Goal: Information Seeking & Learning: Compare options

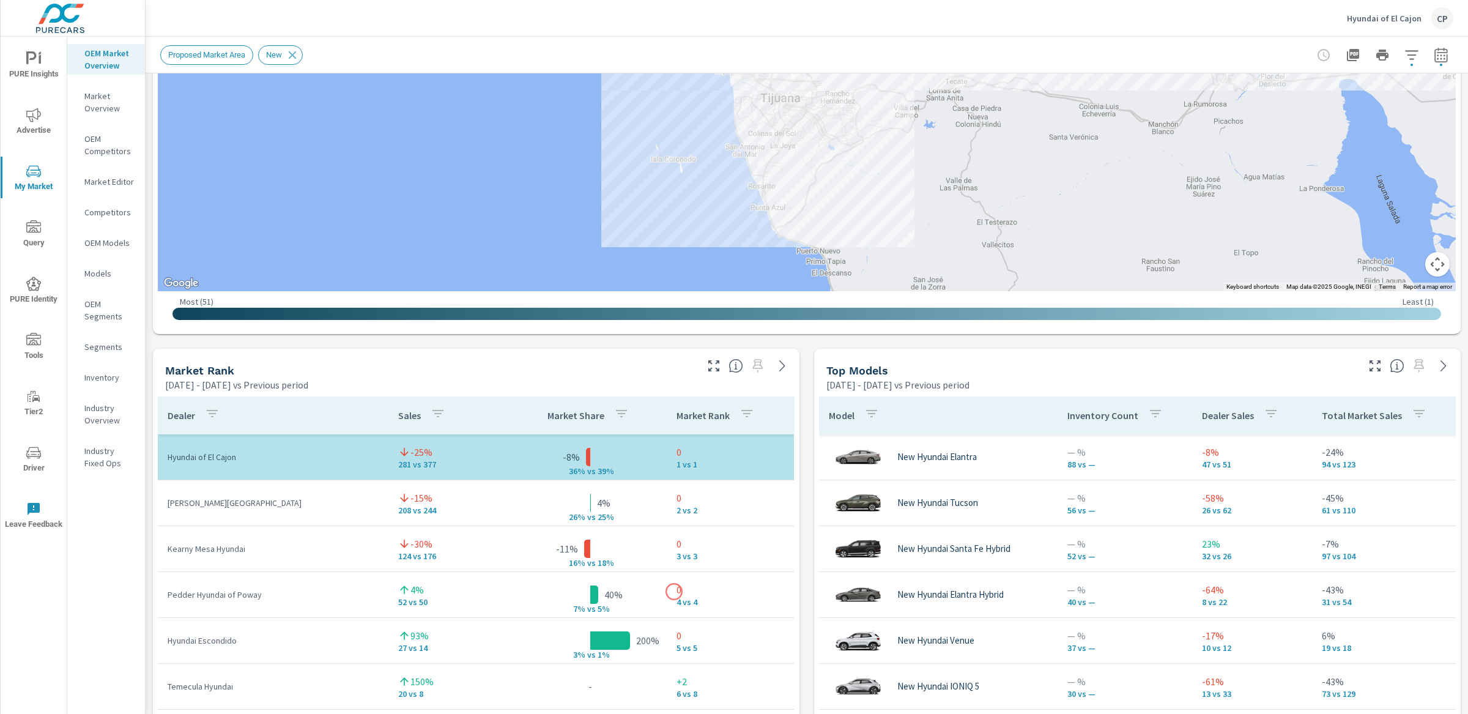
scroll to position [521, 0]
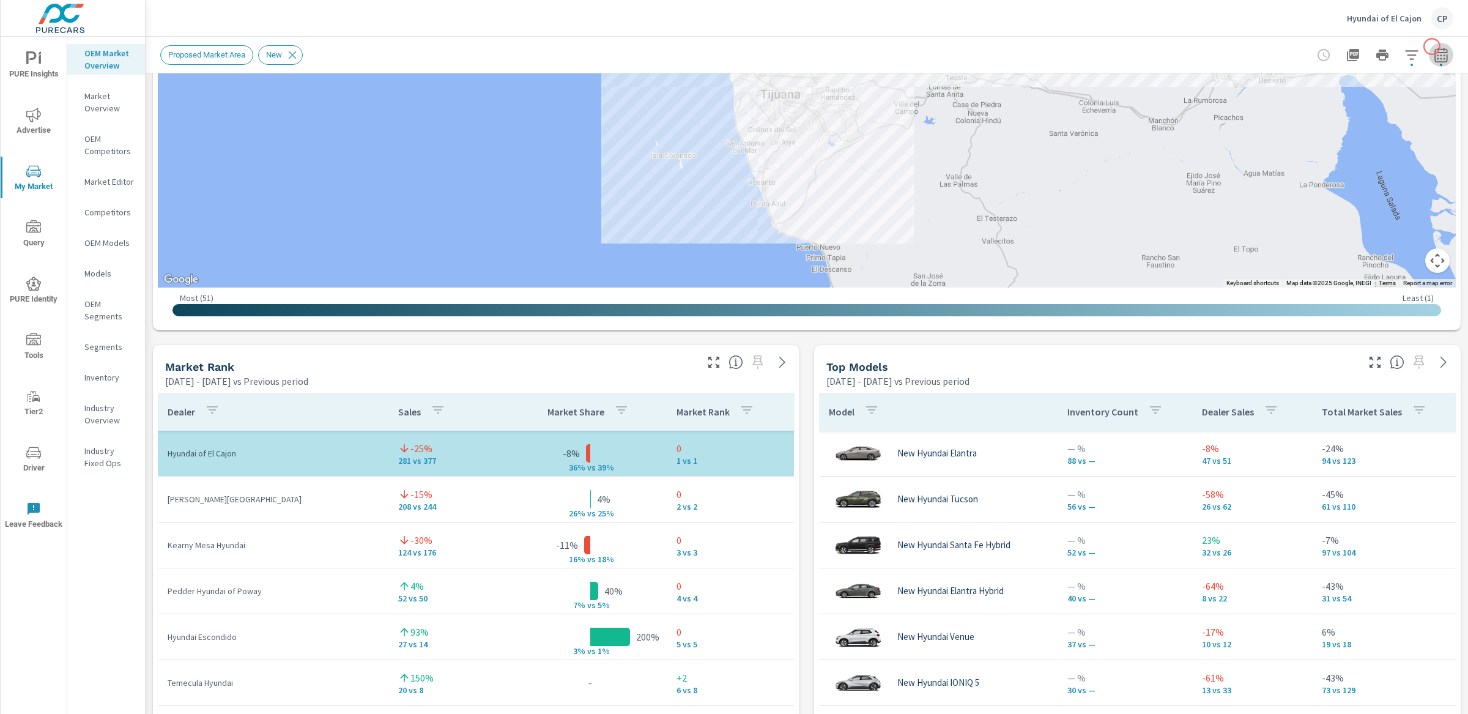
click at [1434, 48] on icon "button" at bounding box center [1441, 55] width 15 height 15
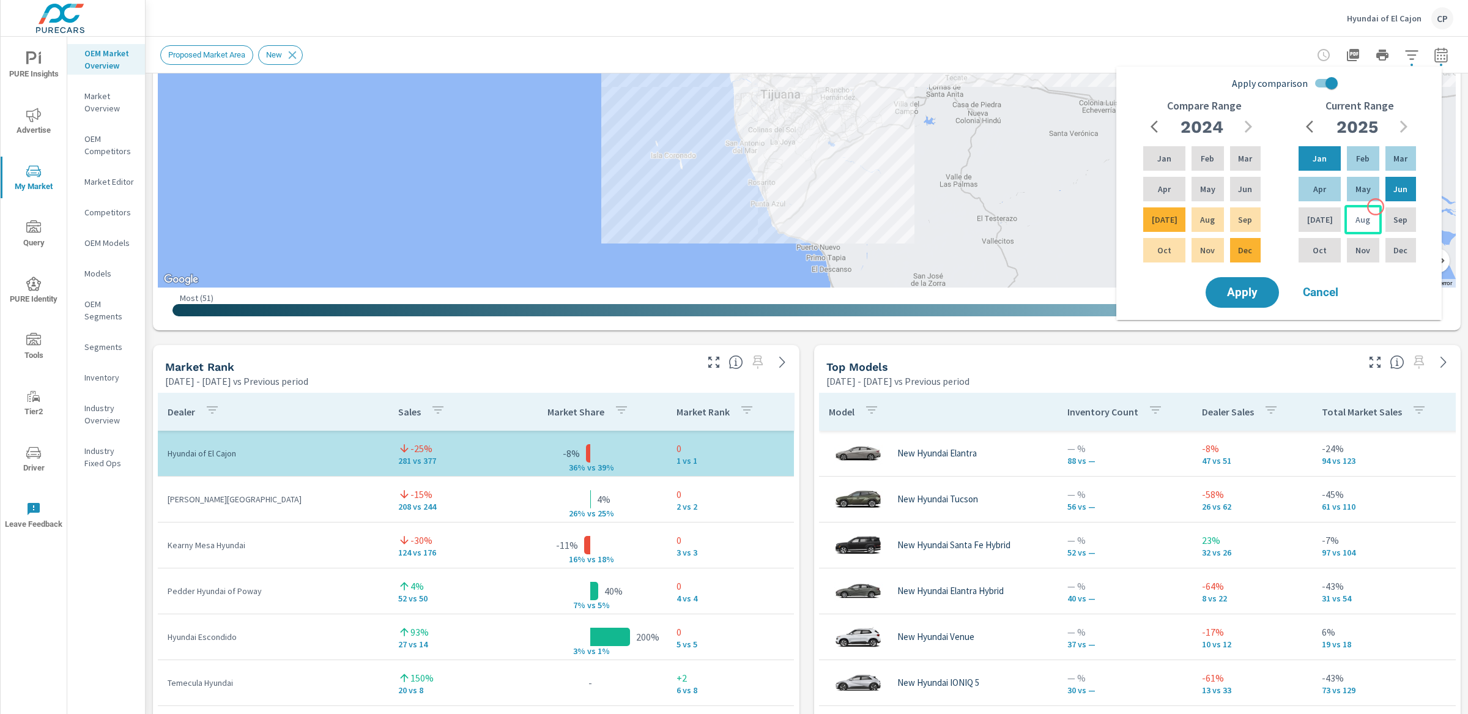
click at [1376, 207] on div "Aug" at bounding box center [1363, 219] width 37 height 29
click at [1317, 145] on div "Jan" at bounding box center [1319, 158] width 47 height 29
click at [1322, 80] on input "Apply comparison" at bounding box center [1332, 83] width 70 height 23
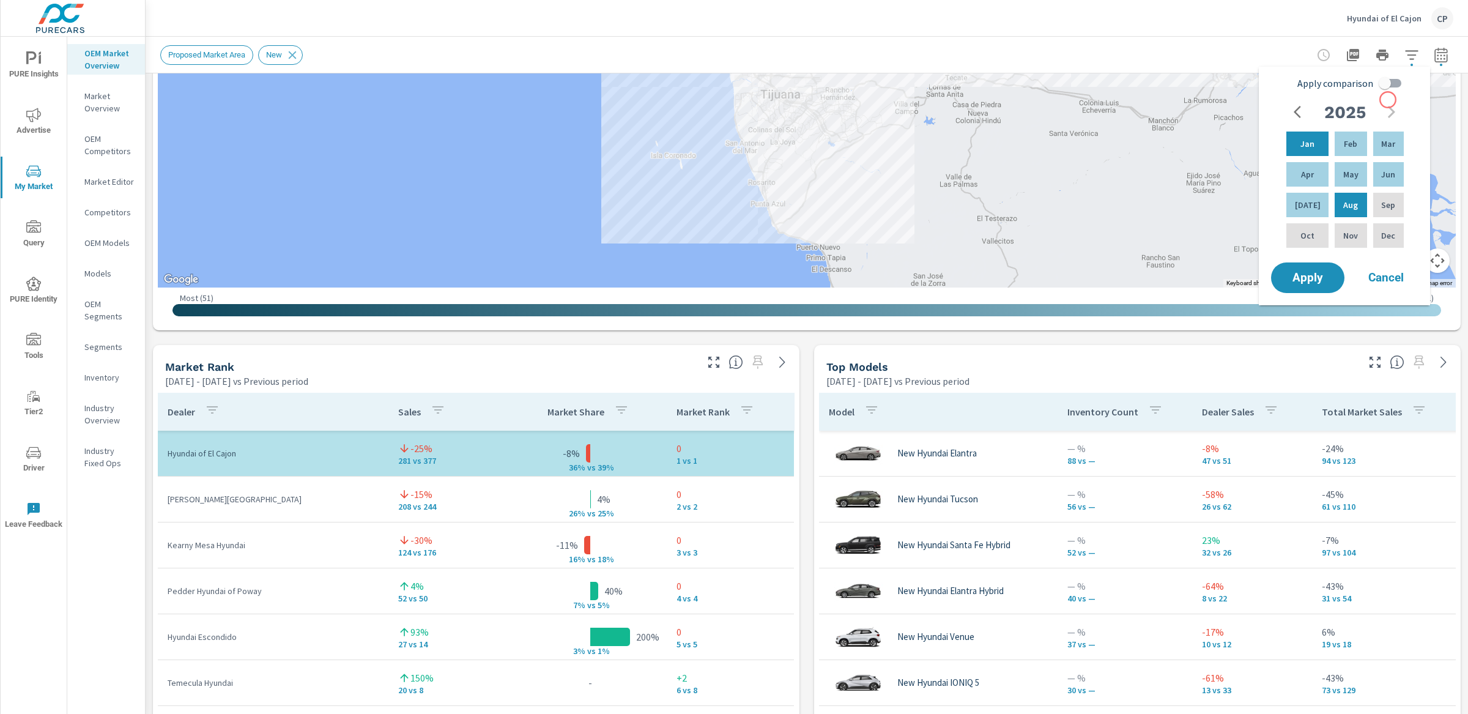
click at [1384, 85] on input "Apply comparison" at bounding box center [1385, 83] width 70 height 23
checkbox input "true"
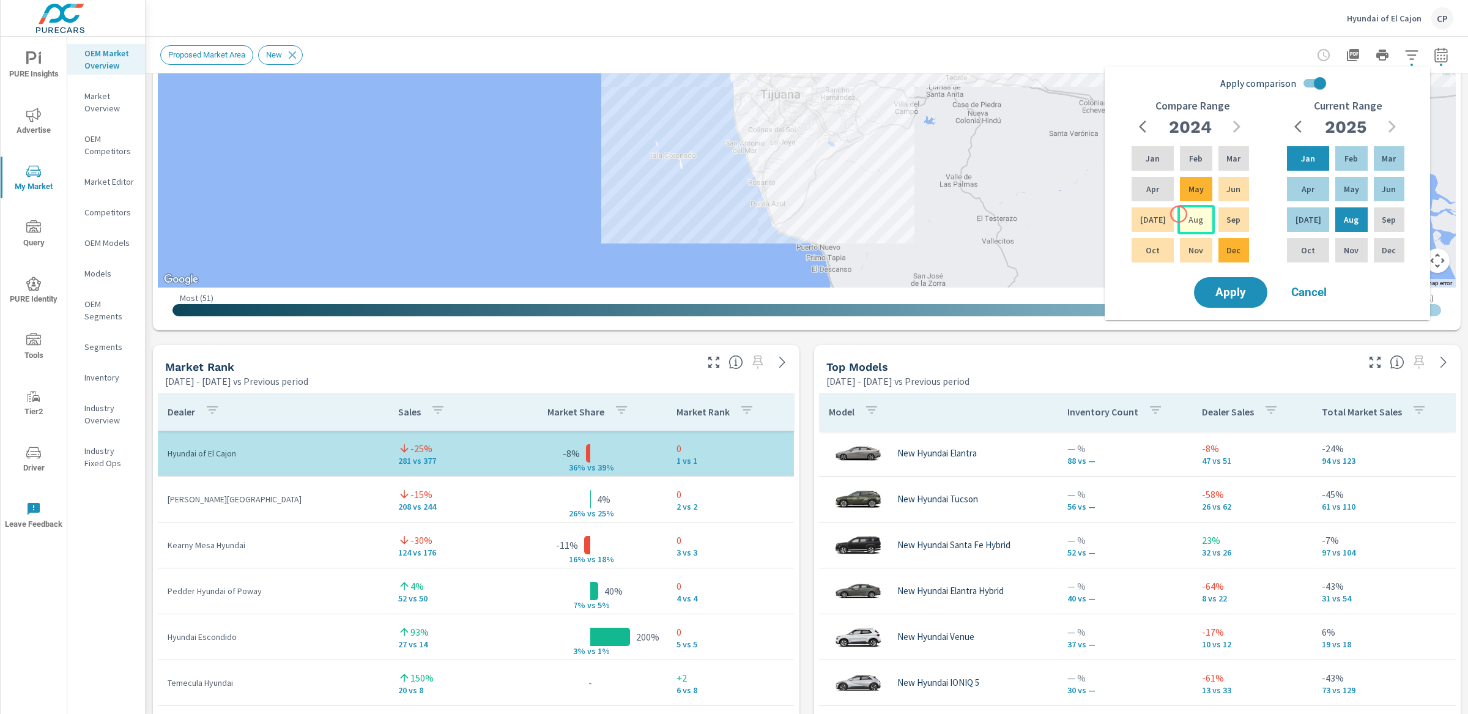
click at [1178, 217] on div "Aug" at bounding box center [1196, 219] width 37 height 29
click at [1156, 173] on div "Jan Feb Mar Apr May Jun Jul Aug Sep Oct Nov Dec" at bounding box center [1190, 204] width 122 height 121
click at [1190, 213] on p "Aug" at bounding box center [1196, 219] width 15 height 12
click at [1150, 151] on div "Jan" at bounding box center [1152, 158] width 47 height 29
click at [1209, 242] on div "Nov" at bounding box center [1196, 250] width 37 height 29
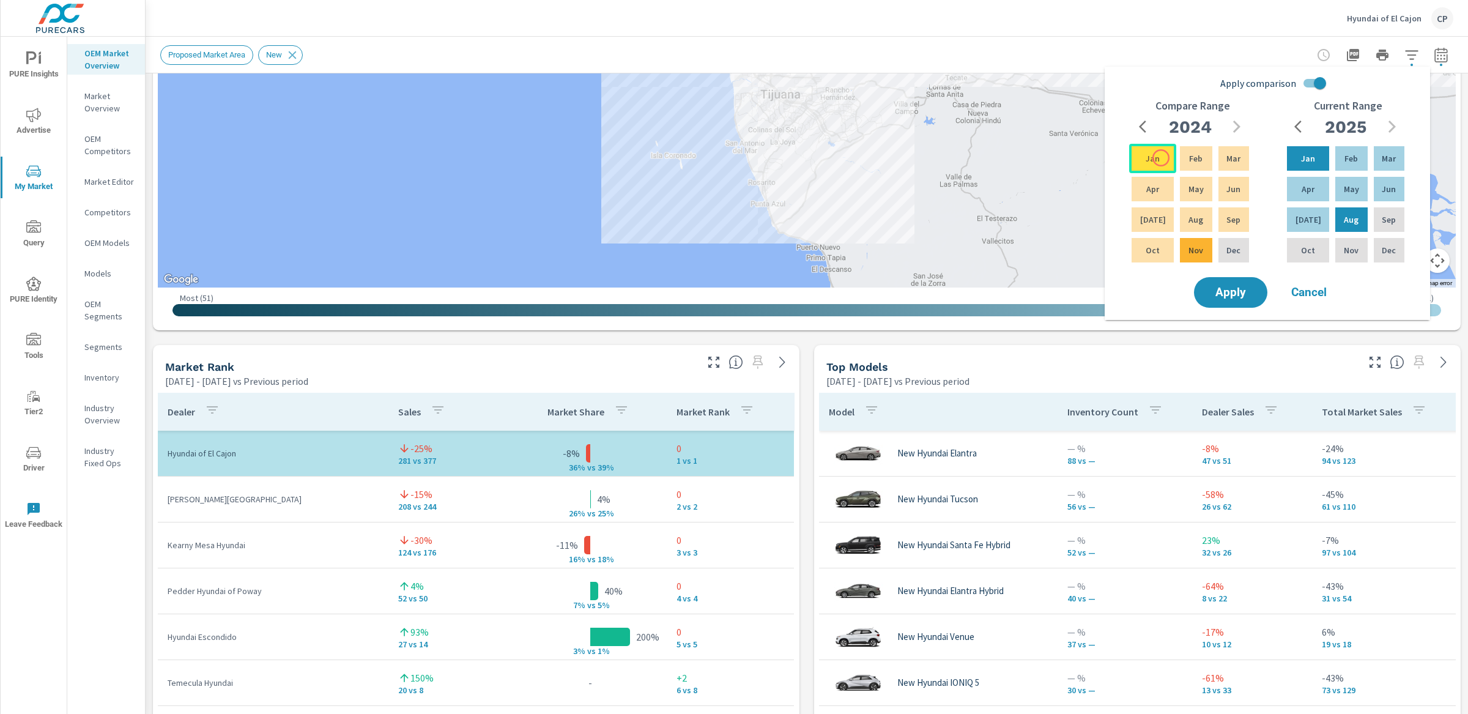
click at [1160, 158] on div "Jan" at bounding box center [1152, 158] width 47 height 29
click at [1181, 210] on div "Aug" at bounding box center [1196, 219] width 37 height 29
click at [1229, 287] on span "Apply" at bounding box center [1231, 293] width 50 height 12
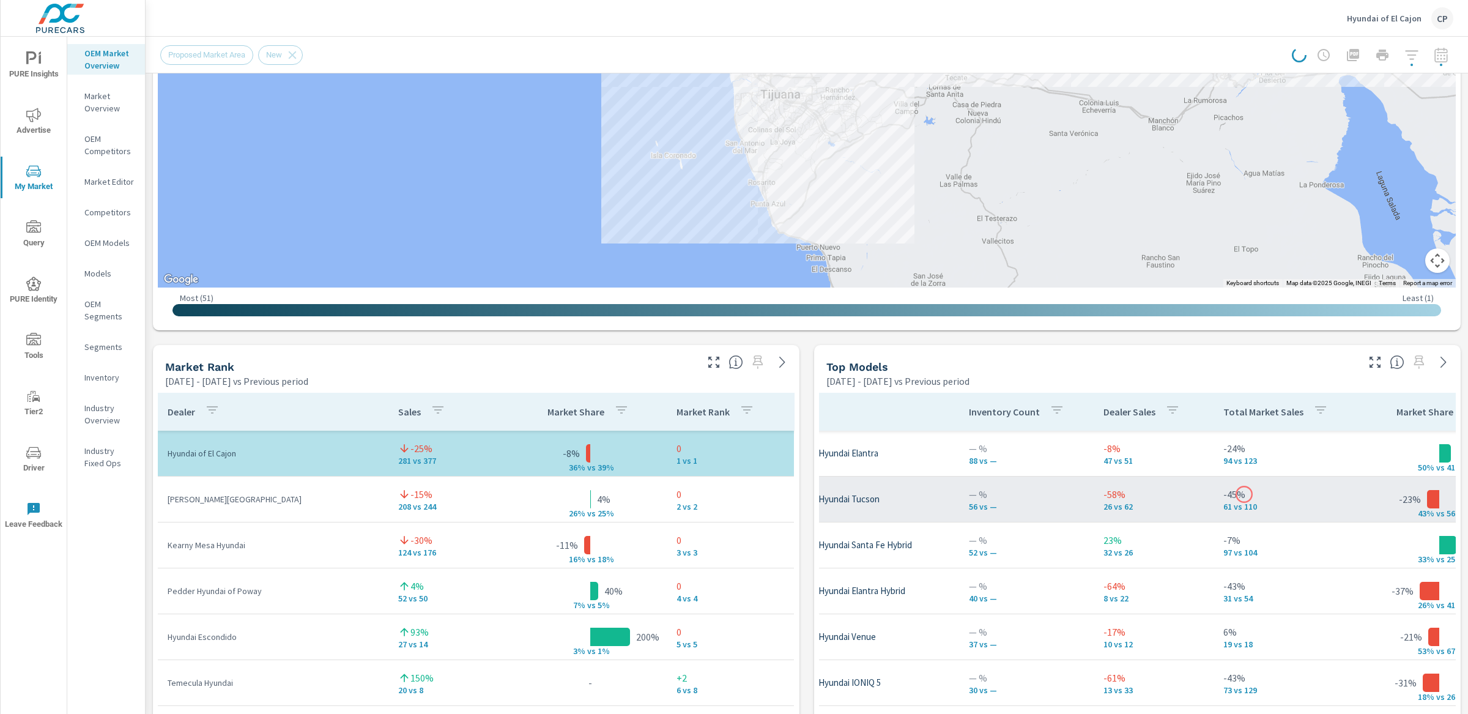
scroll to position [0, 96]
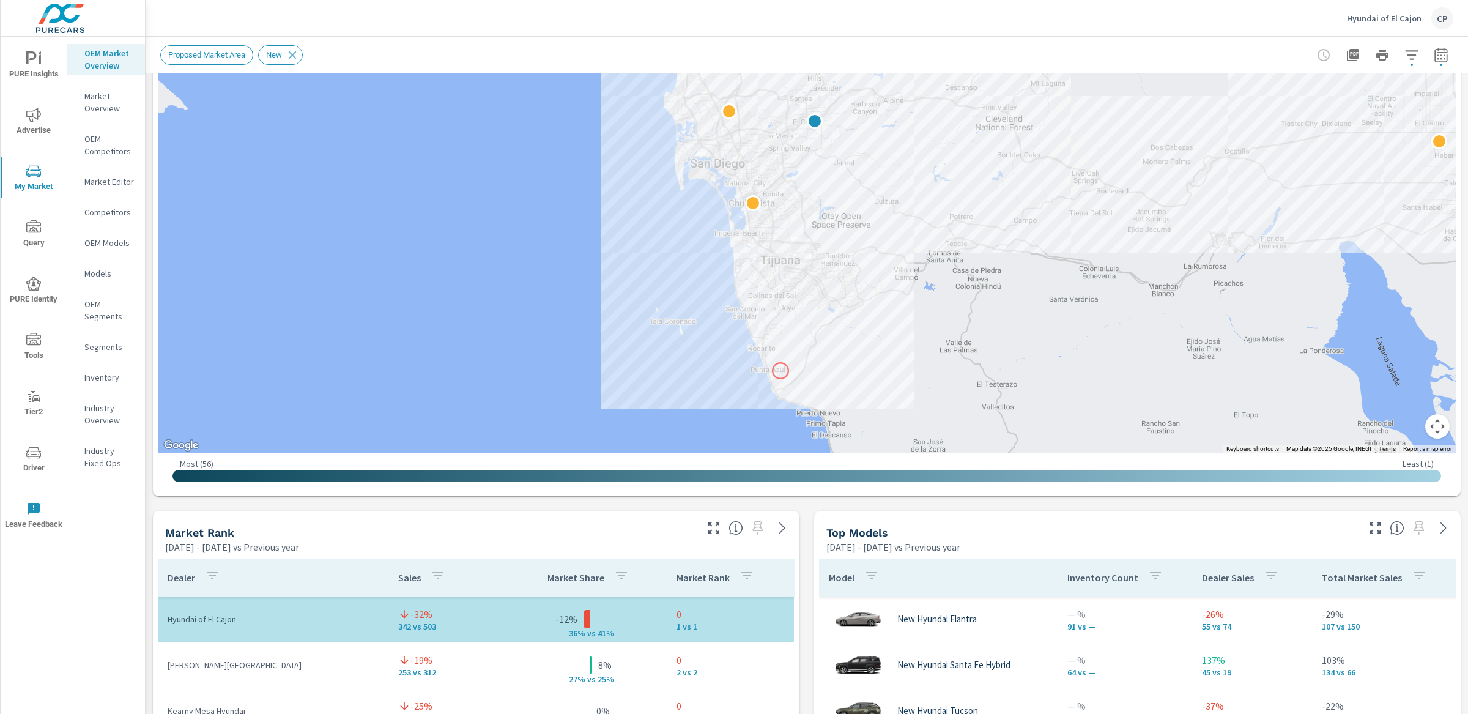
scroll to position [240, 0]
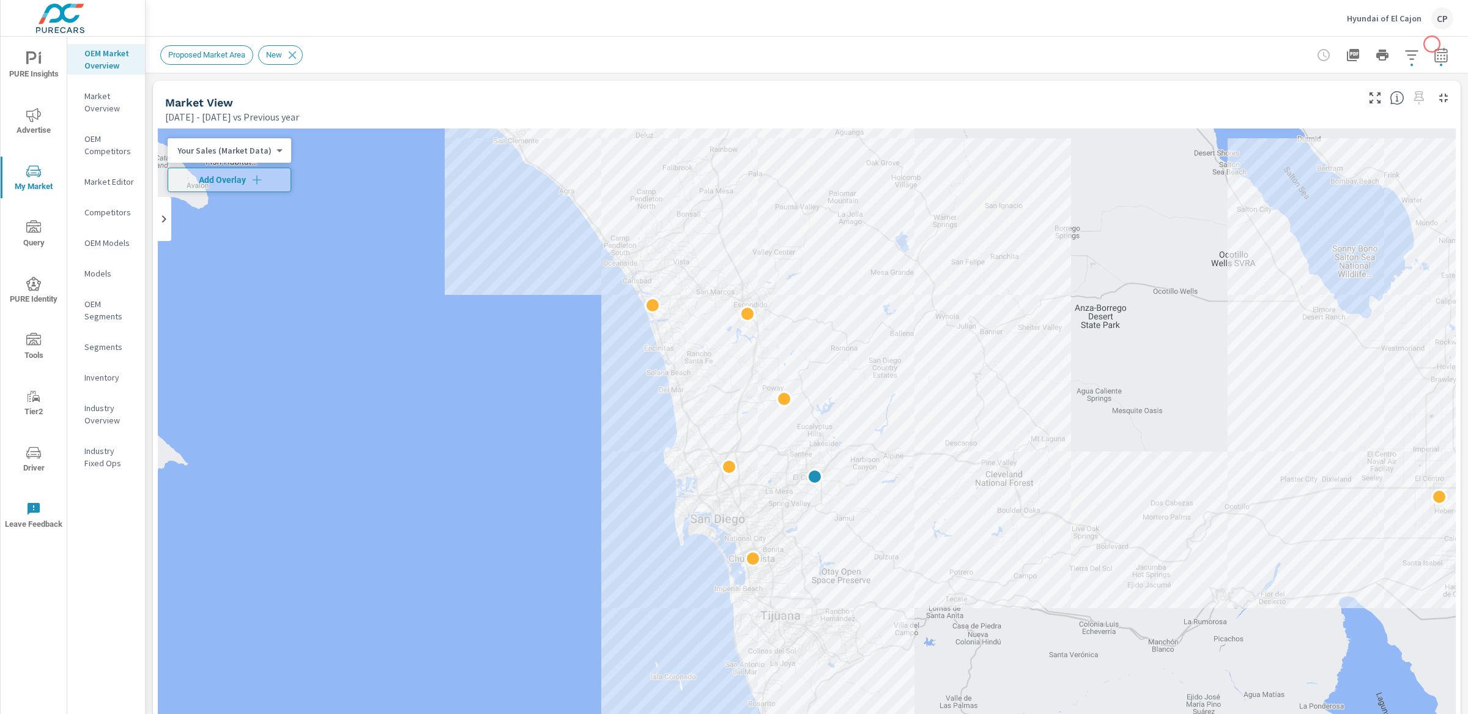
click at [1430, 44] on button "button" at bounding box center [1441, 55] width 24 height 24
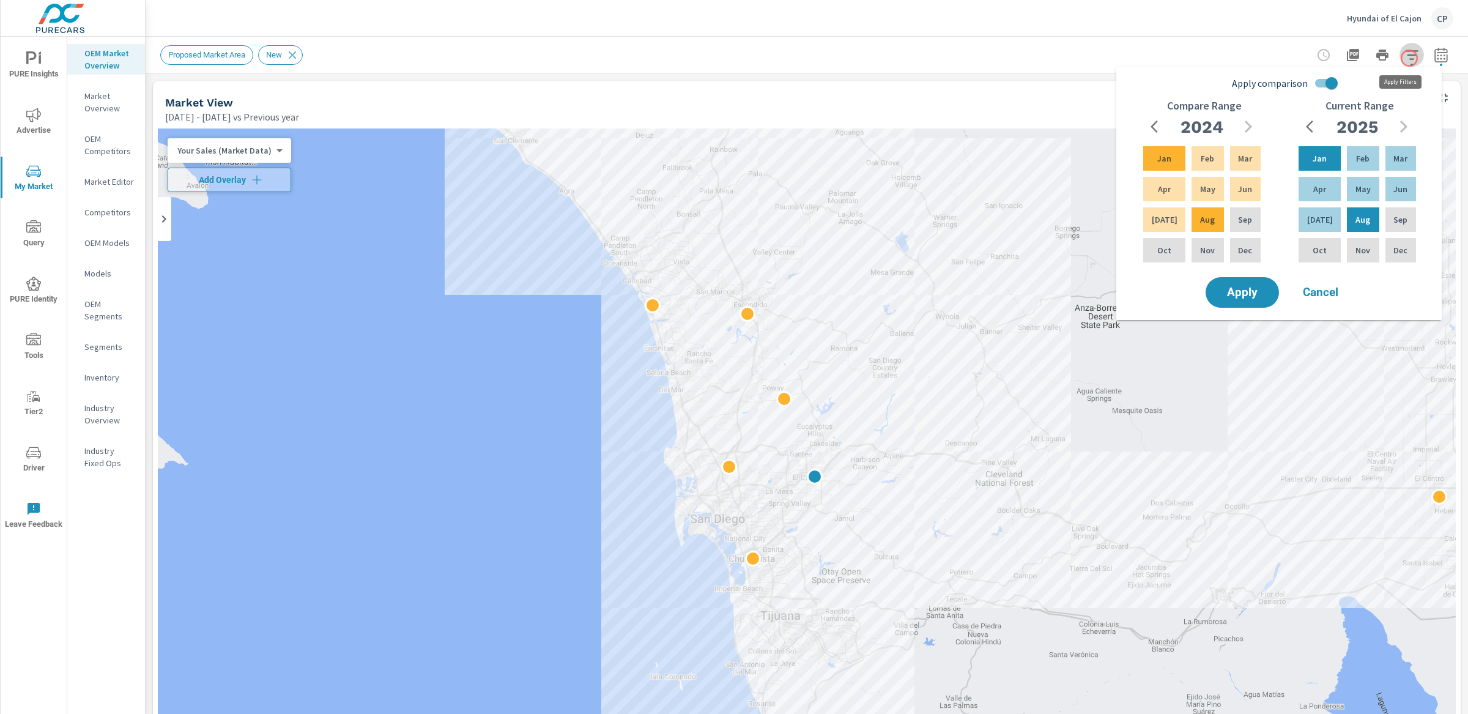
click at [1409, 58] on button "button" at bounding box center [1412, 55] width 24 height 24
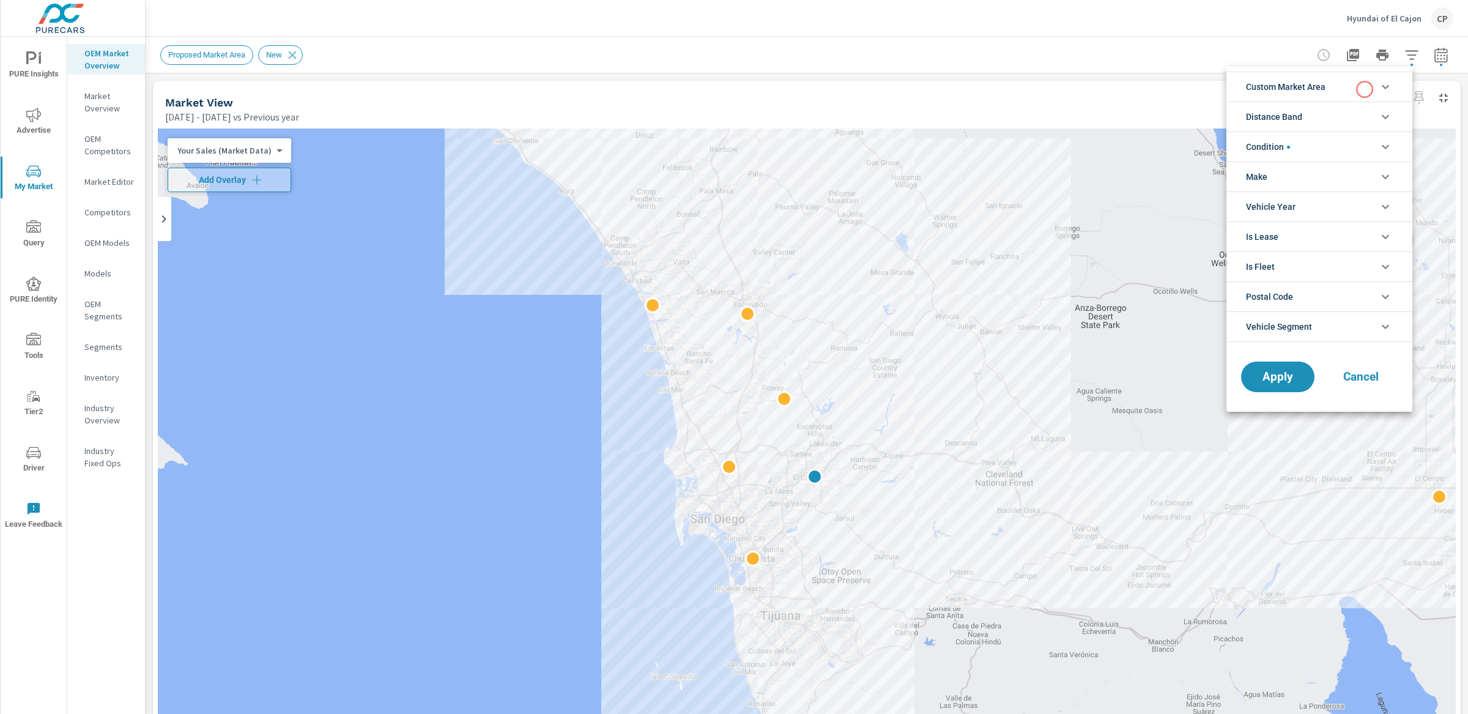
click at [1364, 89] on li "Custom Market Area" at bounding box center [1319, 87] width 186 height 30
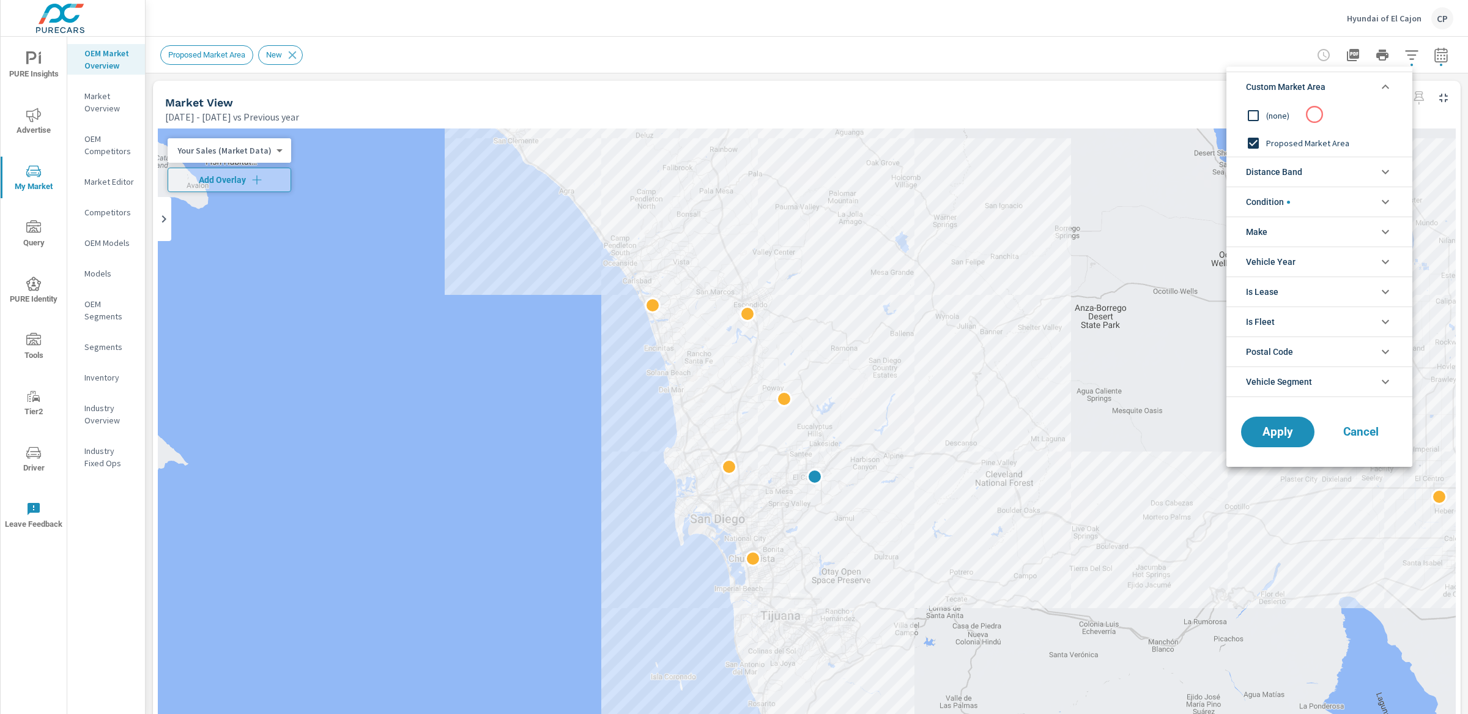
click at [1302, 117] on span "(none)" at bounding box center [1333, 115] width 134 height 15
click at [1302, 167] on span "Distance Band" at bounding box center [1274, 171] width 56 height 29
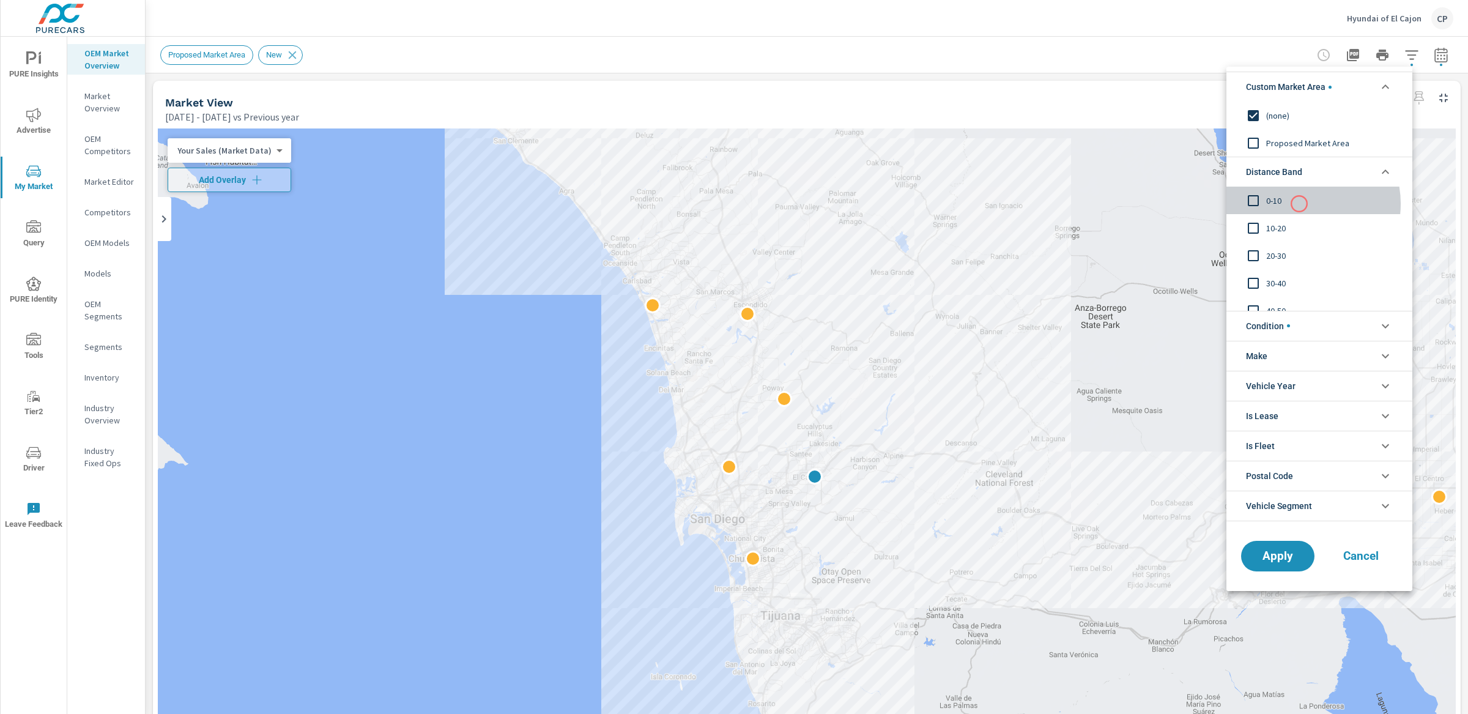
click at [1299, 204] on span "0-10" at bounding box center [1333, 200] width 134 height 15
click at [1299, 228] on span "10-20" at bounding box center [1333, 228] width 134 height 15
click at [1261, 558] on span "Apply" at bounding box center [1278, 556] width 50 height 12
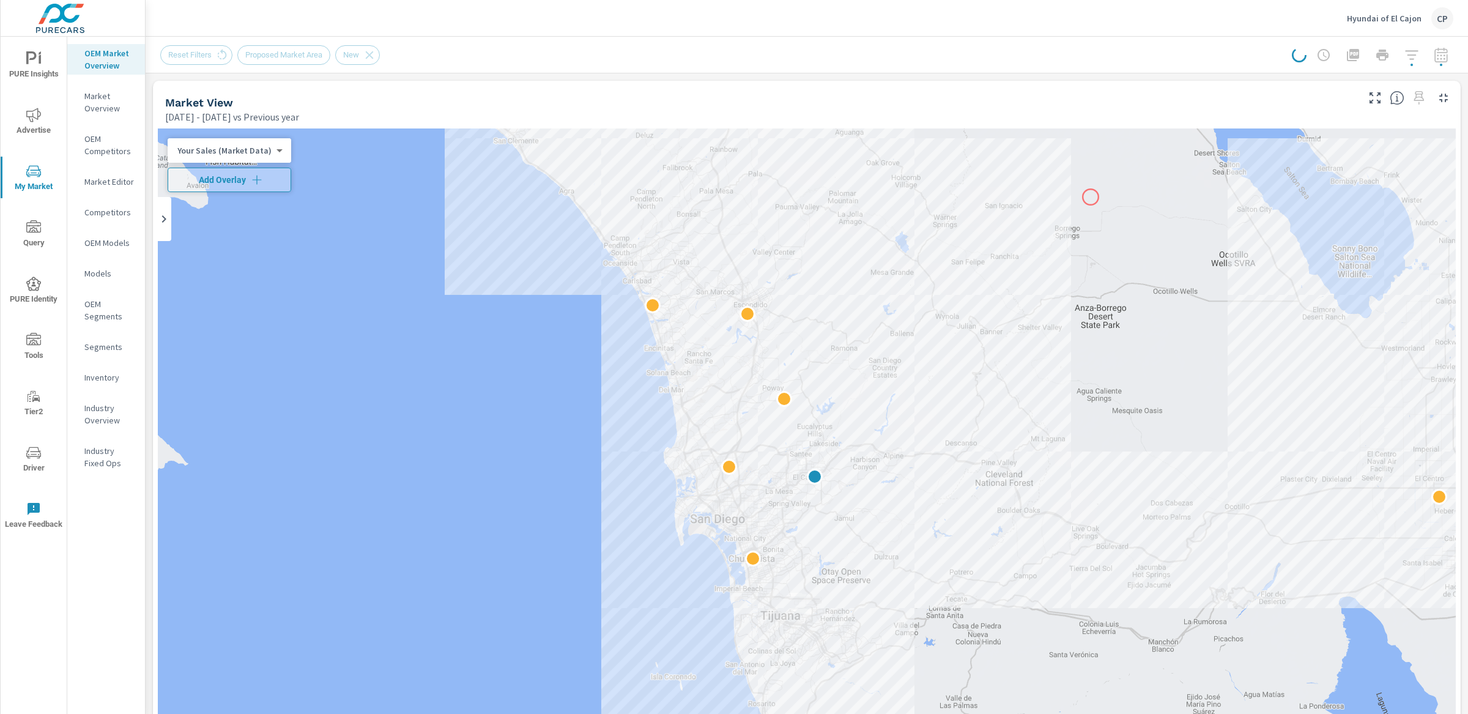
click at [1091, 197] on div "2" at bounding box center [807, 468] width 1298 height 680
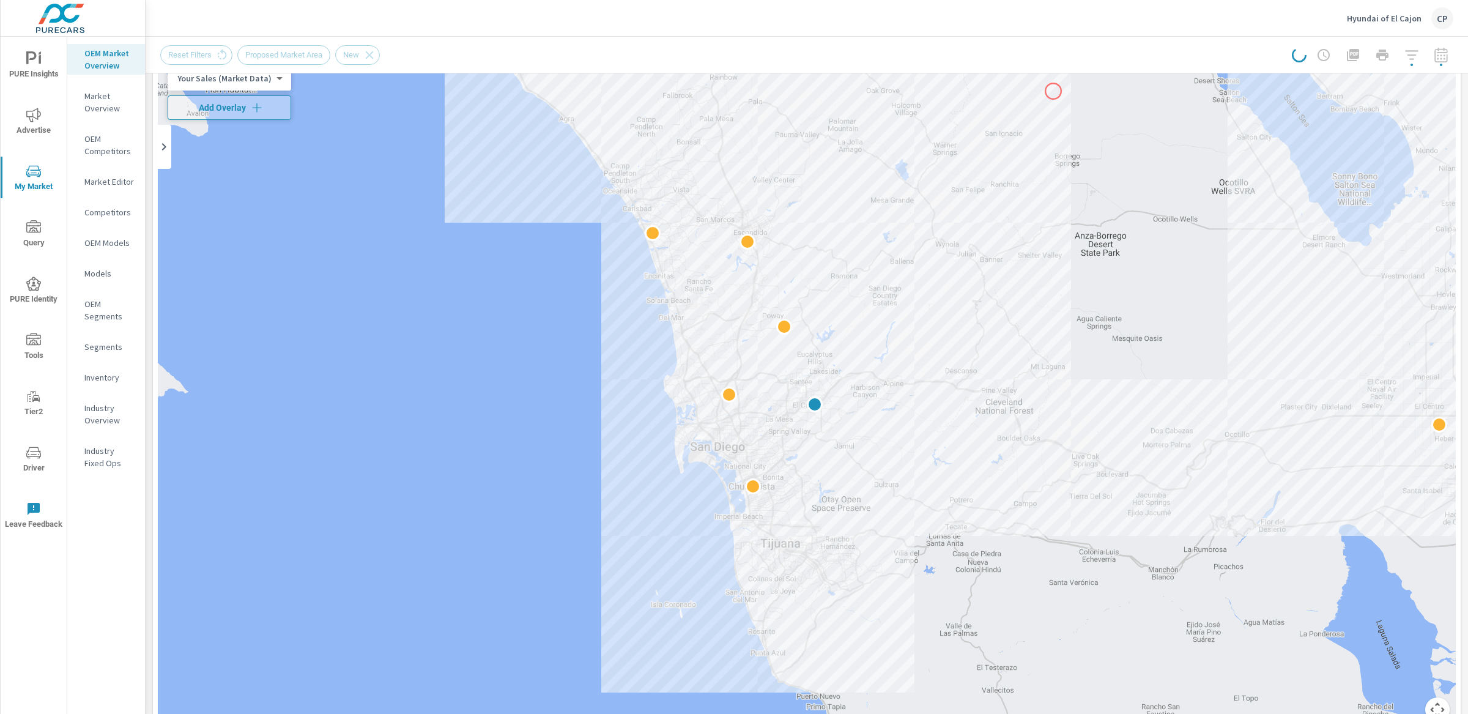
scroll to position [76, 0]
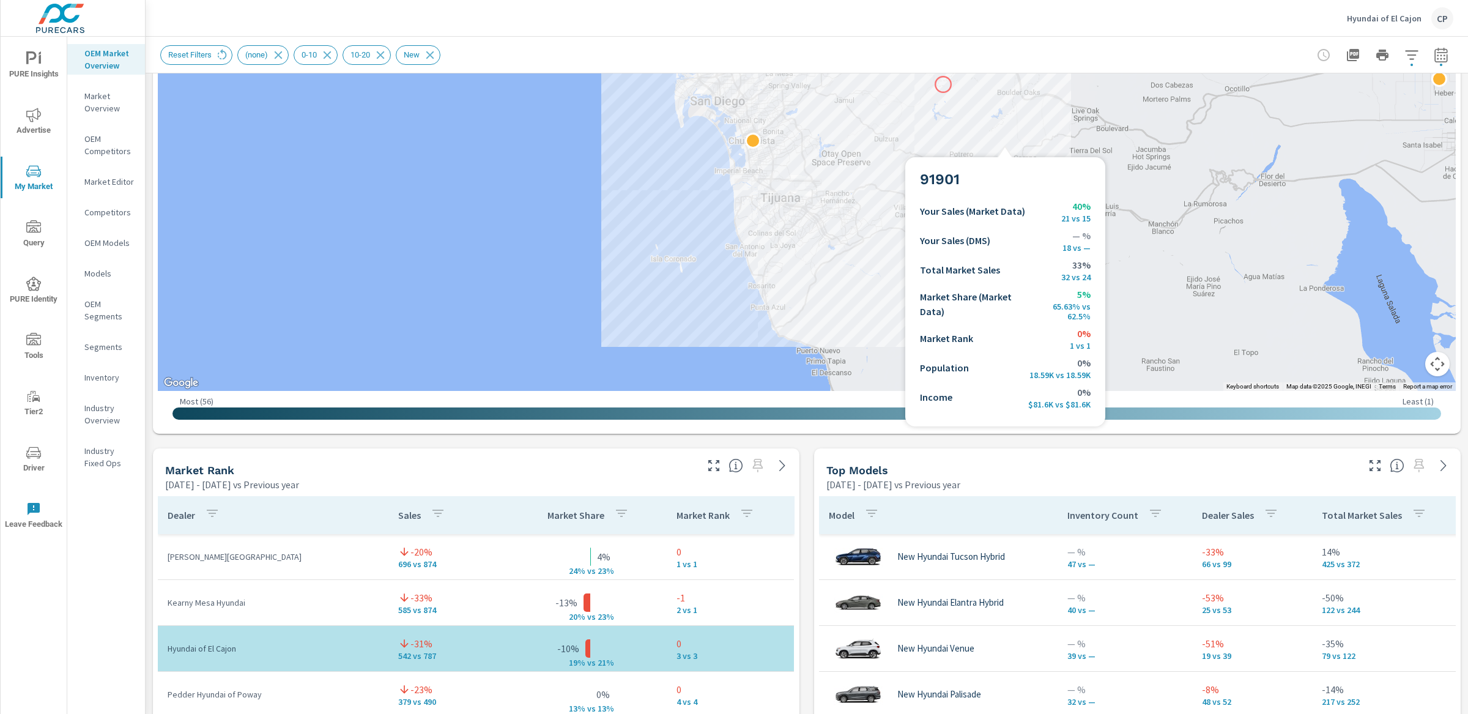
scroll to position [469, 0]
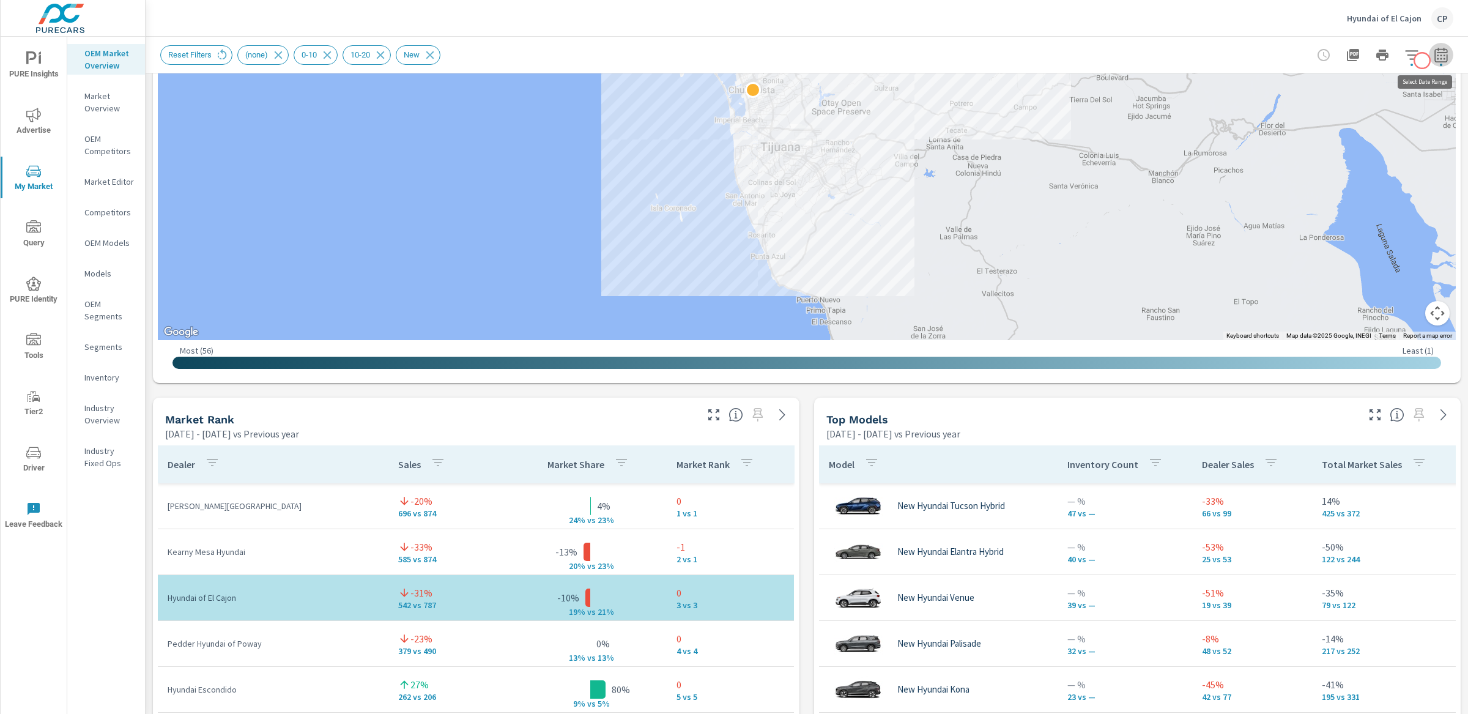
click at [1434, 61] on icon "button" at bounding box center [1441, 55] width 15 height 15
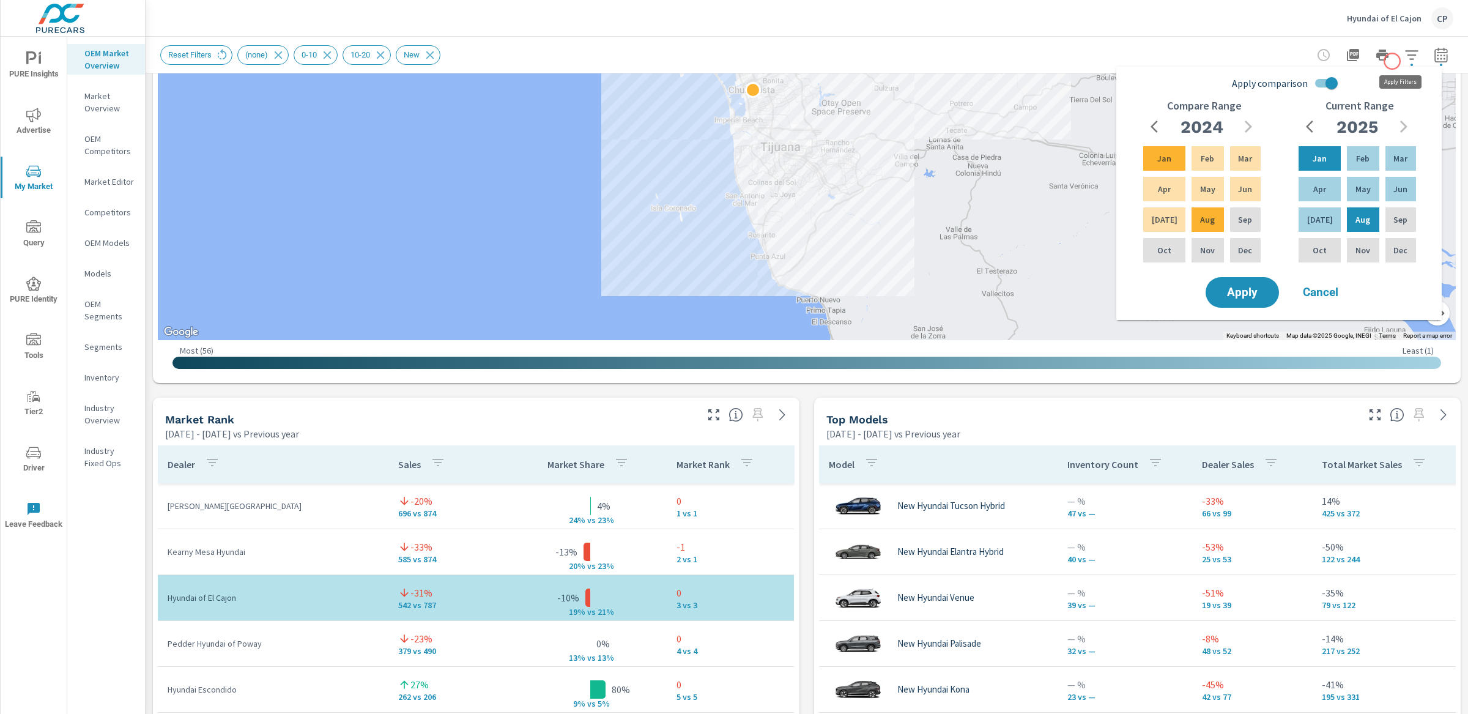
click at [1400, 61] on button "button" at bounding box center [1412, 55] width 24 height 24
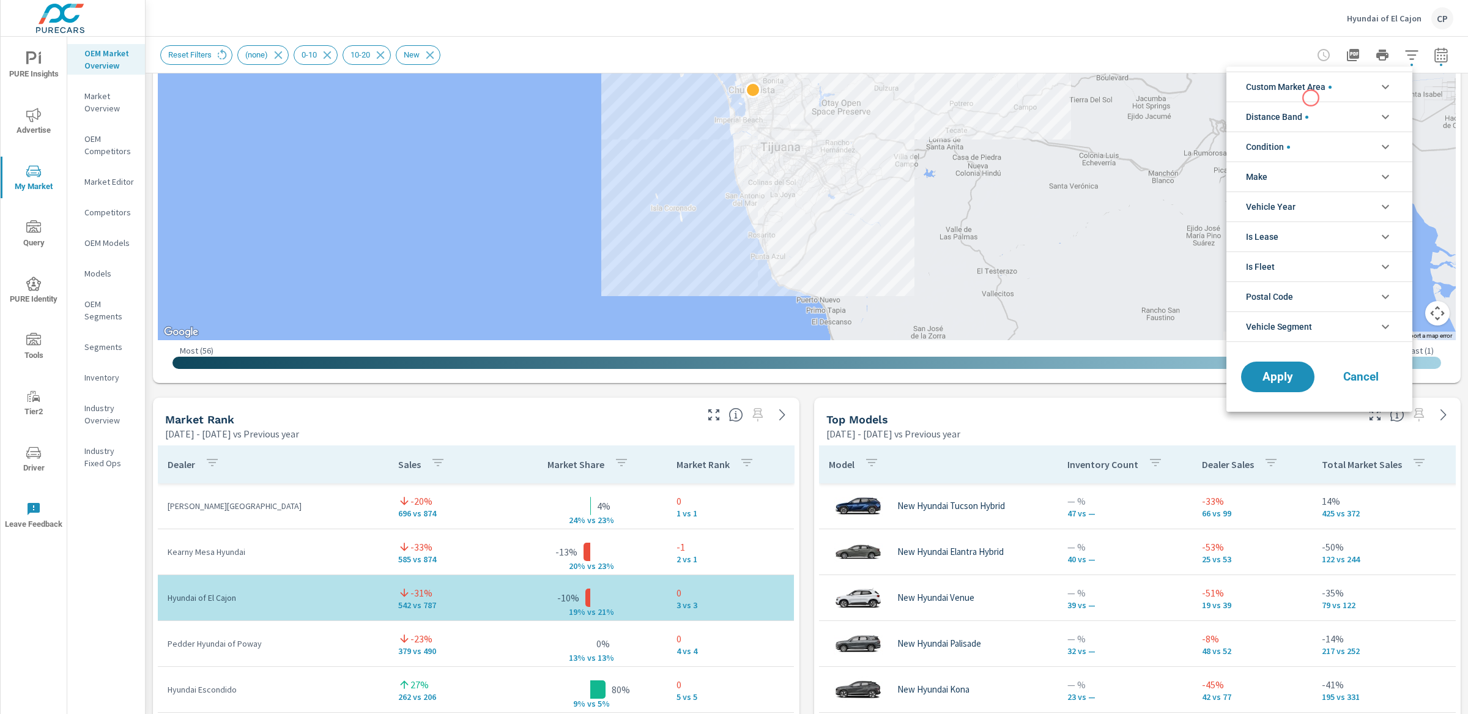
click at [1311, 97] on span "Custom Market Area" at bounding box center [1289, 86] width 86 height 29
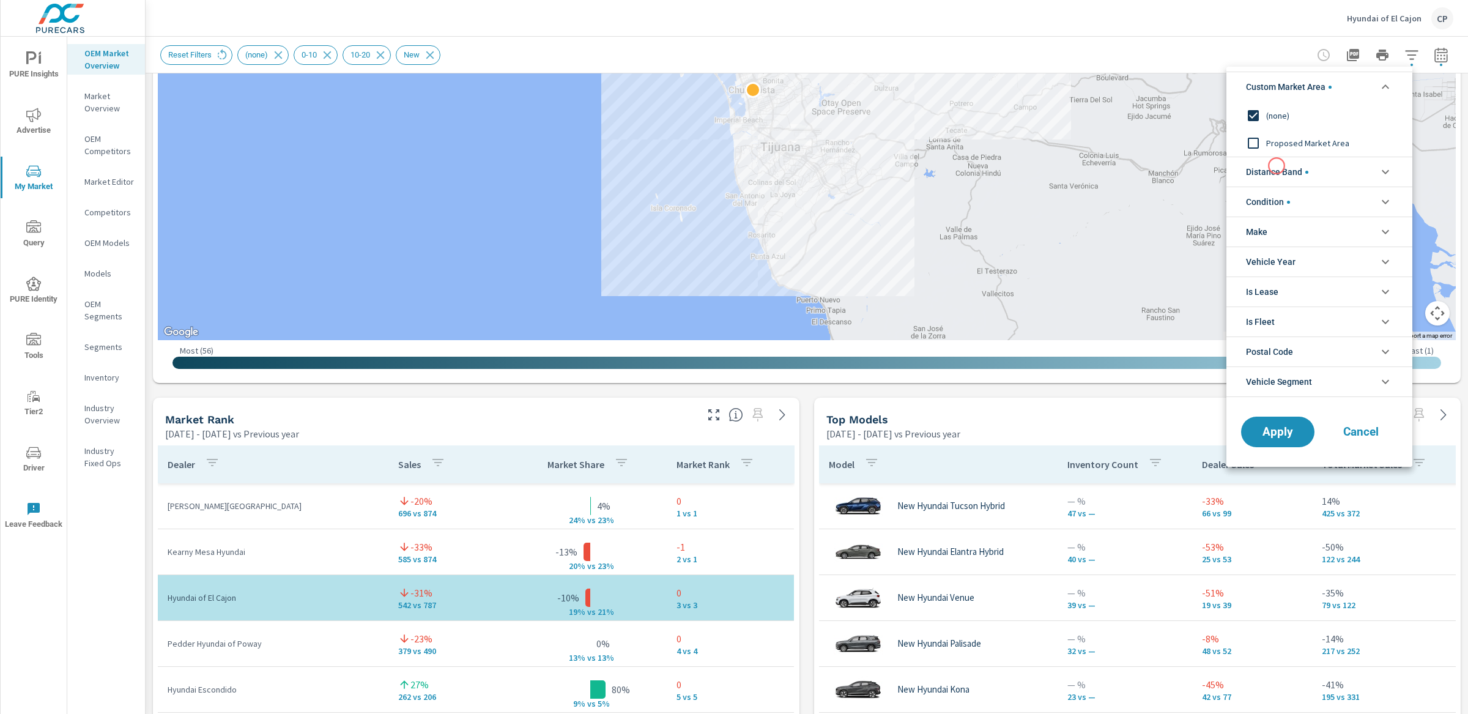
click at [1277, 166] on span "Distance Band" at bounding box center [1277, 171] width 62 height 29
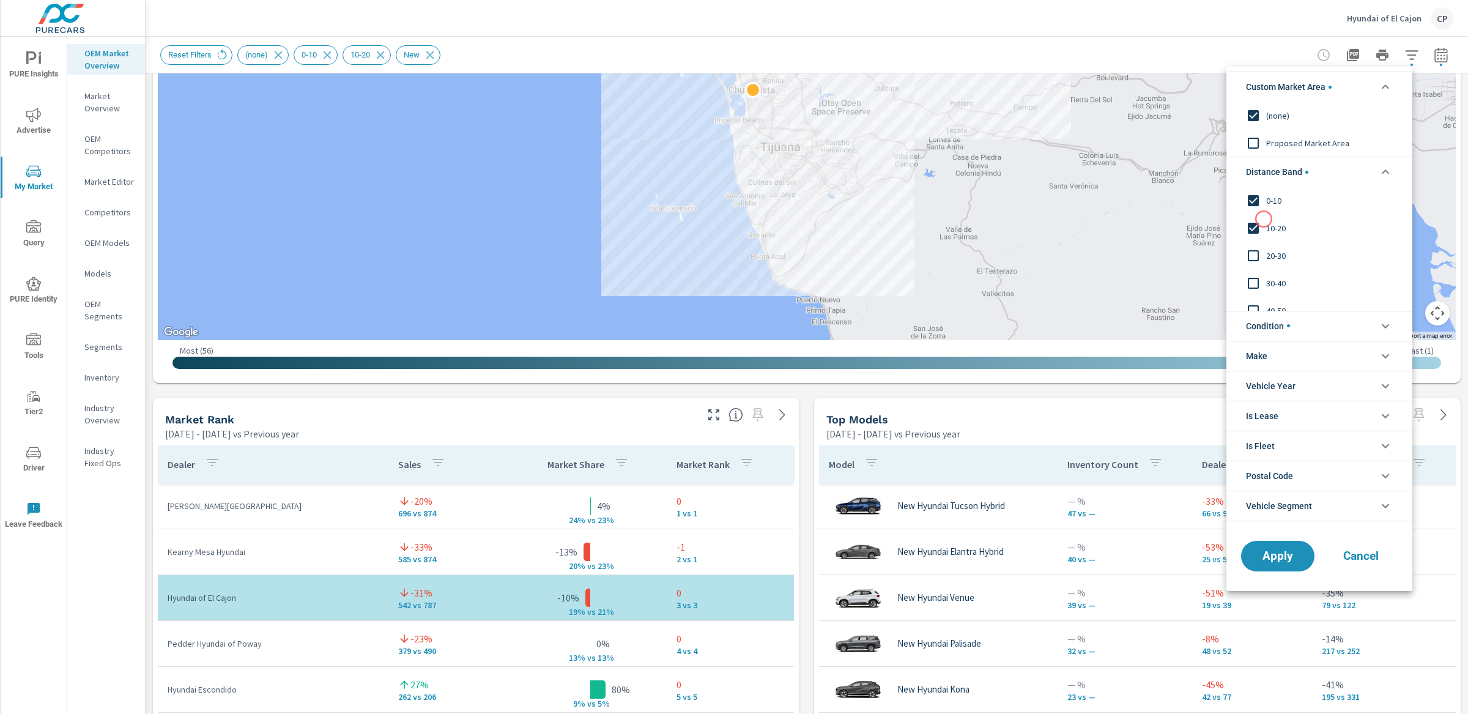
click at [1261, 228] on input "filter options" at bounding box center [1254, 228] width 26 height 26
click at [1266, 557] on span "Apply" at bounding box center [1278, 556] width 50 height 12
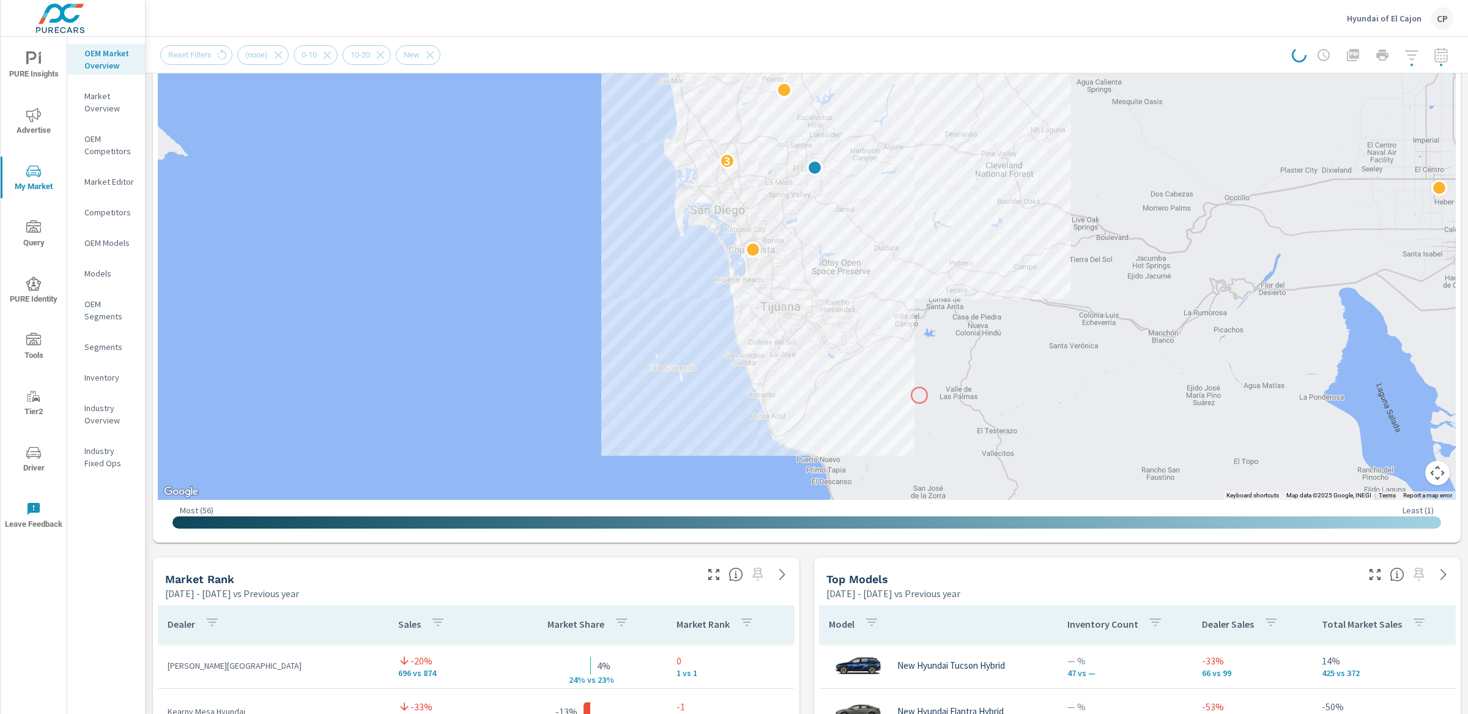
scroll to position [243, 0]
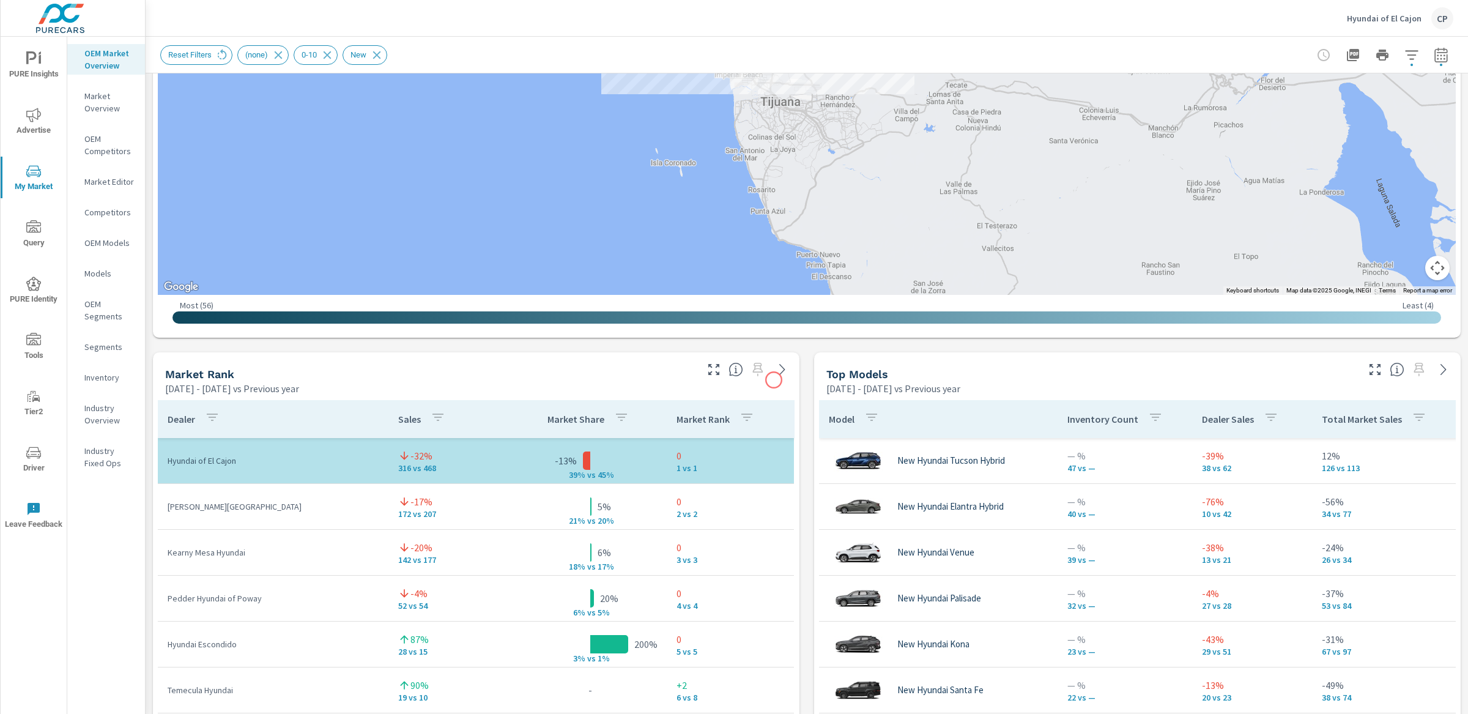
scroll to position [513, 0]
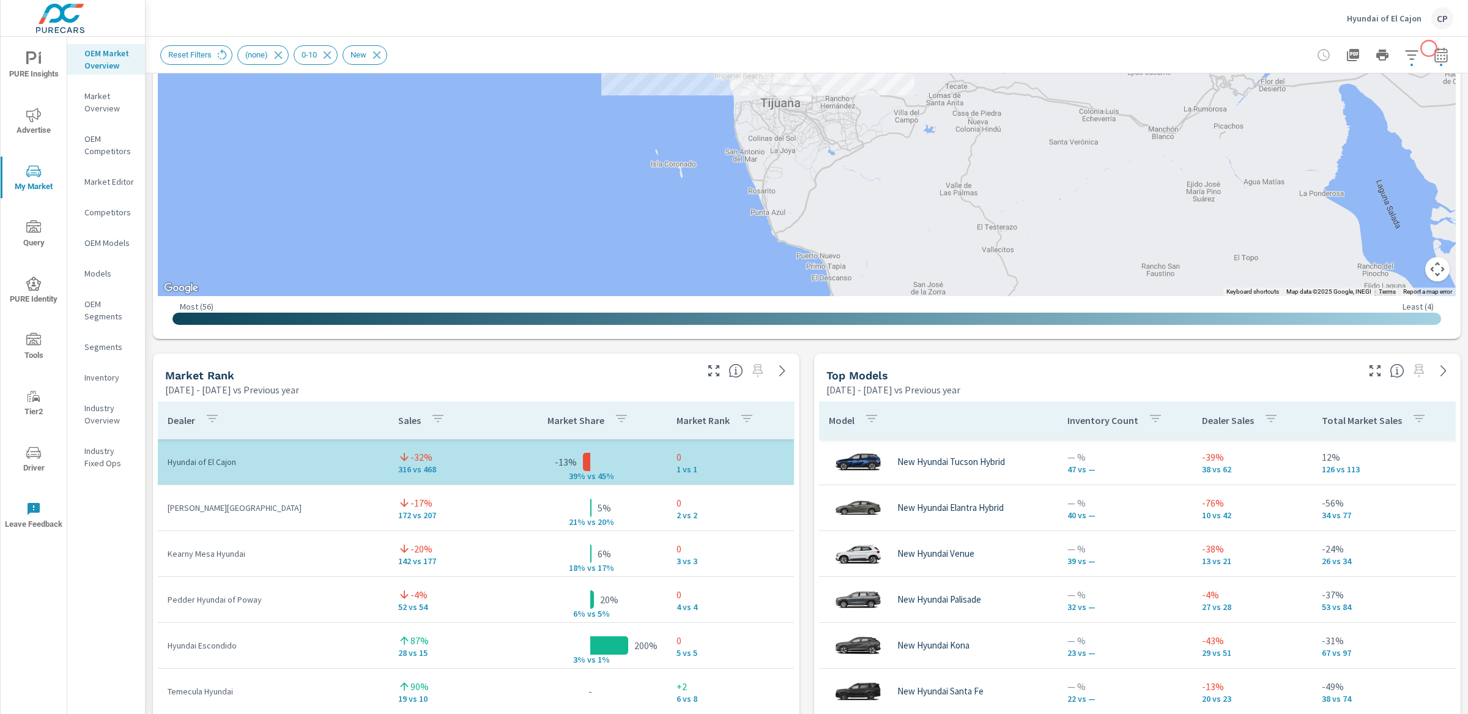
click at [1434, 48] on icon "button" at bounding box center [1441, 55] width 15 height 15
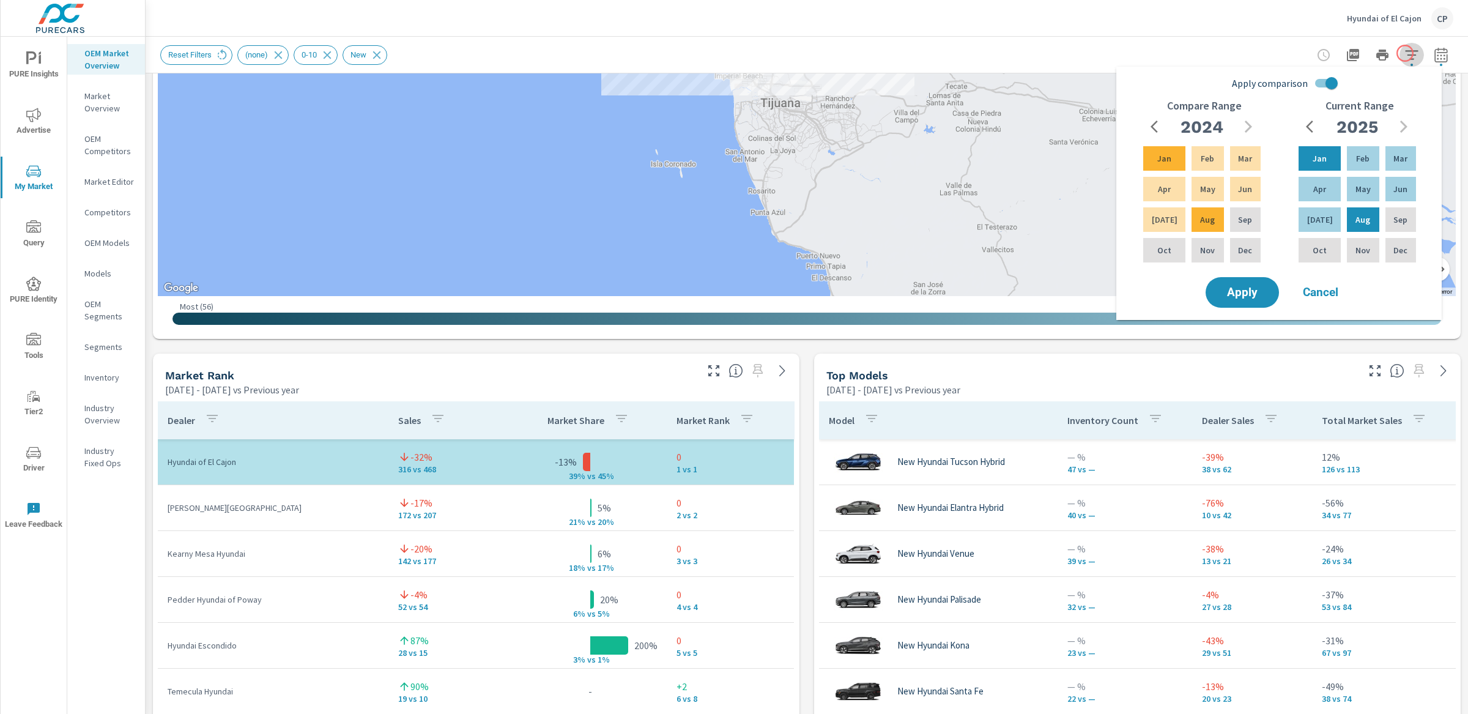
click at [1405, 53] on icon "button" at bounding box center [1411, 55] width 15 height 15
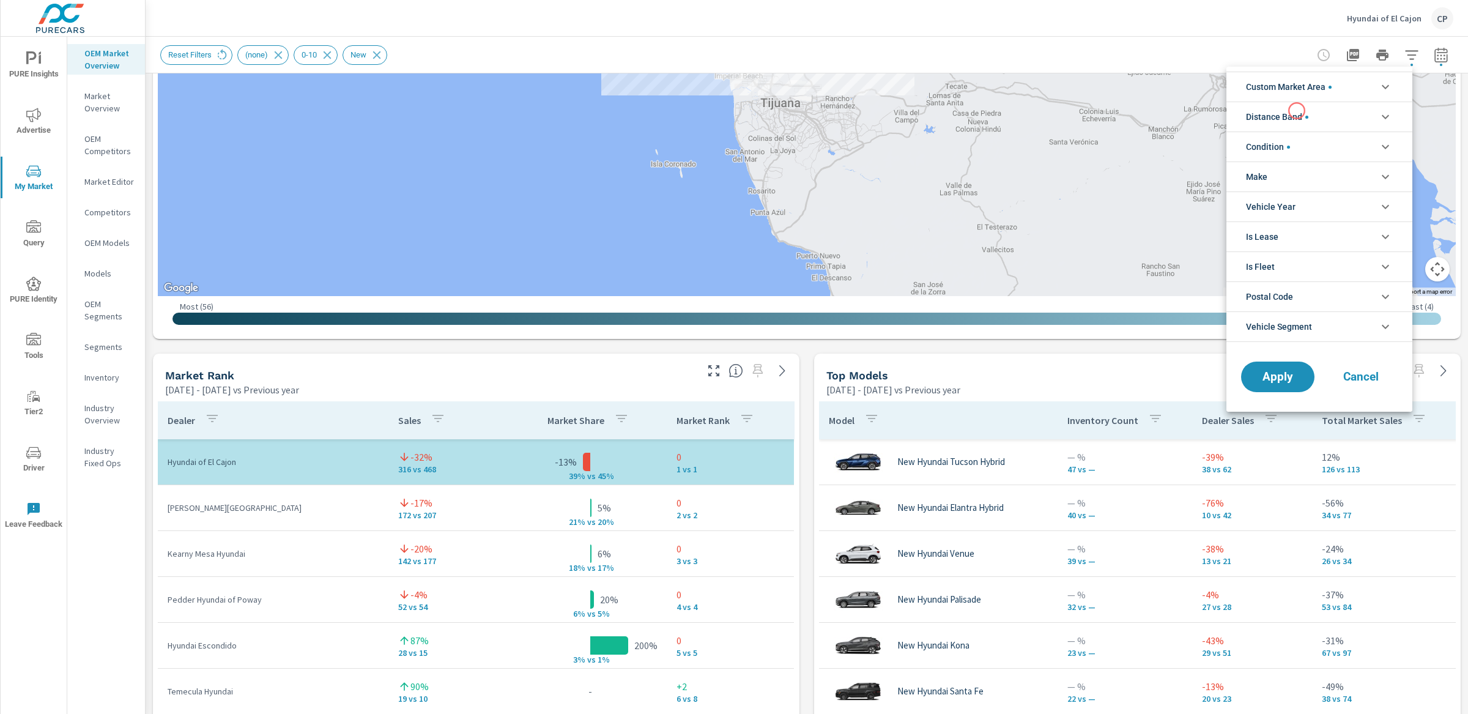
click at [1296, 112] on span "Distance Band" at bounding box center [1277, 116] width 62 height 29
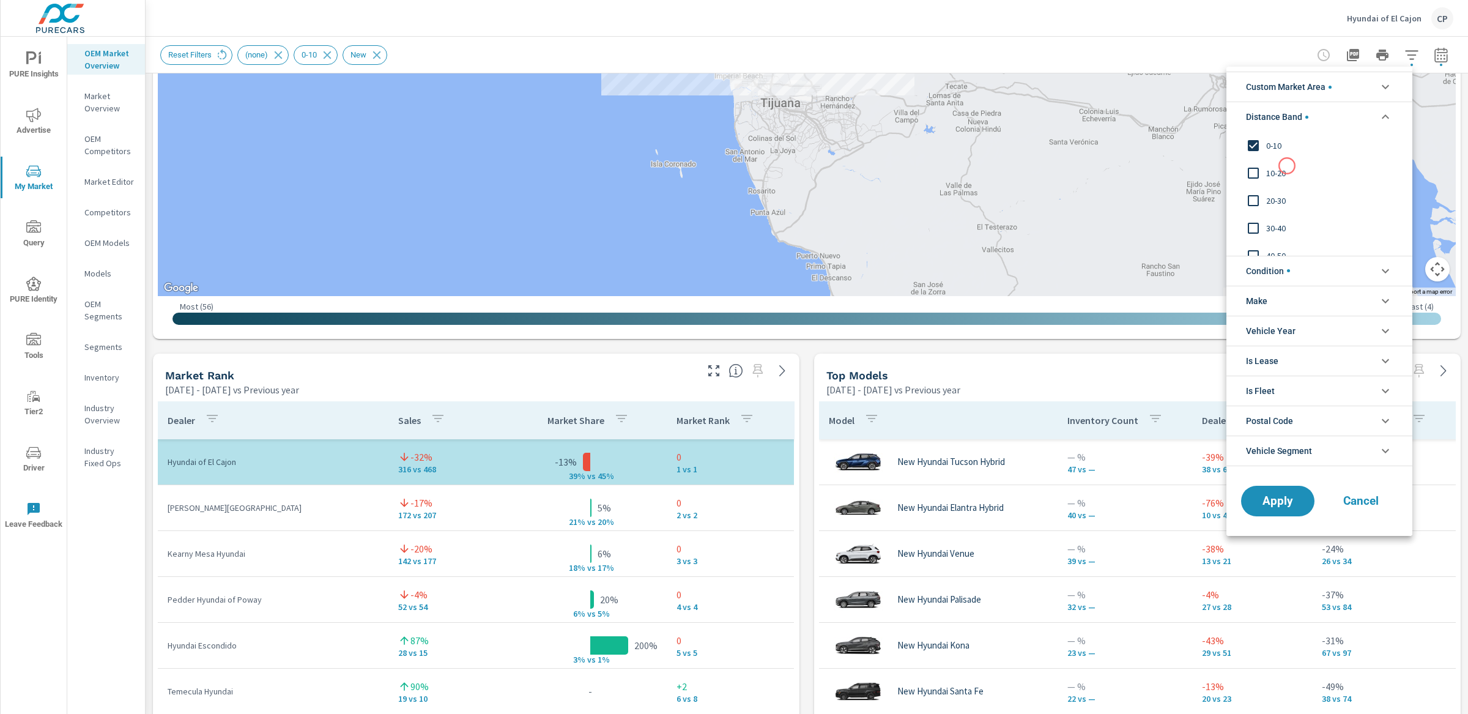
click at [1285, 174] on span "10-20" at bounding box center [1333, 173] width 134 height 15
click at [1261, 496] on span "Apply" at bounding box center [1278, 501] width 50 height 12
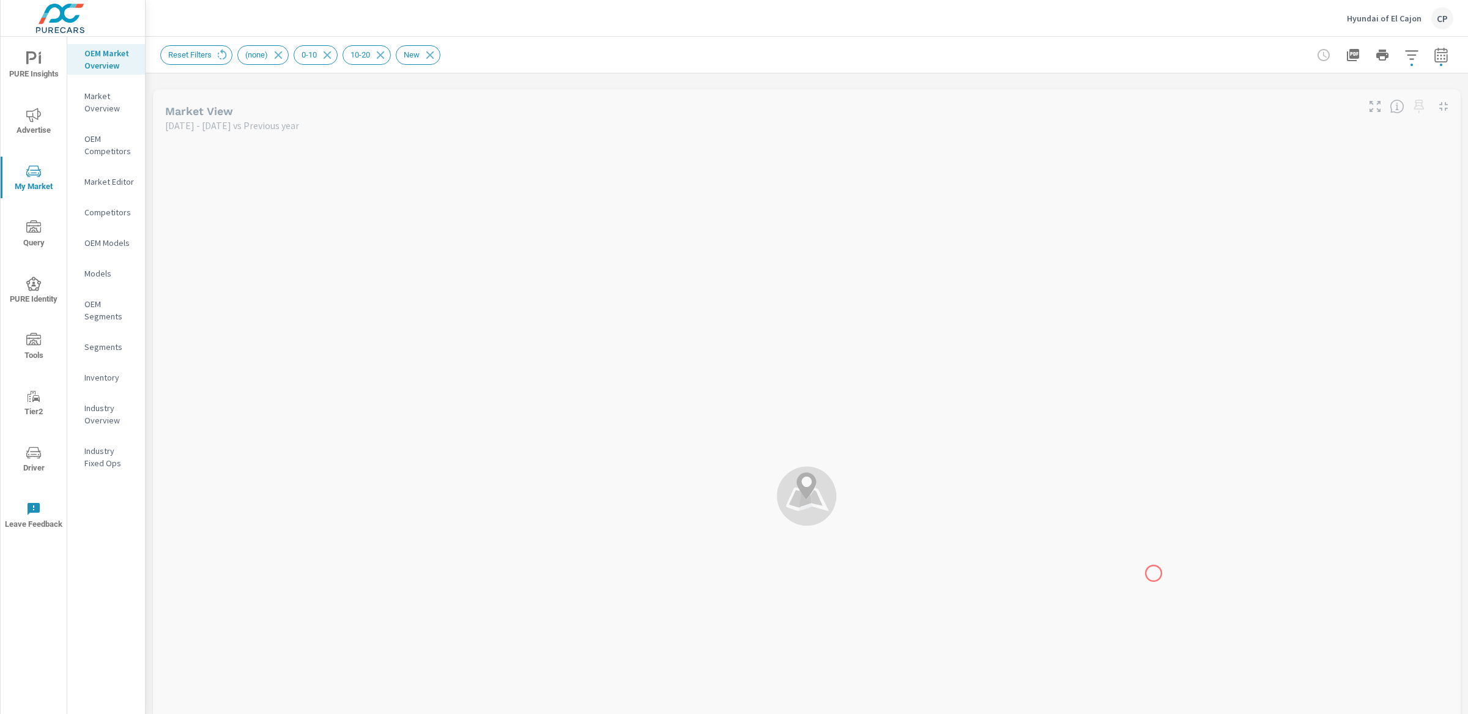
scroll to position [184, 0]
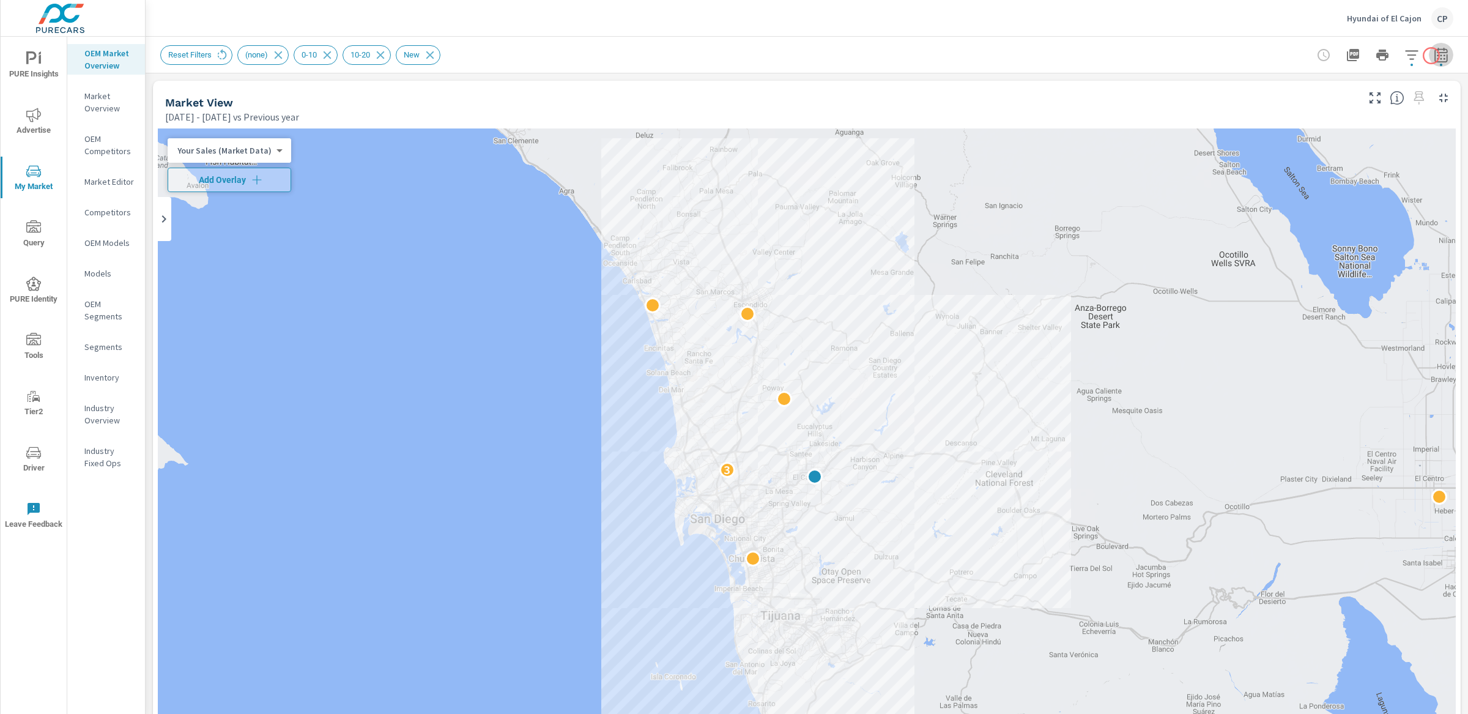
click at [1434, 56] on icon "button" at bounding box center [1441, 55] width 15 height 15
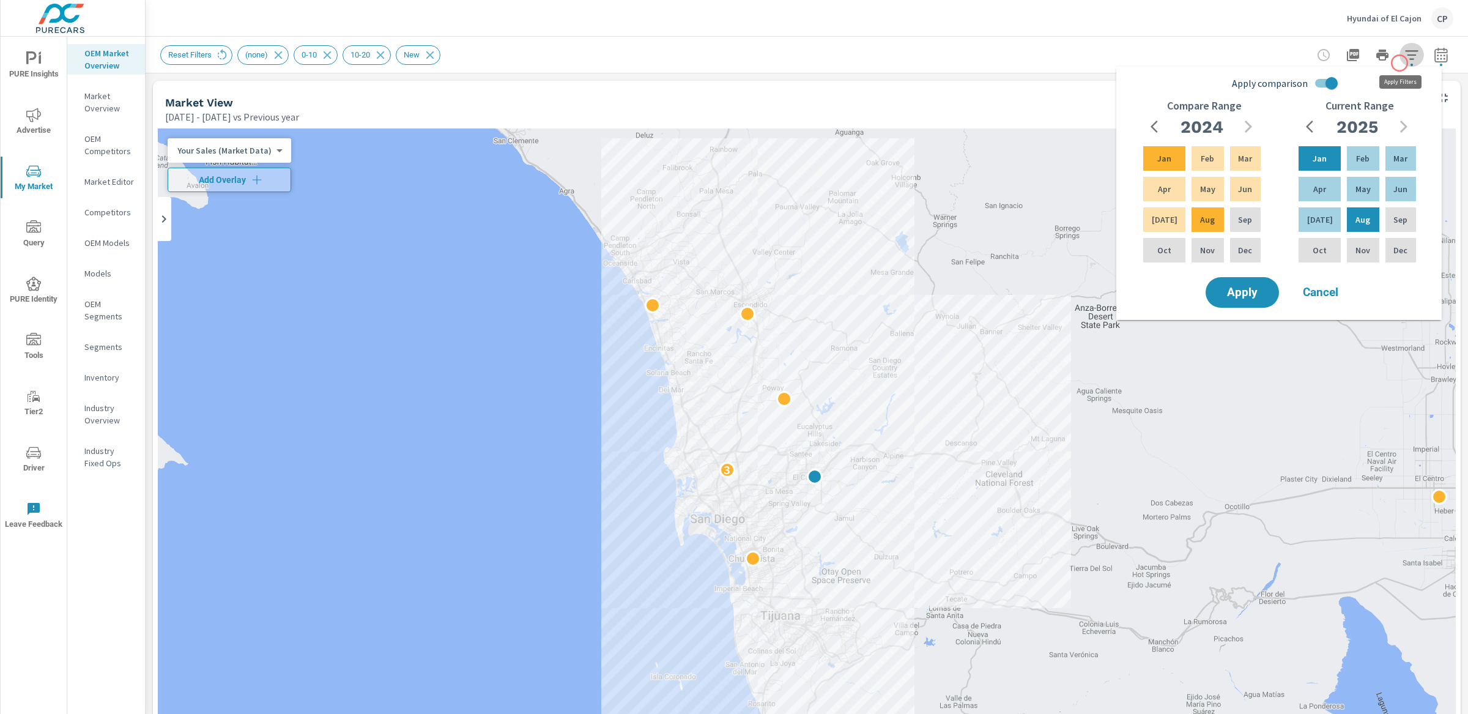
click at [1411, 64] on span "button" at bounding box center [1412, 65] width 2 height 2
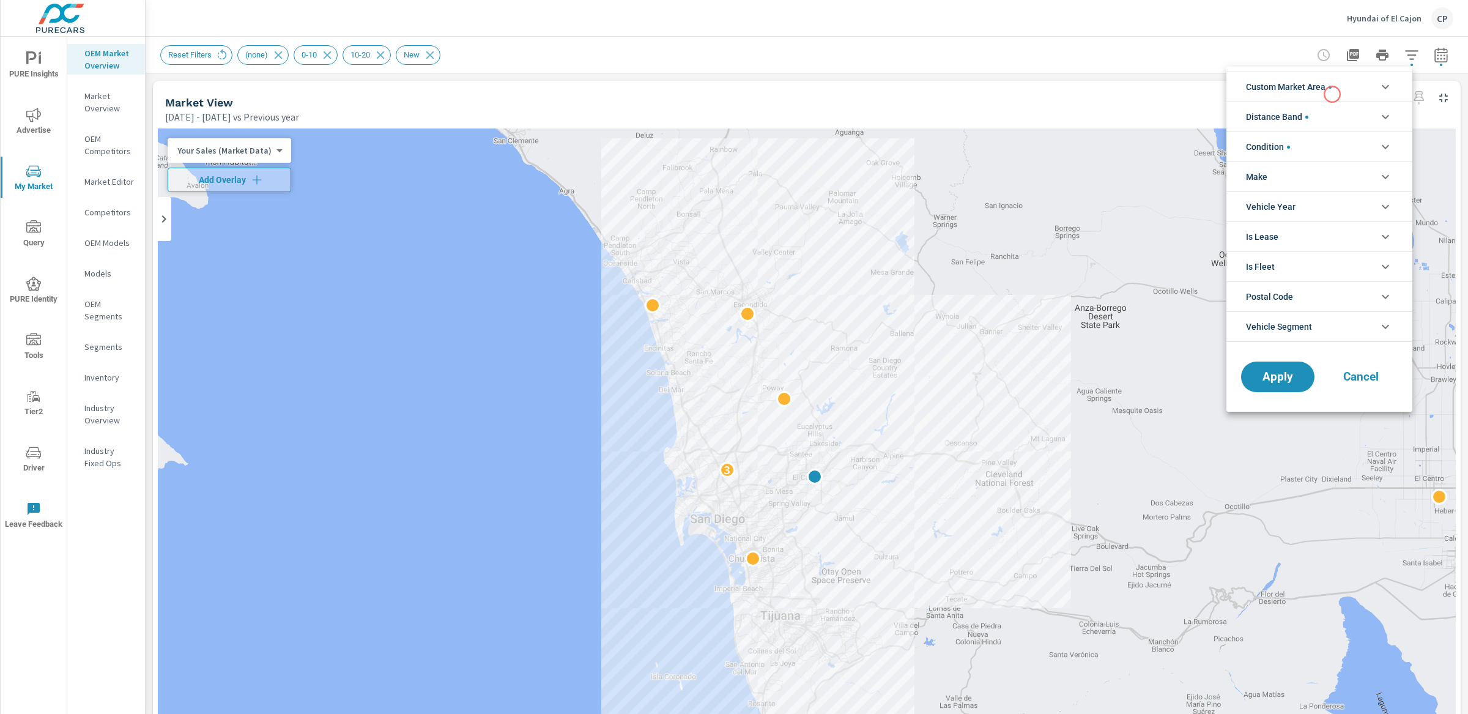
click at [1328, 92] on span "Custom Market Area" at bounding box center [1289, 86] width 86 height 29
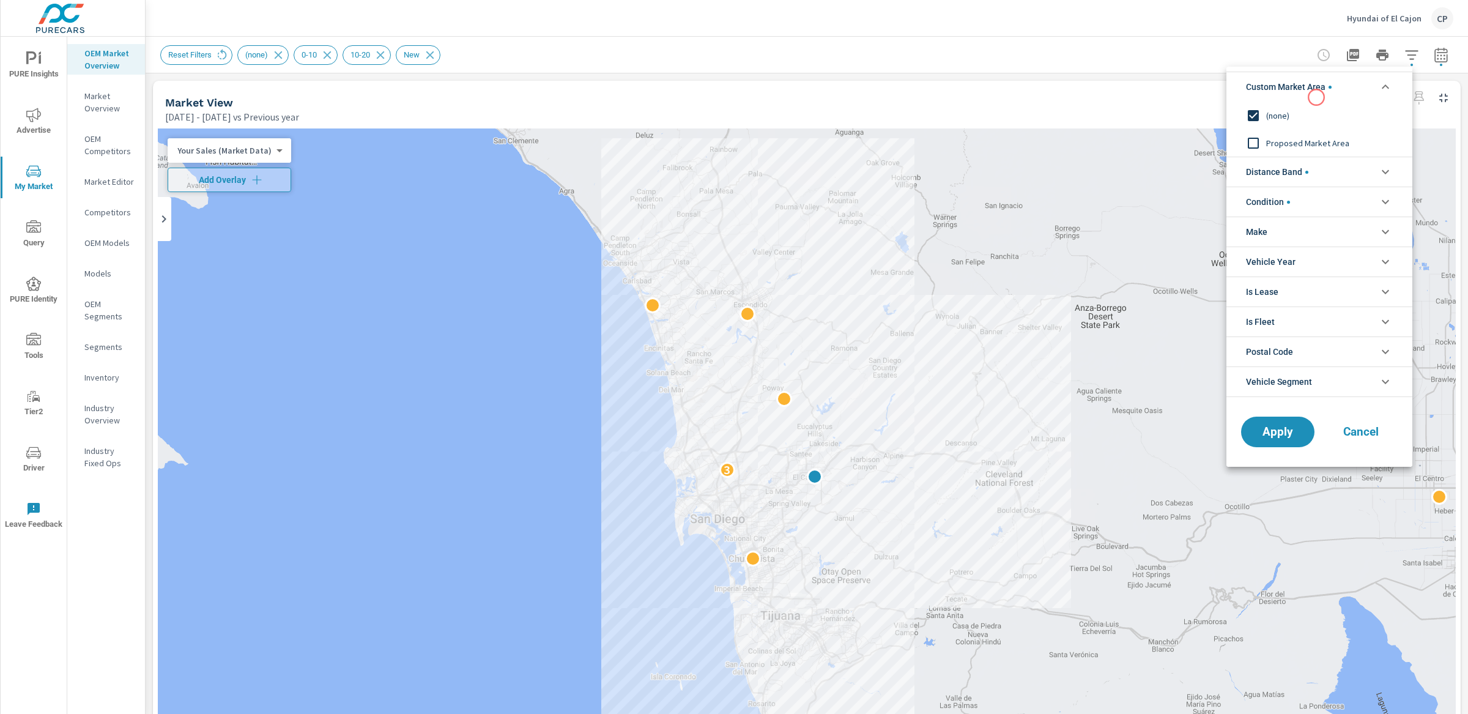
click at [1316, 97] on span "Custom Market Area" at bounding box center [1289, 86] width 86 height 29
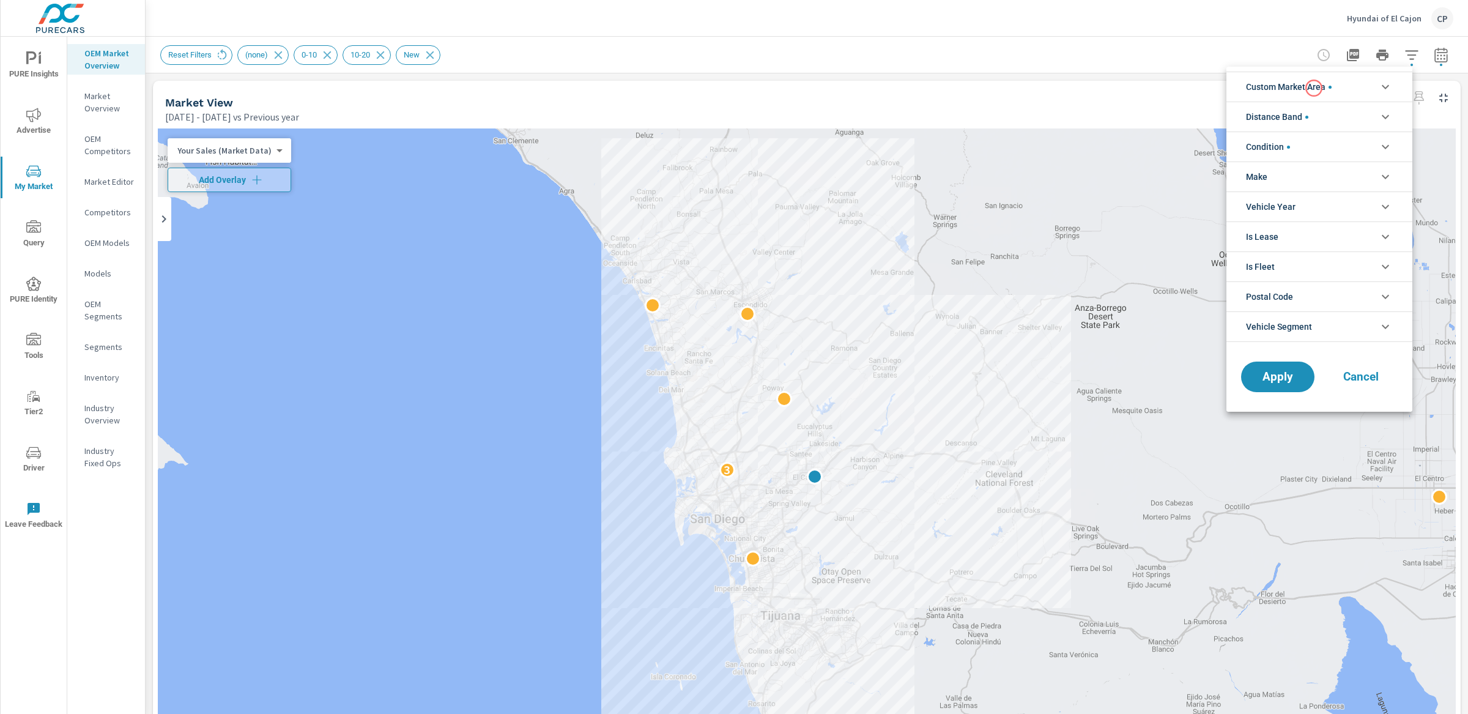
click at [1314, 91] on span "Custom Market Area" at bounding box center [1289, 86] width 86 height 29
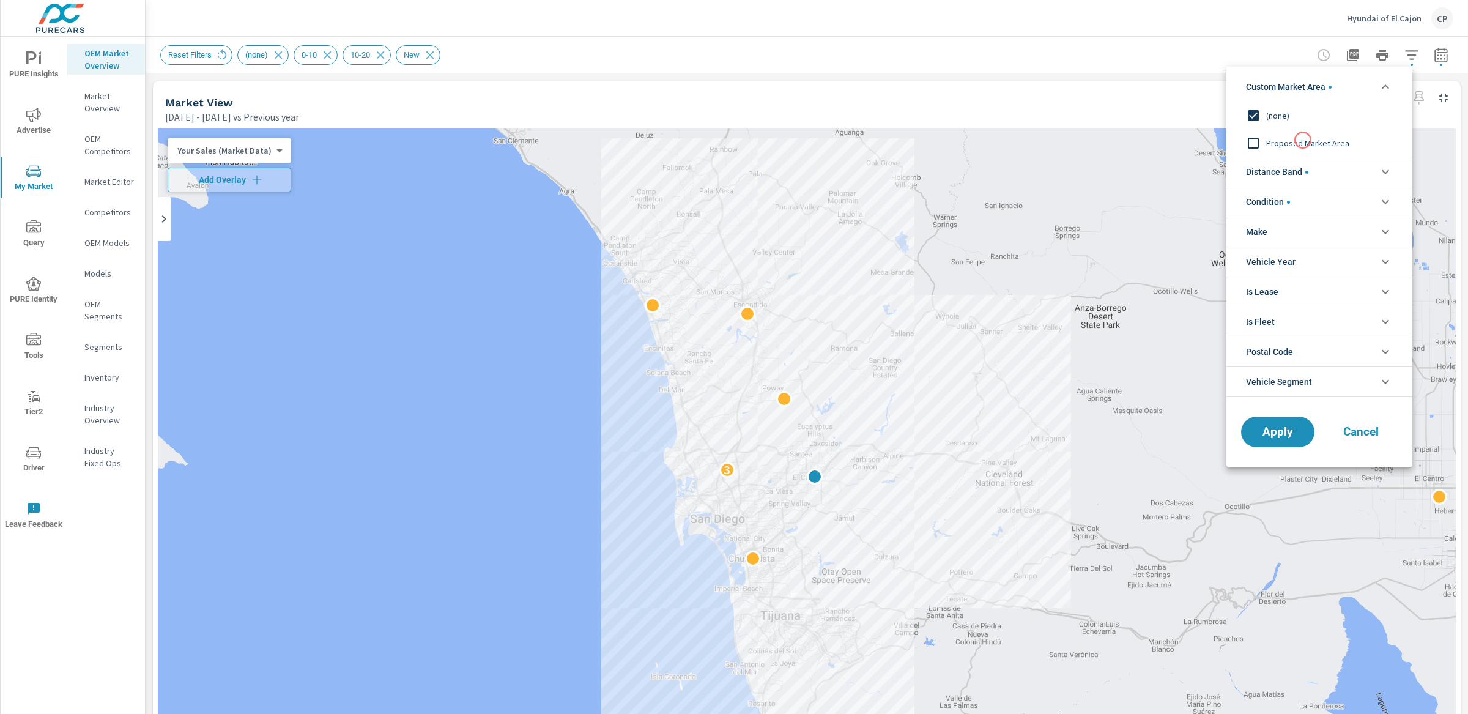
click at [1302, 140] on span "Proposed Market Area" at bounding box center [1333, 143] width 134 height 15
click at [1299, 174] on span "Distance Band" at bounding box center [1277, 171] width 62 height 29
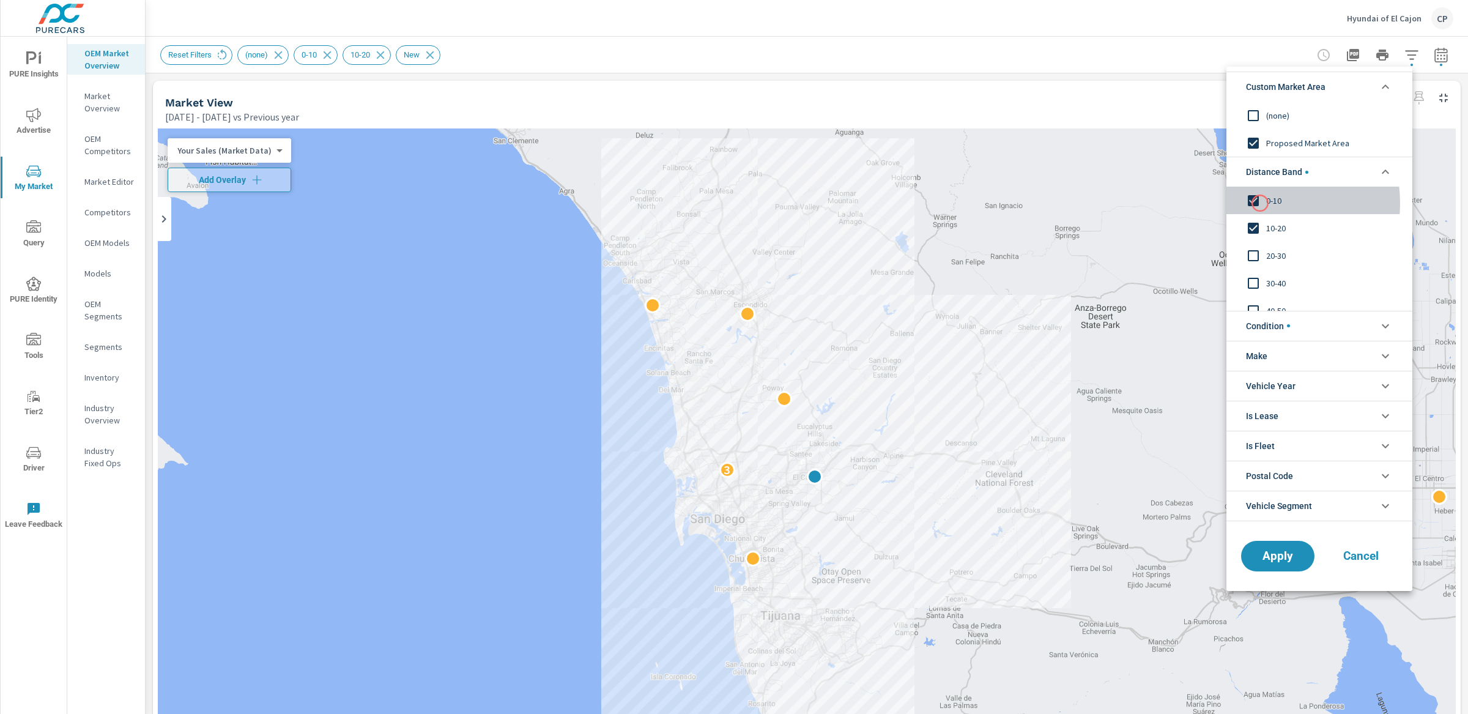
click at [1260, 203] on input "filter options" at bounding box center [1254, 201] width 26 height 26
click at [1260, 221] on input "filter options" at bounding box center [1254, 228] width 26 height 26
click at [1252, 566] on button "Apply" at bounding box center [1278, 556] width 76 height 32
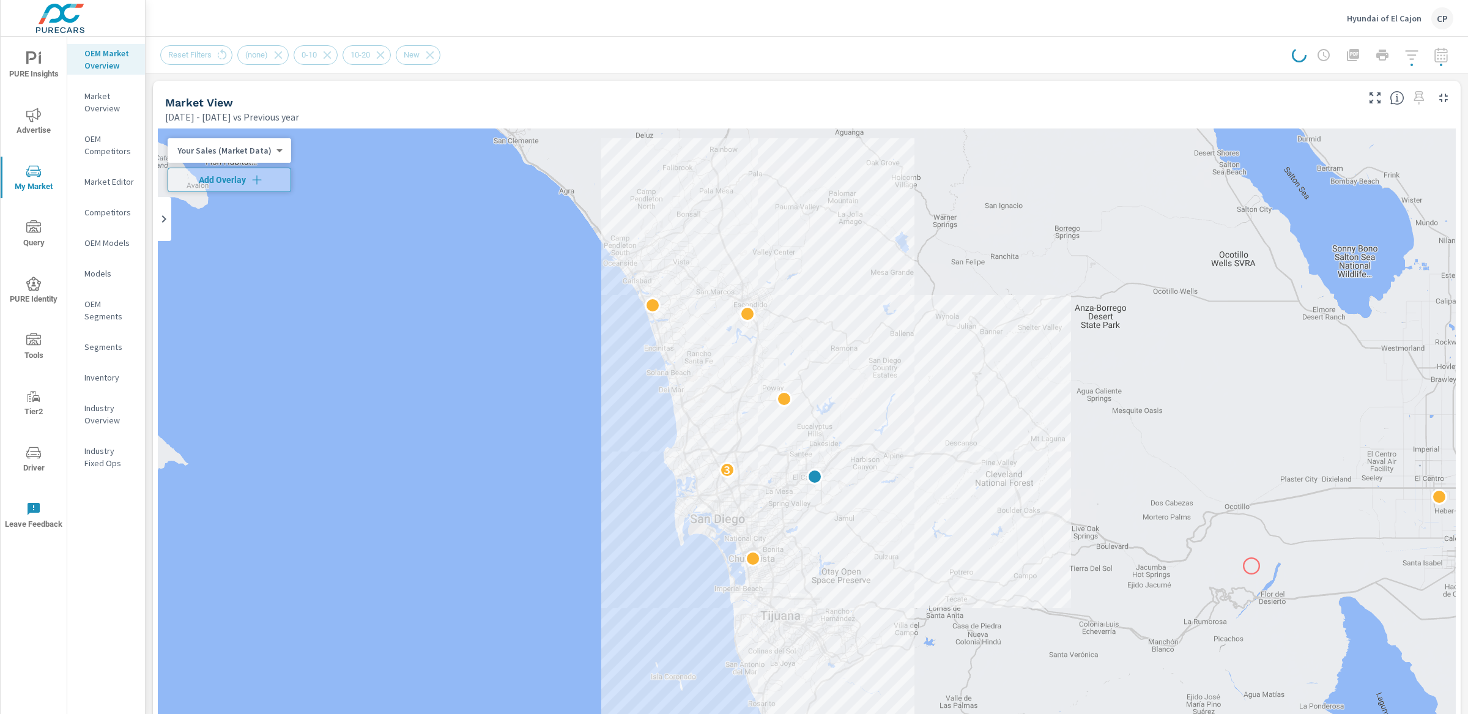
click at [1252, 566] on div "Custom Market Area (none) Proposed Market Area Distance Band 0-10 10-20 20-30 3…" at bounding box center [734, 357] width 1468 height 714
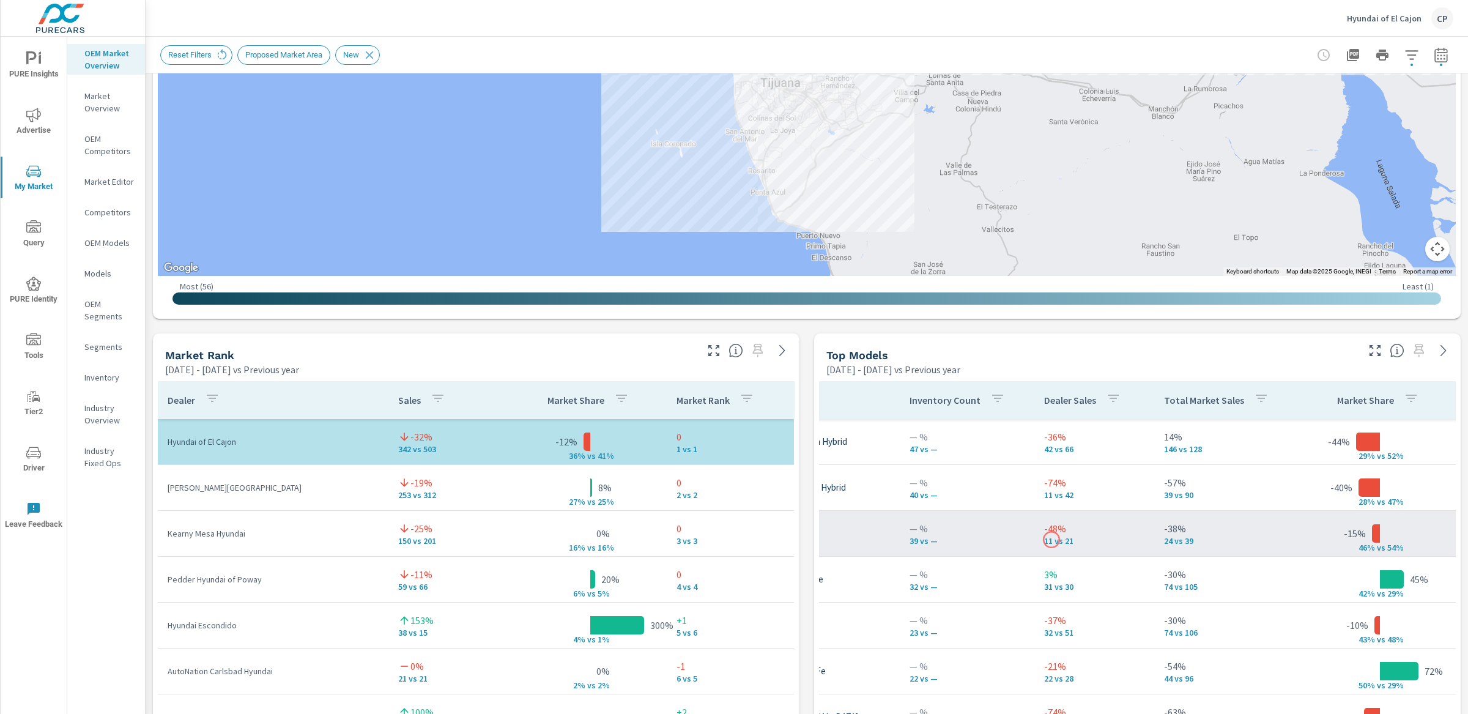
scroll to position [184, 11]
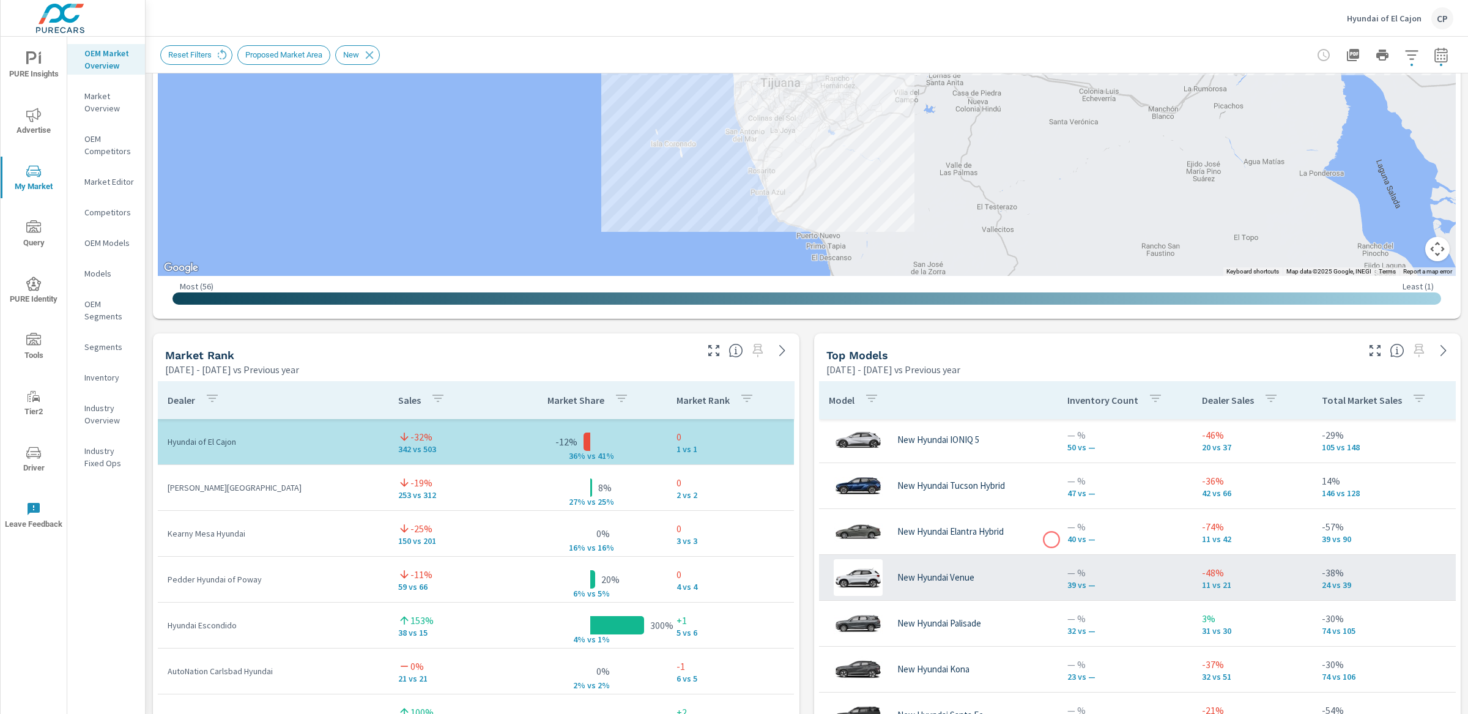
scroll to position [141, 0]
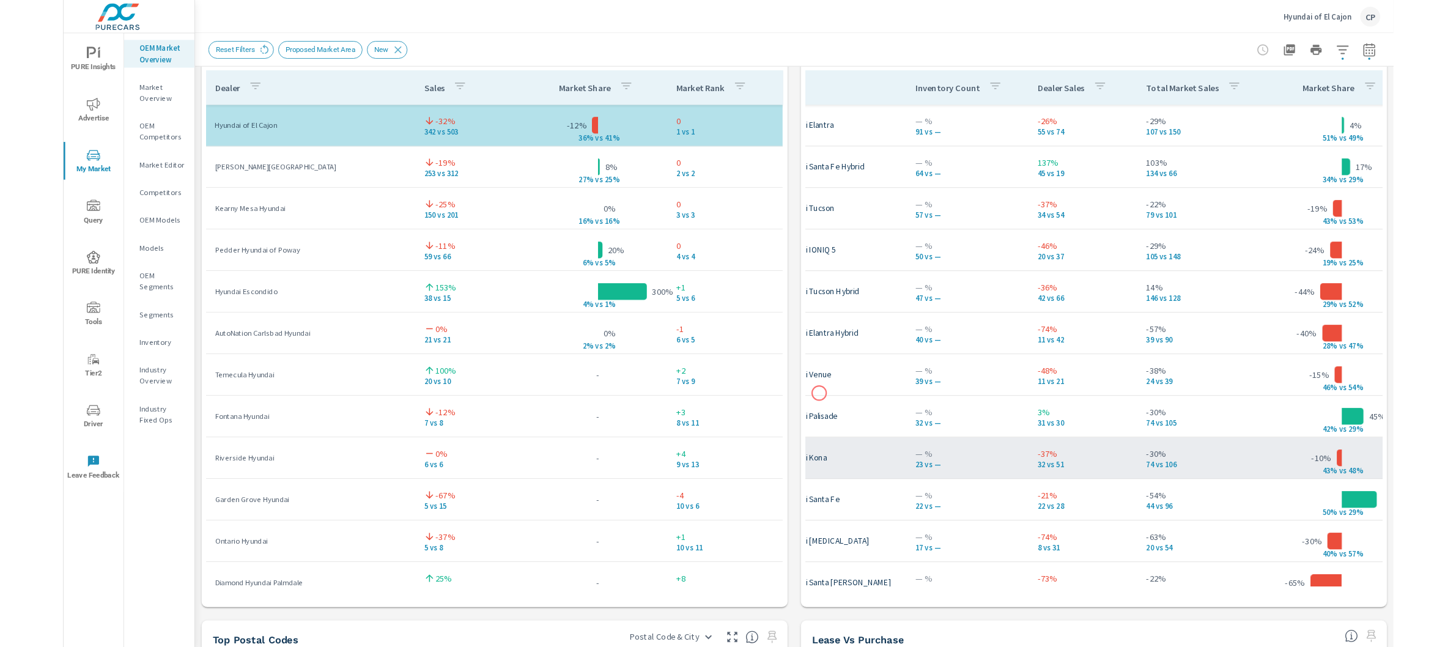
scroll to position [838, 0]
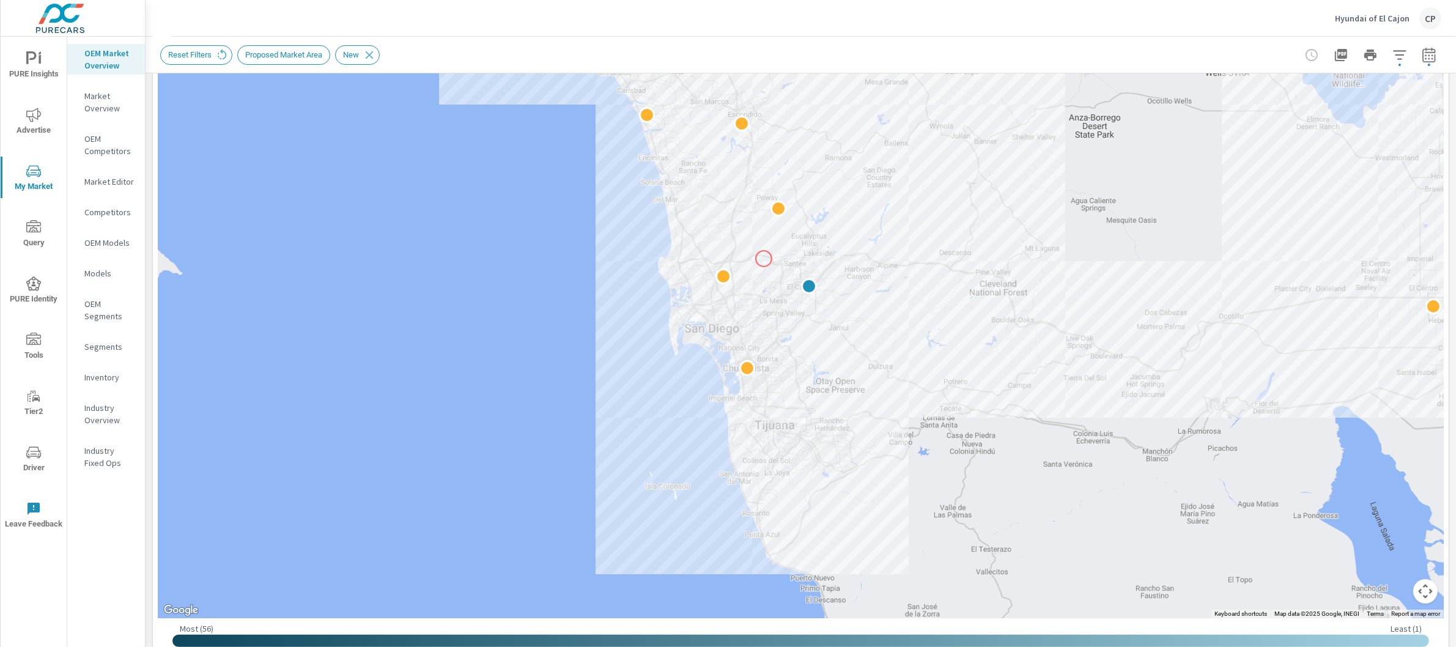
scroll to position [155, 0]
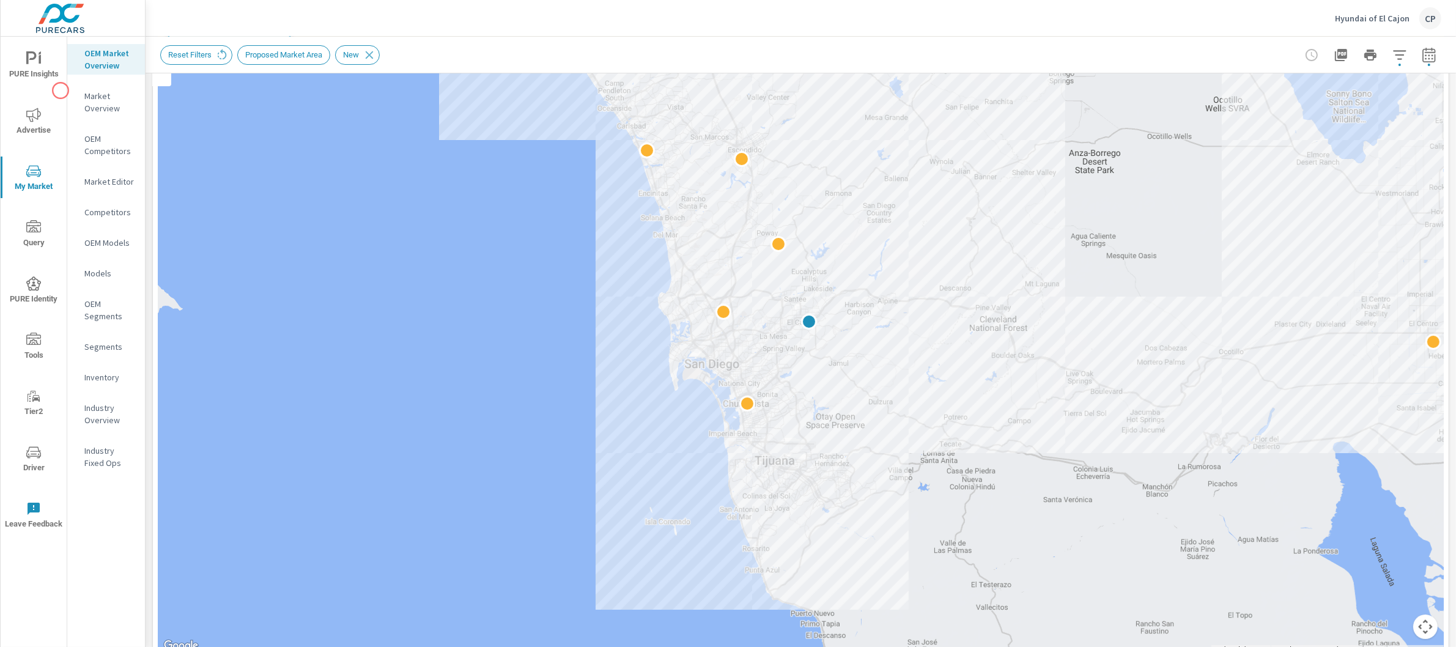
click at [61, 91] on div "PURE Insights Advertise My Market Query PURE Identity Tools Tier2 Driver Leave …" at bounding box center [34, 290] width 66 height 506
click at [50, 65] on span "PURE Insights" at bounding box center [33, 66] width 59 height 30
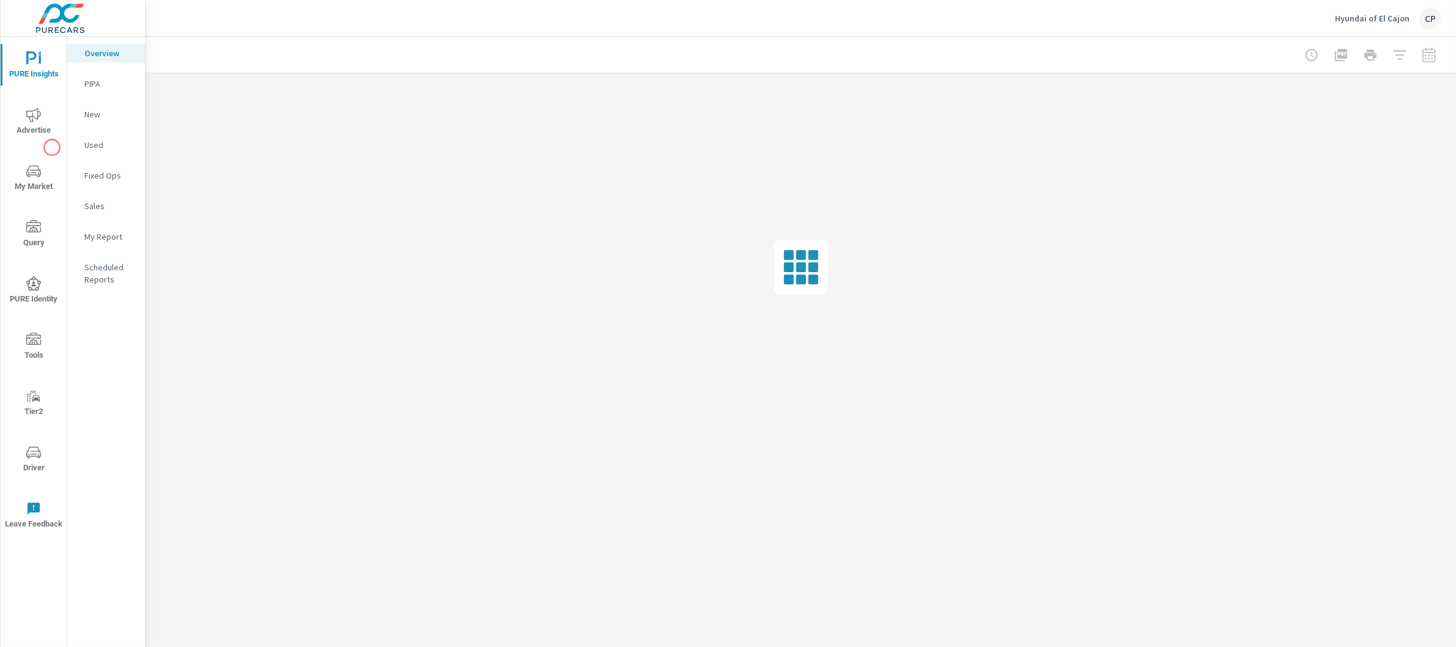
click at [53, 136] on span "Advertise" at bounding box center [33, 123] width 59 height 30
click at [101, 350] on nav "Overall Search PMAX Display Social Video Local PureCars TV Fixed Ops Website An…" at bounding box center [106, 254] width 78 height 434
click at [102, 338] on p "Website Analytics" at bounding box center [109, 334] width 51 height 24
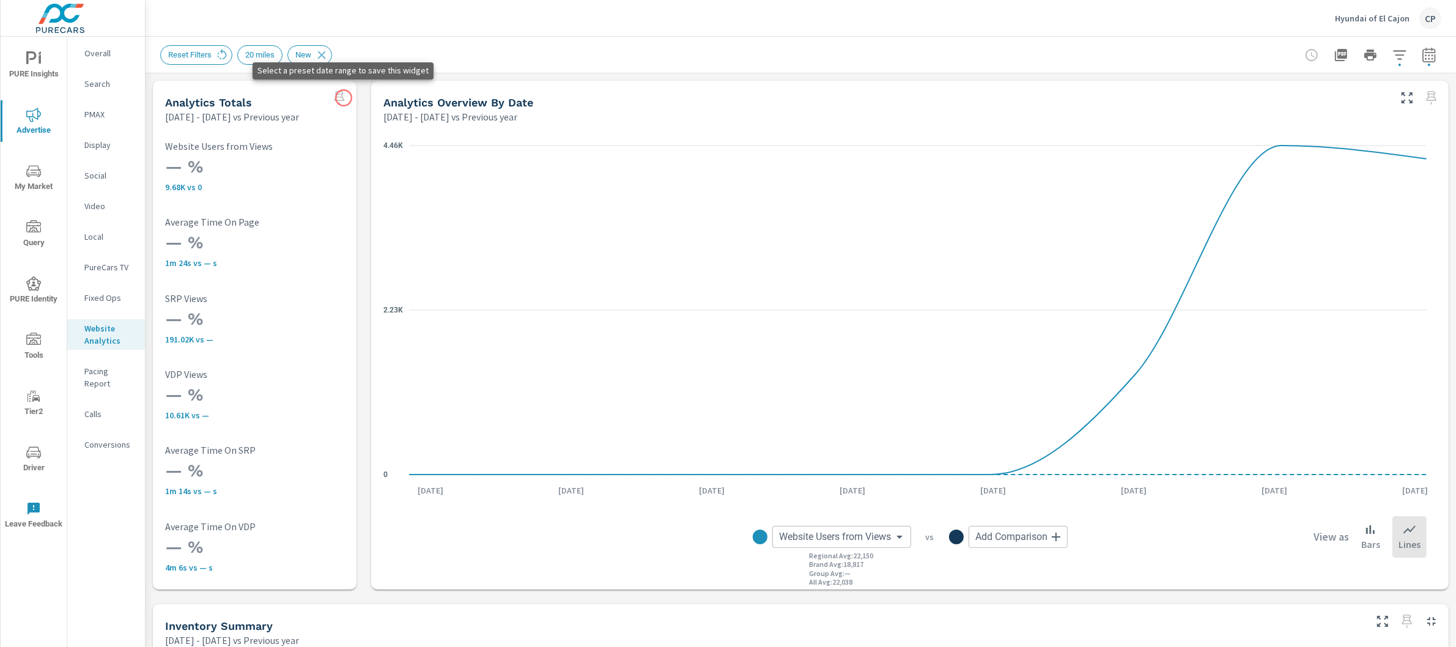
click at [343, 99] on span at bounding box center [340, 98] width 20 height 20
click at [336, 99] on span at bounding box center [340, 98] width 20 height 20
click at [1403, 45] on div at bounding box center [1371, 55] width 142 height 24
click at [1397, 50] on button "button" at bounding box center [1400, 55] width 24 height 24
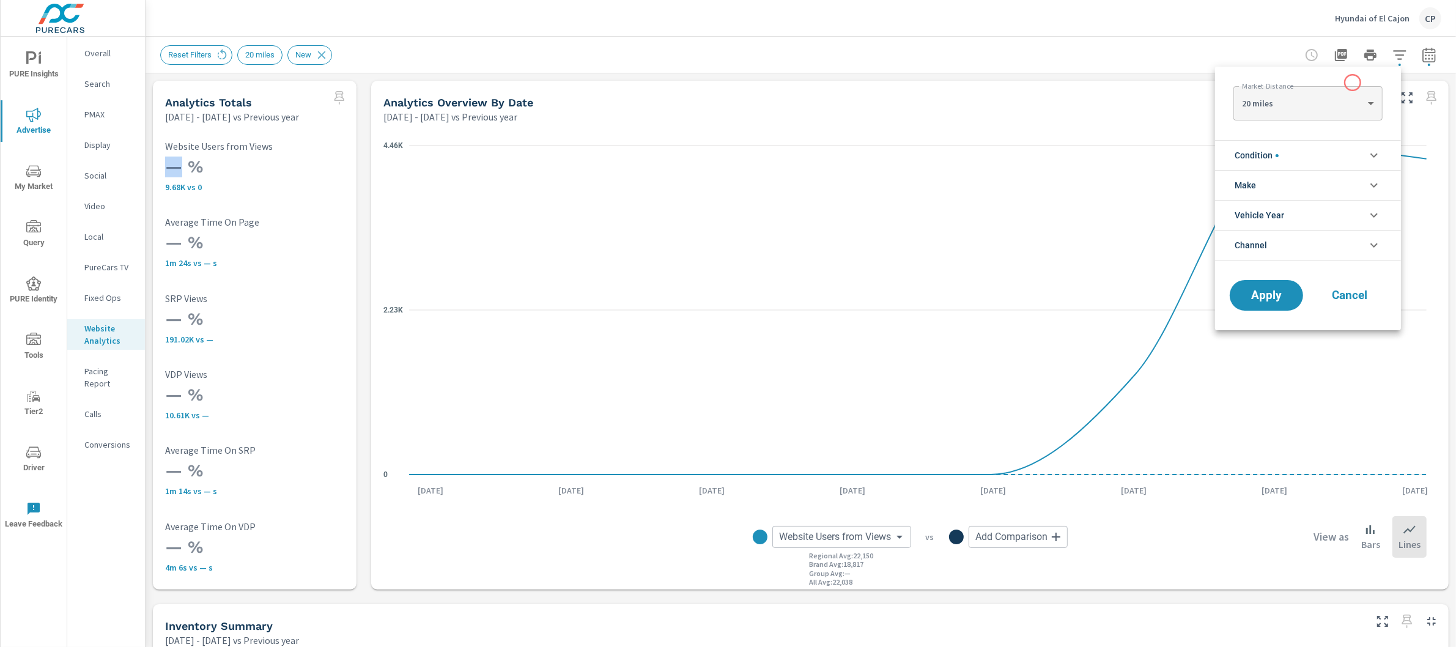
click at [1323, 100] on body "PURE Insights Advertise My Market Query PURE Identity Tools Tier2 Driver Leave …" at bounding box center [728, 323] width 1456 height 647
click at [763, 51] on div at bounding box center [728, 323] width 1456 height 647
click at [1429, 53] on div at bounding box center [728, 323] width 1456 height 647
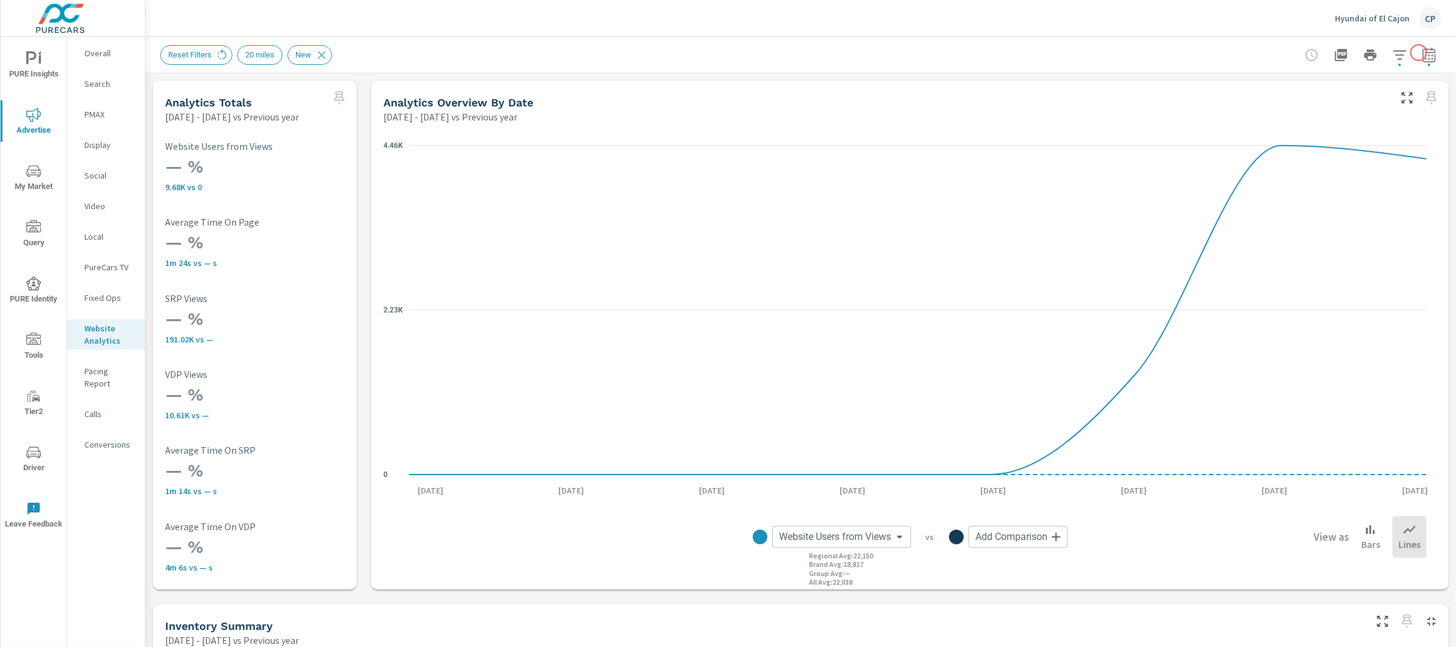
click at [1419, 53] on div "Market Distance 20 miles 20 ​ Condition New Used Certified No Condition Make Hy…" at bounding box center [728, 323] width 1456 height 647
click at [1425, 58] on icon "button" at bounding box center [1429, 56] width 8 height 5
select select "Previous year"
click at [1400, 202] on icon "button" at bounding box center [1405, 205] width 15 height 15
click at [1351, 94] on select "Custom Yesterday Last week Last 7 days Last 14 days Last 30 days Last 45 days L…" at bounding box center [1320, 106] width 132 height 24
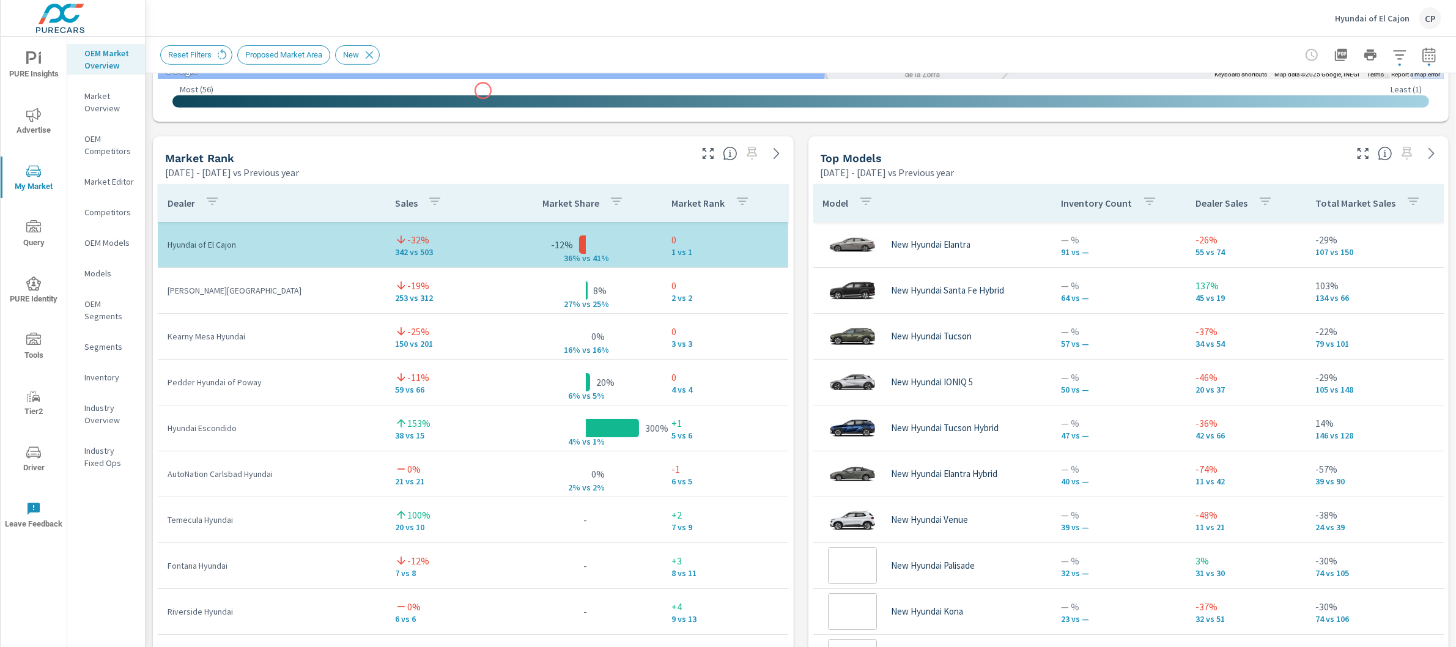
scroll to position [790, 0]
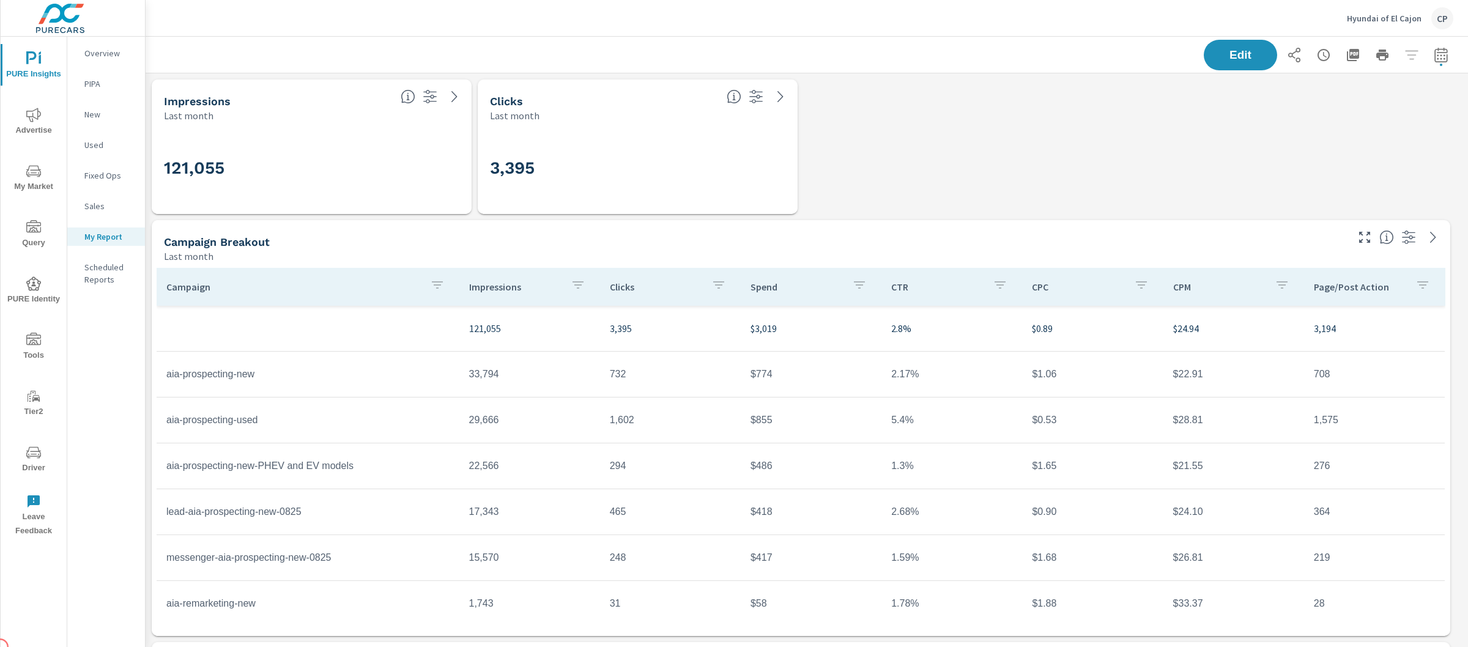
scroll to position [3687, 1335]
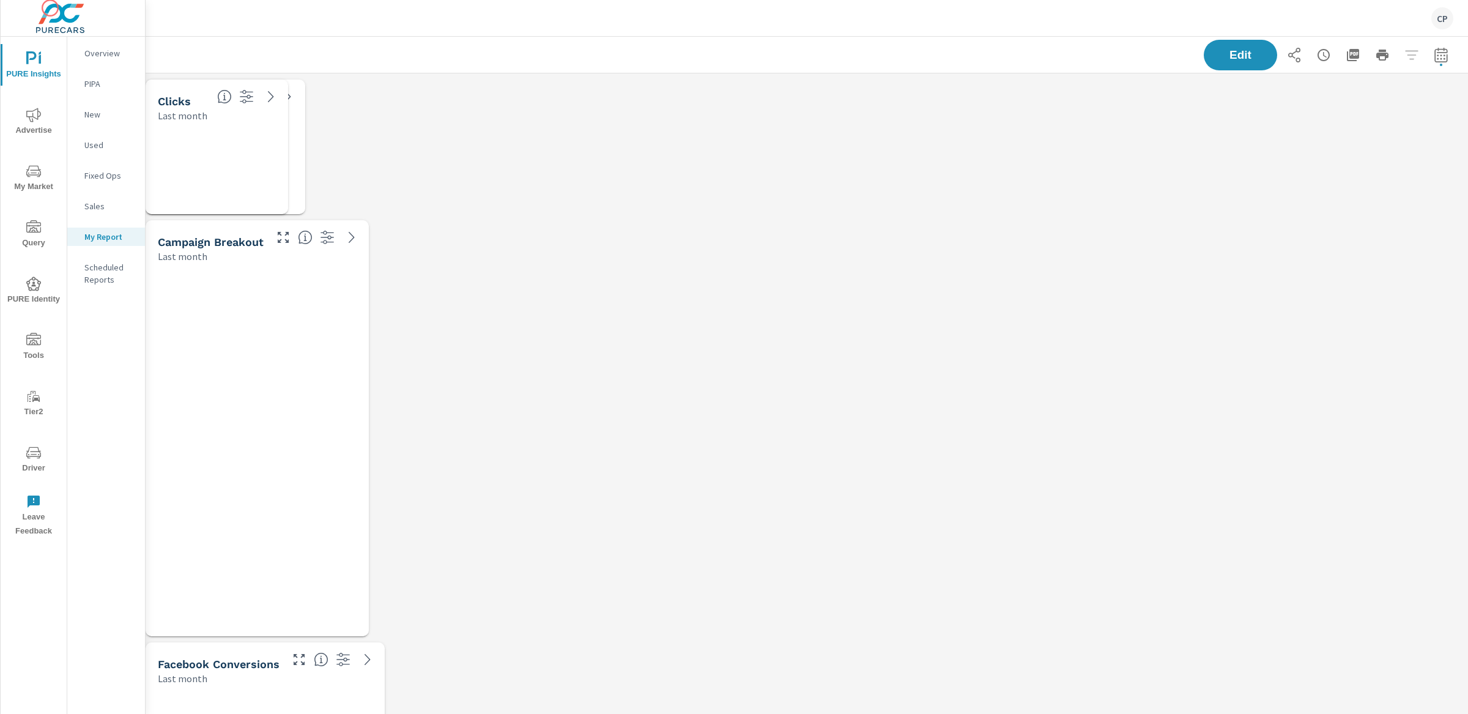
scroll to position [3687, 1335]
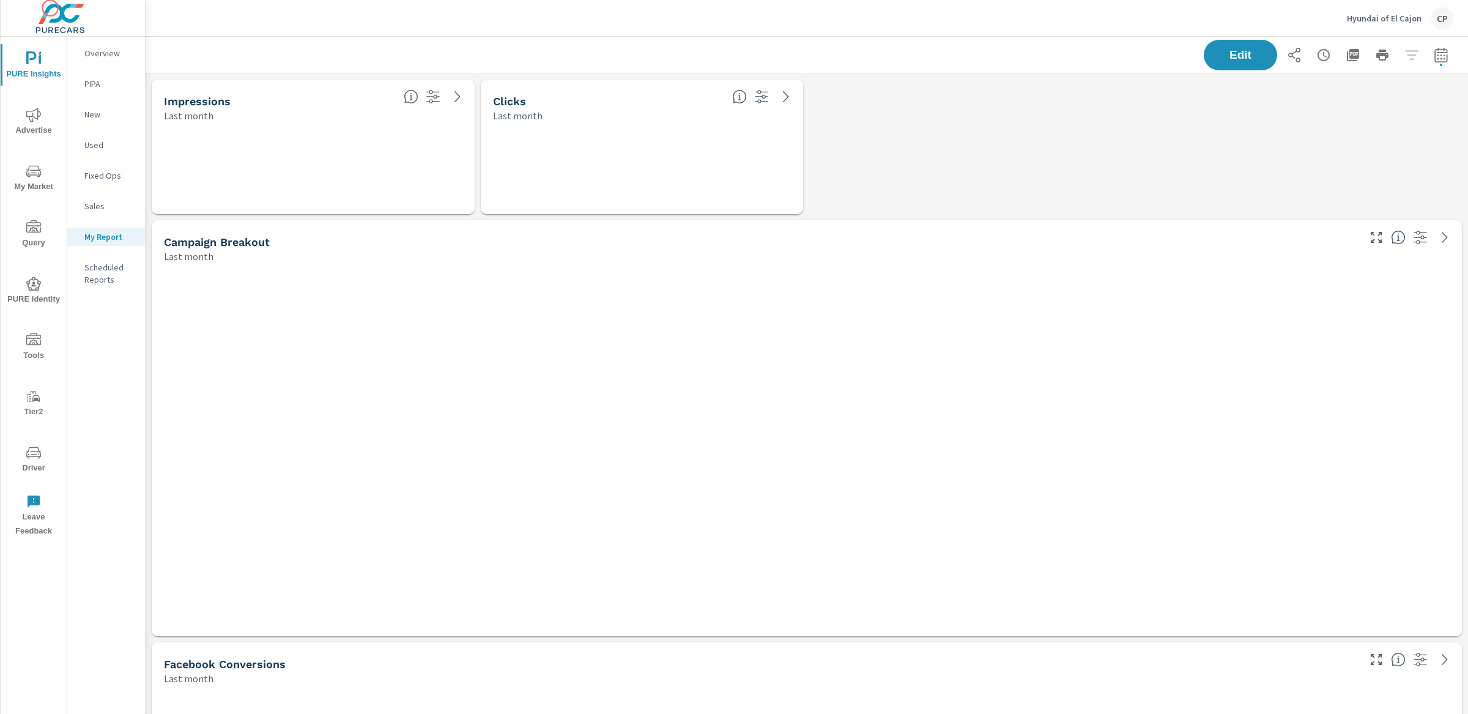
scroll to position [3687, 1335]
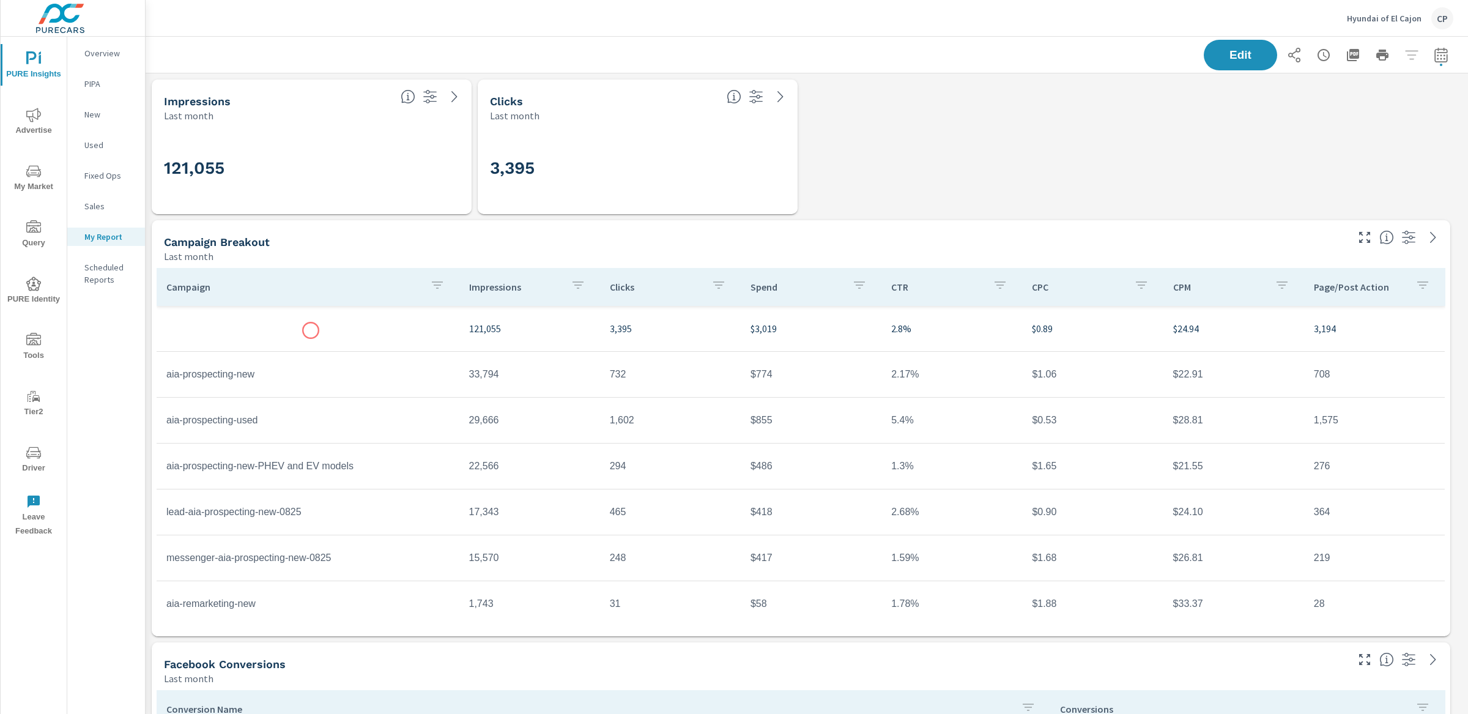
scroll to position [59, 0]
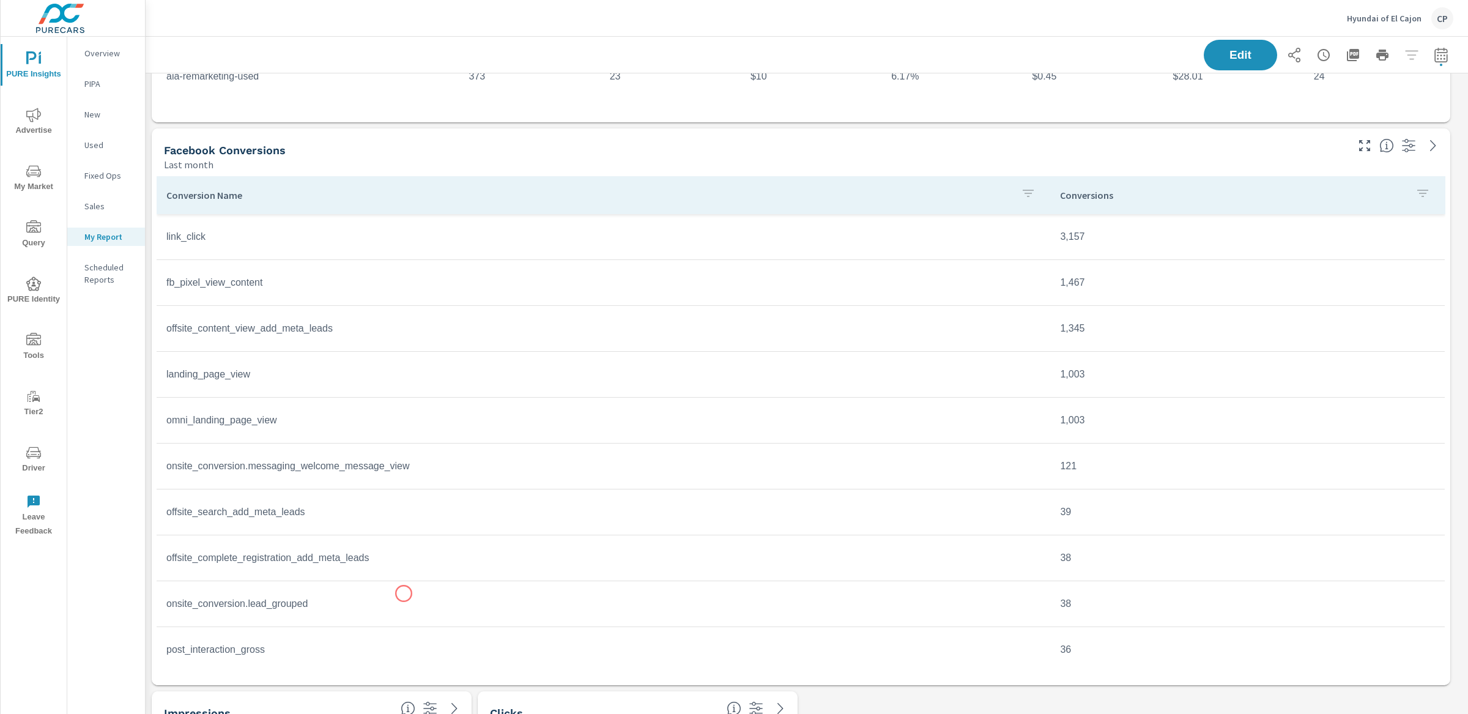
scroll to position [503, 0]
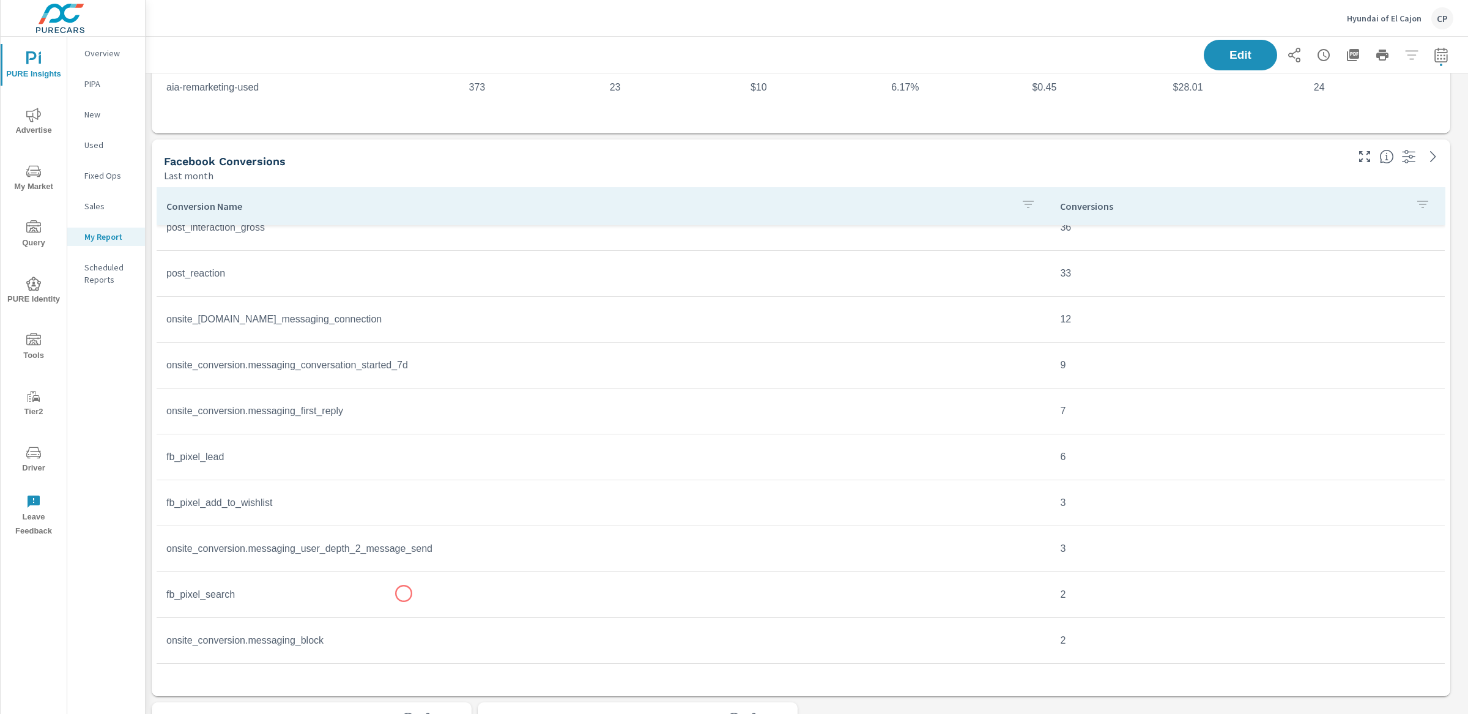
scroll to position [699, 0]
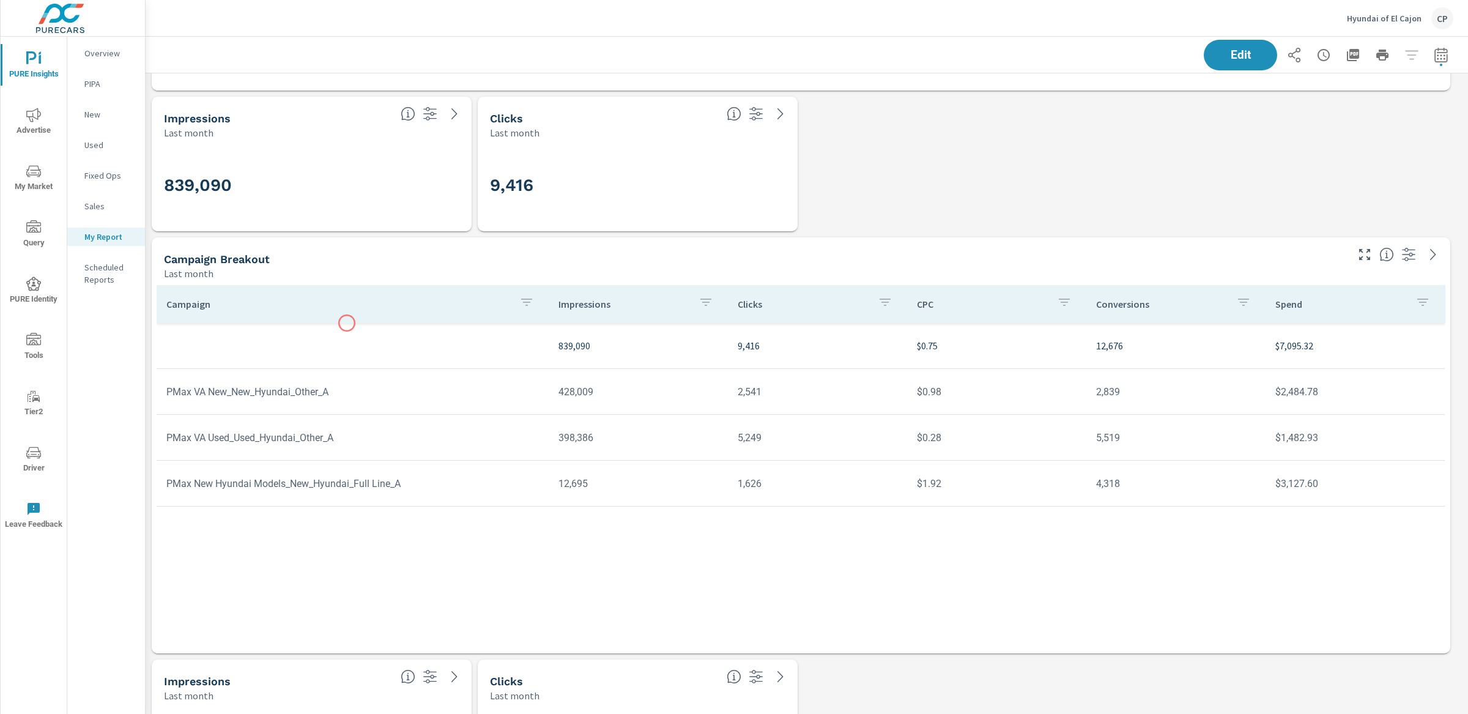
scroll to position [592, 0]
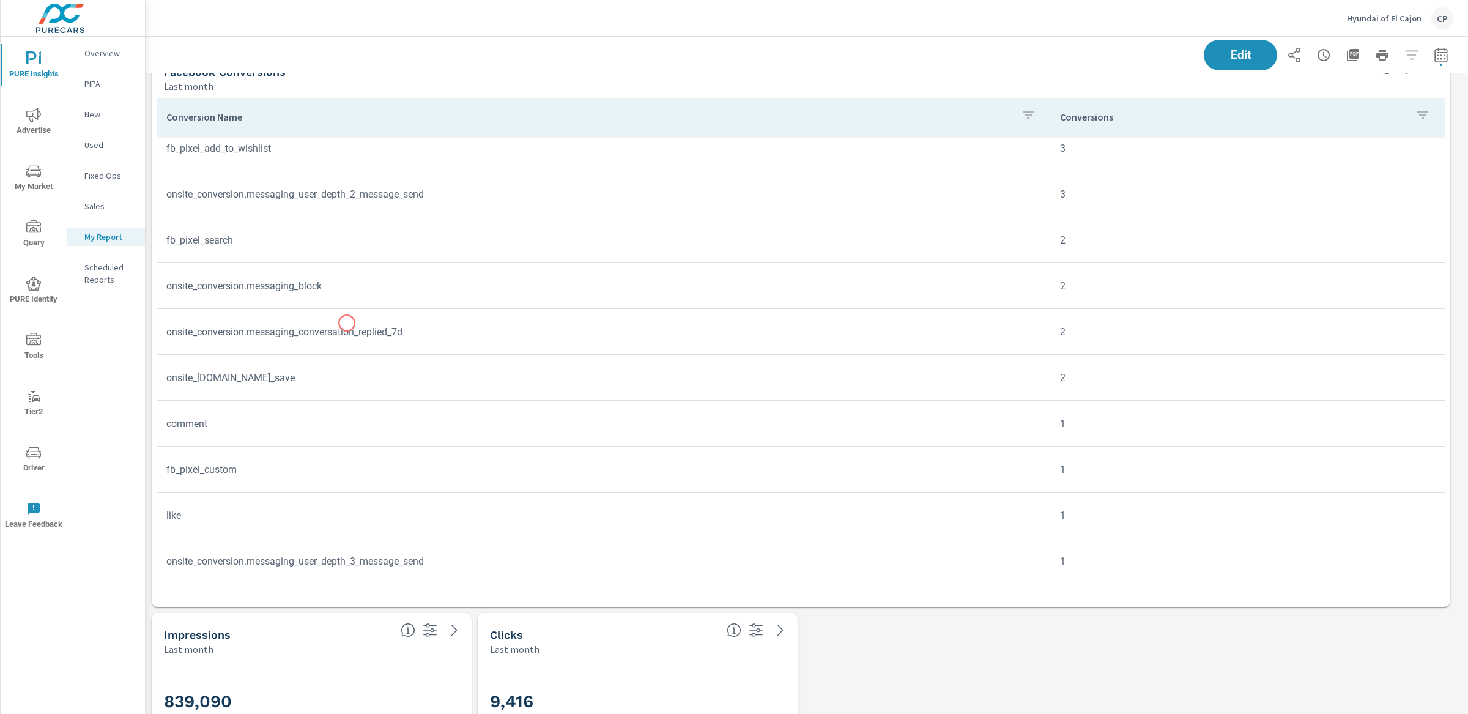
scroll to position [306, 0]
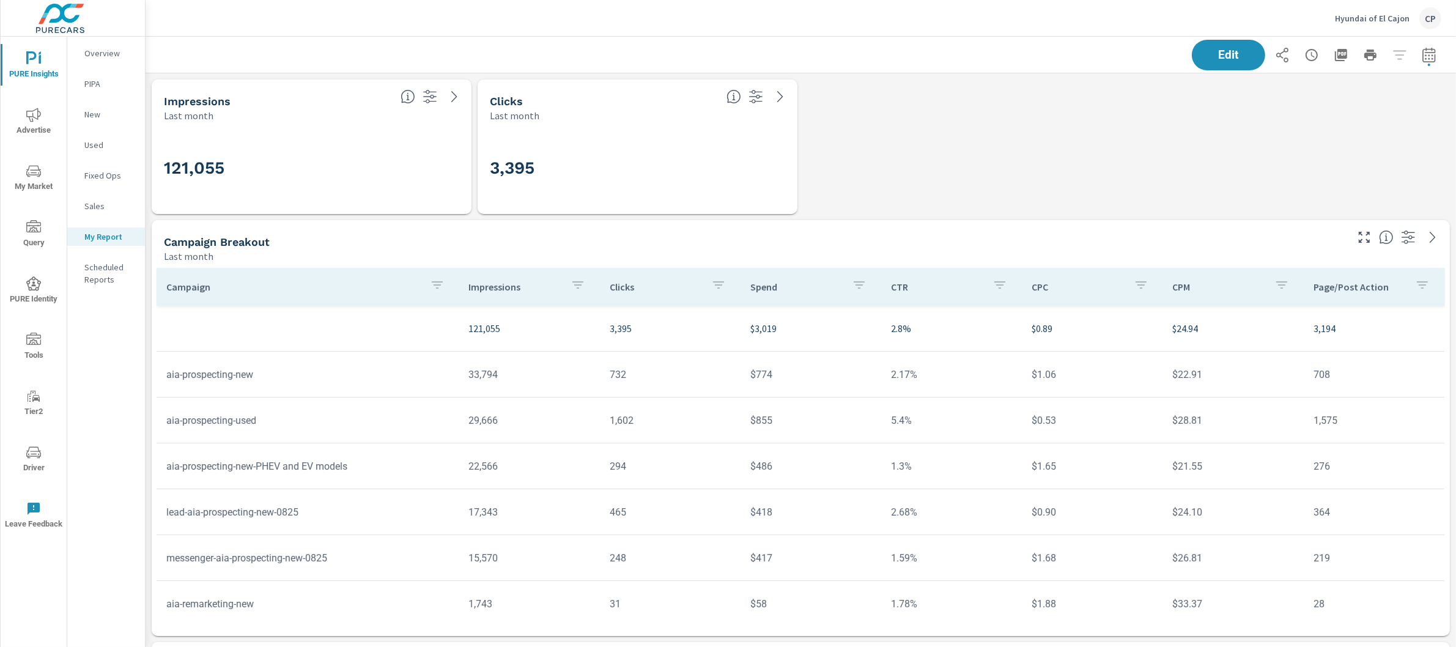
scroll to position [6, 5]
click at [53, 111] on span "Advertise" at bounding box center [33, 123] width 59 height 30
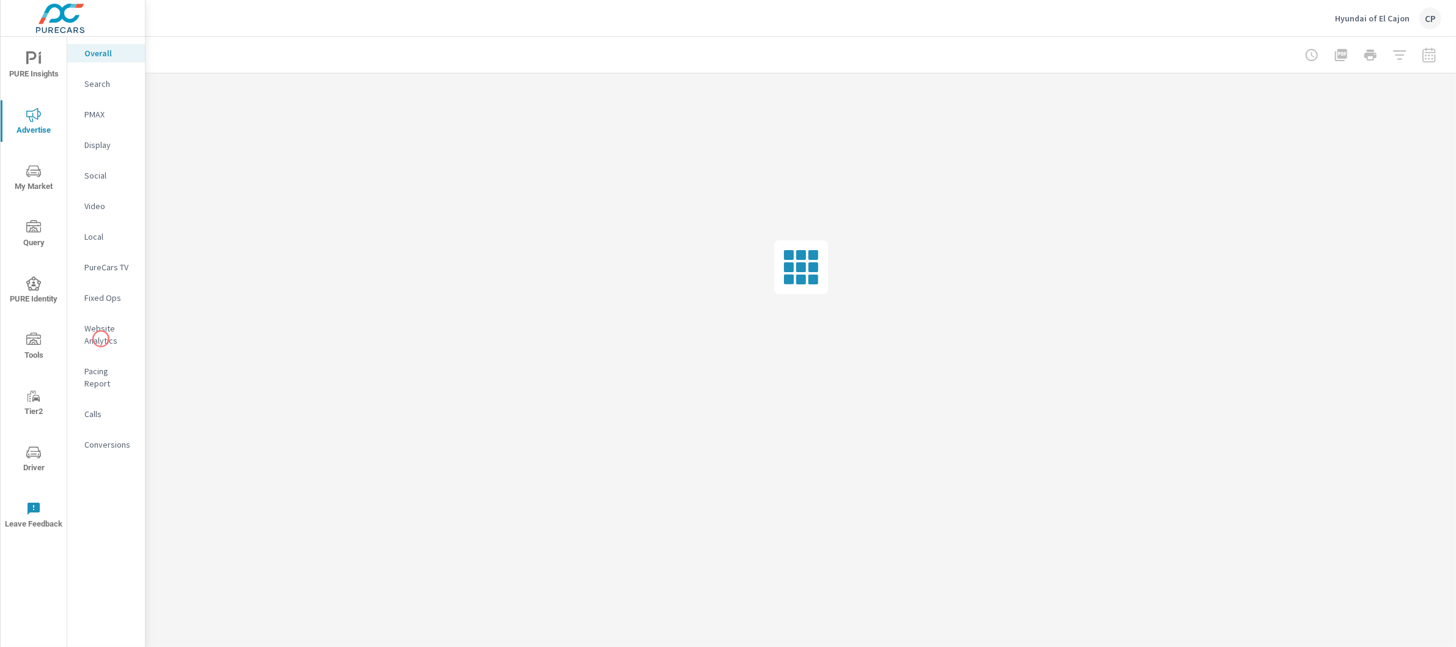
click at [100, 338] on p "Website Analytics" at bounding box center [109, 334] width 51 height 24
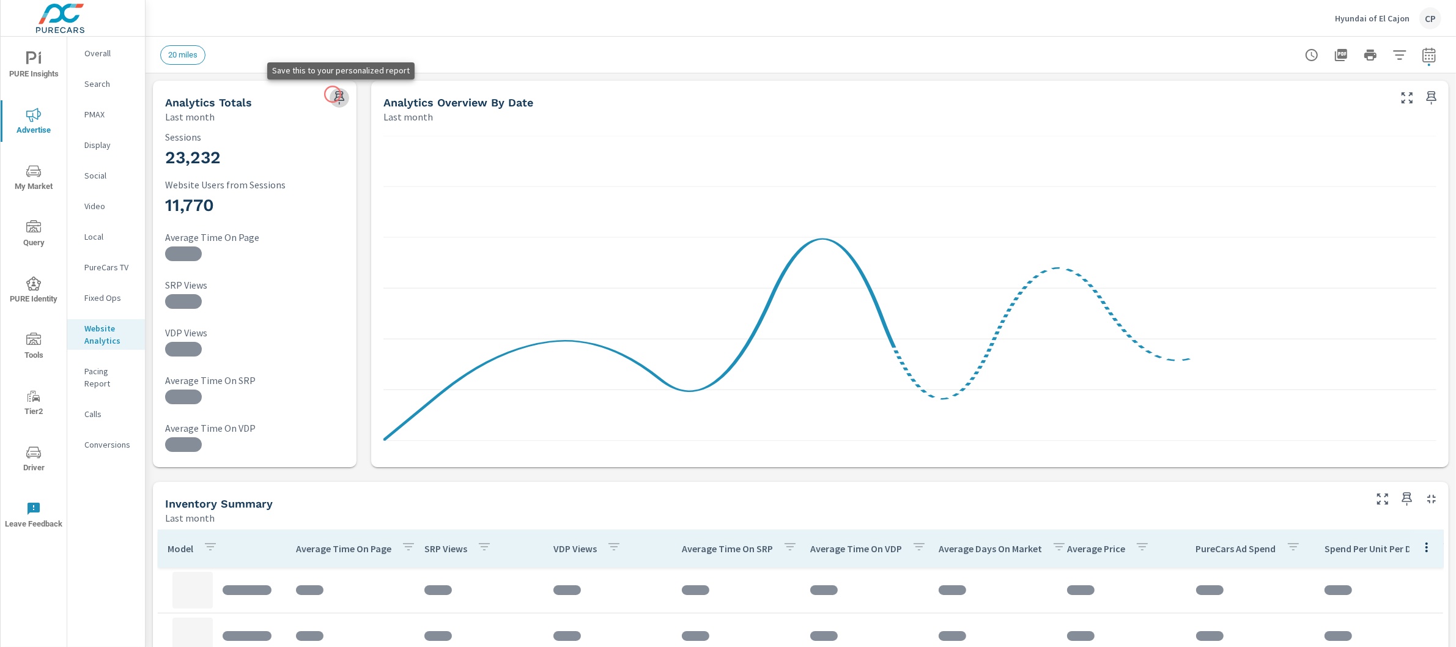
click at [333, 94] on icon "button" at bounding box center [339, 98] width 15 height 15
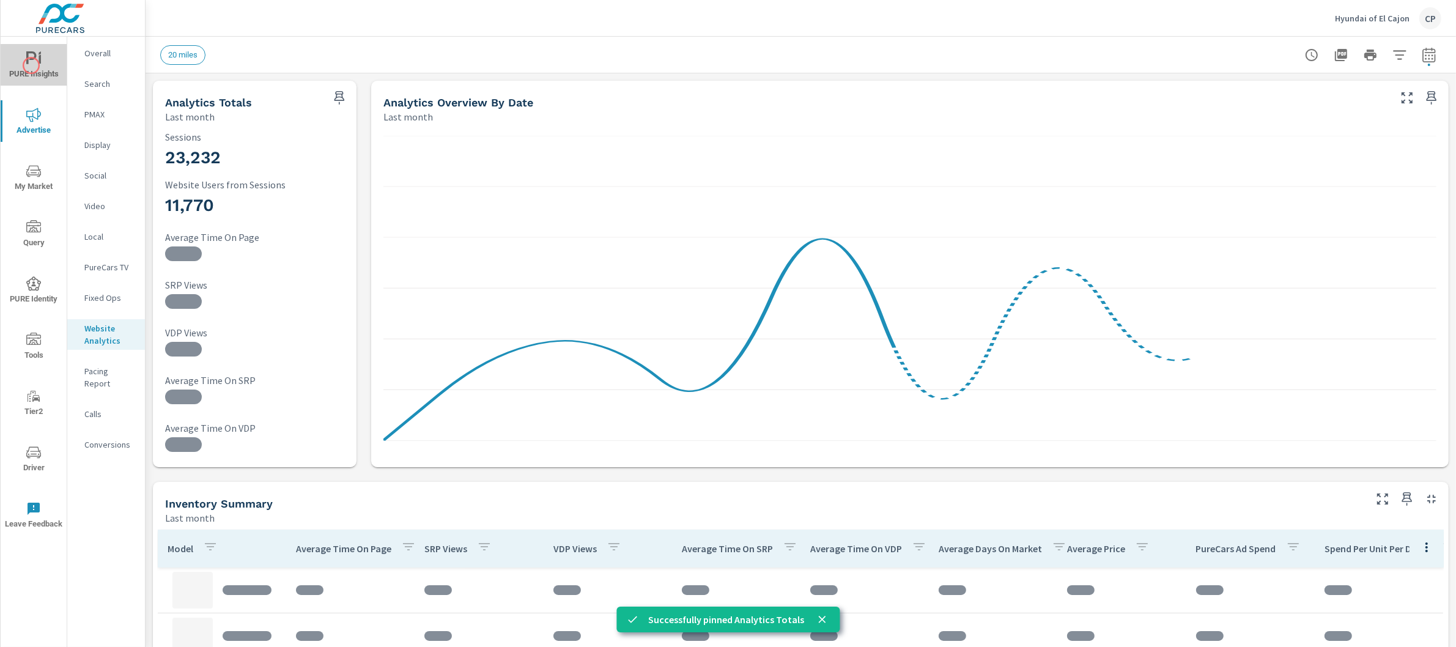
click at [31, 65] on icon "nav menu" at bounding box center [33, 58] width 15 height 15
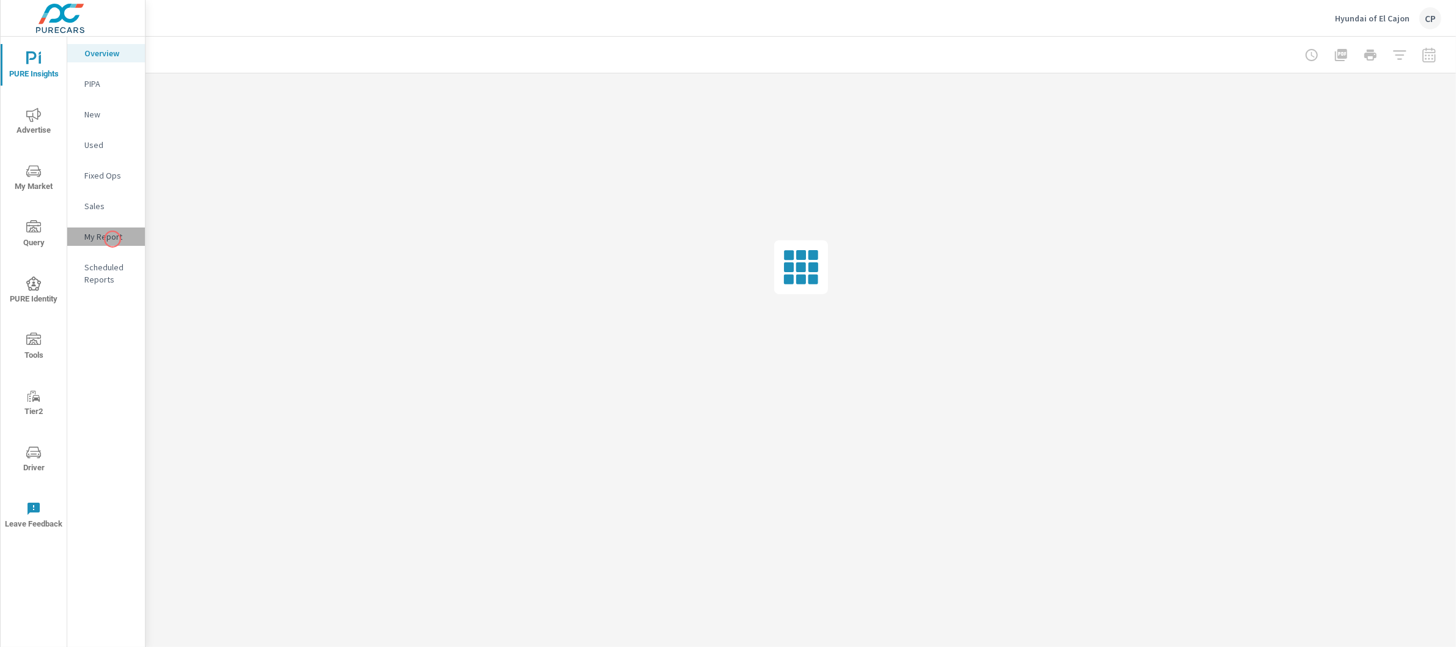
click at [113, 239] on p "My Report" at bounding box center [109, 237] width 51 height 12
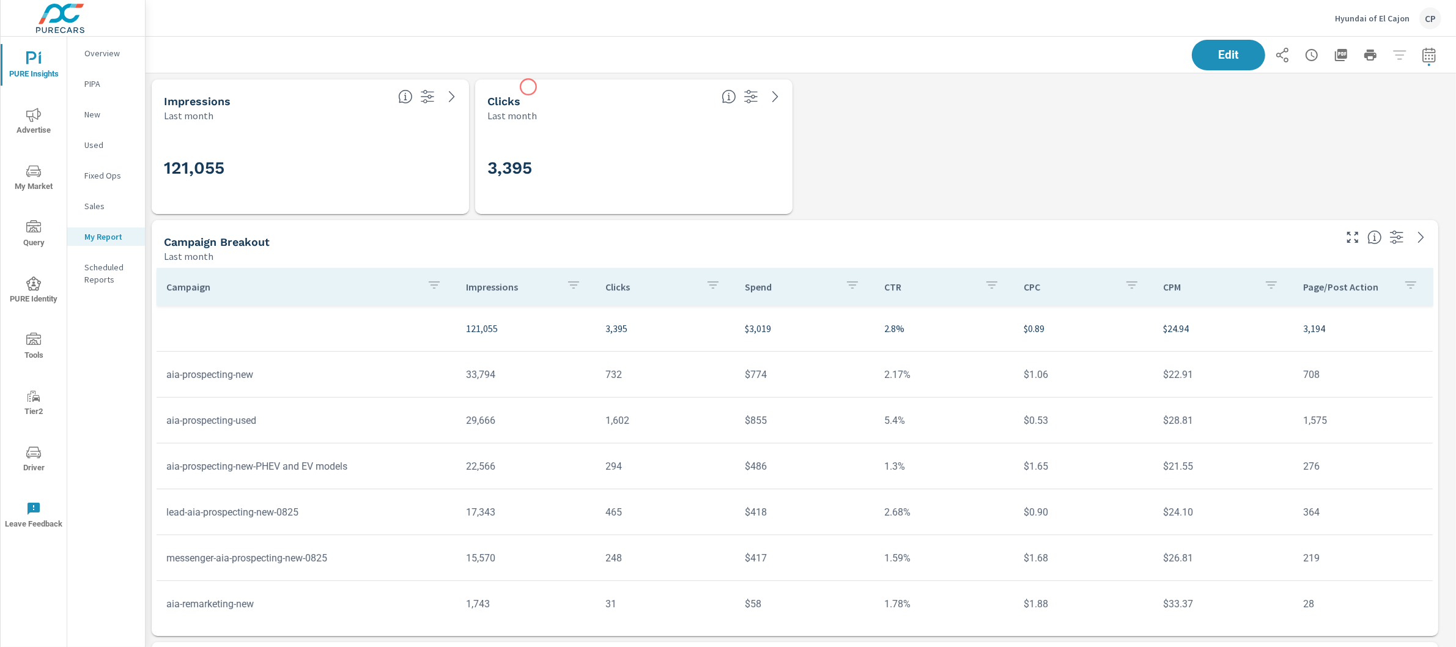
scroll to position [4250, 1323]
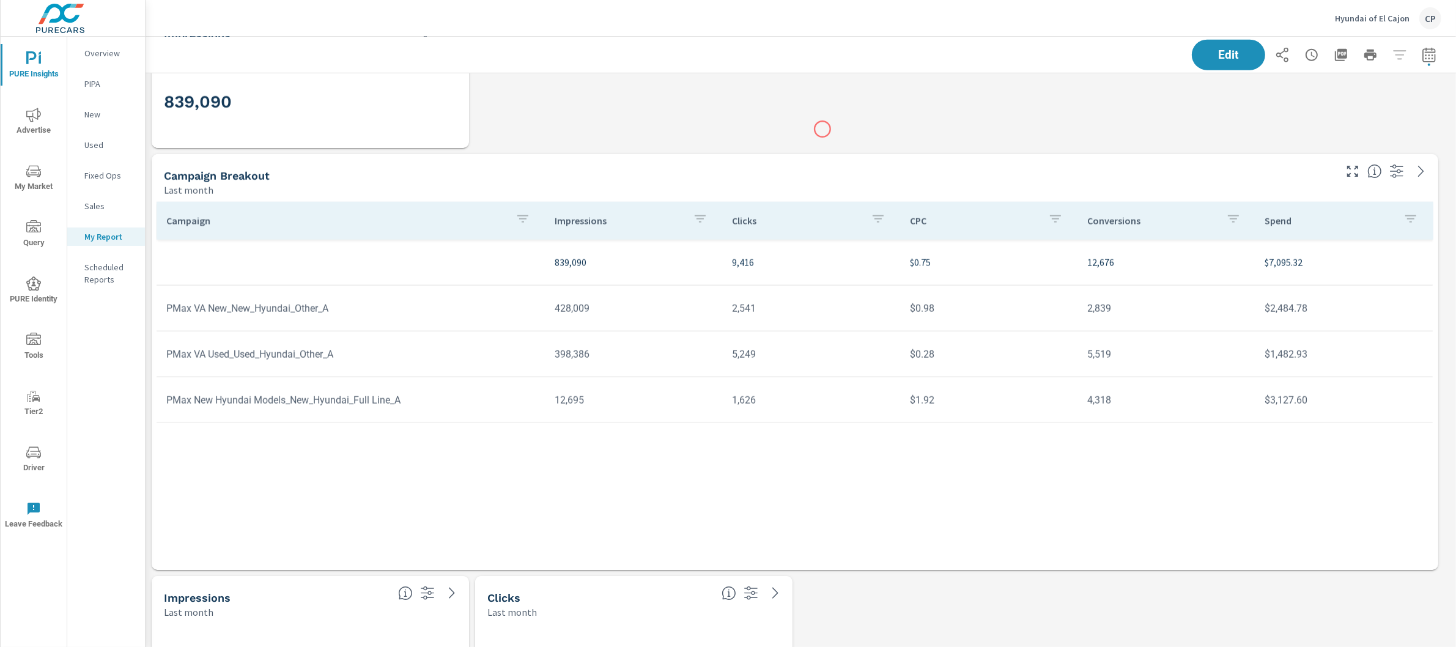
scroll to position [1784, 0]
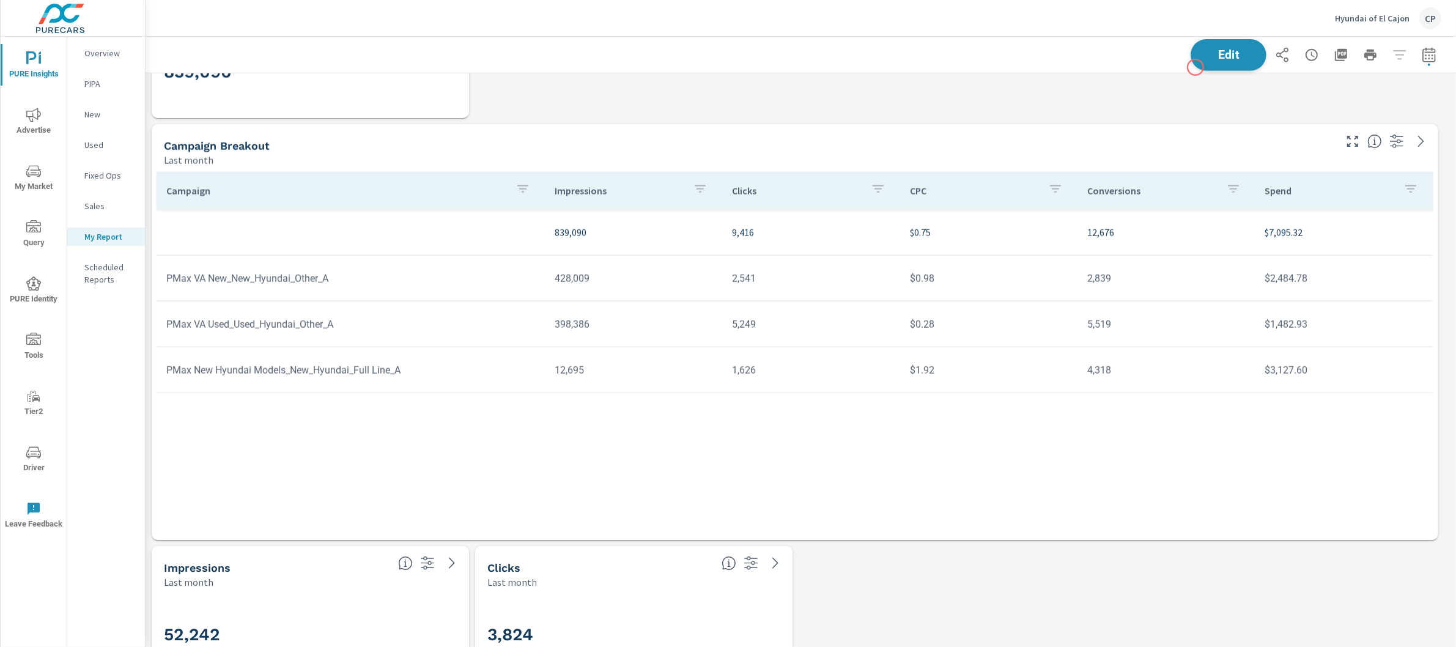
click at [1218, 61] on span "Edit" at bounding box center [1229, 55] width 50 height 12
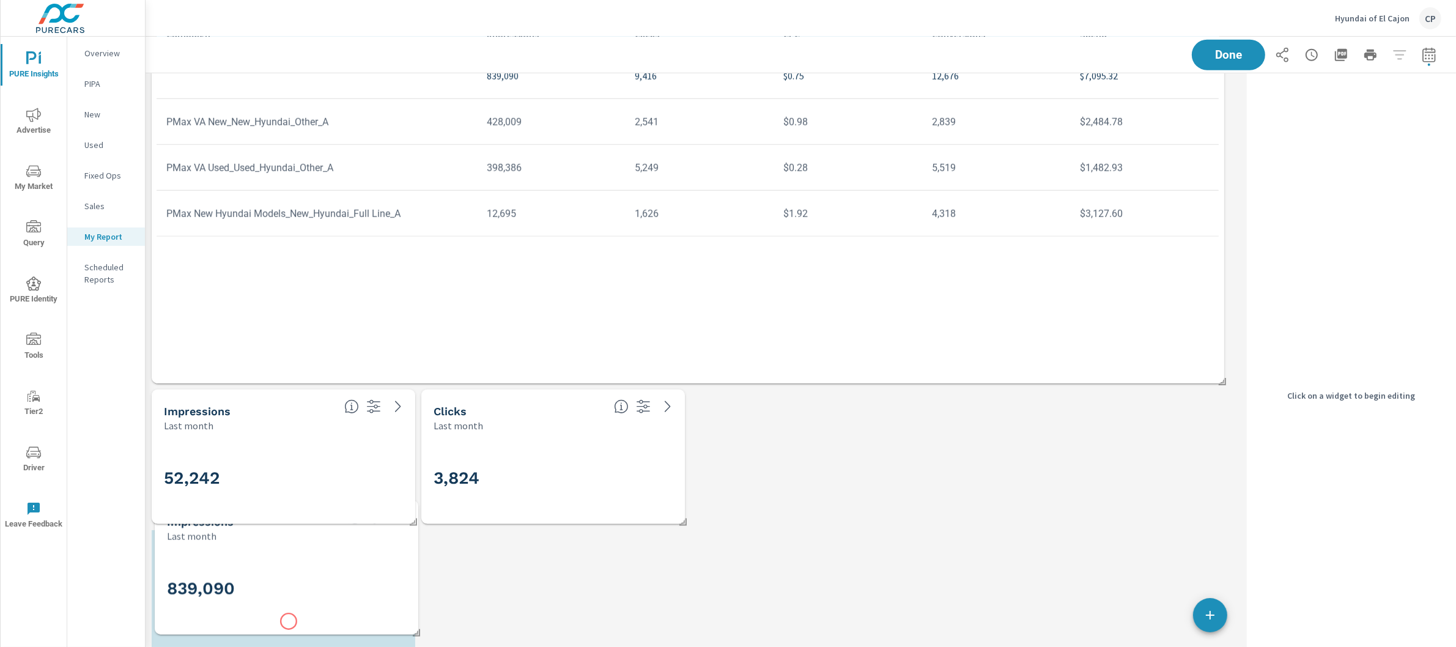
scroll to position [1802, 0]
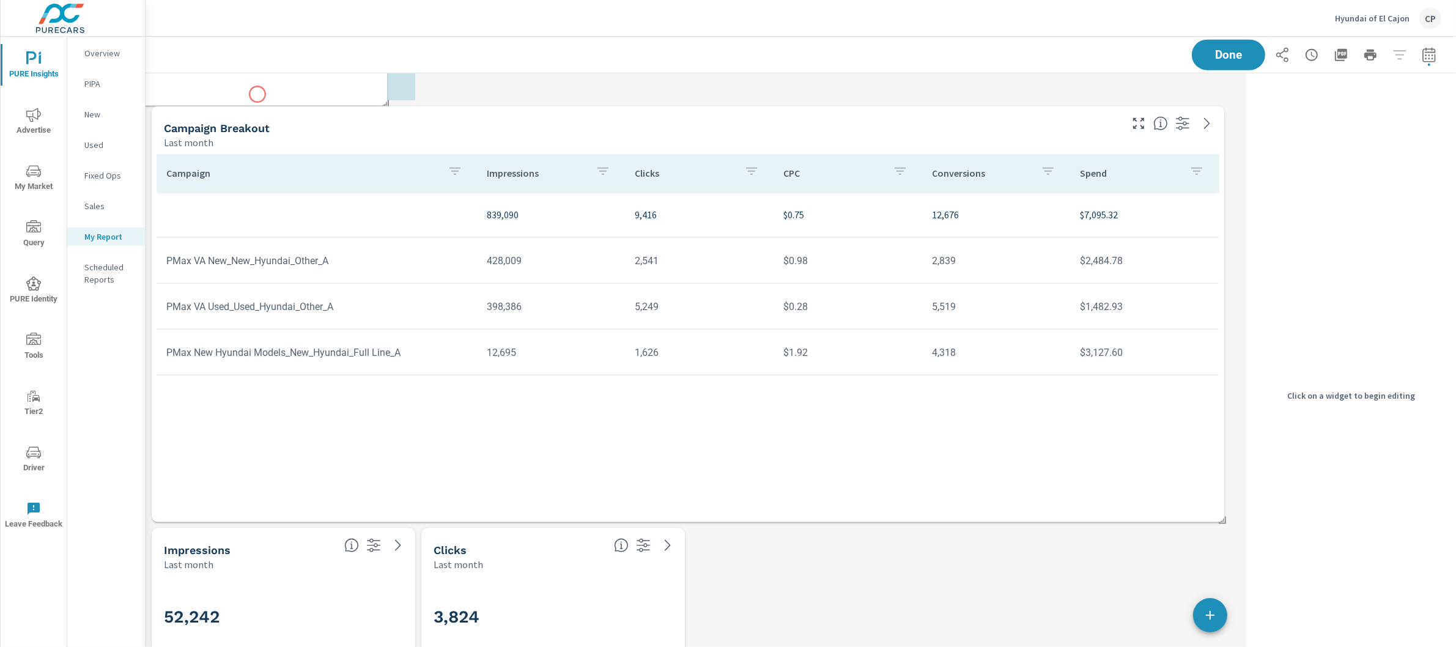
drag, startPoint x: 286, startPoint y: 106, endPoint x: 253, endPoint y: 105, distance: 33.1
click at [253, 101] on div "839,090" at bounding box center [255, 60] width 254 height 82
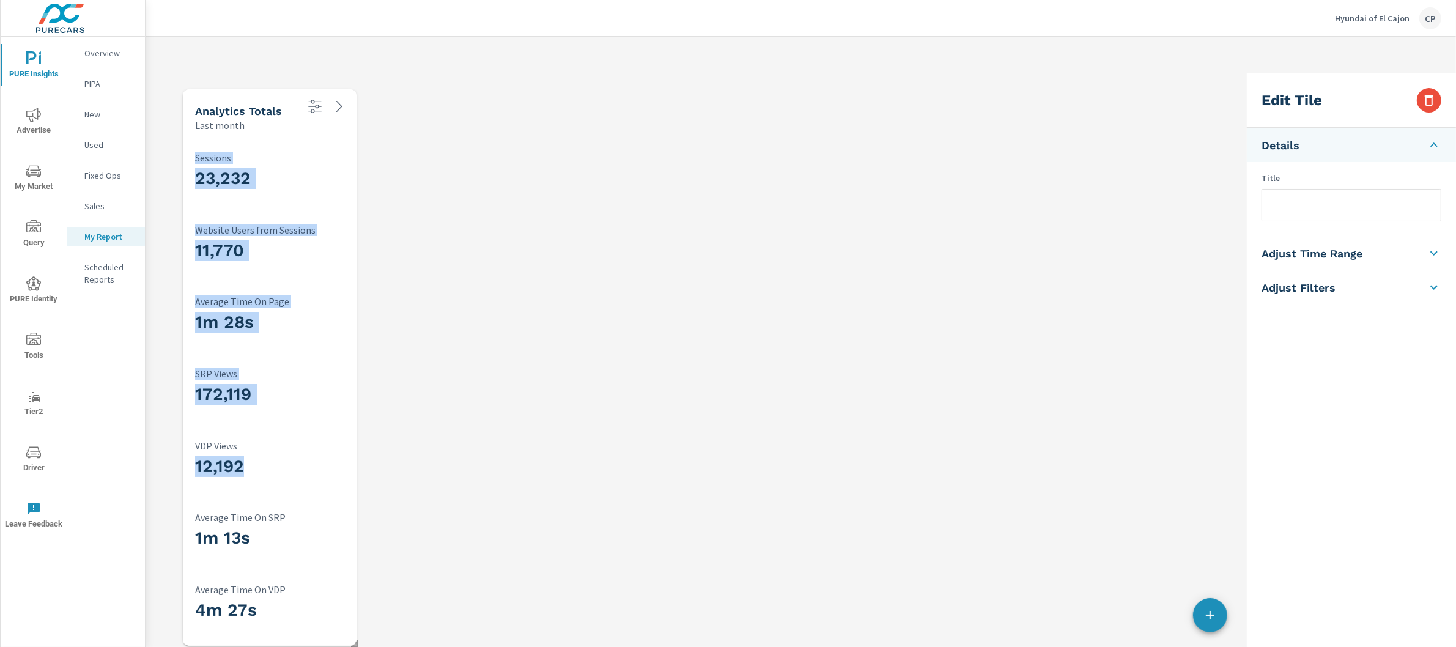
drag, startPoint x: 239, startPoint y: 176, endPoint x: 271, endPoint y: 839, distance: 663.9
click at [271, 647] on html "PURE Insights Advertise My Market Query PURE Identity Tools Tier2 Driver Leave …" at bounding box center [728, 323] width 1456 height 647
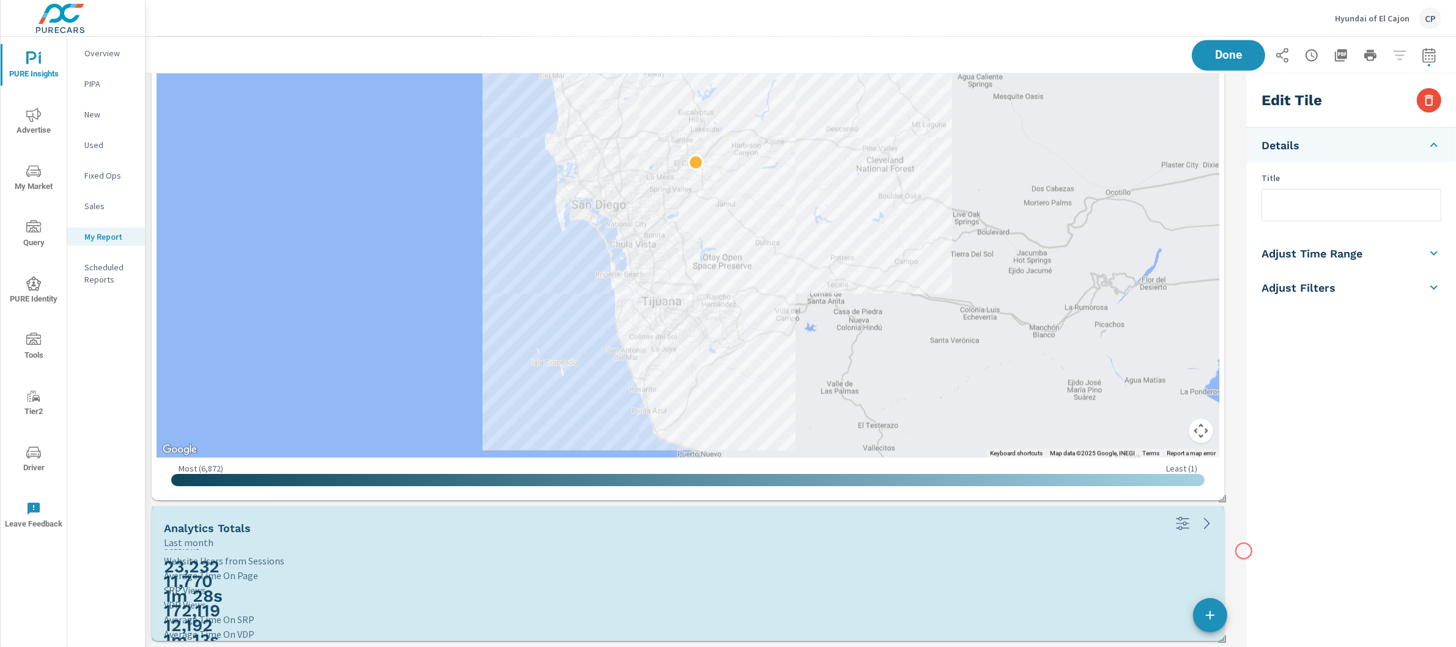
scroll to position [0, 0]
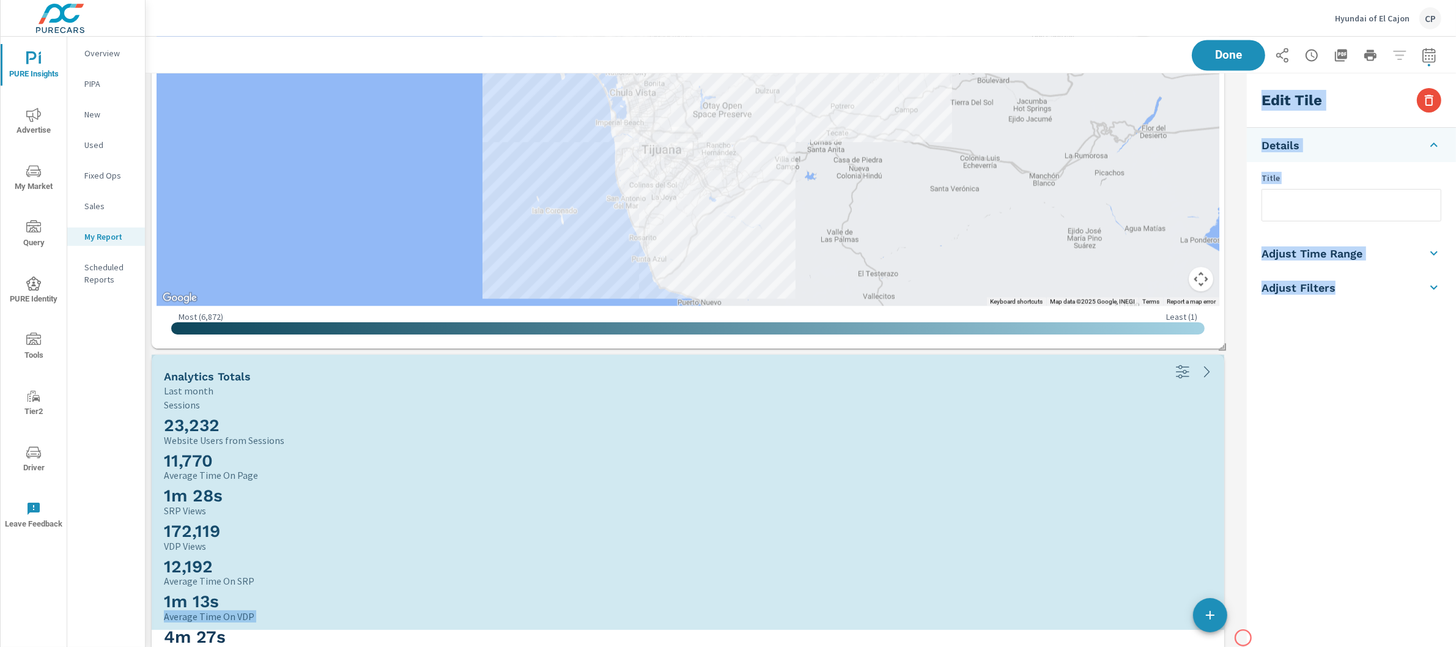
drag, startPoint x: 319, startPoint y: 637, endPoint x: 1244, endPoint y: 638, distance: 924.3
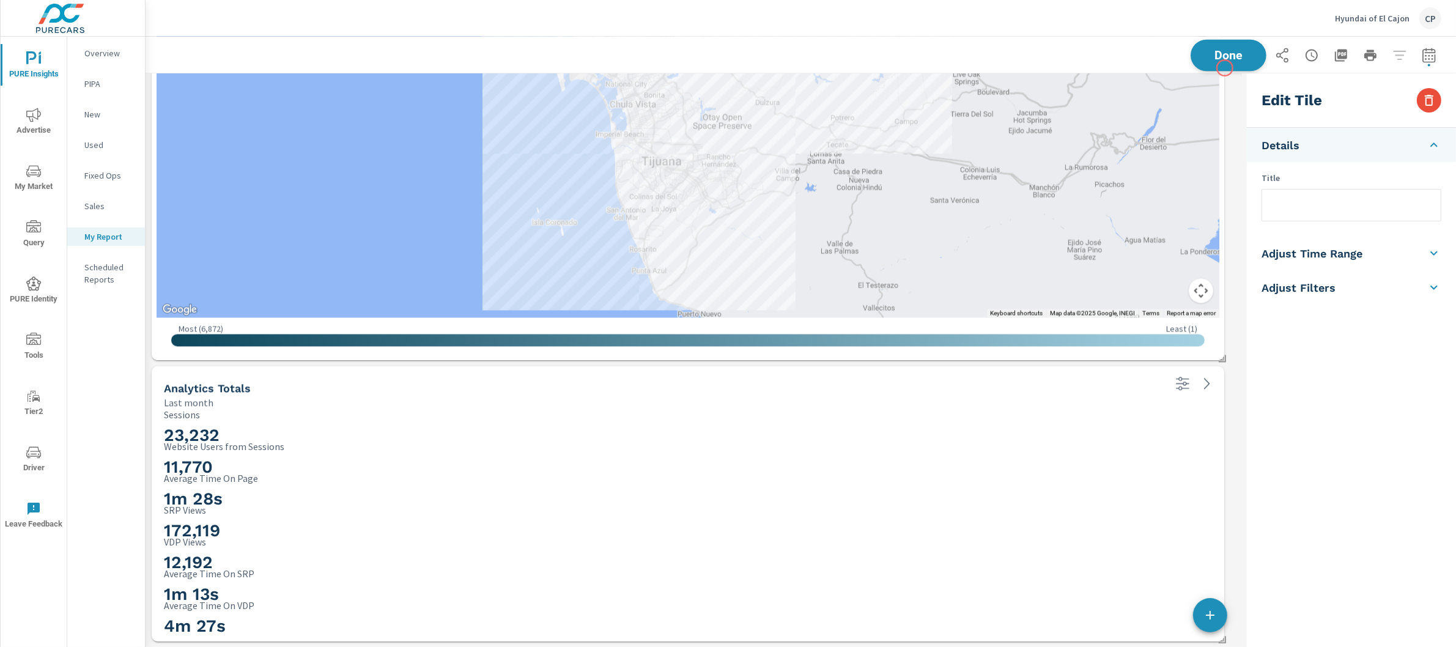
click at [1225, 68] on button "Done" at bounding box center [1229, 55] width 76 height 32
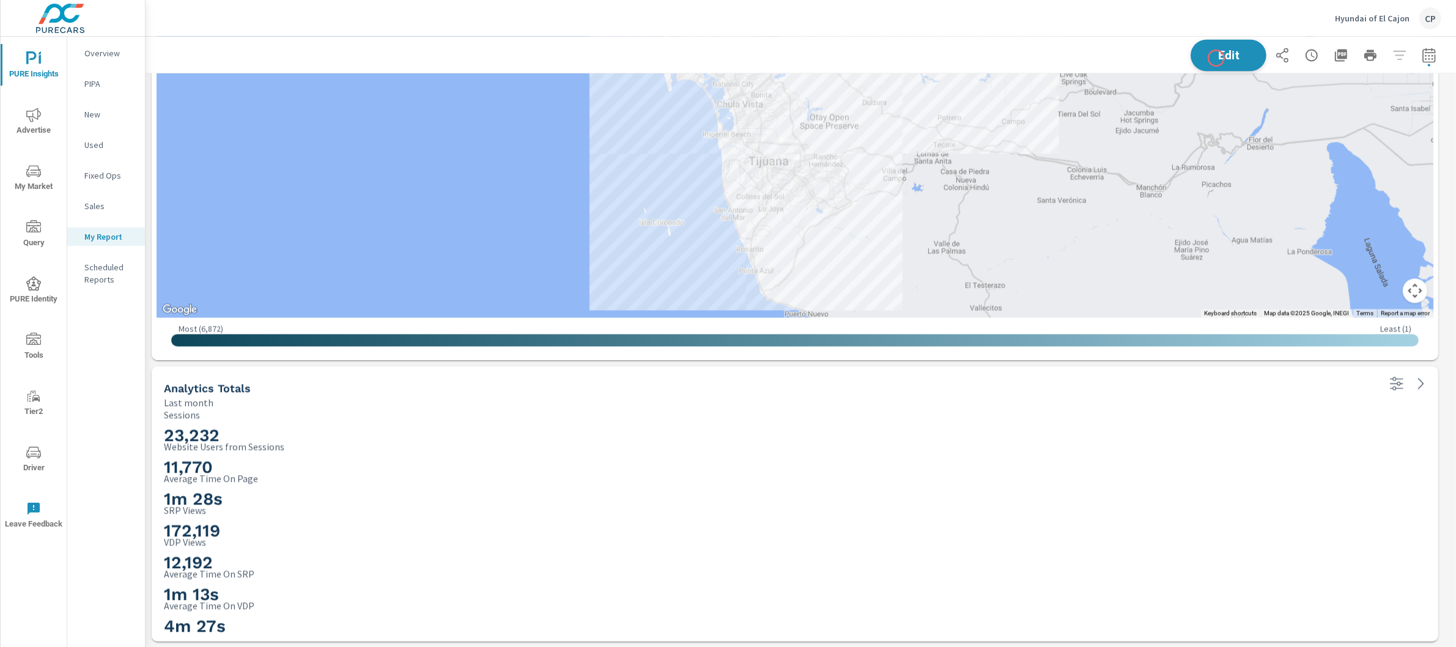
click at [1216, 59] on span "Edit" at bounding box center [1229, 55] width 50 height 12
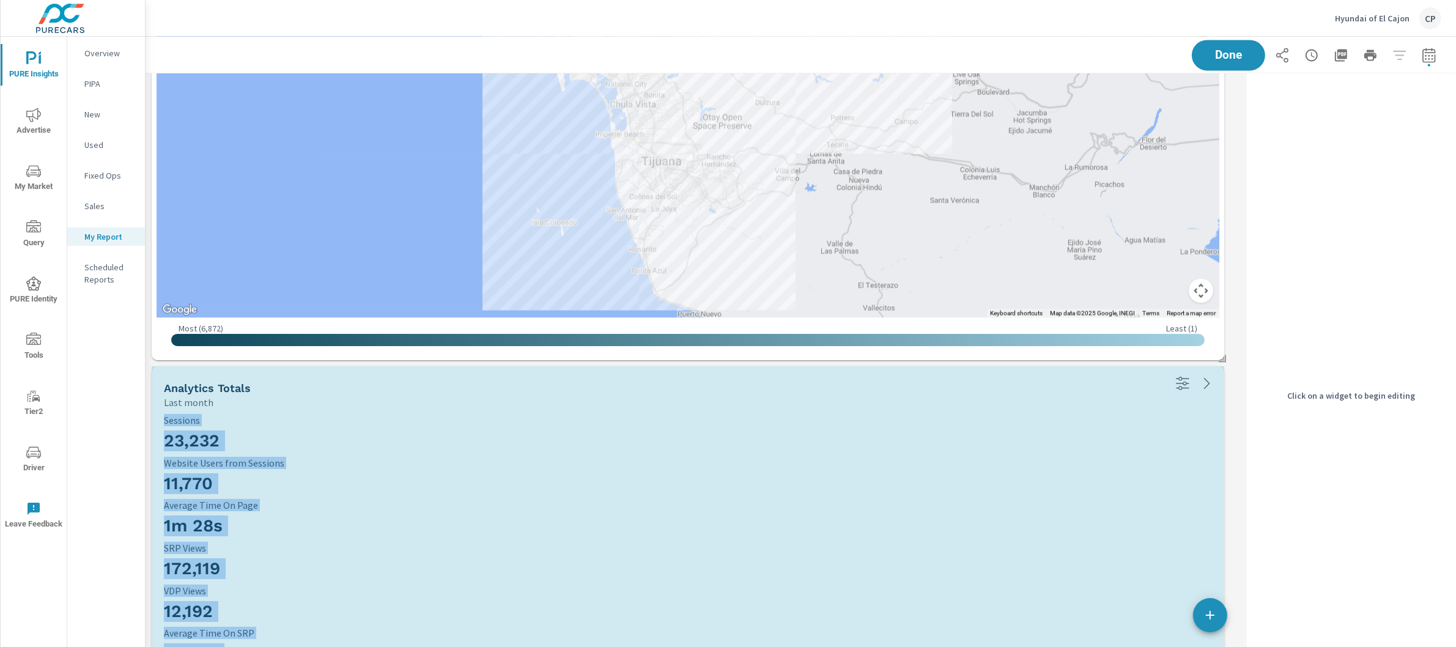
drag, startPoint x: 1220, startPoint y: 638, endPoint x: 1220, endPoint y: 709, distance: 71.0
click at [1220, 647] on html "PURE Insights Advertise My Market Query PURE Identity Tools Tier2 Driver Leave …" at bounding box center [728, 323] width 1456 height 647
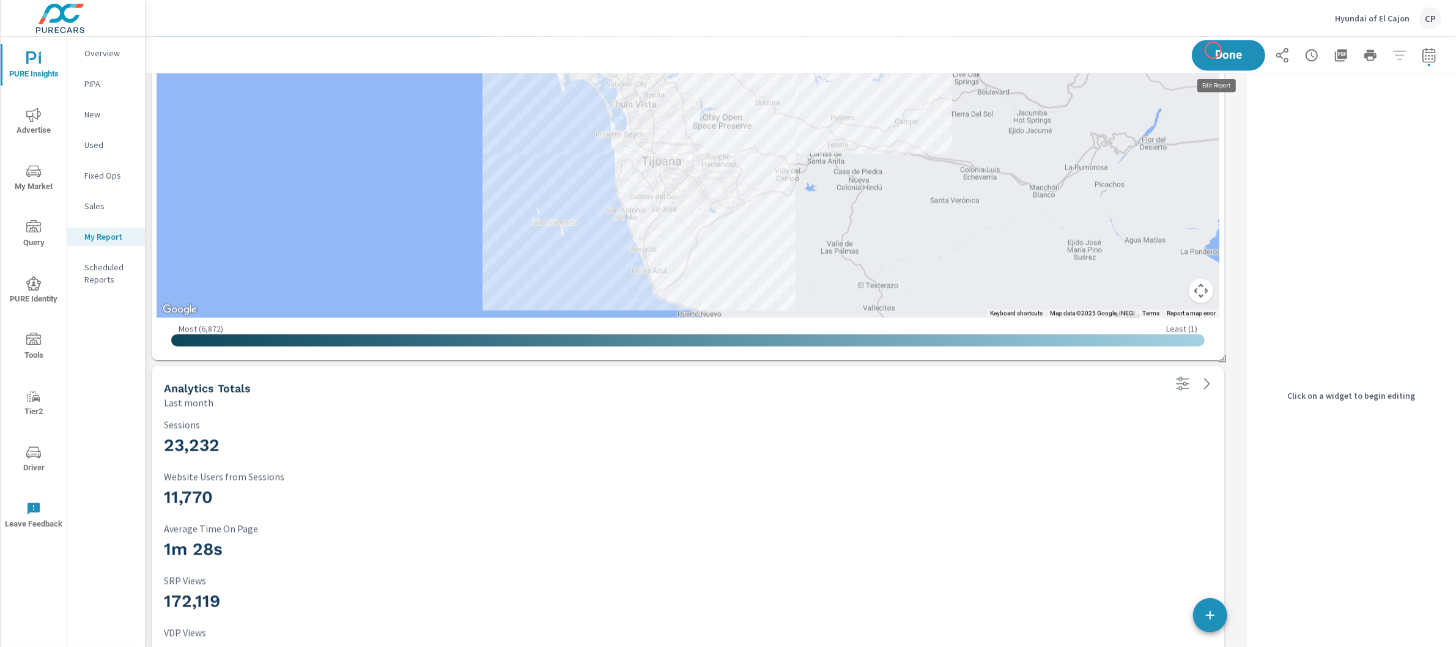
click at [1214, 50] on span "Done" at bounding box center [1228, 55] width 49 height 11
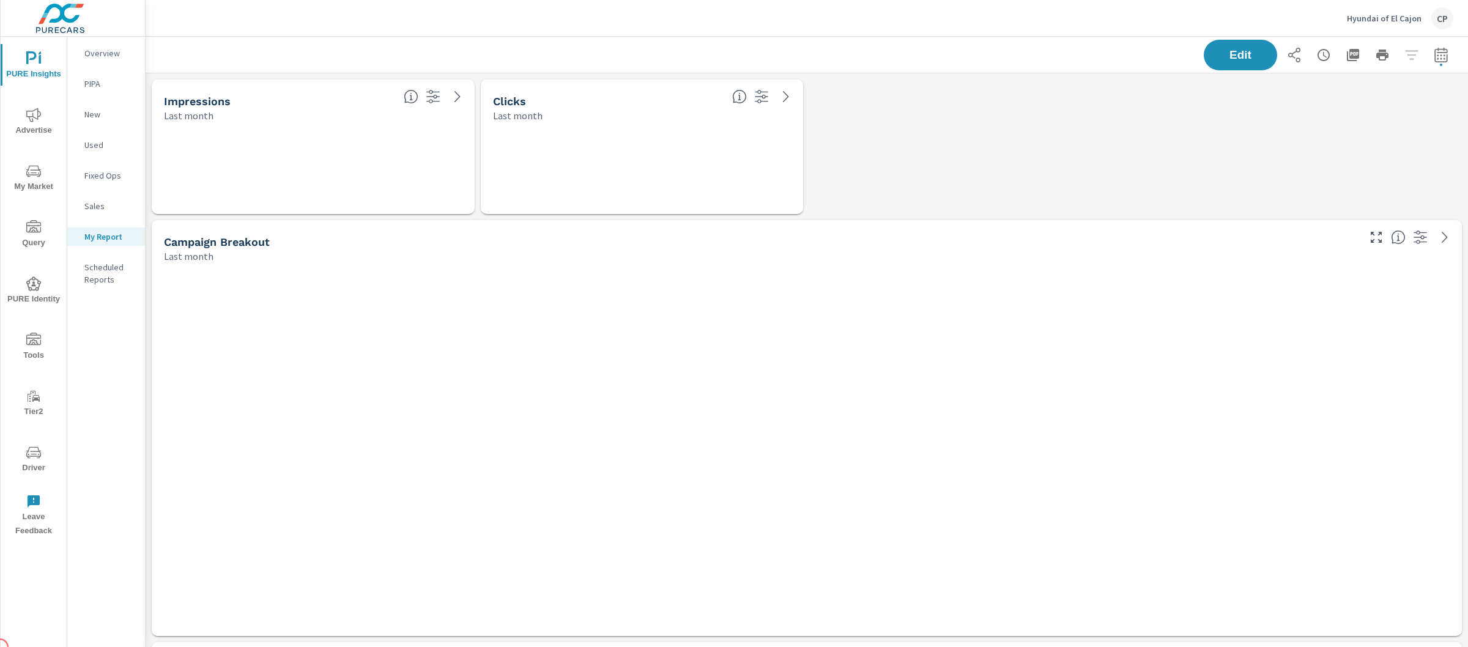
scroll to position [3687, 1335]
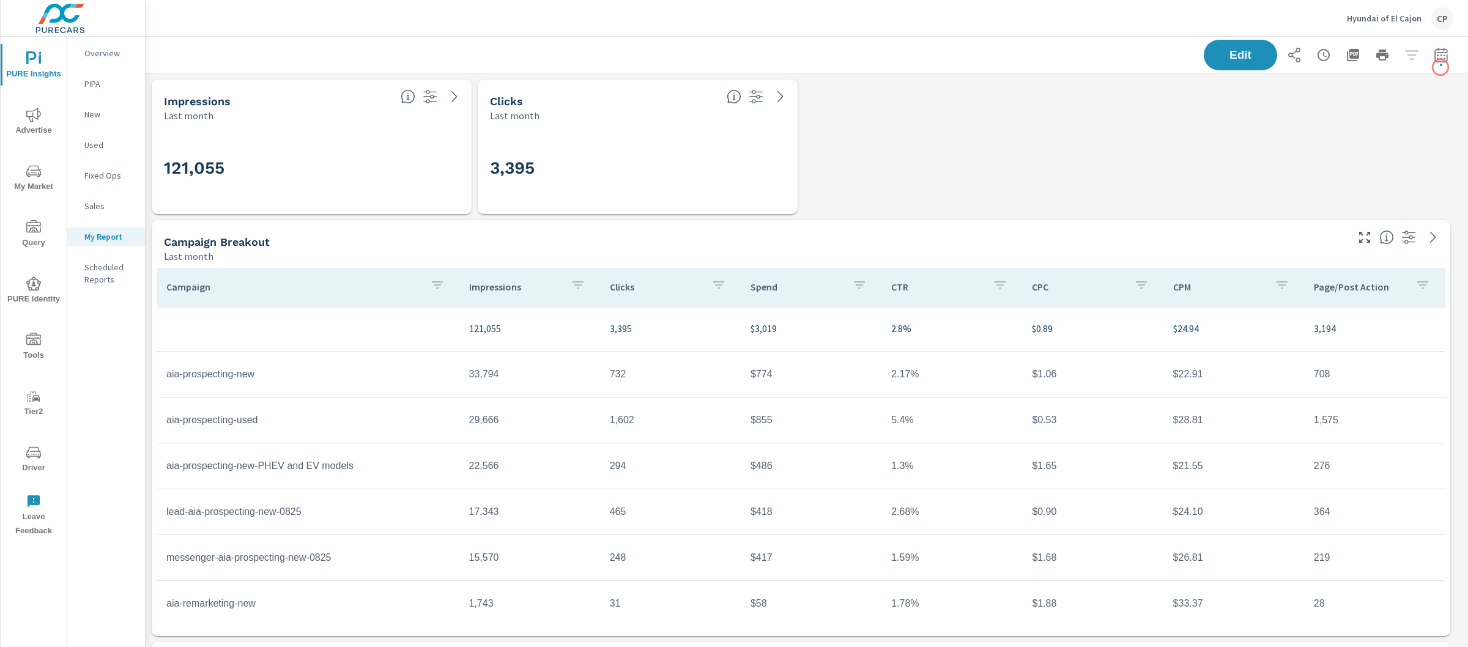
click at [1441, 67] on div "Edit" at bounding box center [1329, 55] width 250 height 31
click at [1438, 59] on button "button" at bounding box center [1441, 55] width 24 height 24
select select "Last month"
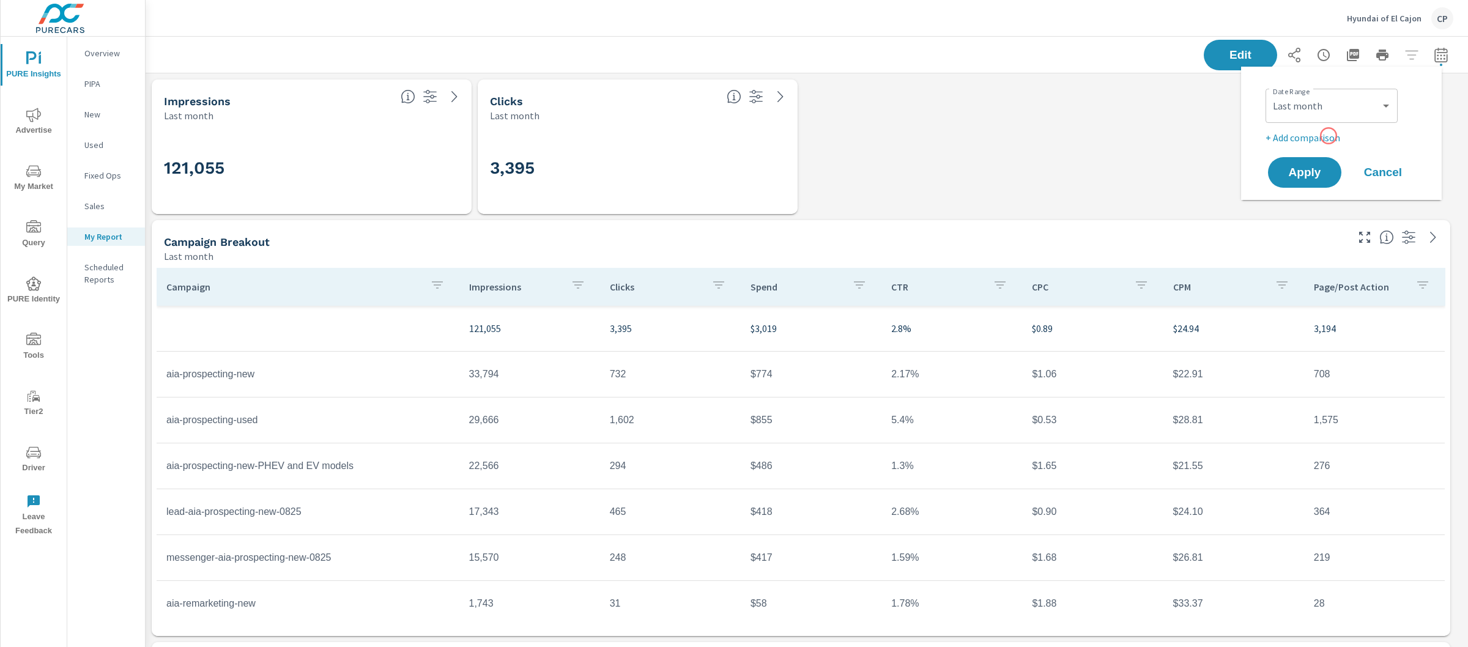
click at [1324, 139] on p "+ Add comparison" at bounding box center [1344, 137] width 157 height 15
click at [1318, 165] on select "Custom Previous period Previous month Previous year" at bounding box center [1332, 159] width 122 height 24
click at [1271, 147] on select "Custom Previous period Previous month Previous year" at bounding box center [1332, 159] width 122 height 24
select select "Previous month"
click at [1314, 206] on span "Apply" at bounding box center [1305, 207] width 50 height 12
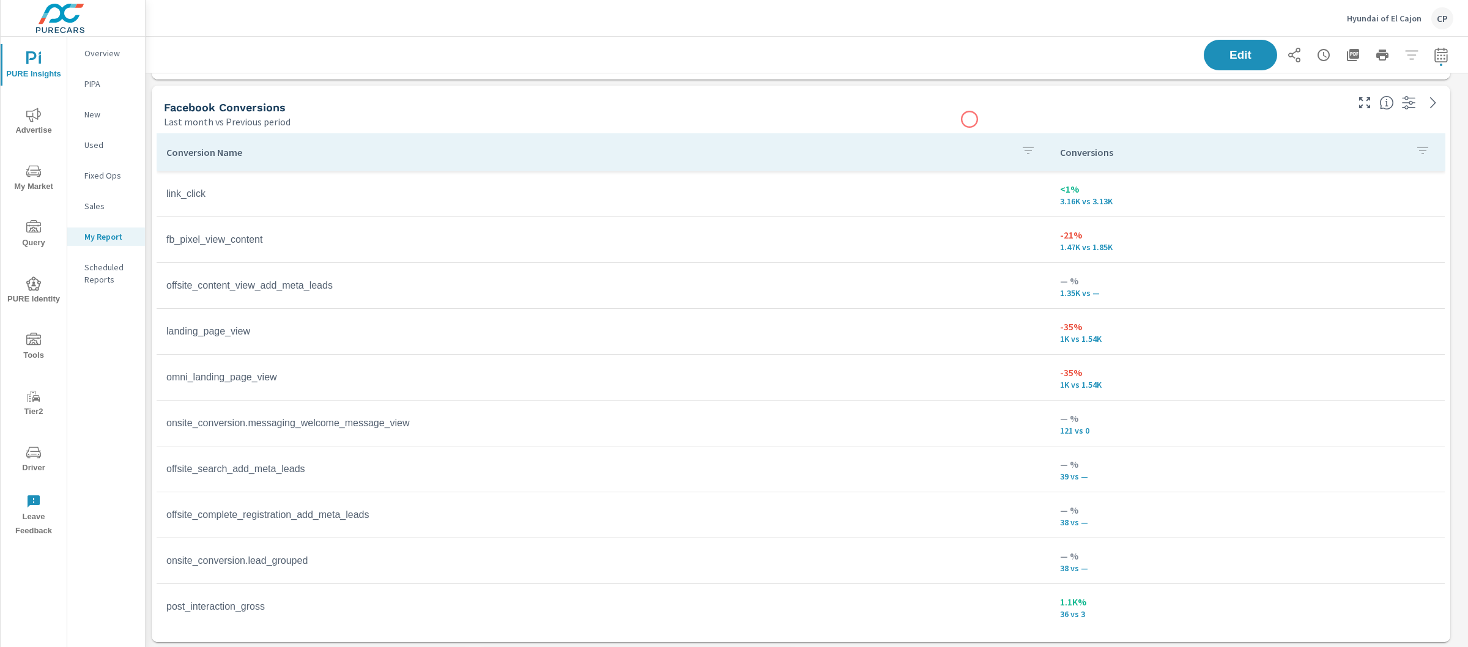
scroll to position [755, 0]
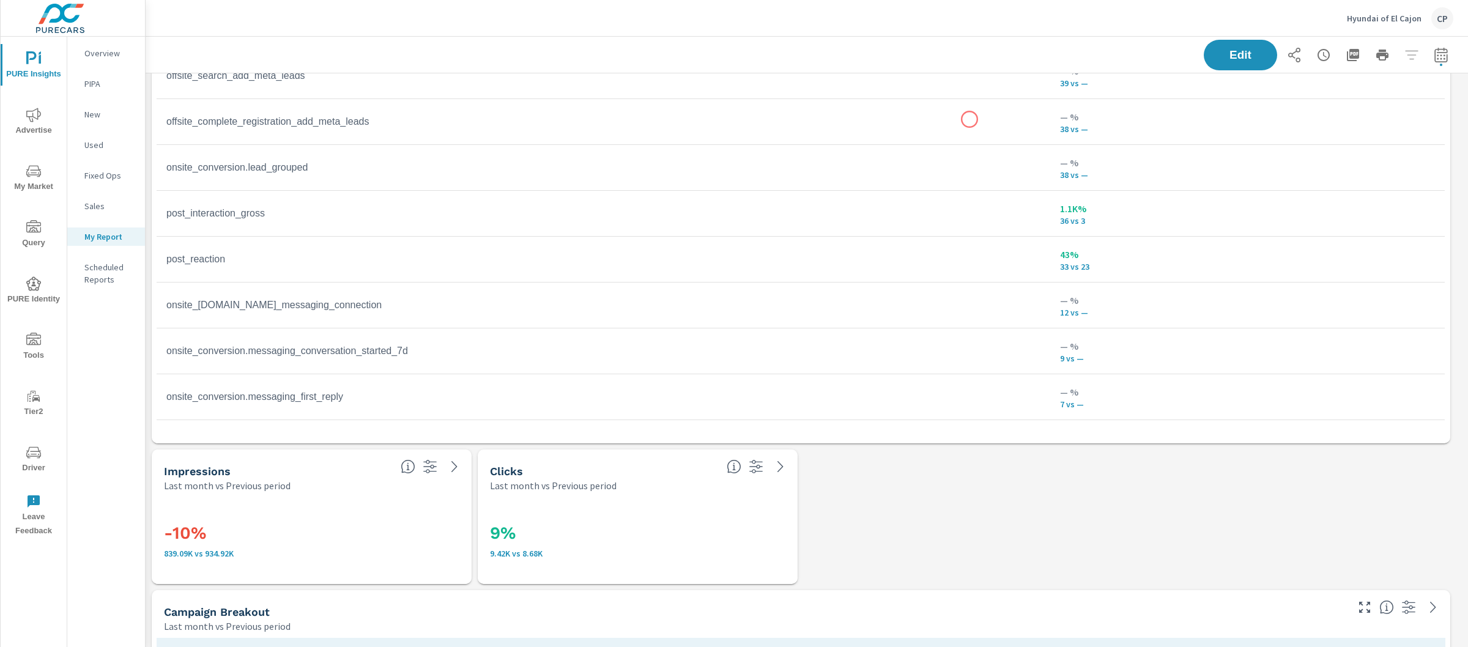
scroll to position [398, 0]
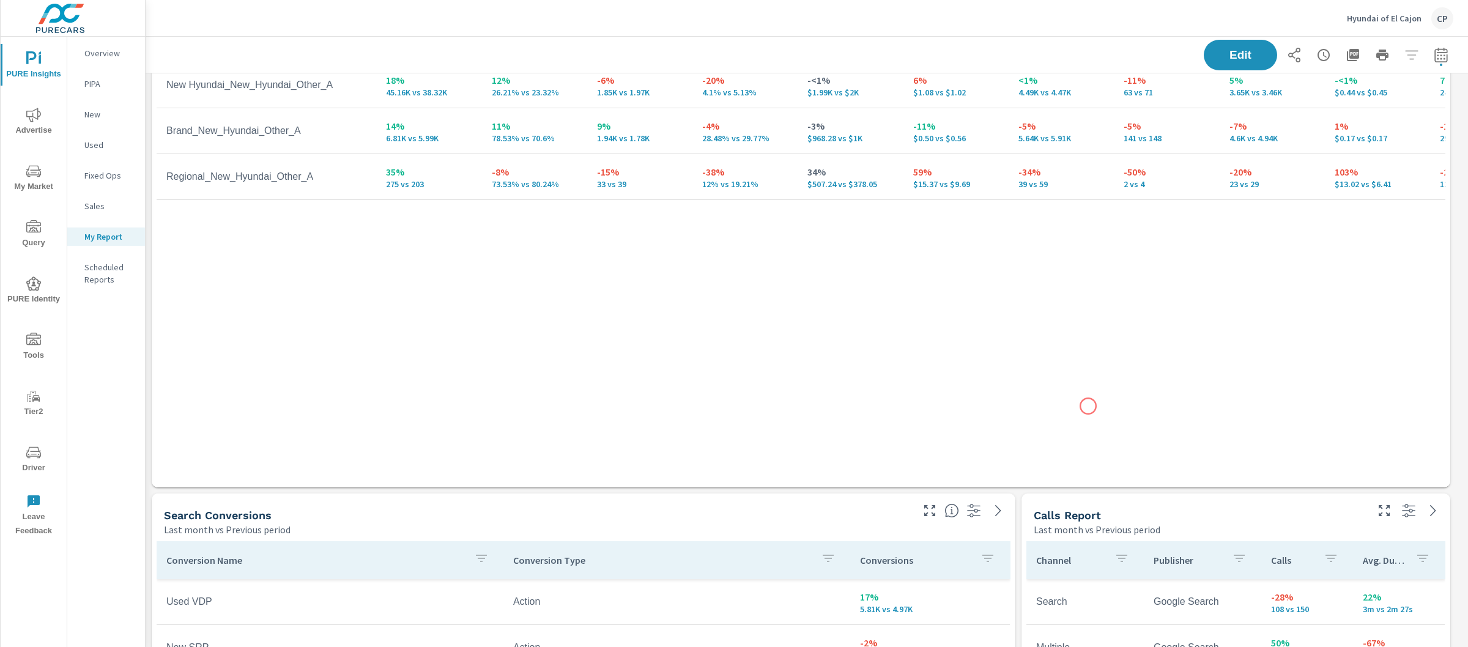
scroll to position [1784, 0]
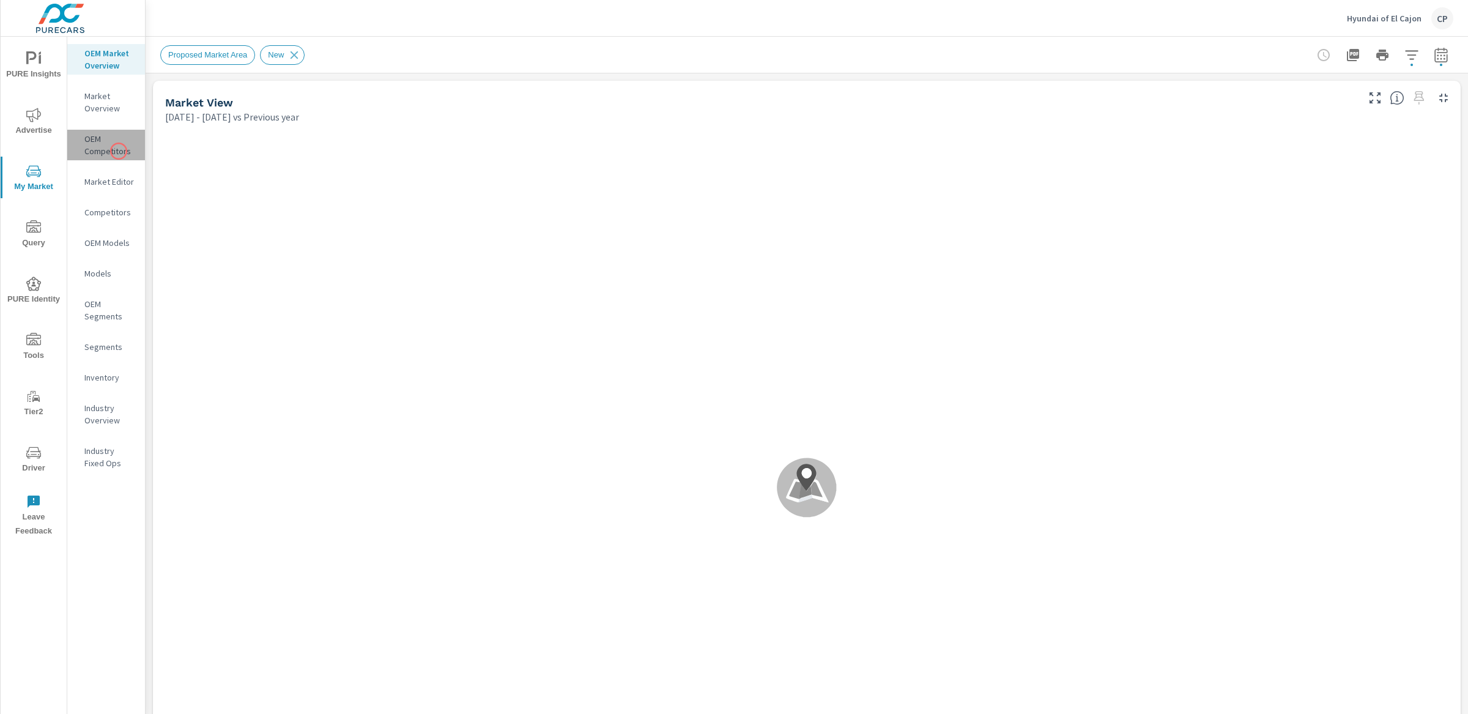
click at [119, 151] on p "OEM Competitors" at bounding box center [109, 145] width 51 height 24
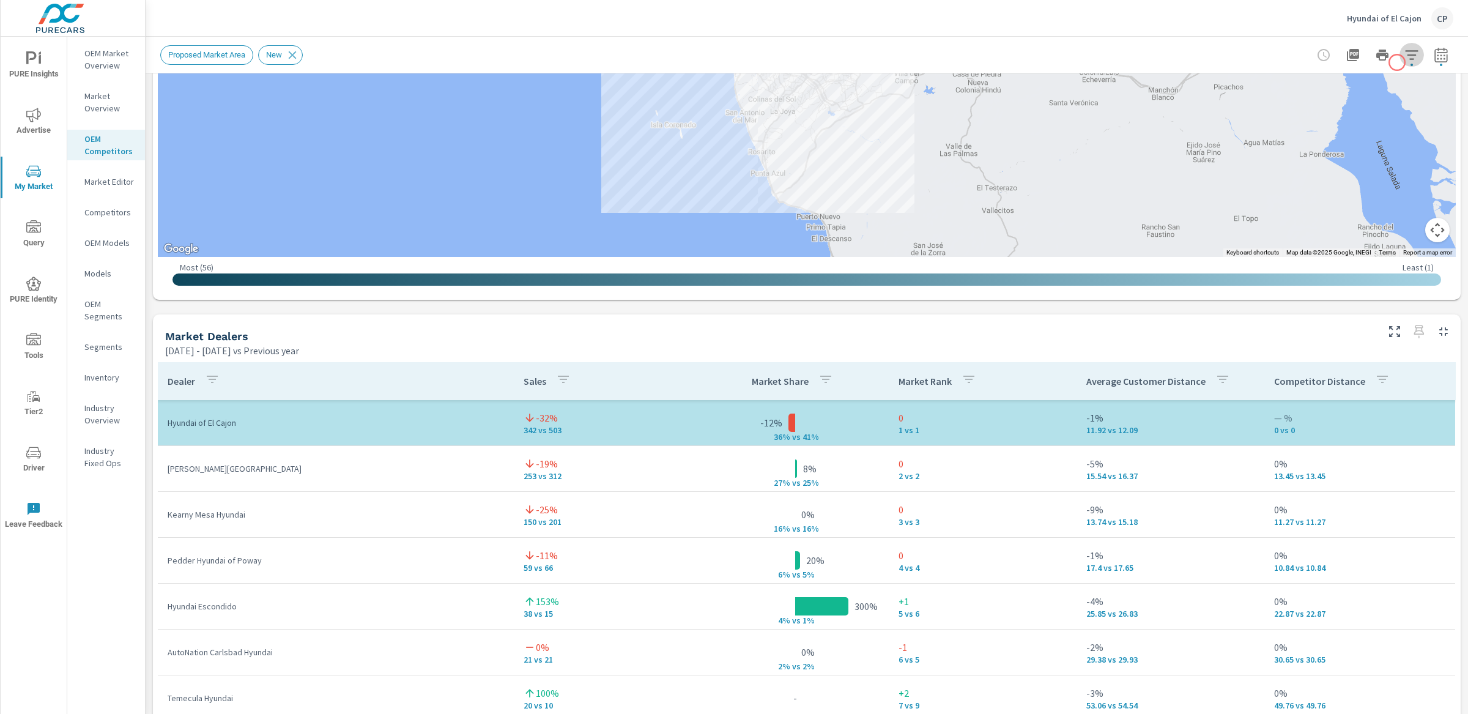
click at [1400, 62] on button "button" at bounding box center [1412, 55] width 24 height 24
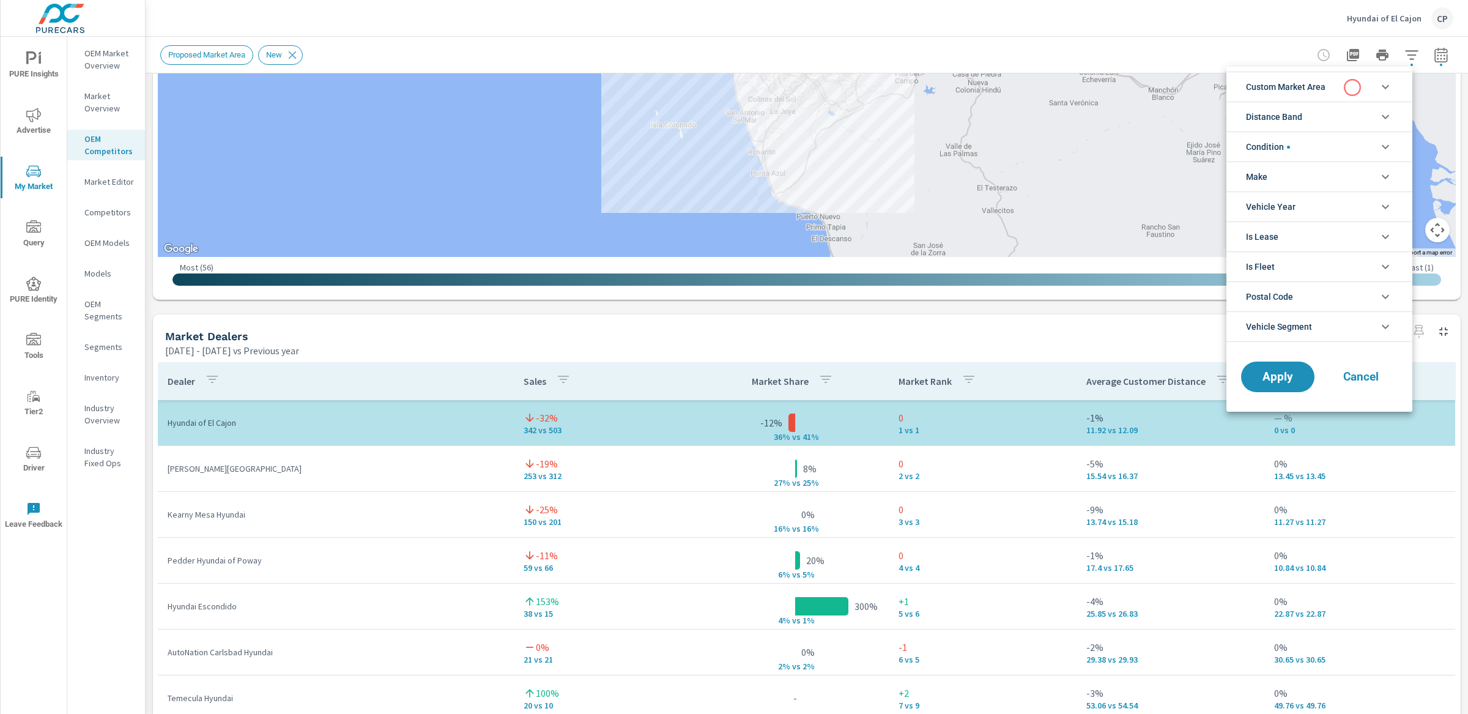
click at [1353, 87] on li "Custom Market Area" at bounding box center [1319, 87] width 186 height 30
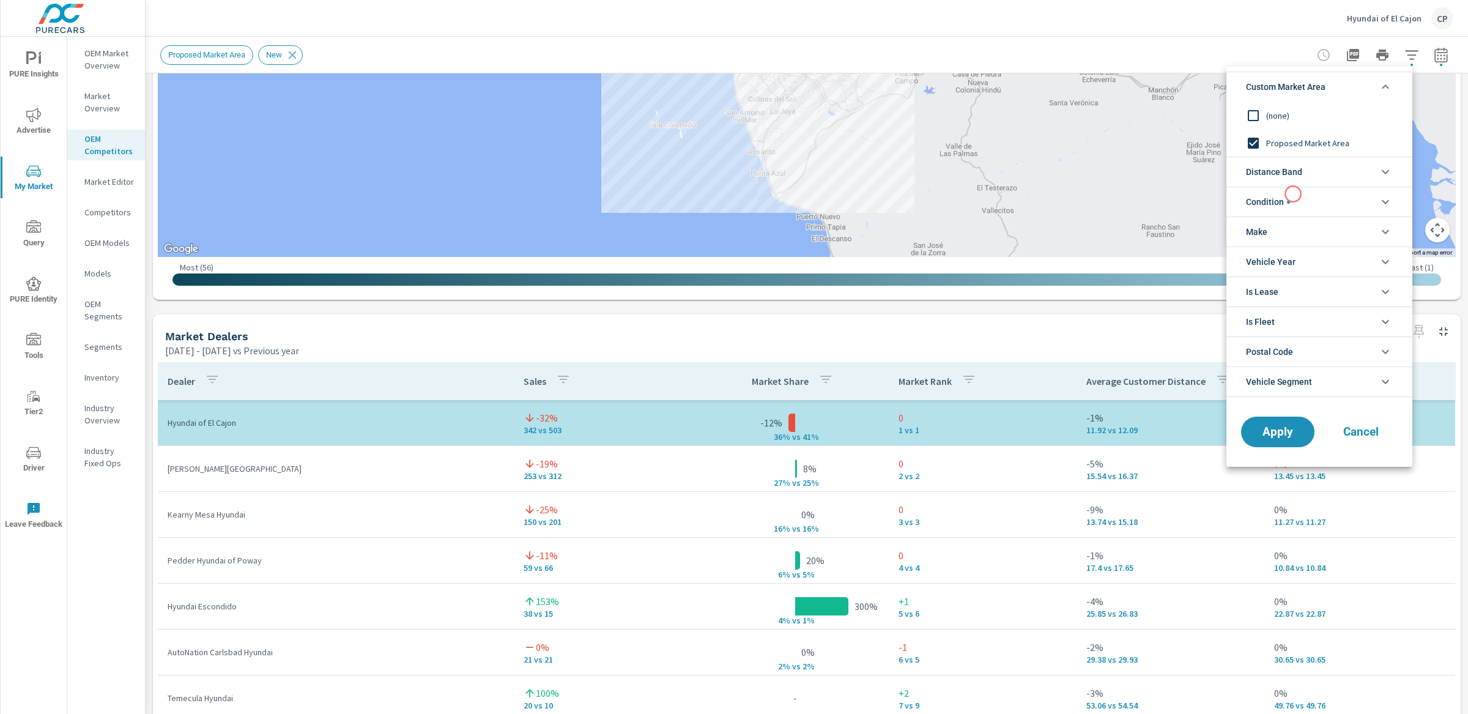
click at [1290, 202] on span "filter options" at bounding box center [1288, 202] width 3 height 3
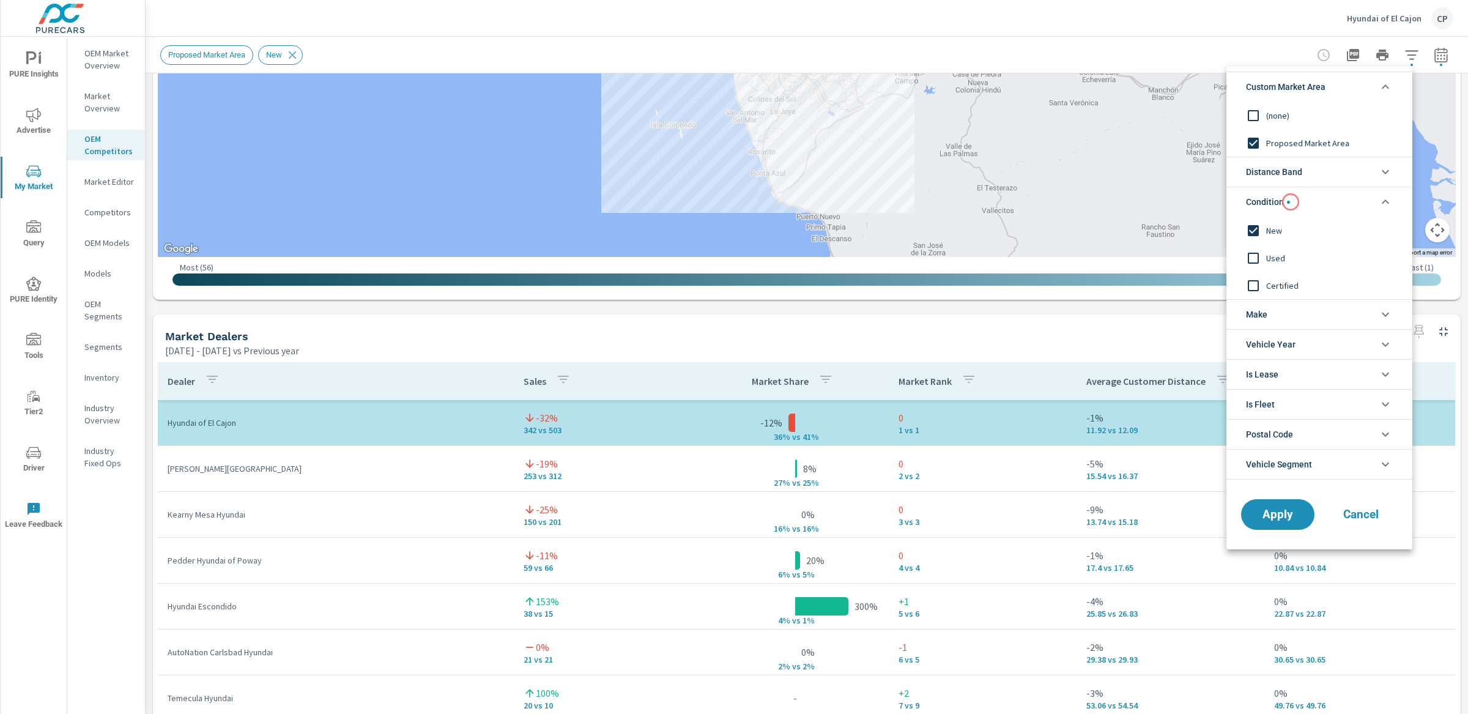
click at [1290, 202] on span "filter options" at bounding box center [1288, 202] width 3 height 3
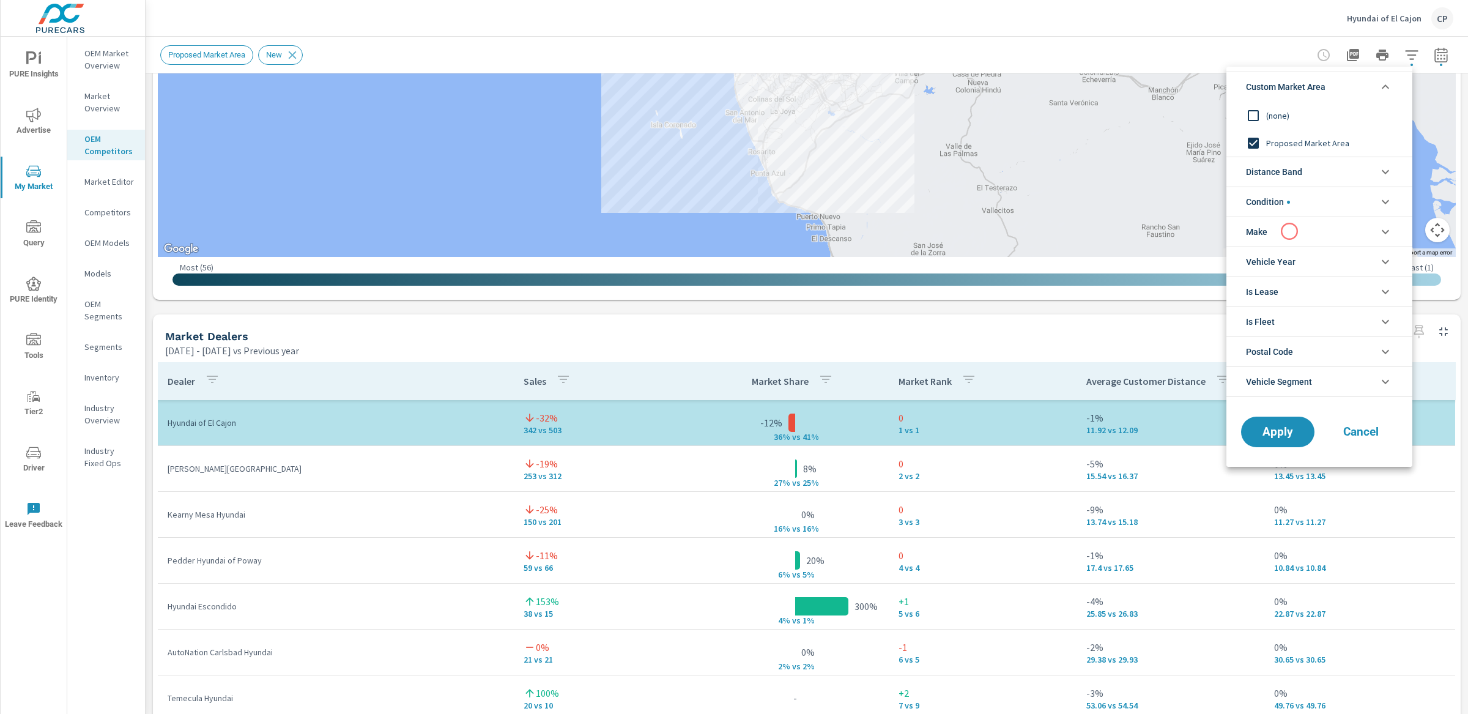
click at [1289, 231] on li "Make" at bounding box center [1319, 232] width 186 height 30
click at [1287, 230] on li "Make" at bounding box center [1319, 232] width 186 height 30
click at [100, 213] on div at bounding box center [734, 357] width 1468 height 714
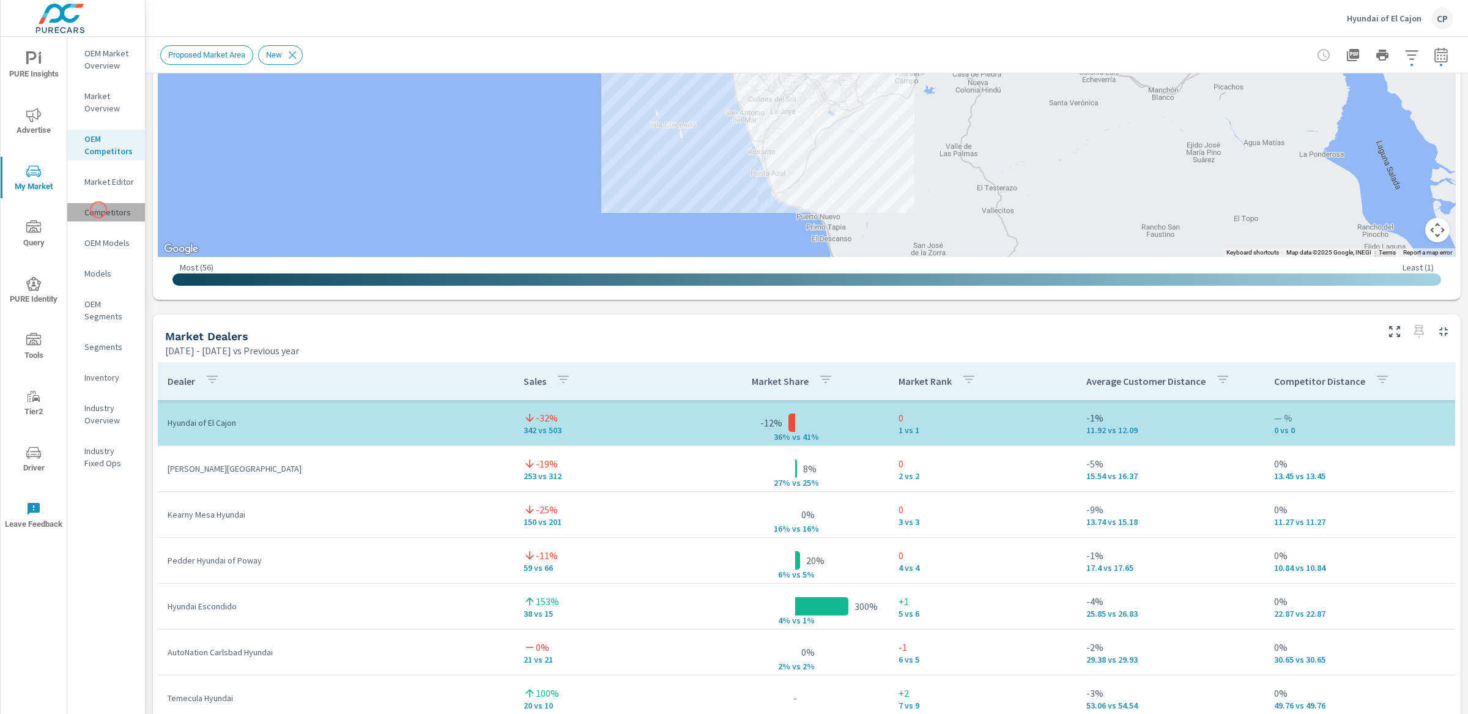
click at [98, 210] on p "Competitors" at bounding box center [109, 212] width 51 height 12
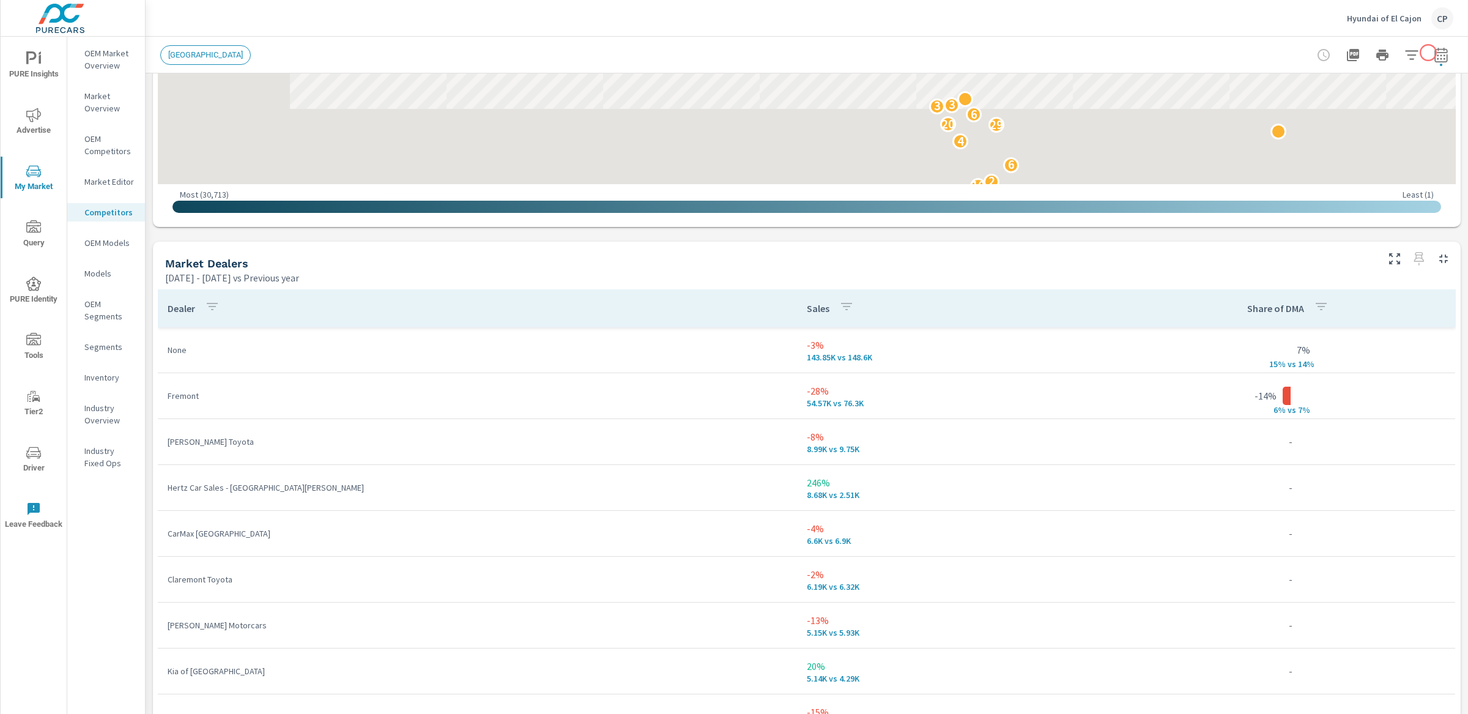
click at [1434, 58] on icon "button" at bounding box center [1441, 55] width 15 height 15
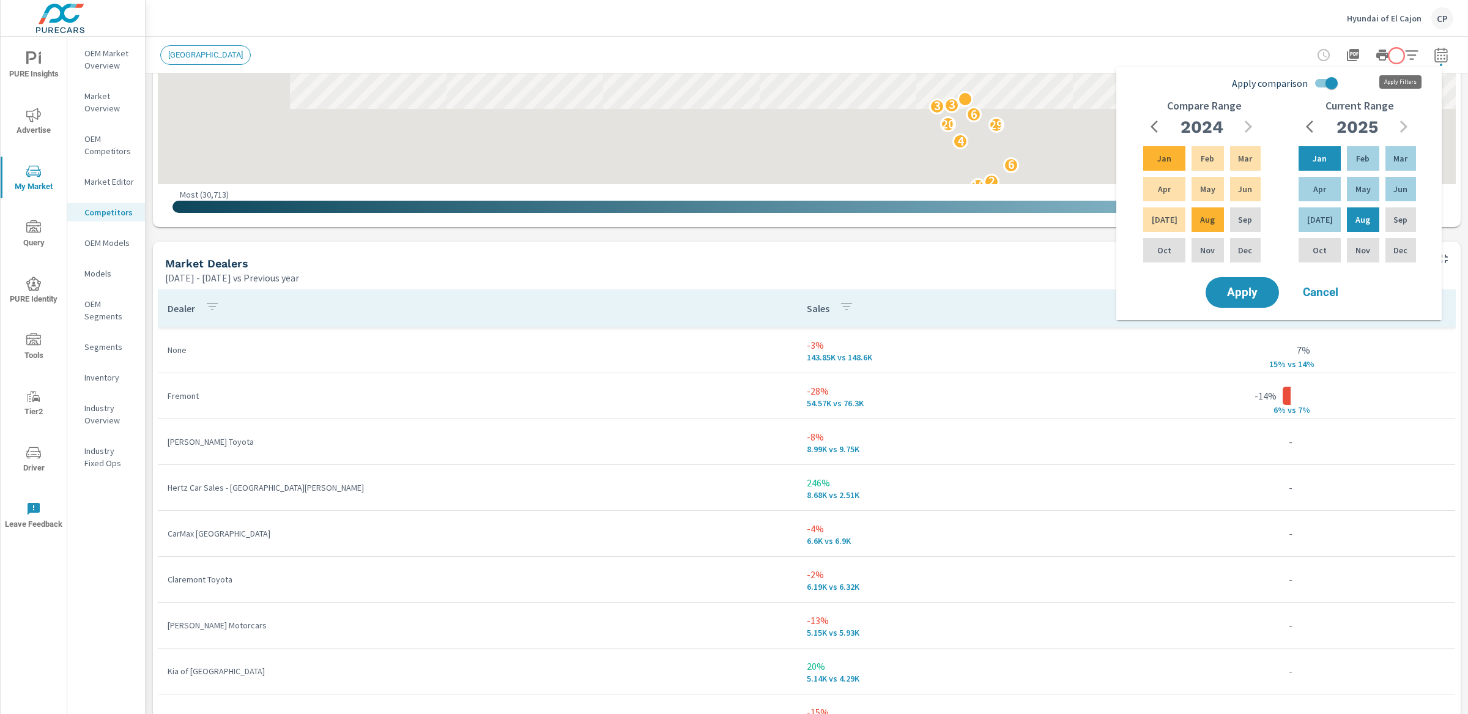
click at [1387, 53] on div at bounding box center [1383, 55] width 142 height 24
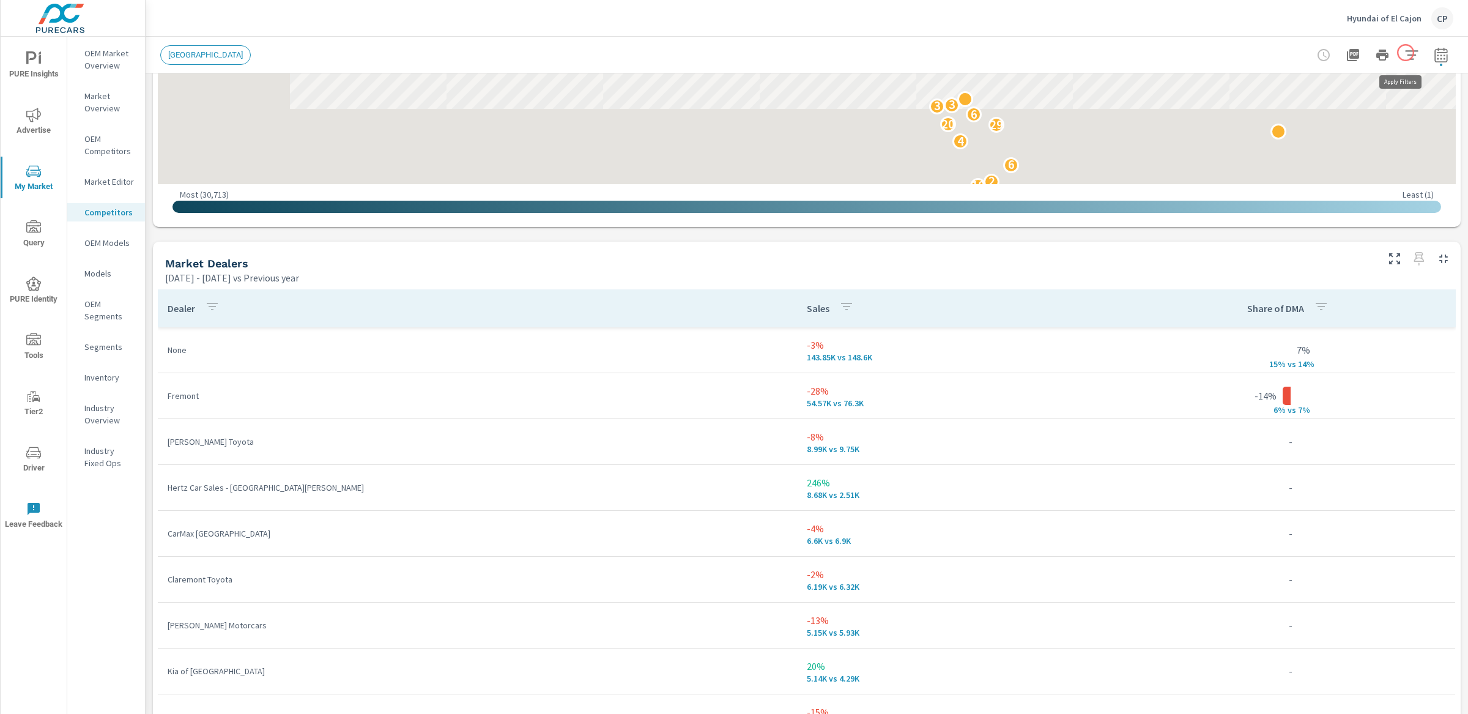
click at [1415, 52] on div at bounding box center [1383, 55] width 142 height 24
click at [1411, 52] on button "button" at bounding box center [1412, 55] width 24 height 24
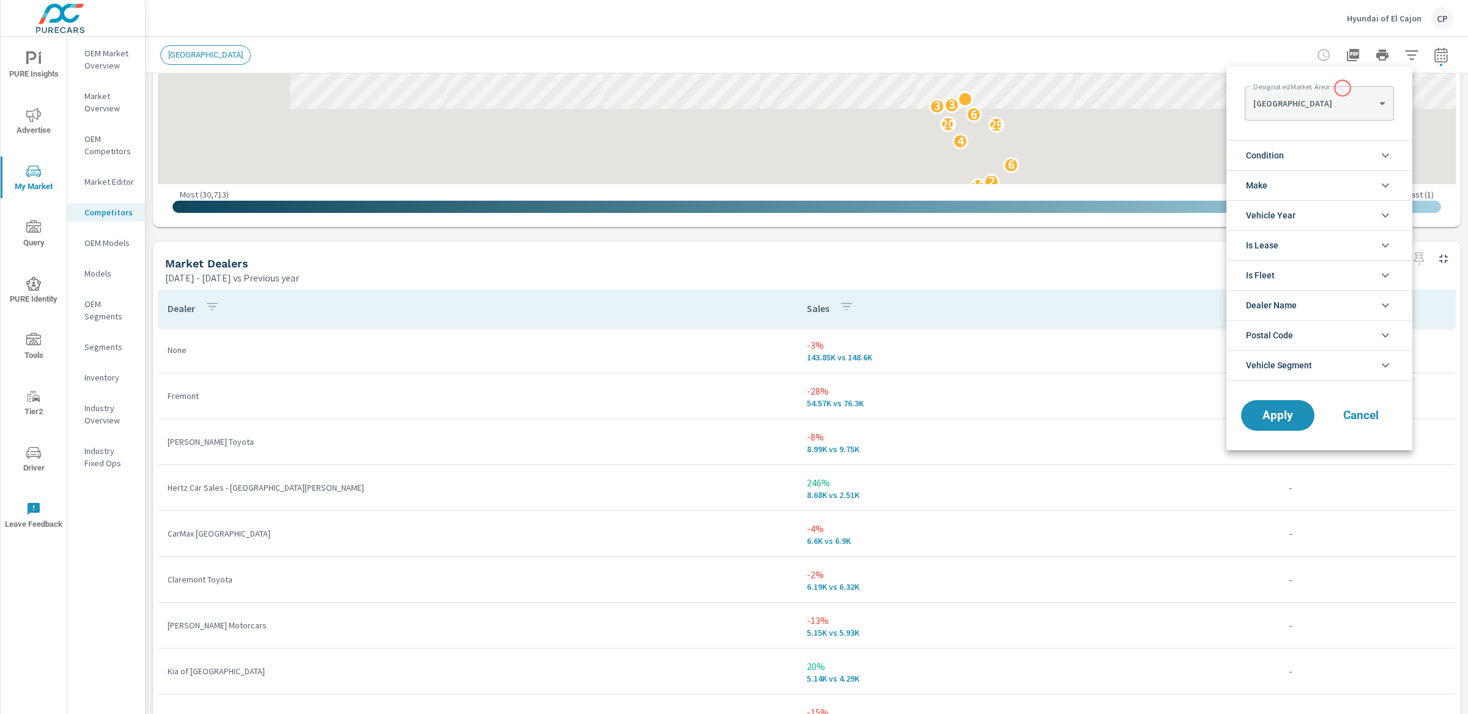
click at [1342, 89] on div "[GEOGRAPHIC_DATA] [GEOGRAPHIC_DATA] ​" at bounding box center [1319, 103] width 149 height 34
click at [1340, 103] on body "PURE Insights Advertise My Market Query PURE Identity Tools Tier2 Driver Leave …" at bounding box center [734, 357] width 1468 height 714
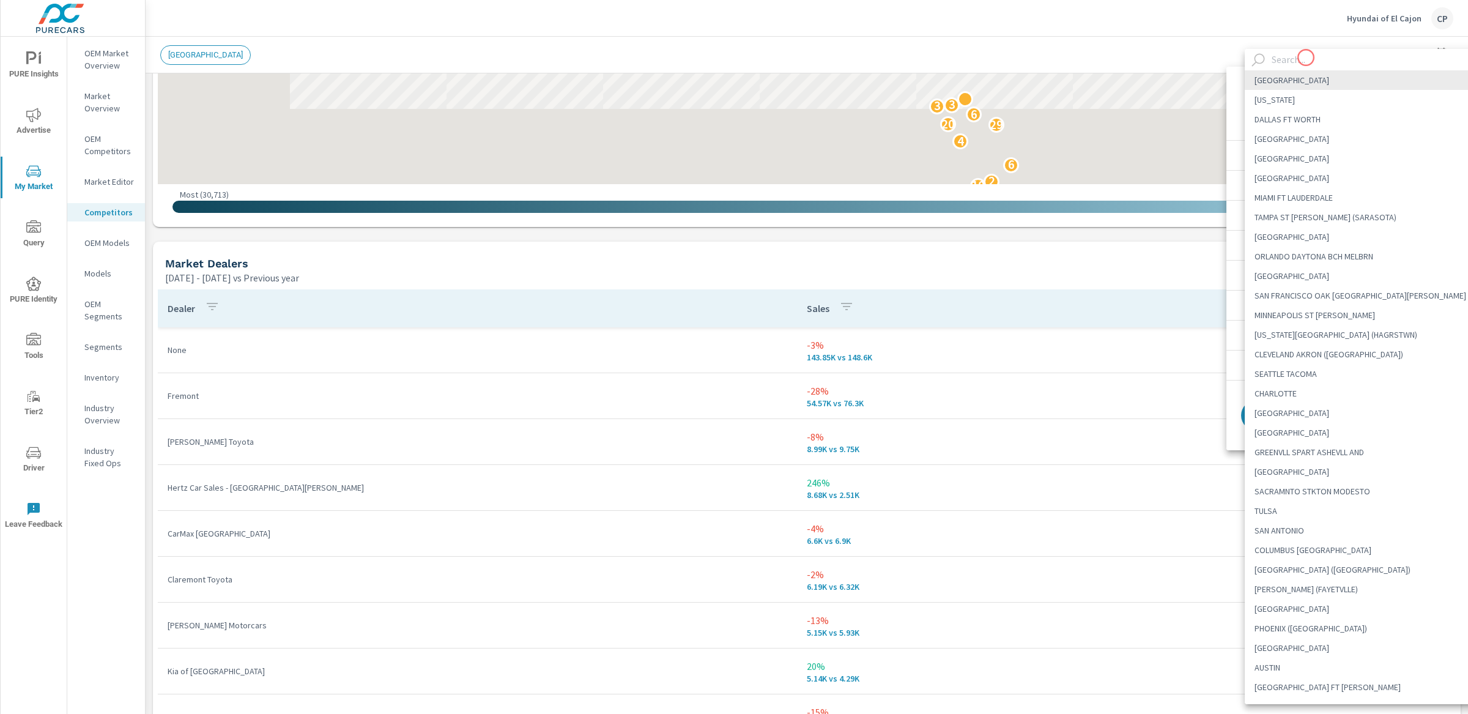
click at [1306, 58] on input "text" at bounding box center [1377, 59] width 221 height 21
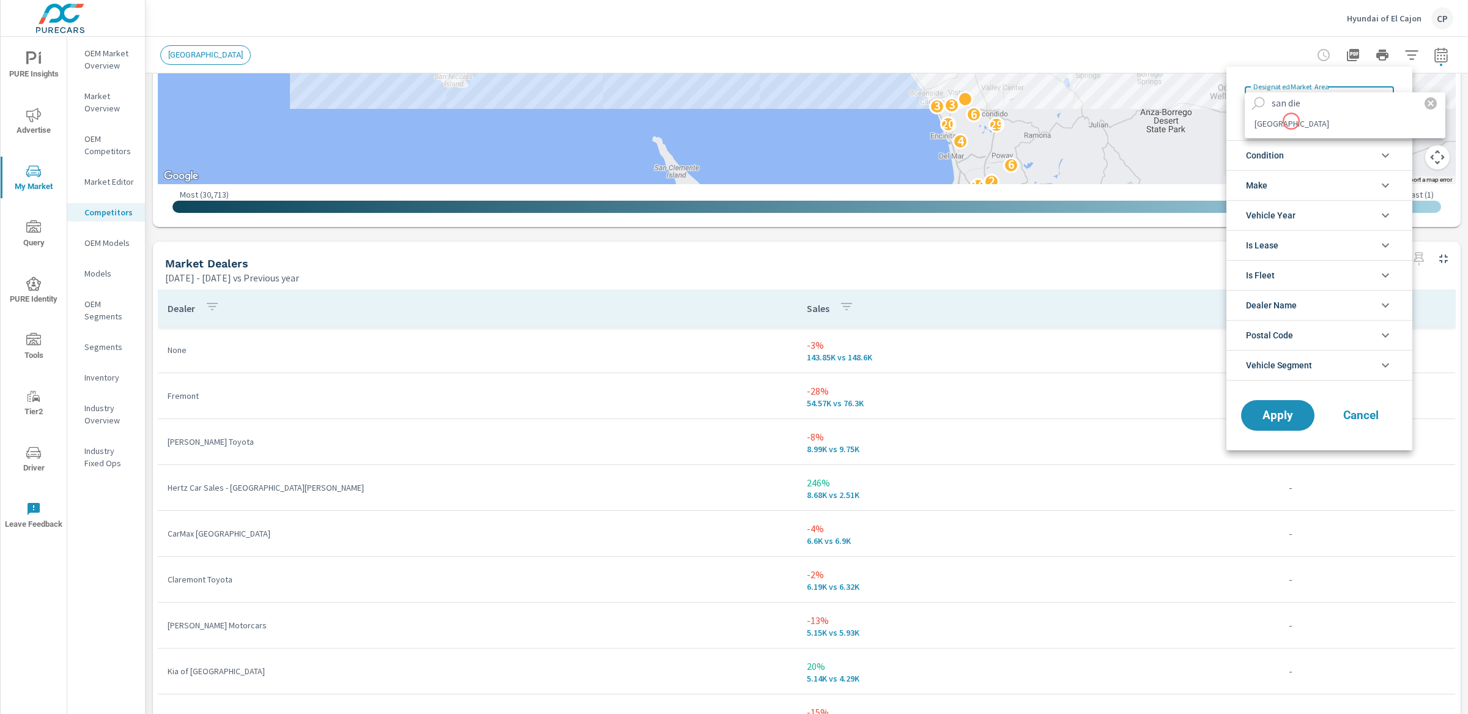
type input "san die"
click at [1290, 124] on li "SAN DIEGO" at bounding box center [1345, 124] width 201 height 20
type Area "SAN DIEGO"
click at [1305, 150] on li "Condition" at bounding box center [1319, 155] width 186 height 30
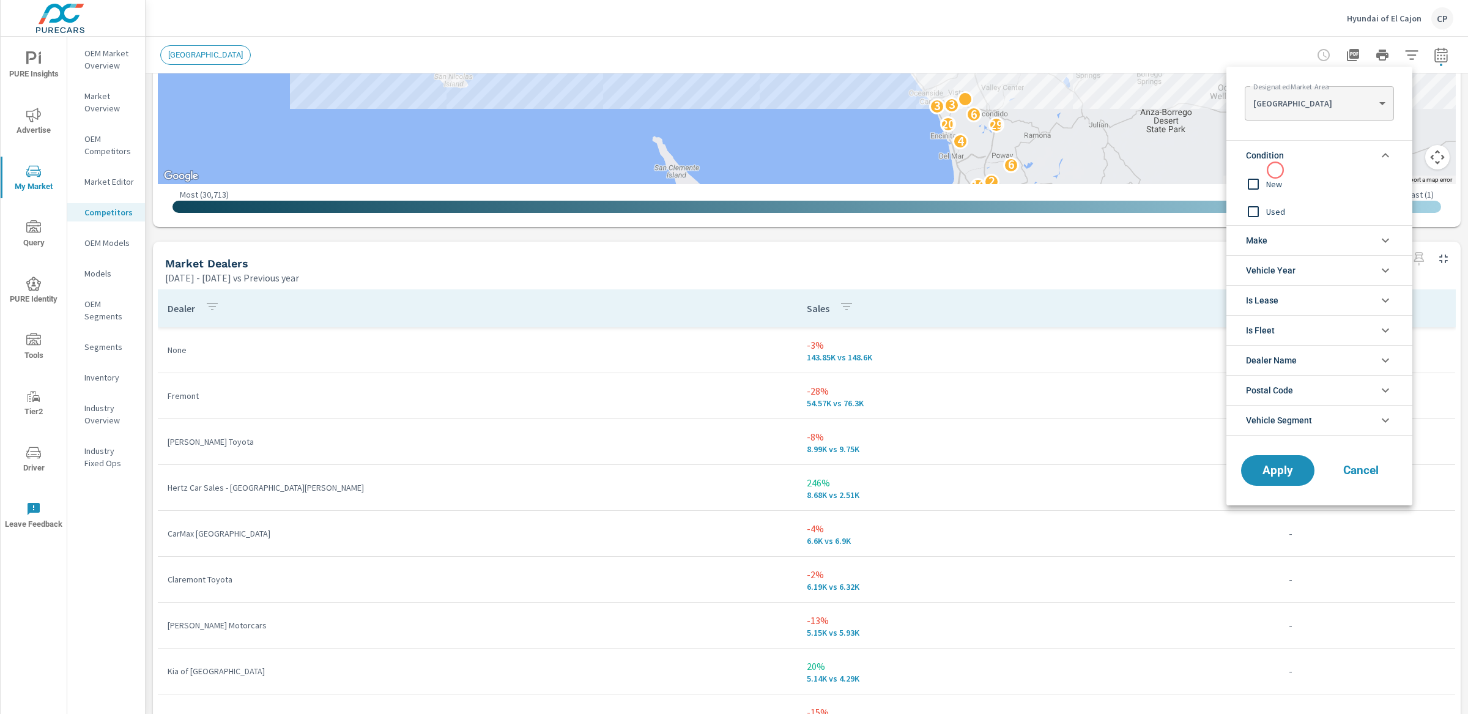
click at [1272, 174] on div "New" at bounding box center [1318, 184] width 184 height 28
click at [1268, 240] on li "Make" at bounding box center [1319, 240] width 186 height 30
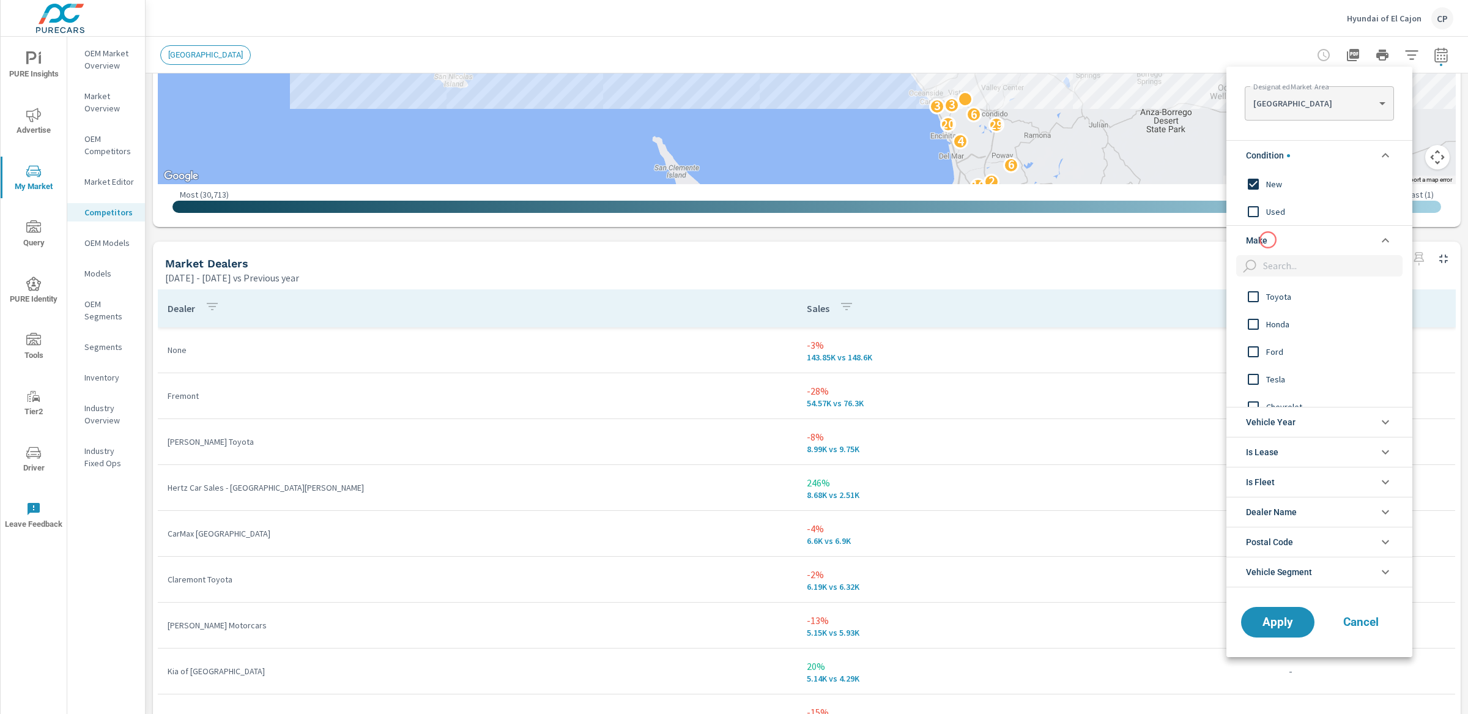
click at [1268, 240] on li "Make" at bounding box center [1319, 240] width 186 height 30
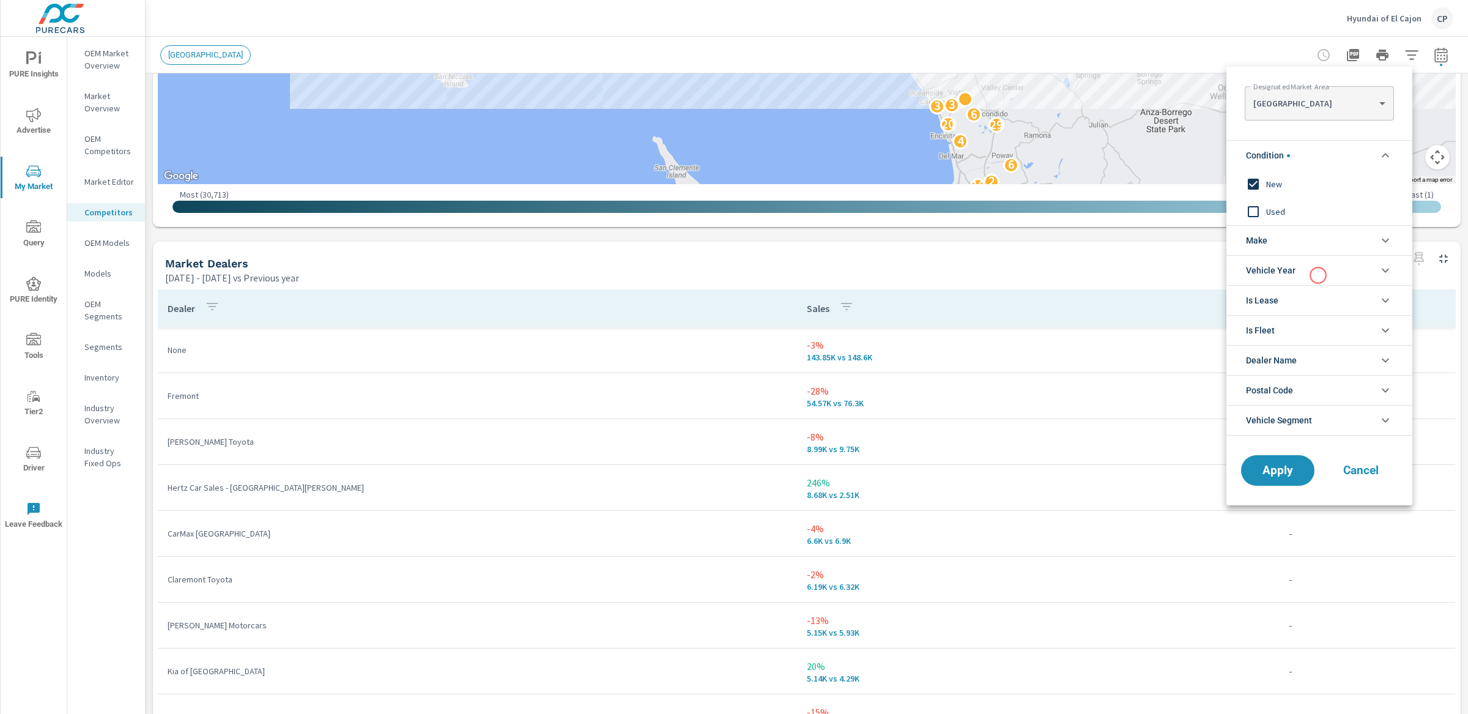
click at [1318, 275] on li "Vehicle Year" at bounding box center [1319, 270] width 186 height 30
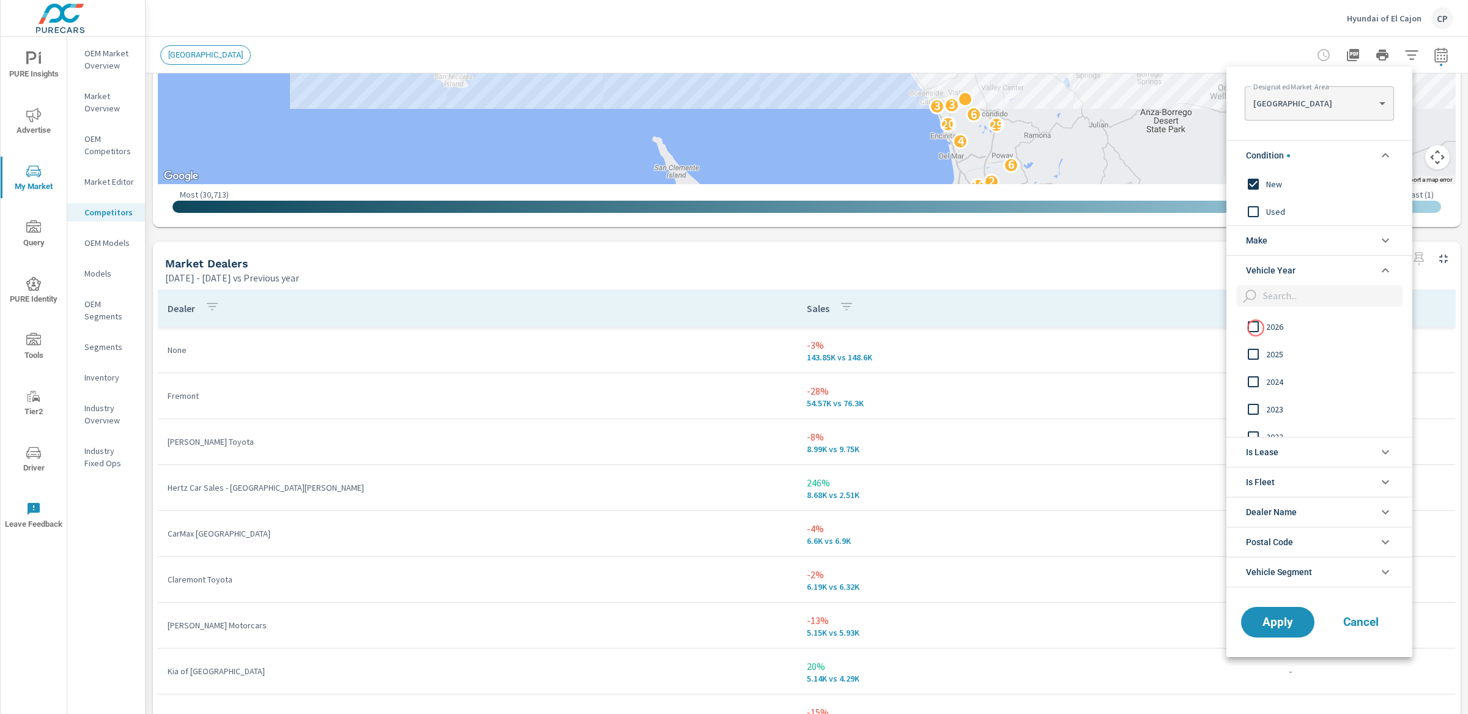
click at [1256, 328] on input "filter options" at bounding box center [1254, 327] width 26 height 26
click at [1256, 346] on input "filter options" at bounding box center [1254, 354] width 26 height 26
click at [1293, 628] on span "Apply" at bounding box center [1278, 622] width 50 height 12
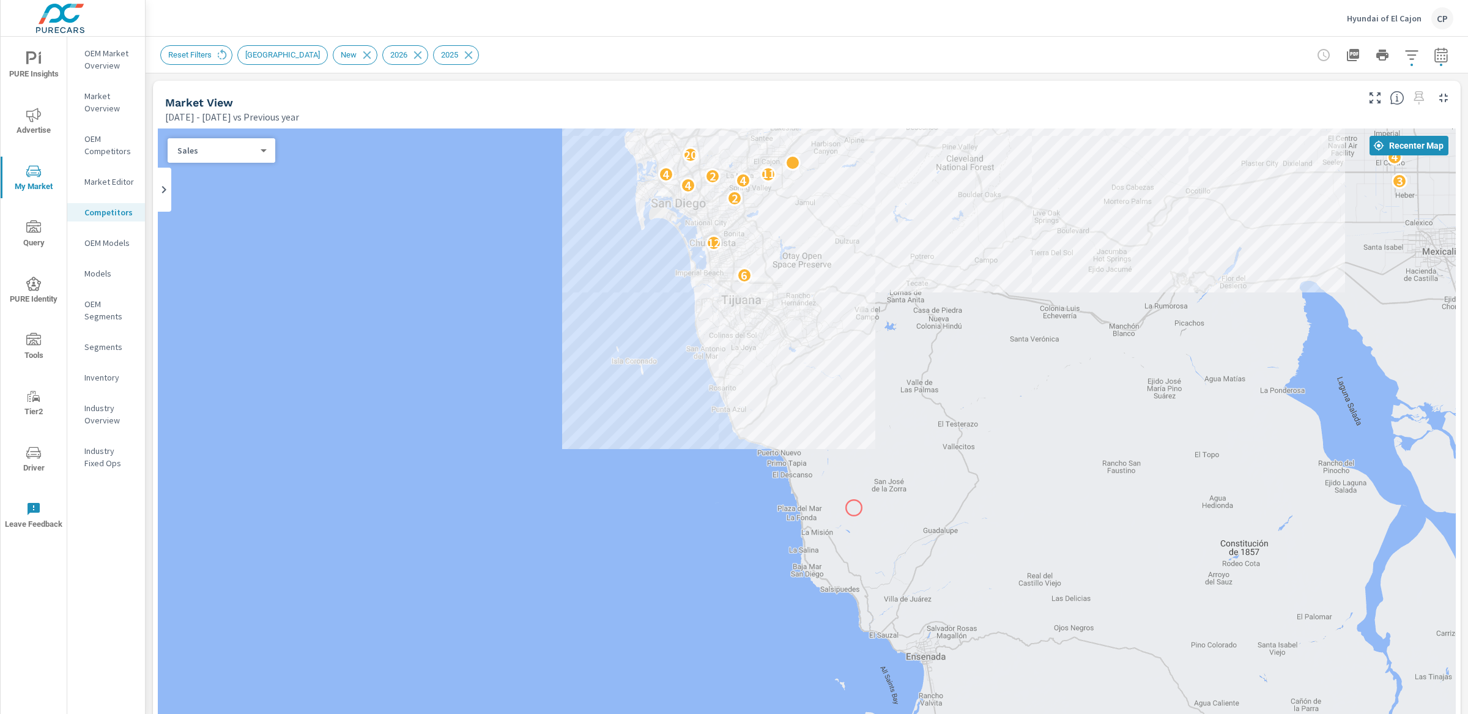
drag, startPoint x: 934, startPoint y: 285, endPoint x: 853, endPoint y: 508, distance: 236.9
click at [853, 508] on div "6 12 6 2 4 3 4 2 4 11 4 20 5 6 3 21 19" at bounding box center [807, 468] width 1298 height 680
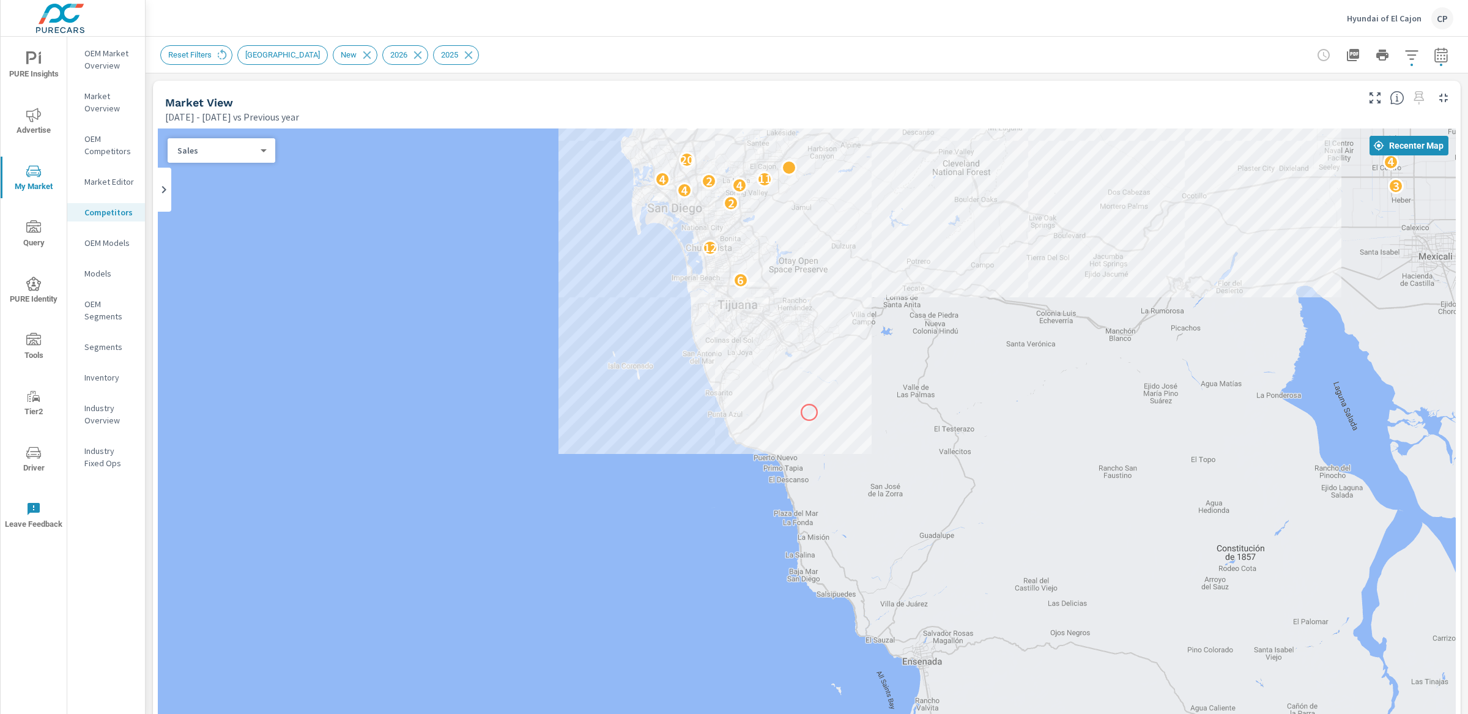
click at [809, 412] on div "6 12 6 2 4 3 4 2 4 11 4 20 5 6 3 21 19 2 6 18 9" at bounding box center [807, 468] width 1298 height 680
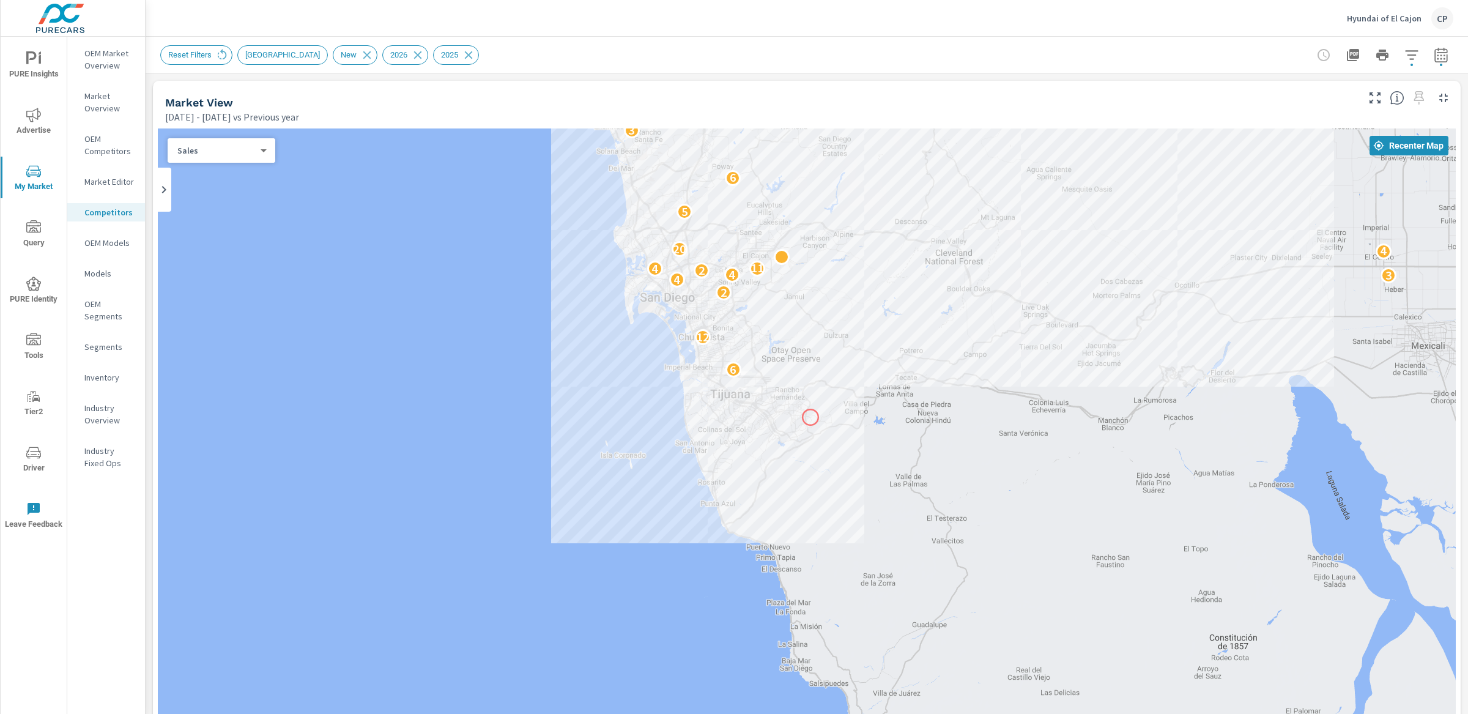
drag, startPoint x: 818, startPoint y: 336, endPoint x: 797, endPoint y: 469, distance: 134.4
click at [797, 469] on div "6 12 6 2 4 3 4 2 4 11 4 20 5 6 3 21 19 2 6 18 9" at bounding box center [807, 468] width 1298 height 680
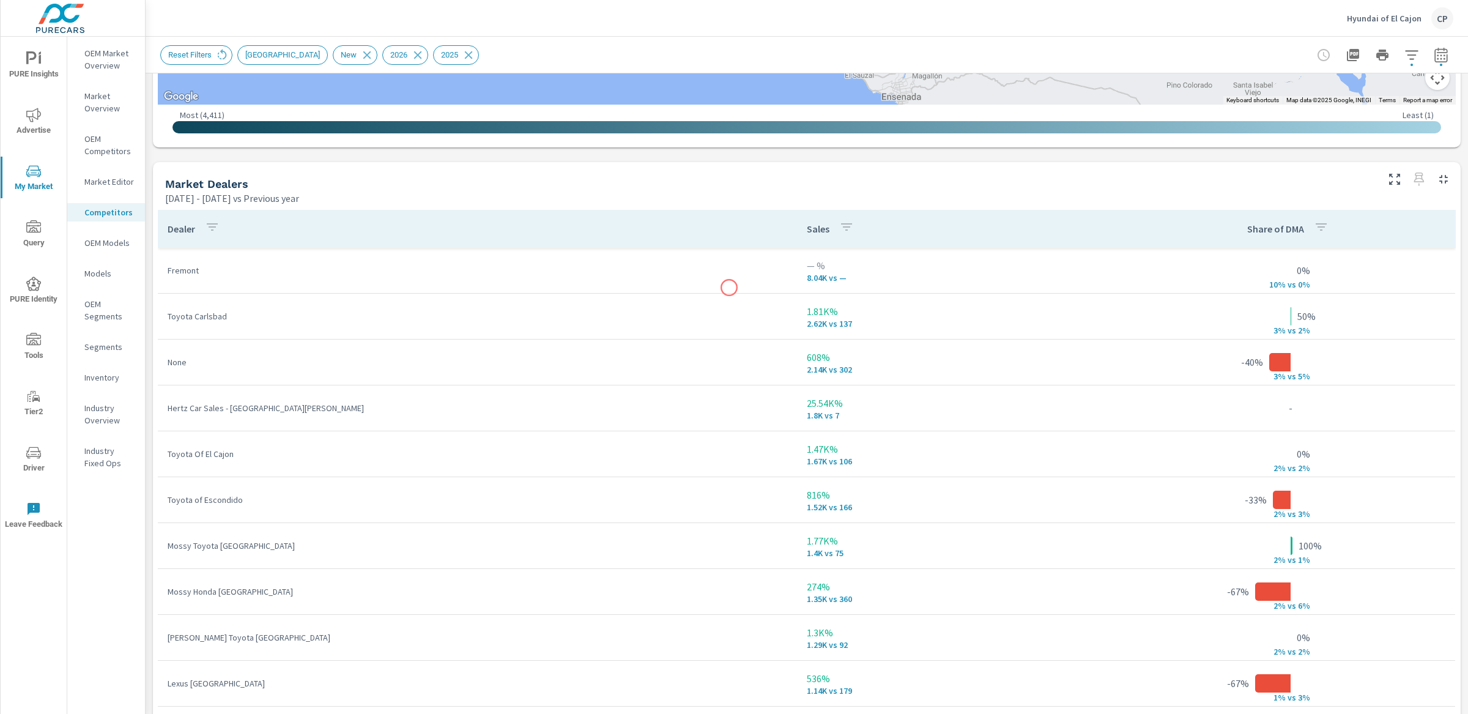
scroll to position [677, 0]
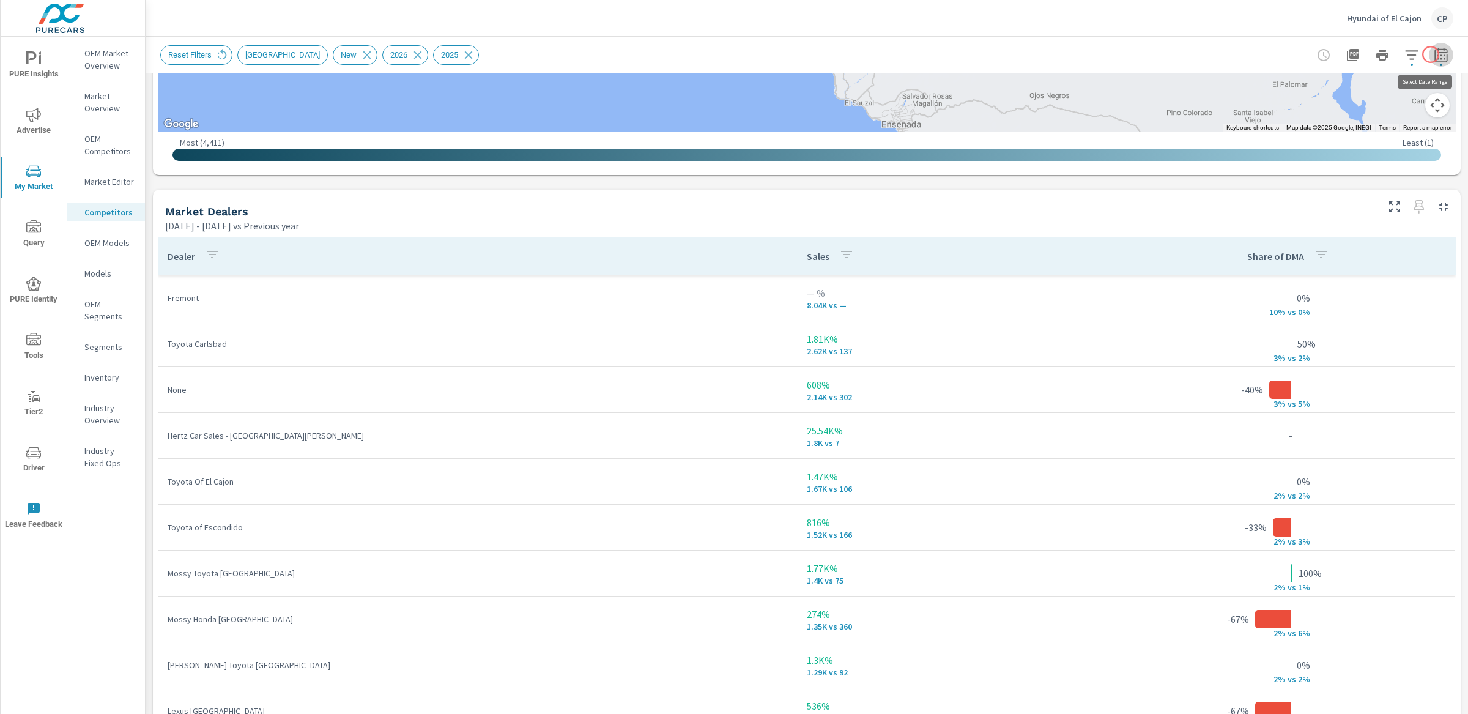
click at [1434, 54] on icon "button" at bounding box center [1441, 55] width 15 height 15
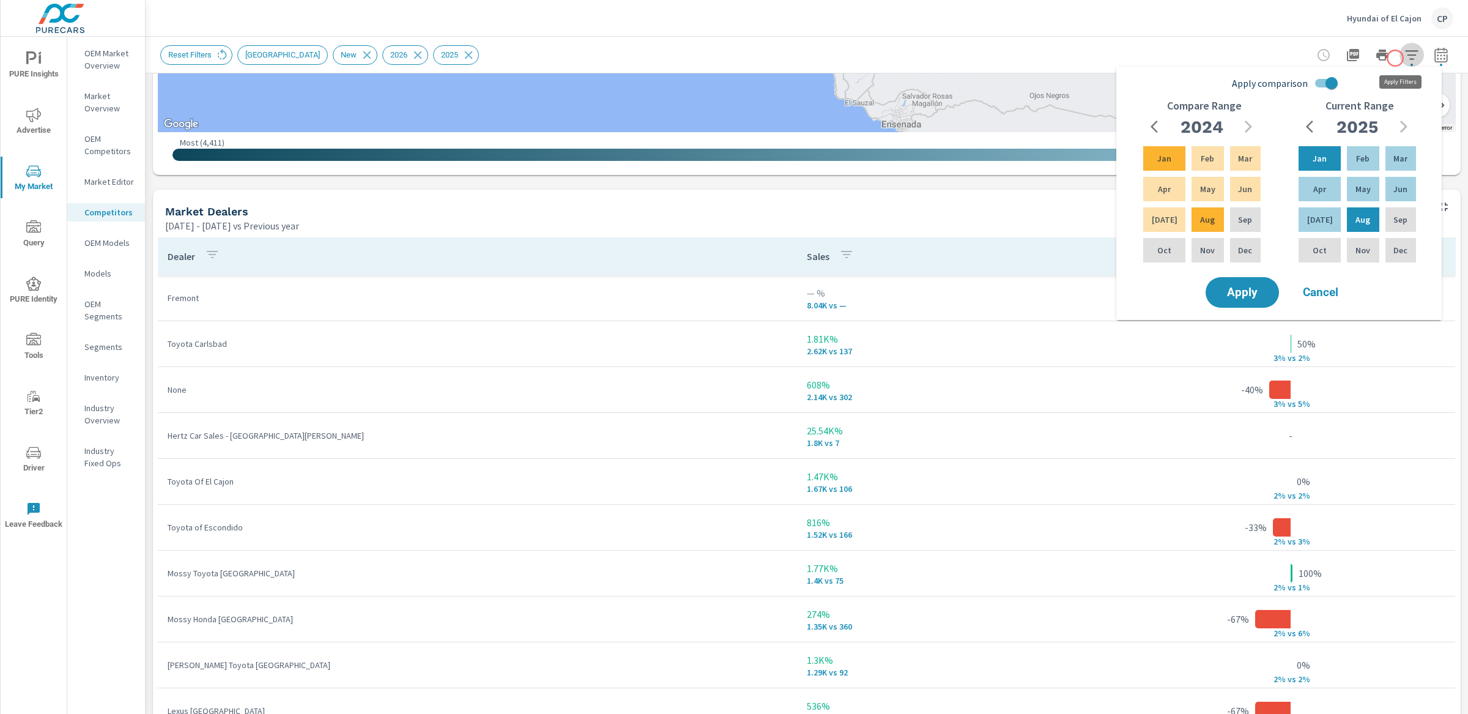
click at [1404, 58] on icon "button" at bounding box center [1411, 55] width 15 height 15
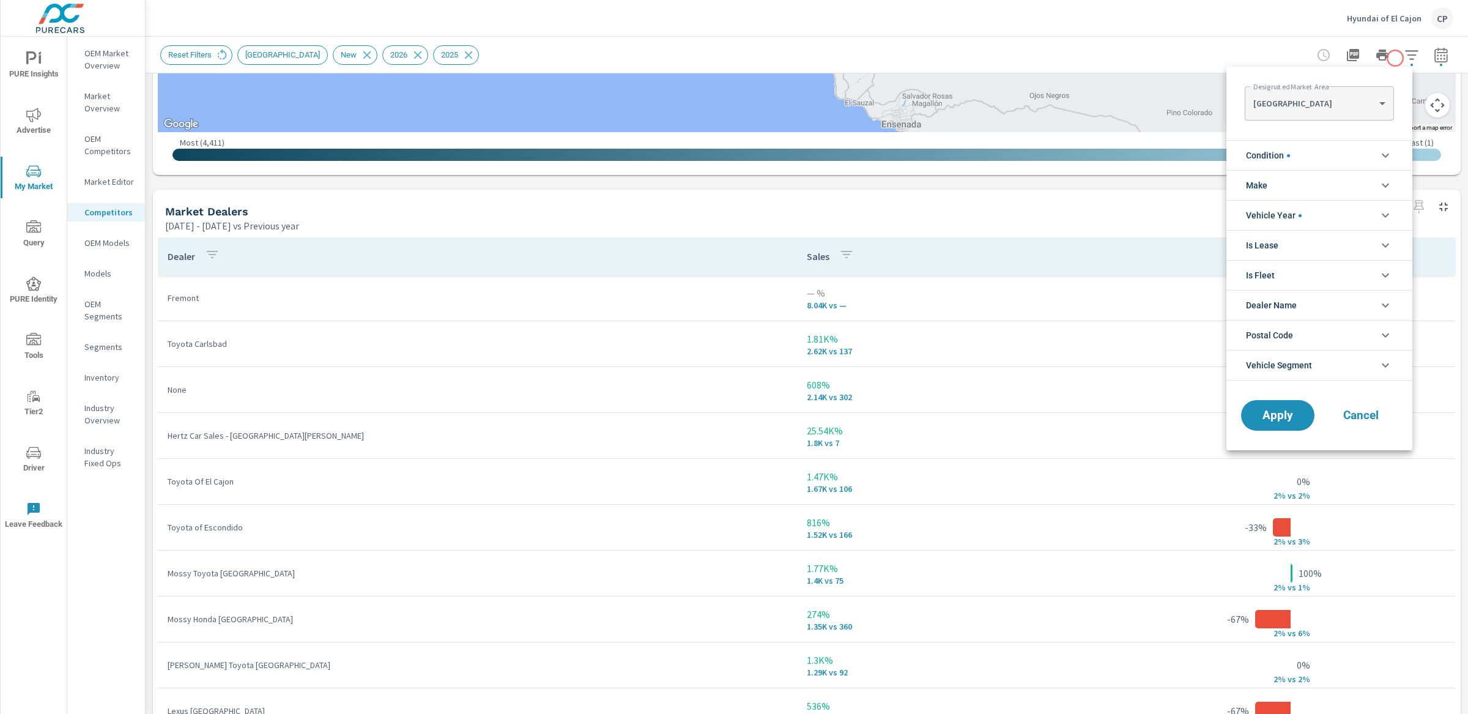
scroll to position [28, 0]
click at [1270, 191] on li "Make" at bounding box center [1319, 185] width 186 height 30
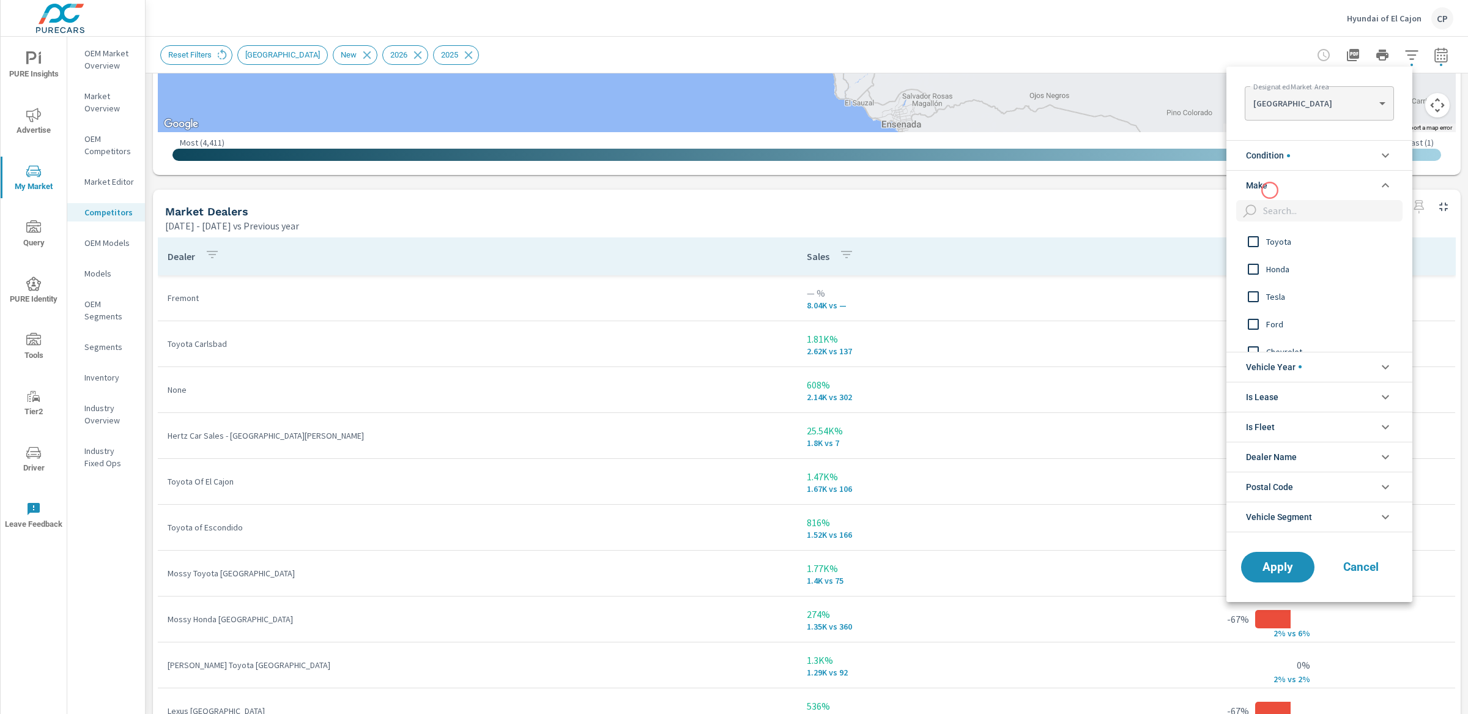
click at [1270, 190] on li "Make" at bounding box center [1319, 185] width 186 height 30
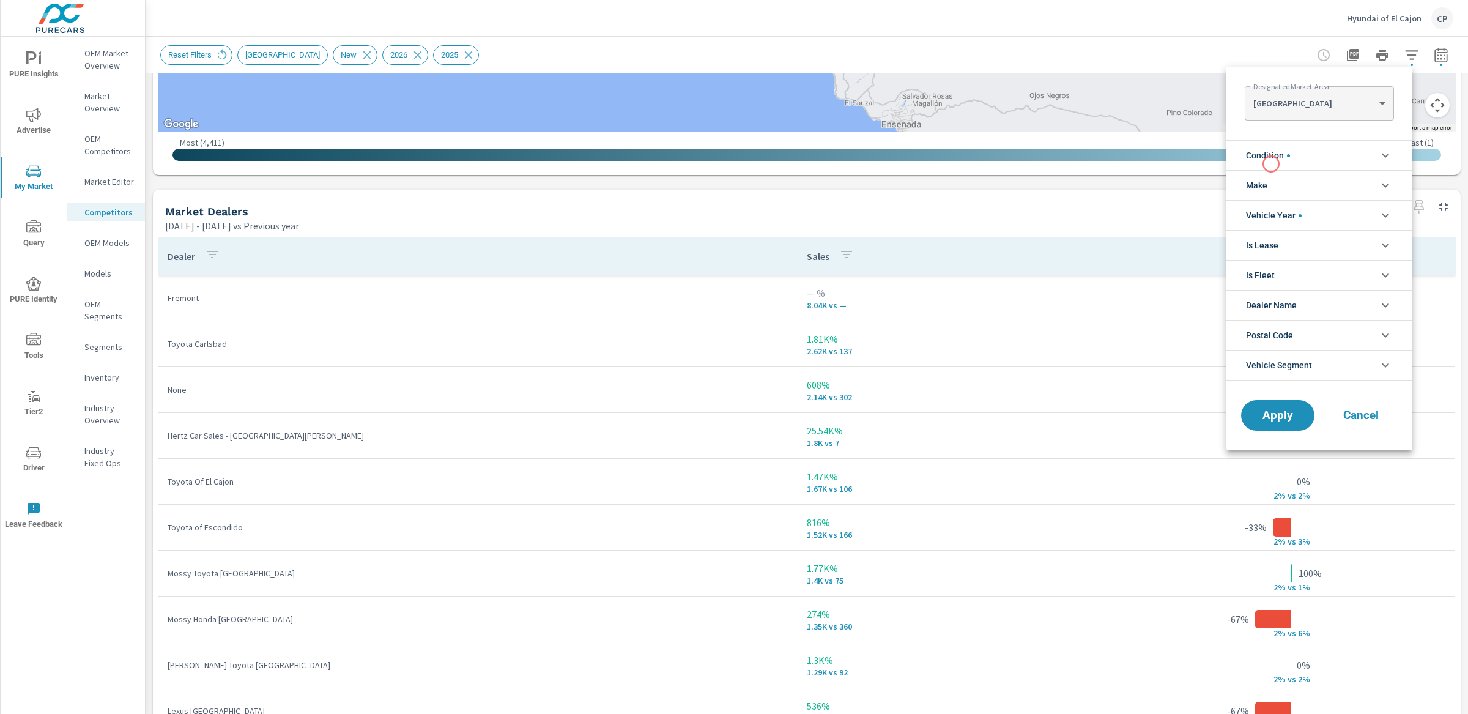
click at [1271, 163] on span "Condition" at bounding box center [1268, 155] width 44 height 29
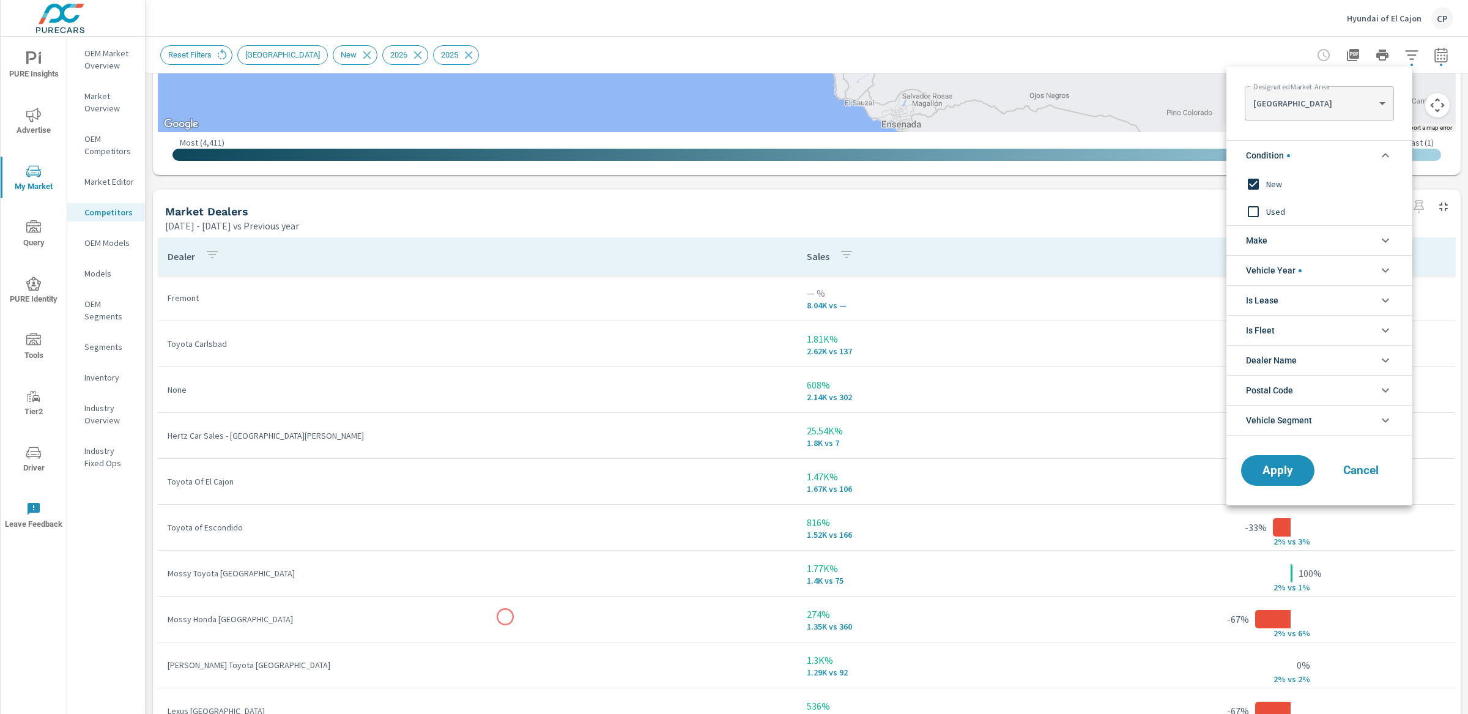
click at [505, 616] on div at bounding box center [734, 357] width 1468 height 714
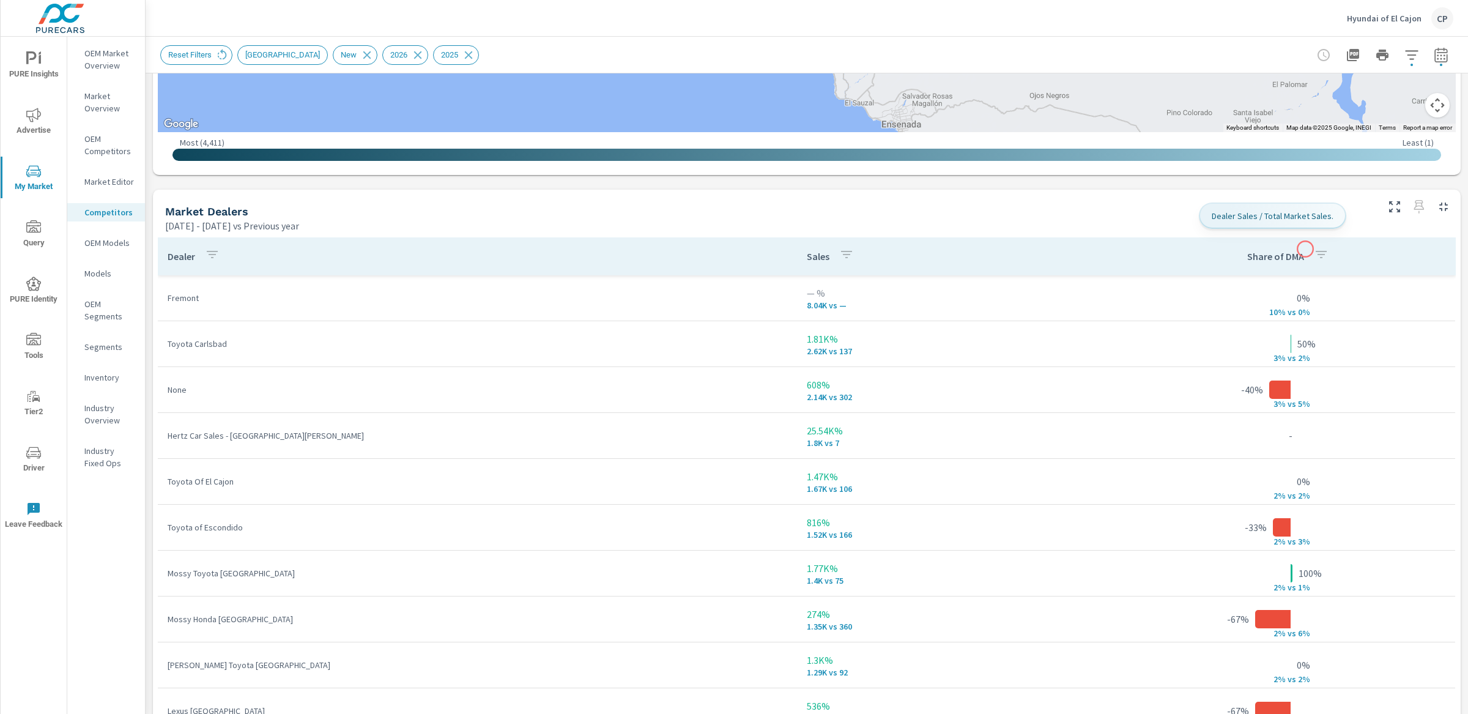
click at [1314, 249] on icon "button" at bounding box center [1321, 254] width 15 height 15
click at [1305, 249] on div at bounding box center [734, 357] width 1468 height 714
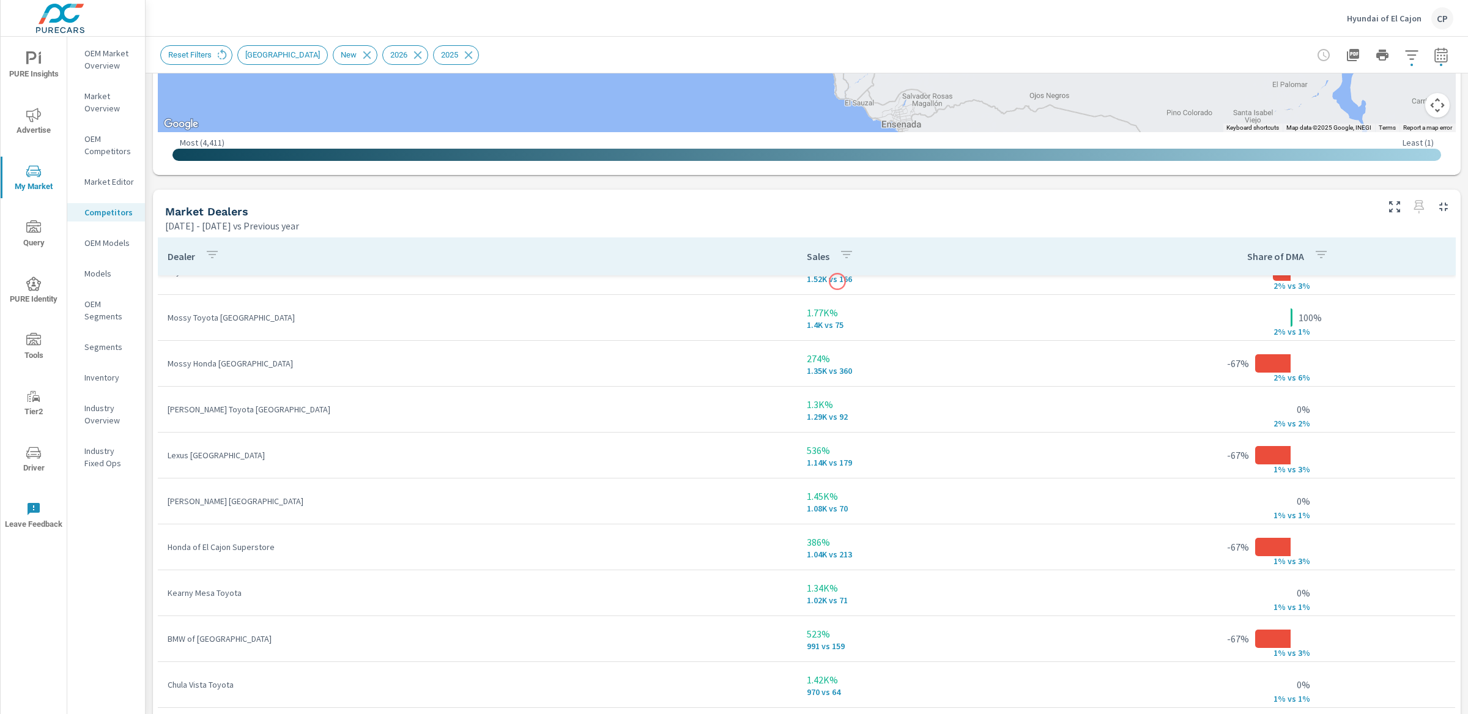
scroll to position [258, 0]
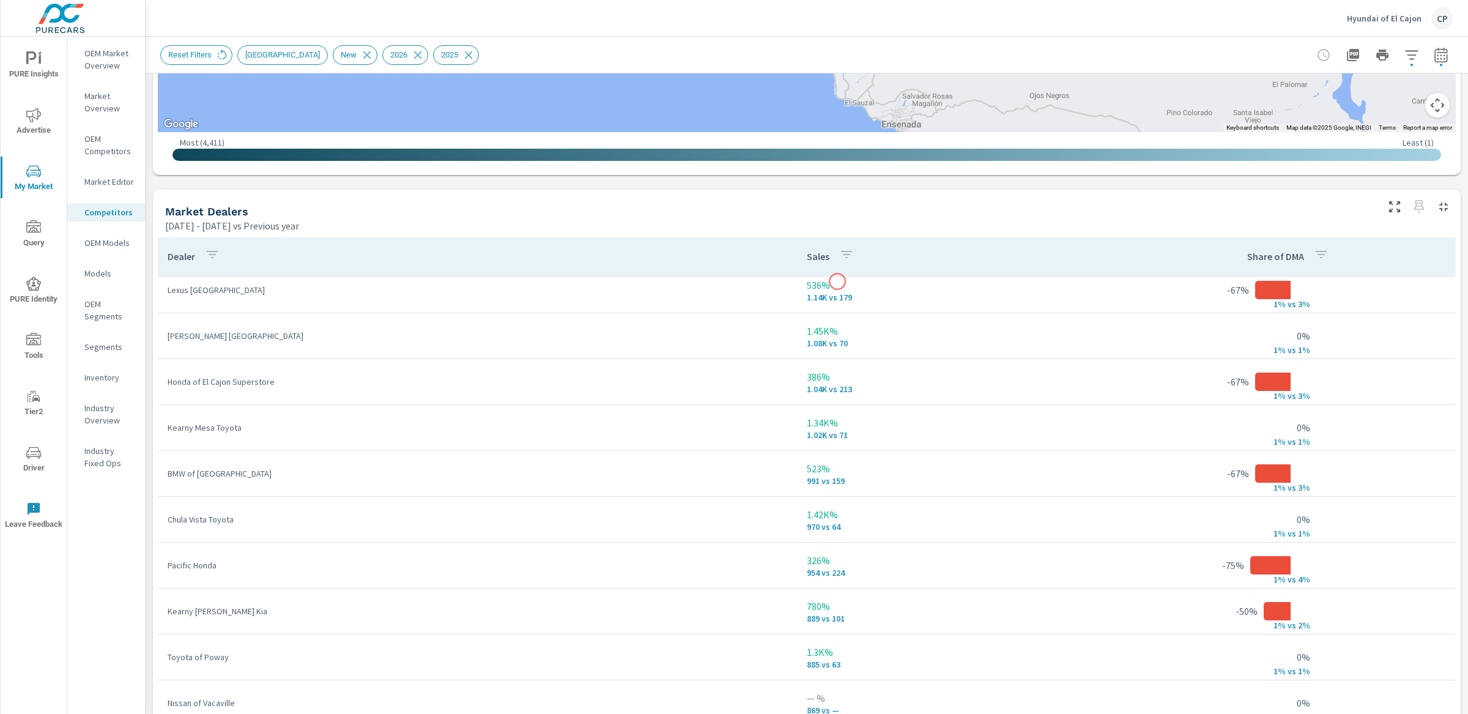
scroll to position [436, 0]
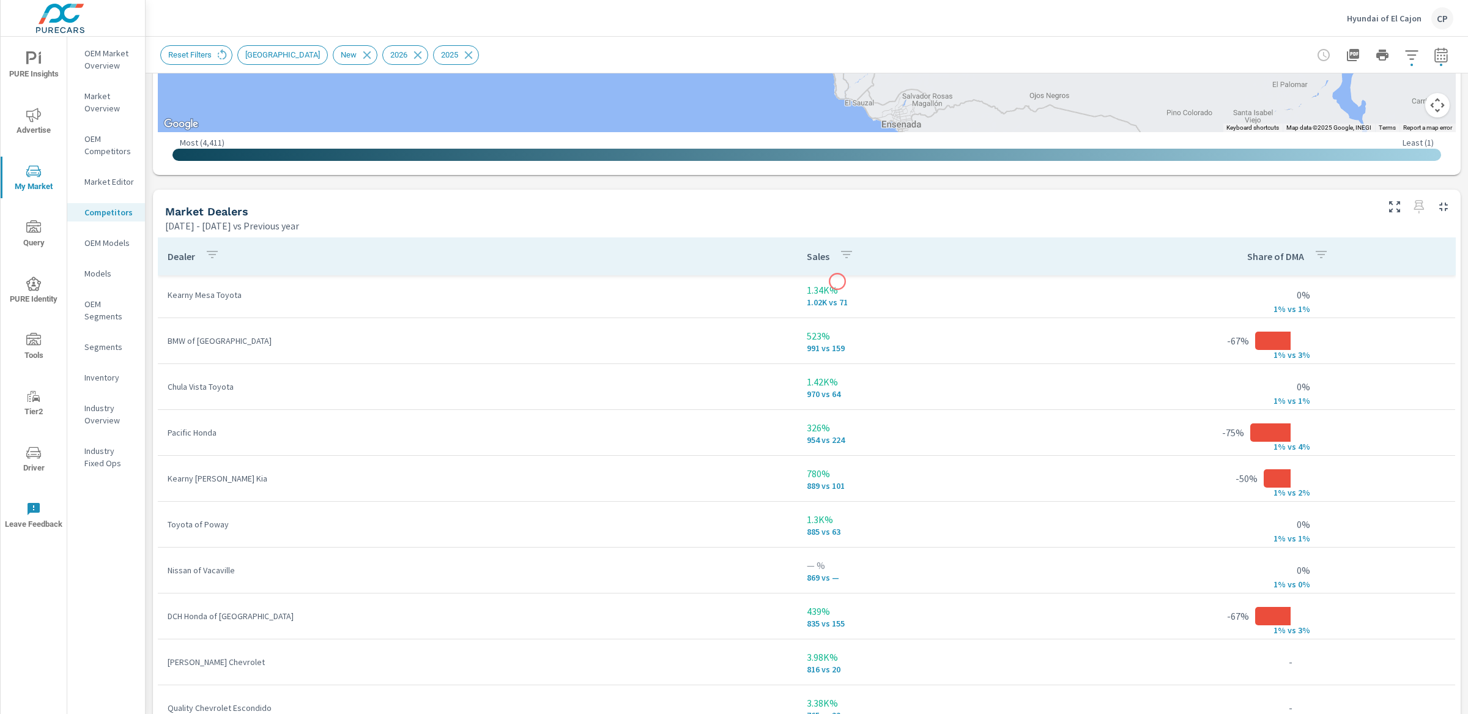
scroll to position [554, 0]
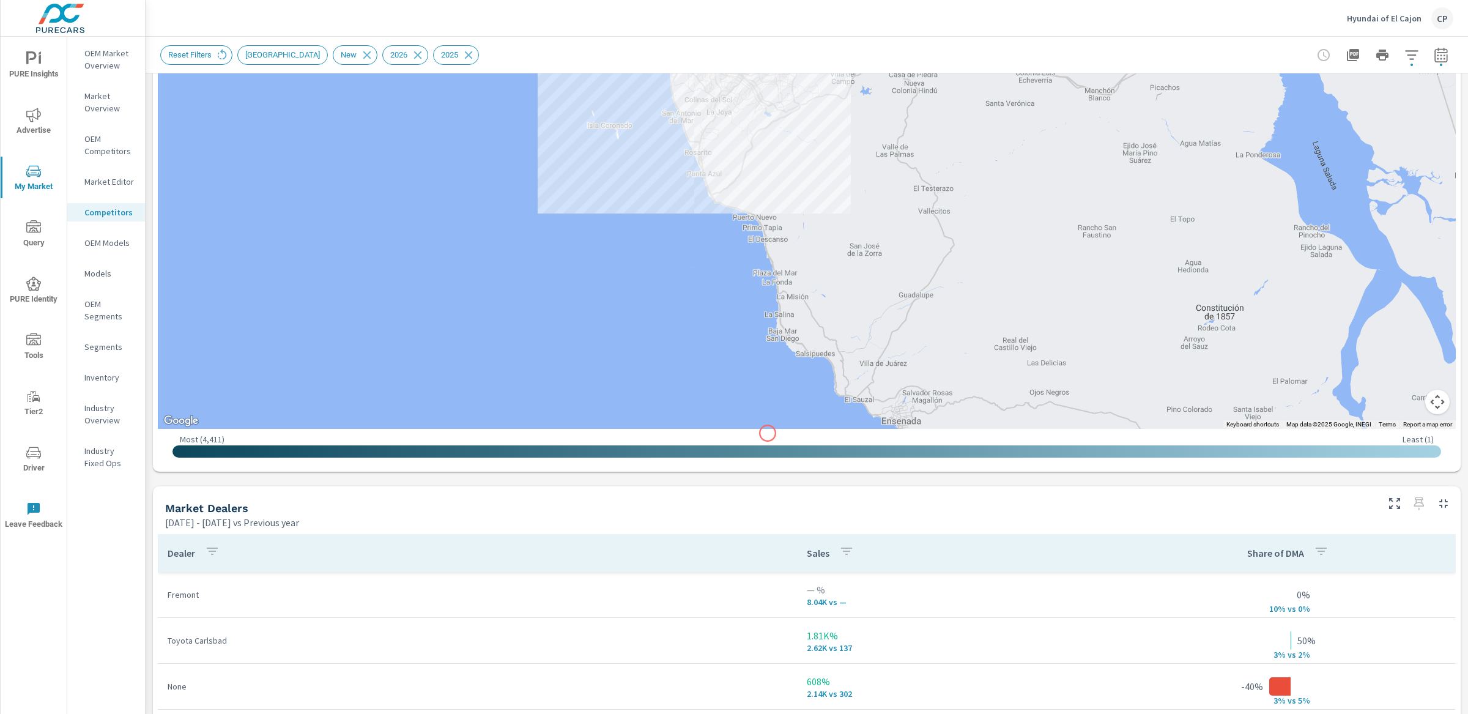
scroll to position [289, 0]
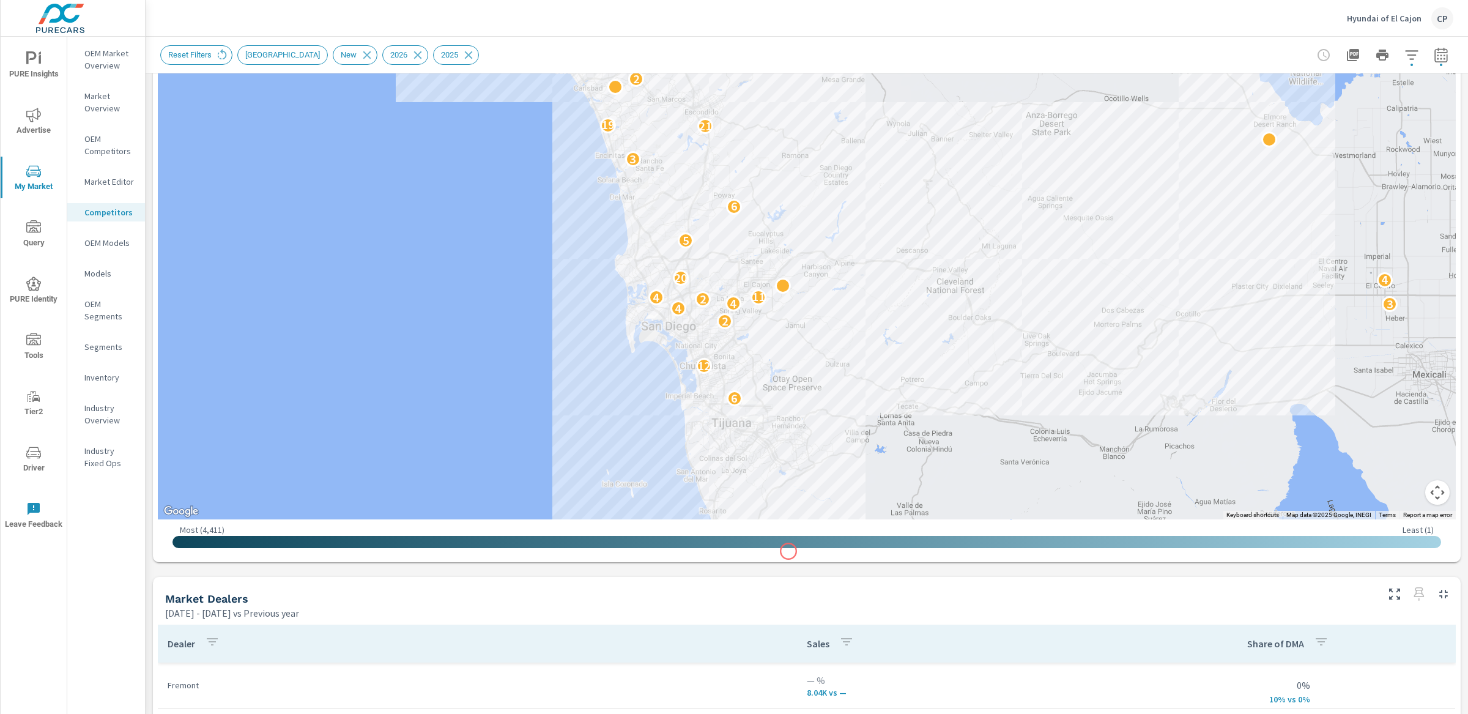
drag, startPoint x: 774, startPoint y: 281, endPoint x: 790, endPoint y: 554, distance: 273.3
click at [789, 553] on div "← Move left → Move right ↑ Move up ↓ Move down + Zoom in - Zoom out Home Jump l…" at bounding box center [807, 198] width 1298 height 718
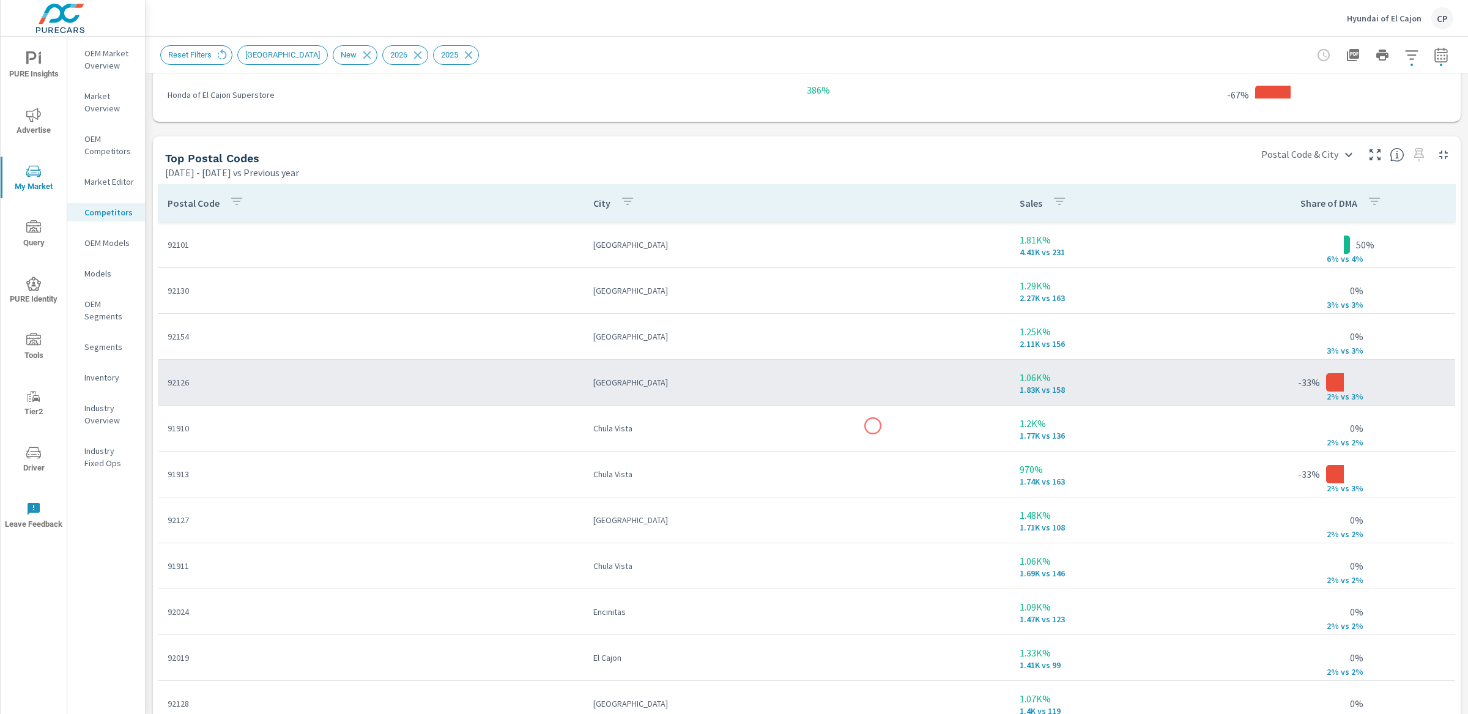
scroll to position [1387, 0]
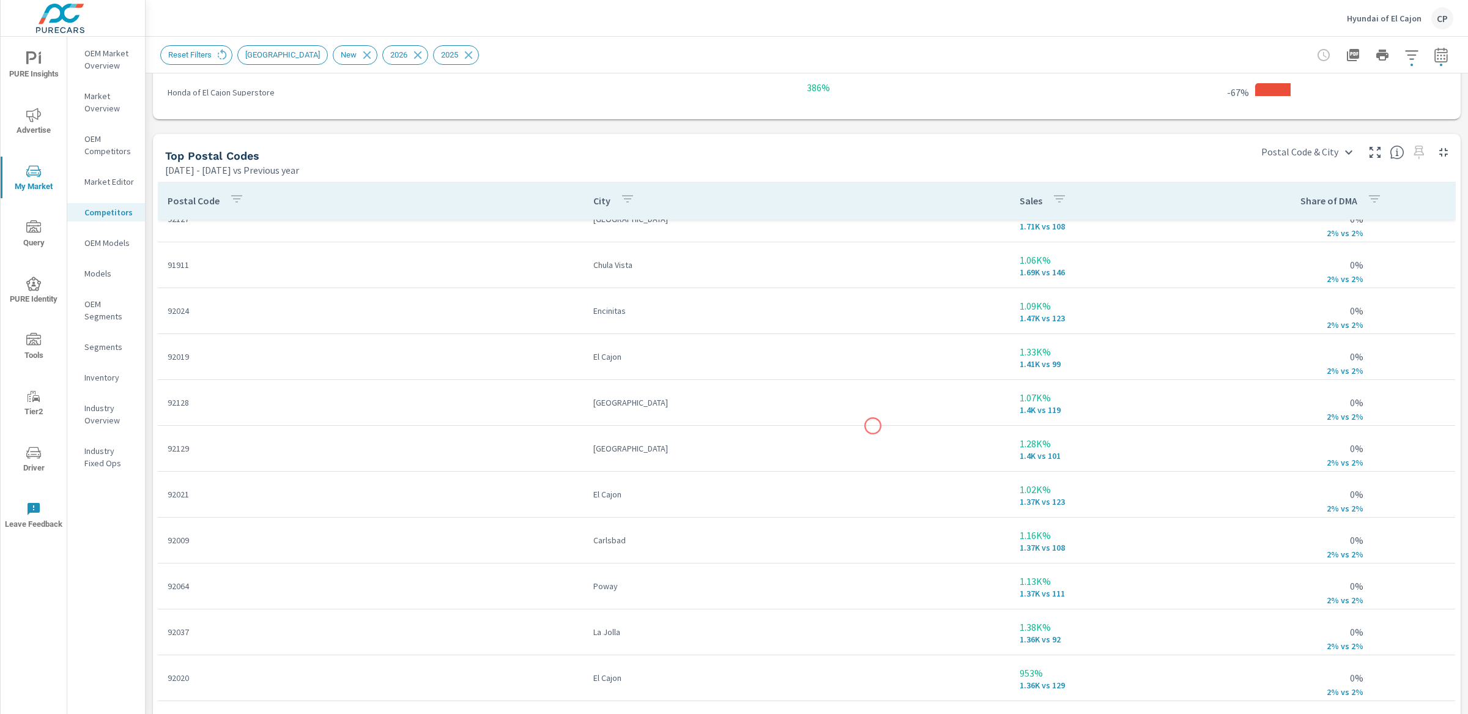
scroll to position [13, 0]
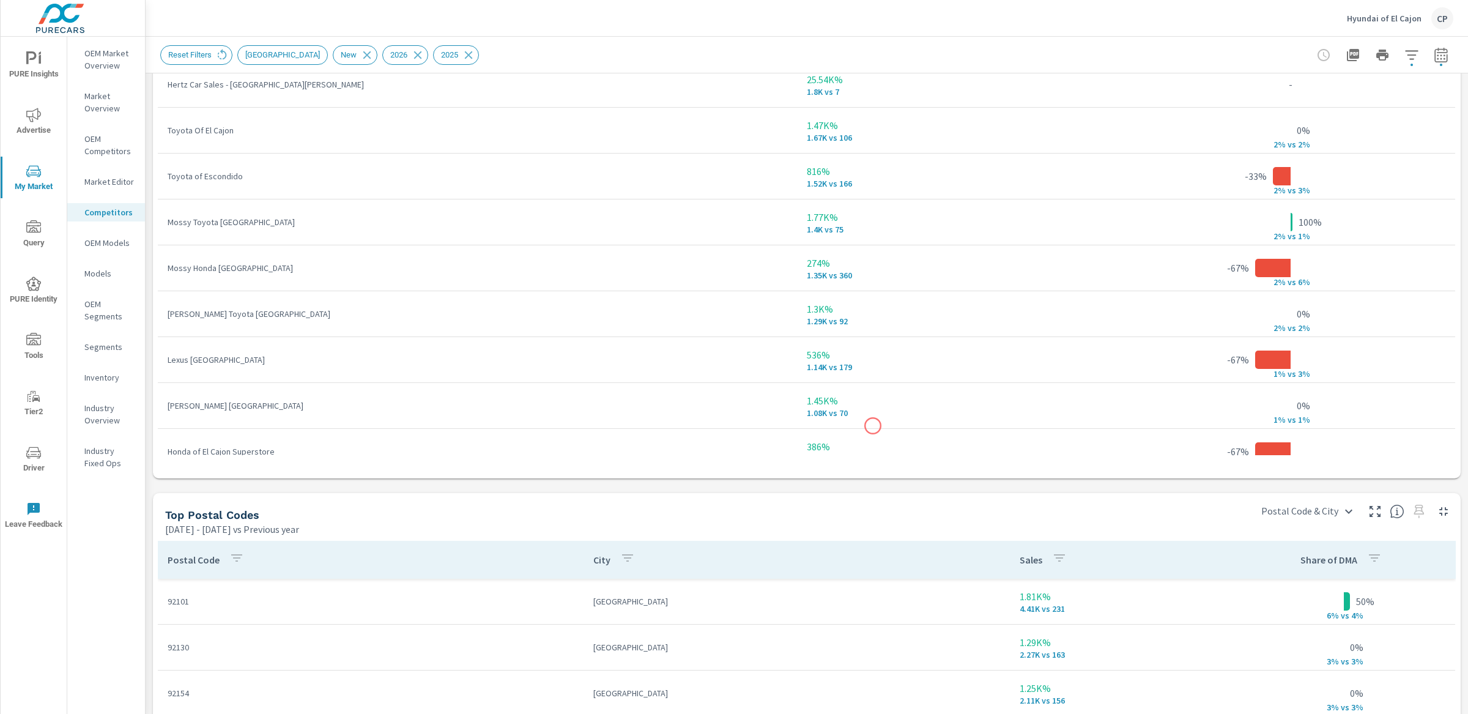
scroll to position [934, 0]
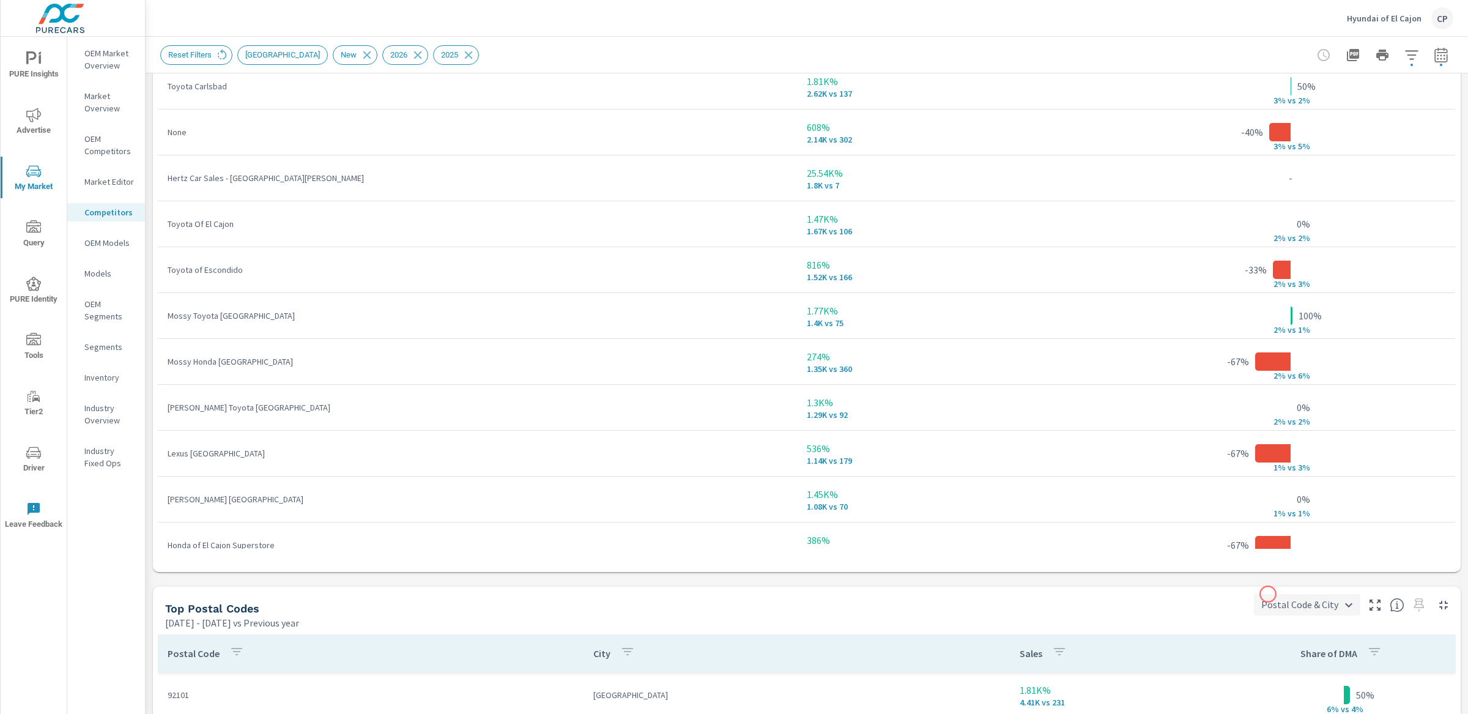
click at [1270, 595] on body "PURE Insights Advertise My Market Query PURE Identity Tools Tier2 Driver Leave …" at bounding box center [734, 357] width 1468 height 714
click at [1160, 642] on div at bounding box center [734, 357] width 1468 height 714
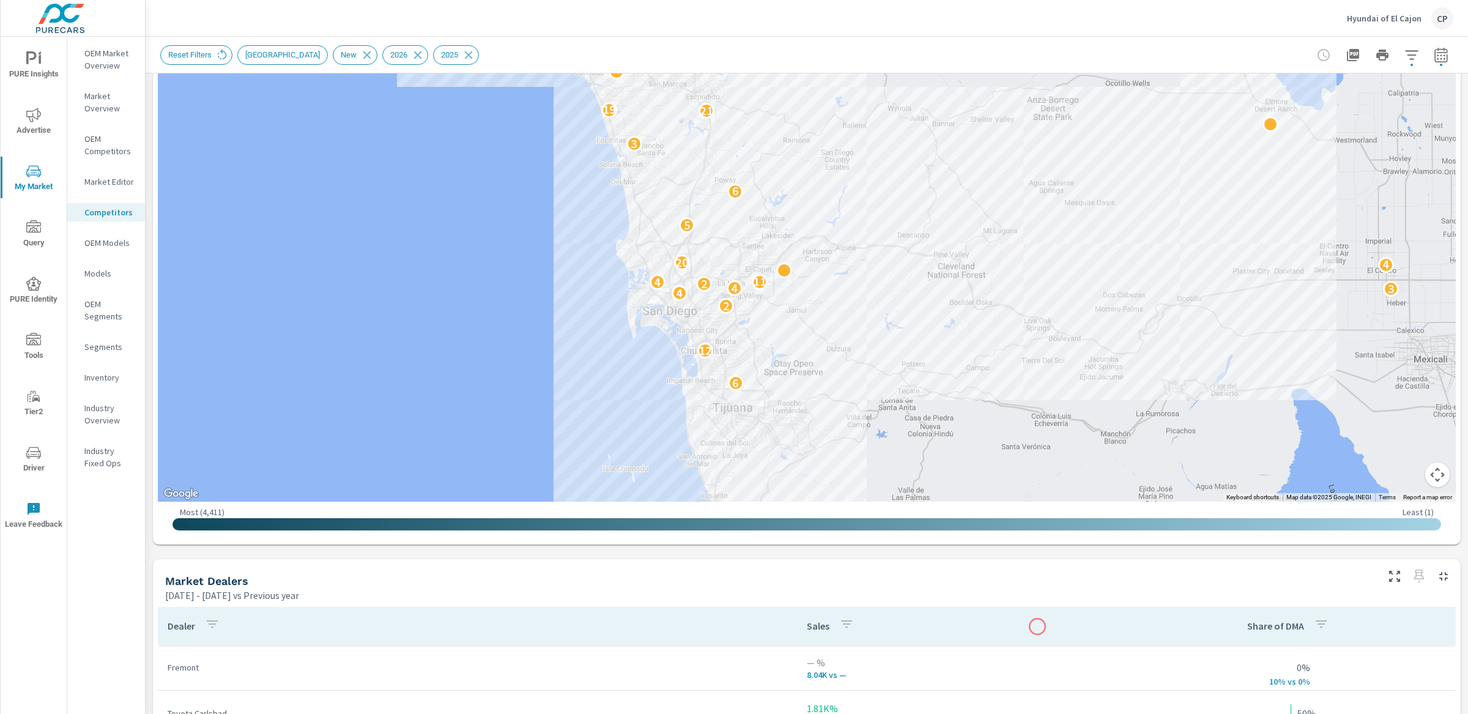
scroll to position [0, 0]
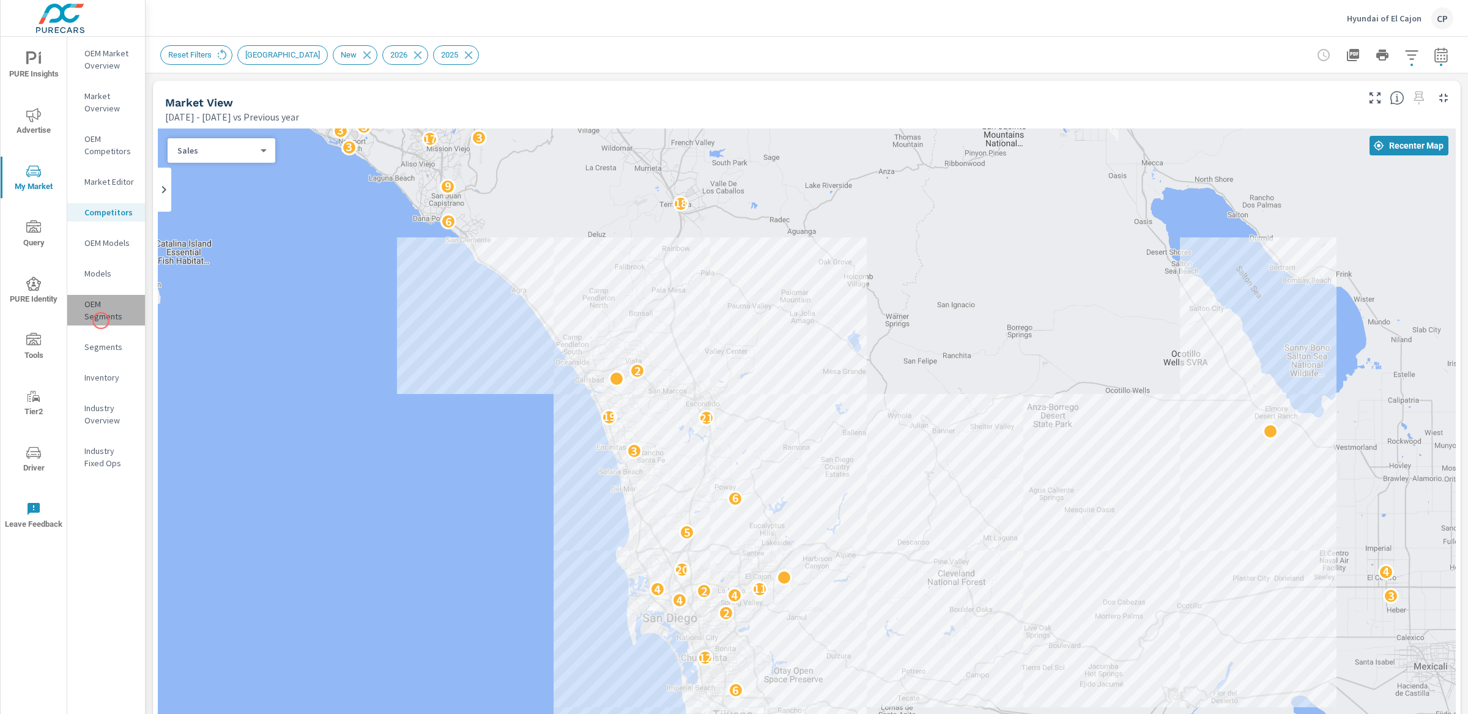
click at [101, 321] on p "OEM Segments" at bounding box center [109, 310] width 51 height 24
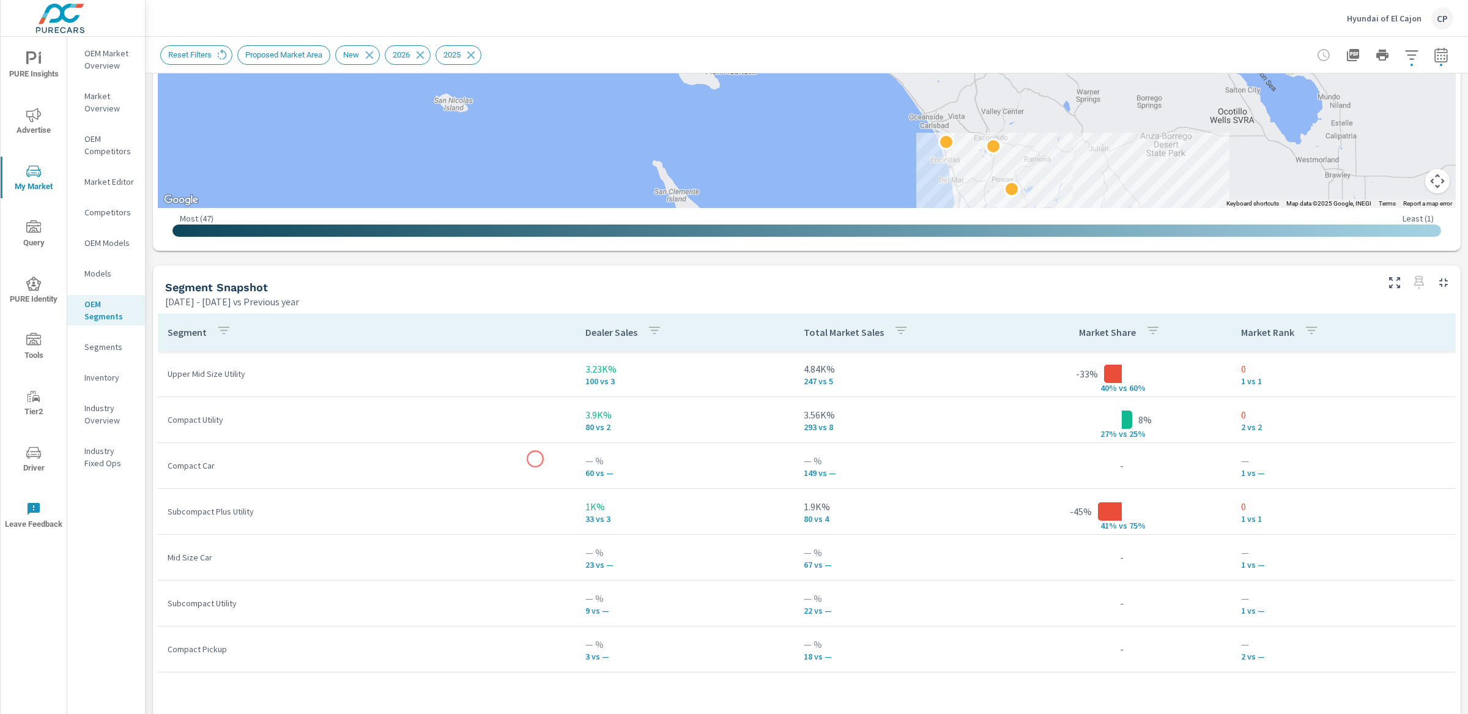
scroll to position [607, 0]
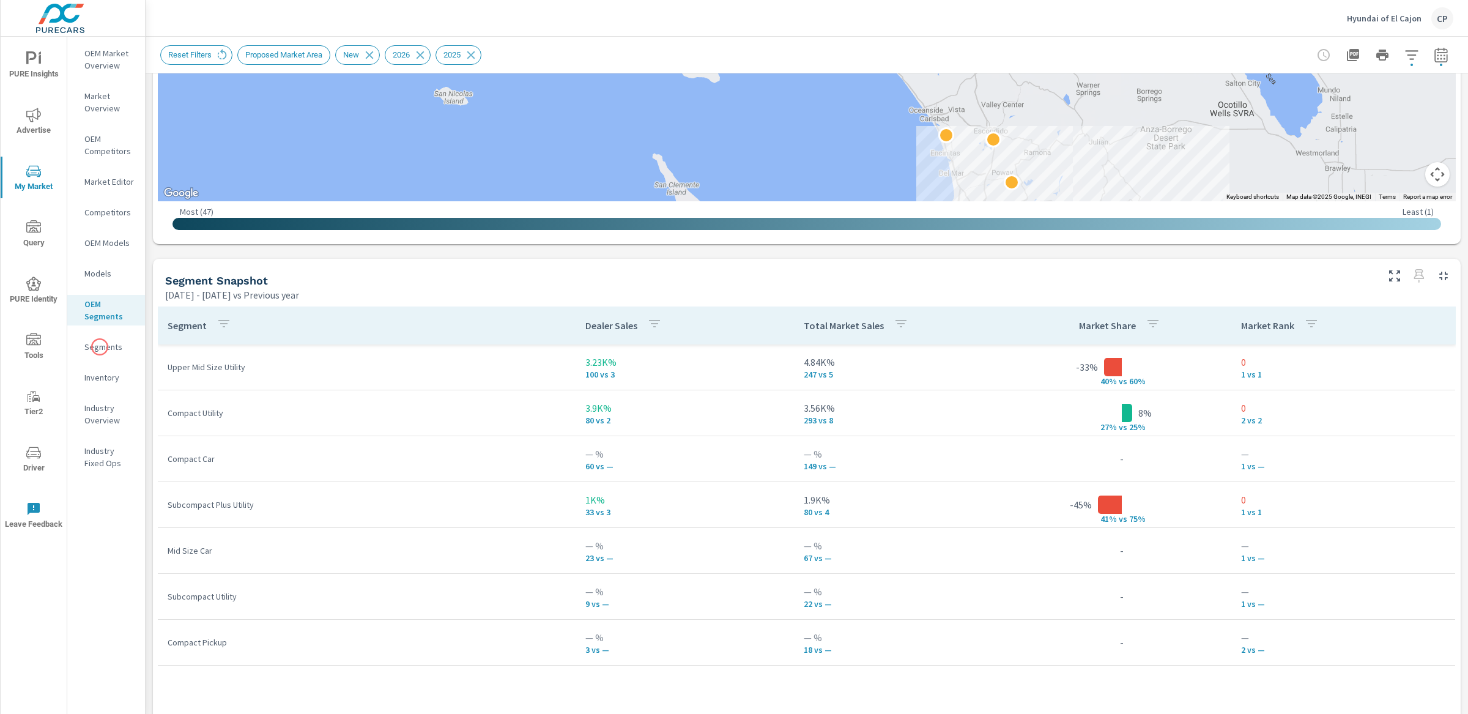
click at [100, 347] on p "Segments" at bounding box center [109, 347] width 51 height 12
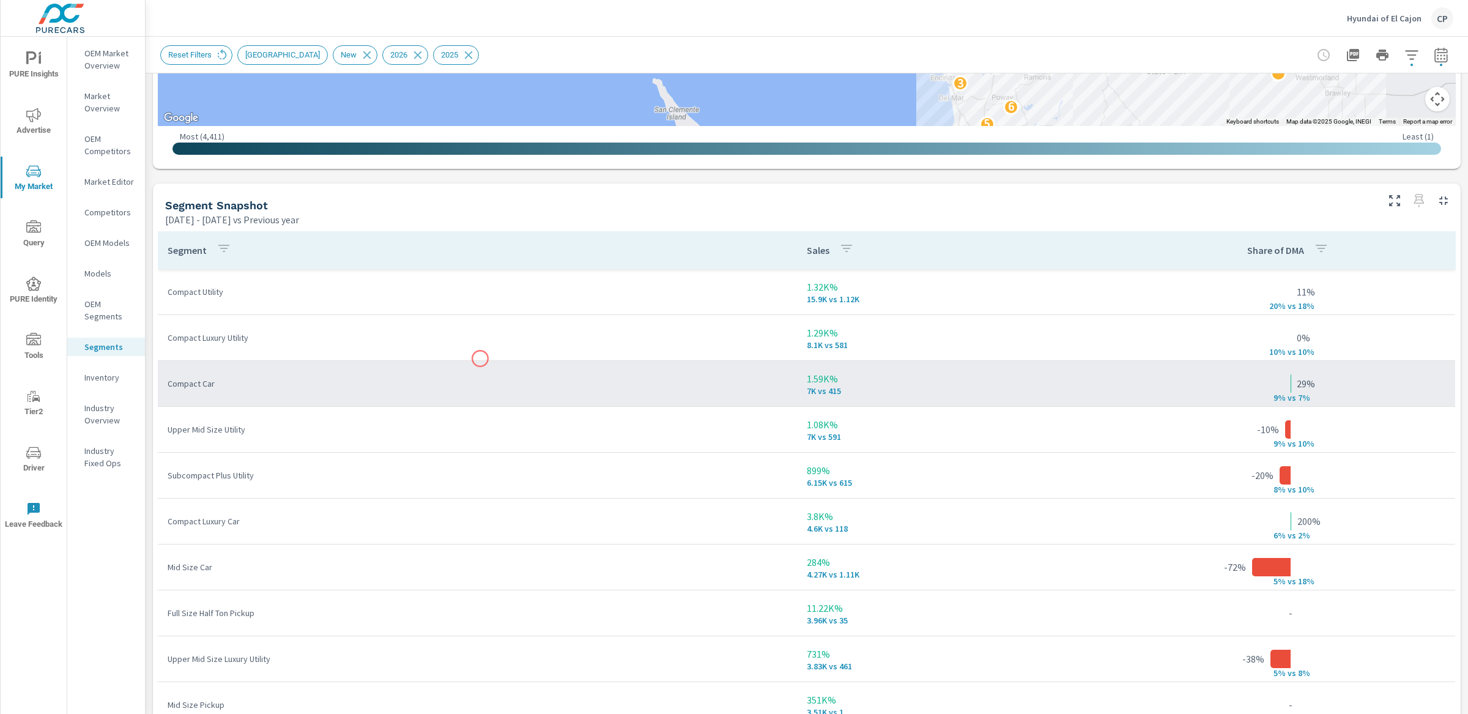
scroll to position [677, 0]
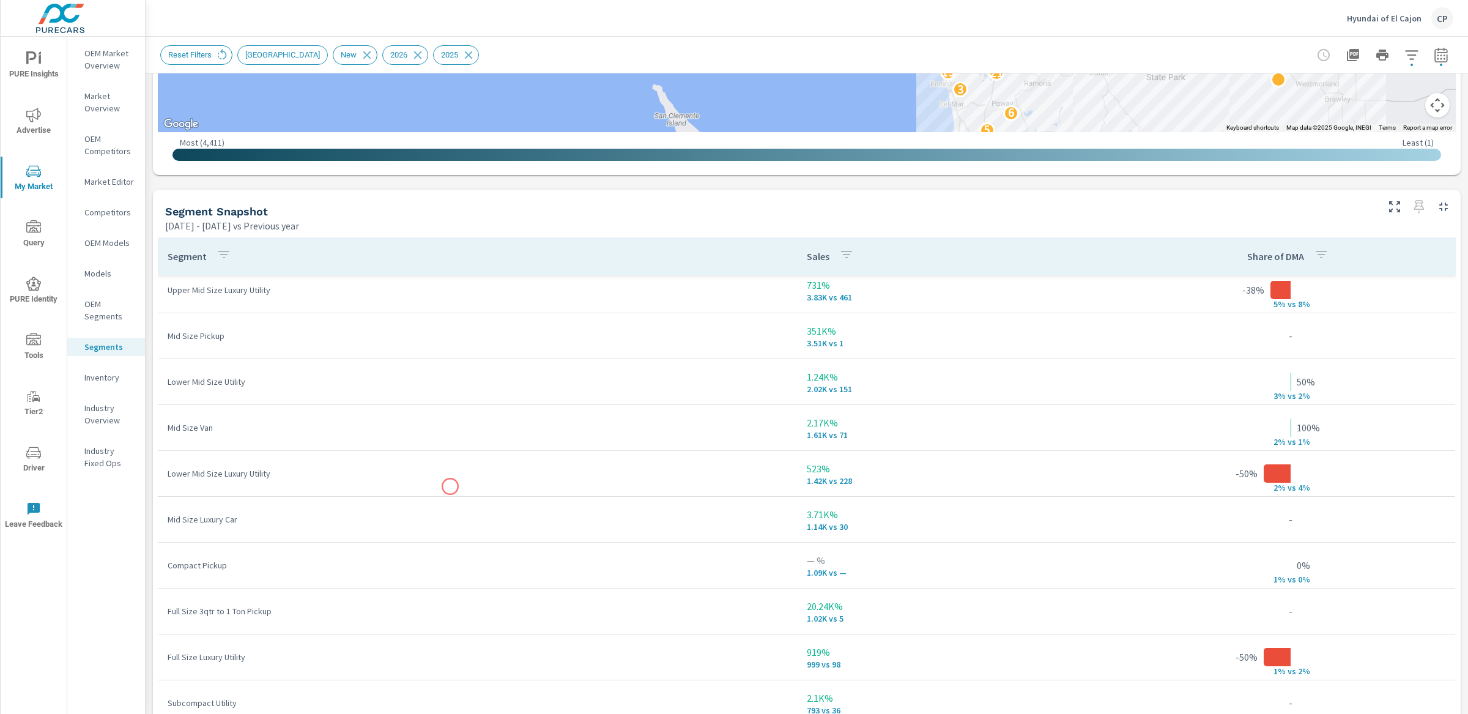
scroll to position [168, 0]
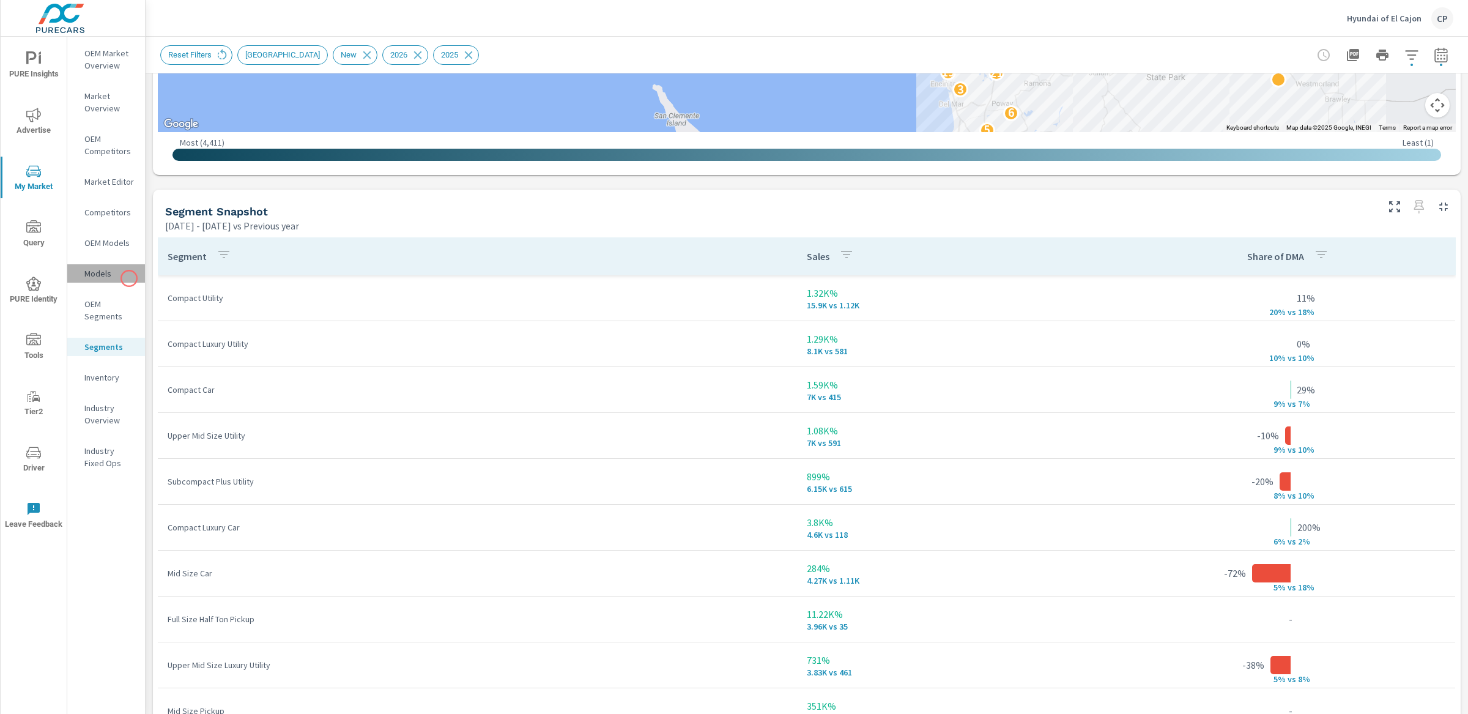
click at [129, 278] on p "Models" at bounding box center [109, 273] width 51 height 12
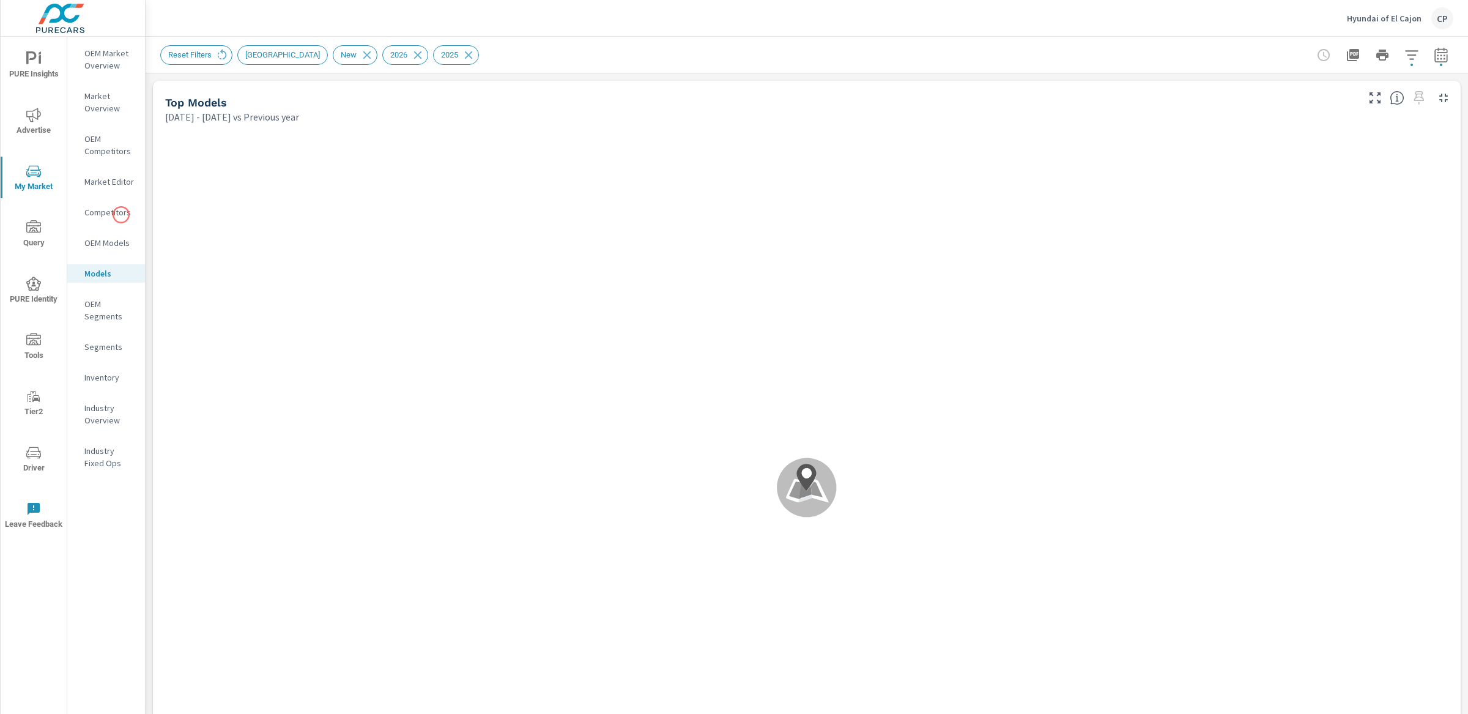
click at [121, 215] on p "Competitors" at bounding box center [109, 212] width 51 height 12
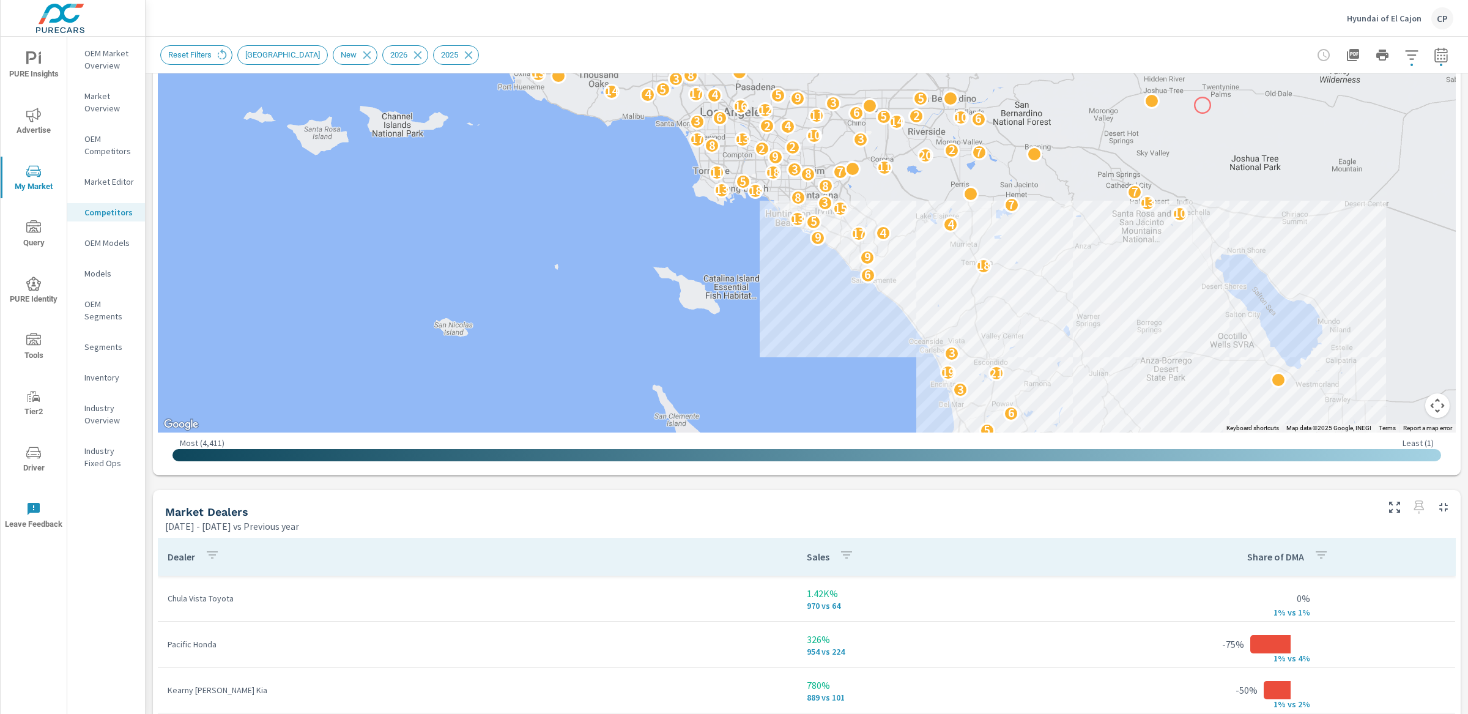
scroll to position [447, 0]
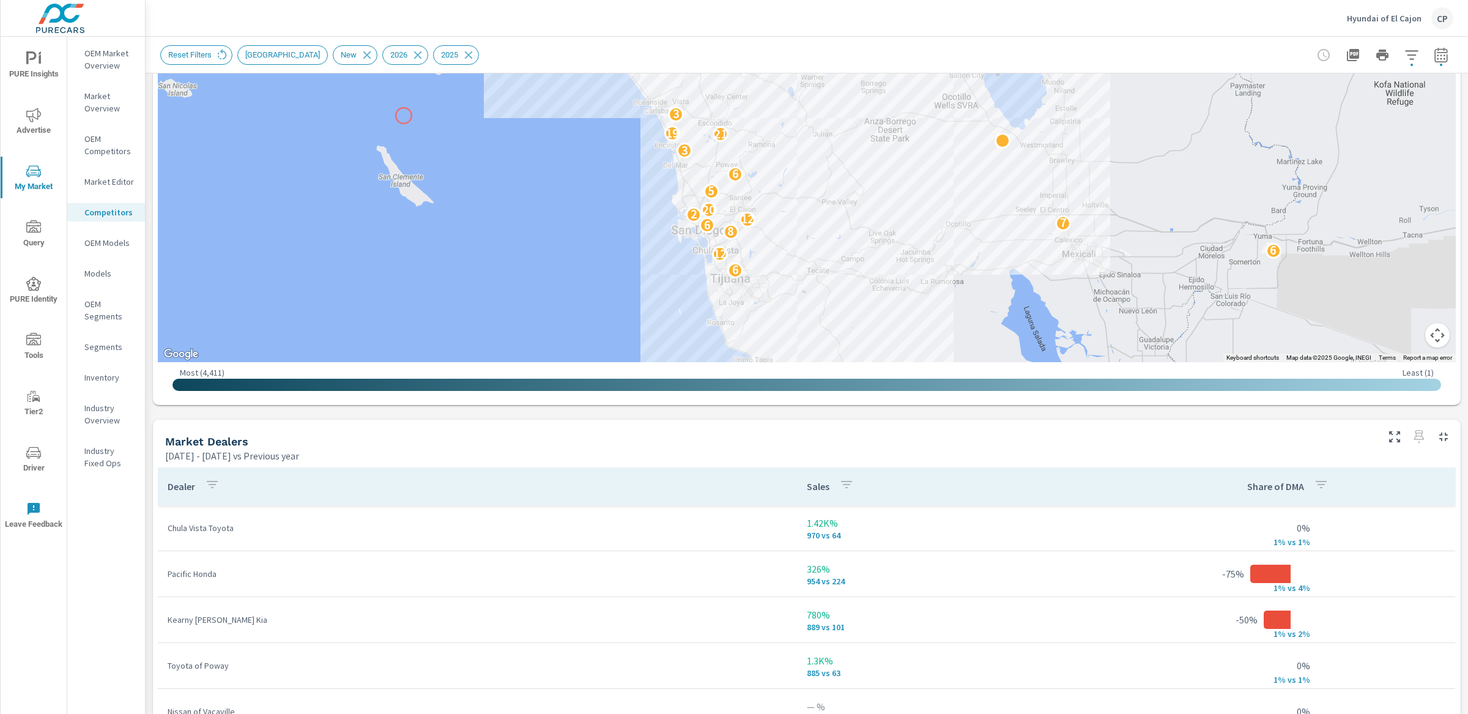
drag, startPoint x: 681, startPoint y: 284, endPoint x: 403, endPoint y: 117, distance: 324.4
click at [403, 117] on div "6 12 6 8 6 7 12 2 20 5 6 3 21 19 3 6 18 9 9 17 4 4 5 13 10 15 7 3 13 8 7 18 13 …" at bounding box center [807, 22] width 1298 height 680
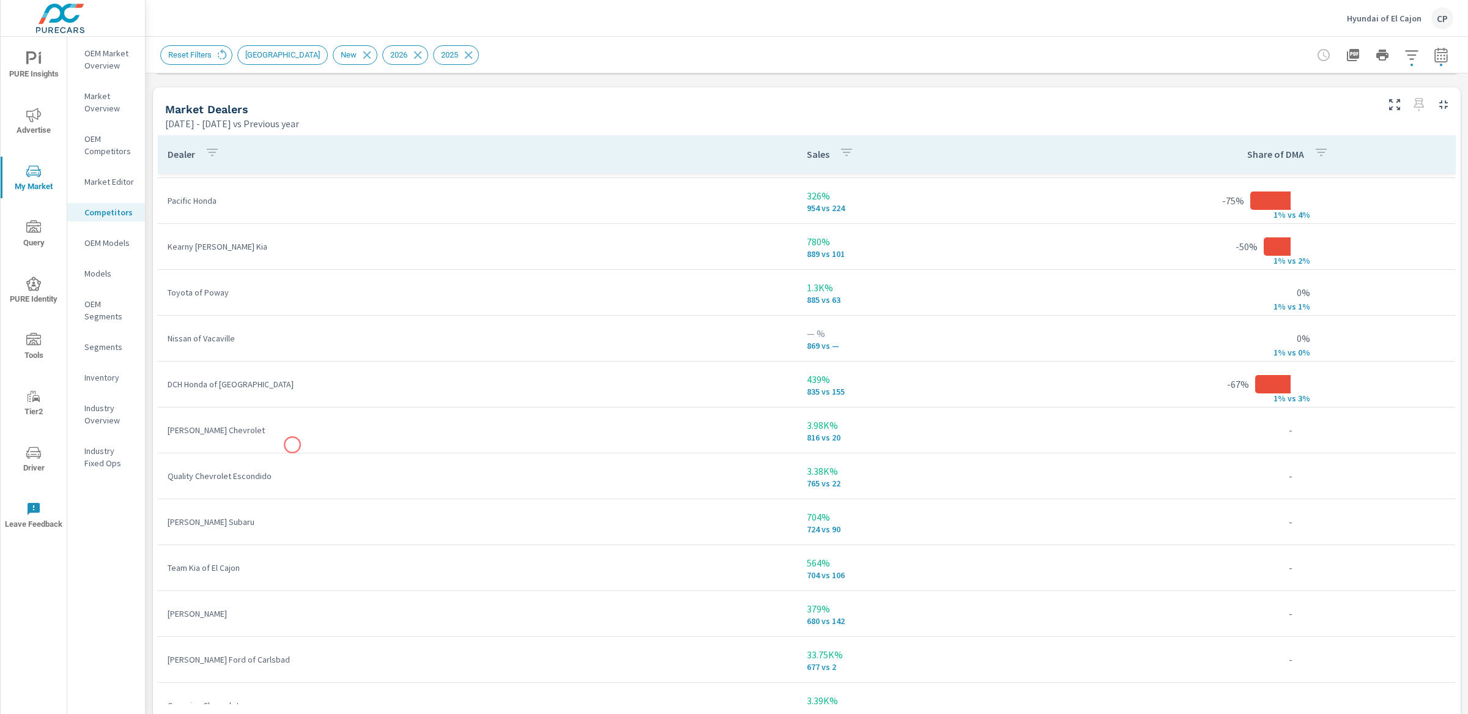
scroll to position [787, 0]
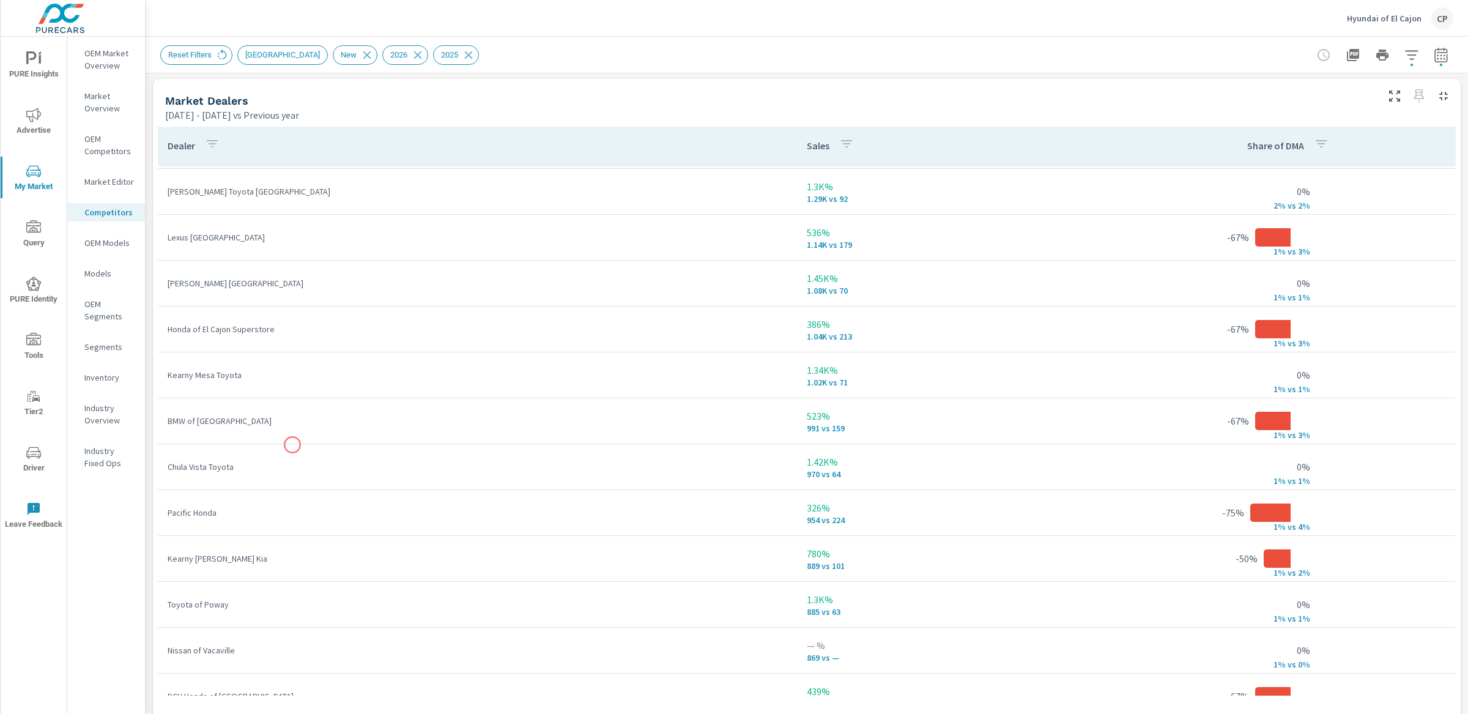
scroll to position [226, 0]
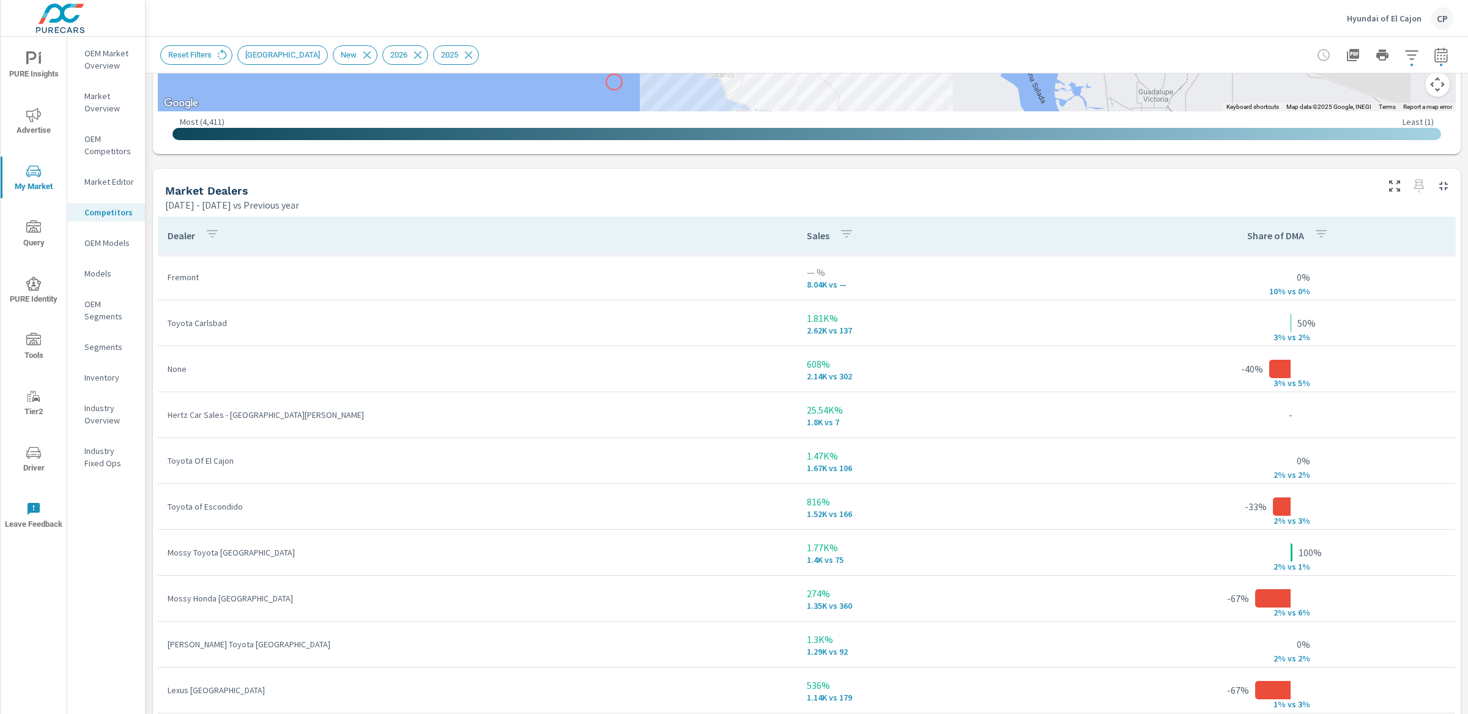
scroll to position [744, 0]
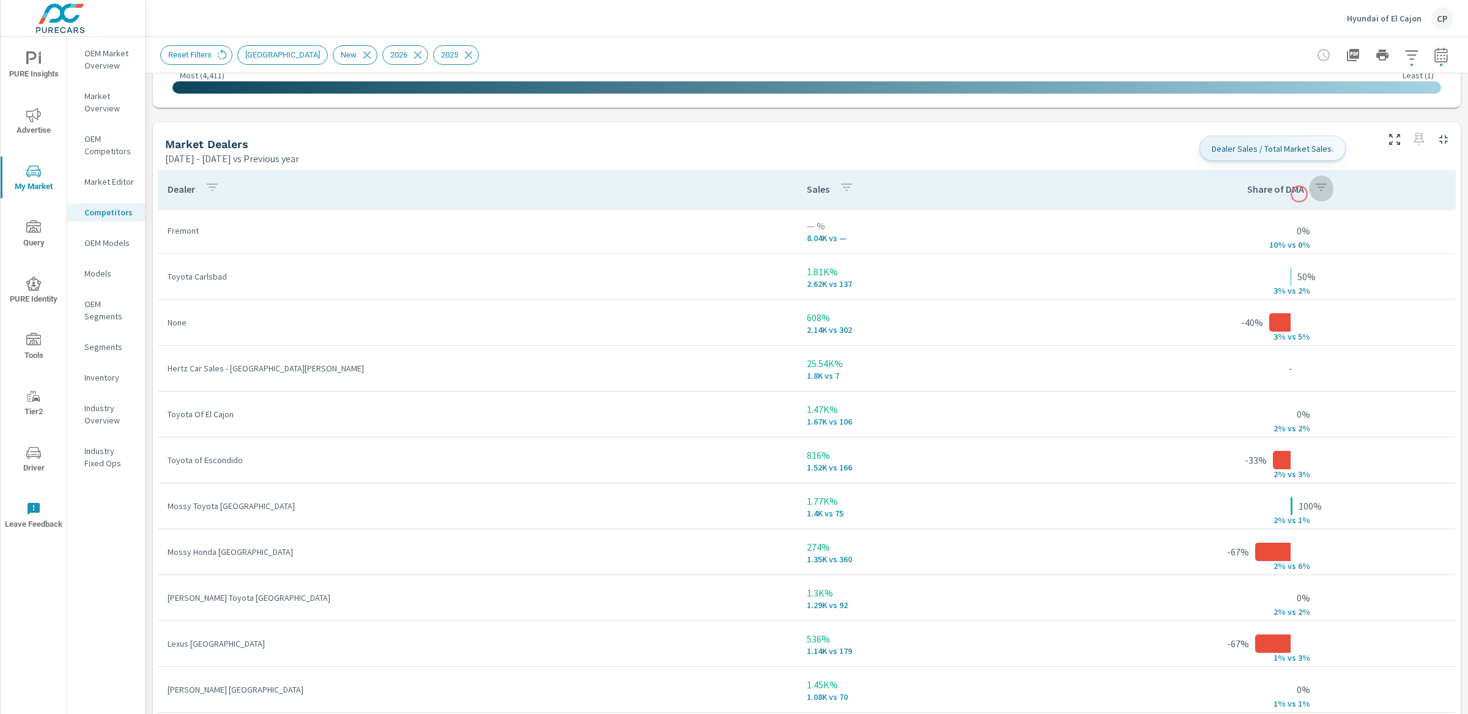
click at [1314, 194] on icon "button" at bounding box center [1321, 187] width 15 height 15
click at [1312, 182] on div at bounding box center [734, 357] width 1468 height 714
click at [1314, 186] on icon "button" at bounding box center [1321, 187] width 15 height 15
click at [1304, 193] on div at bounding box center [734, 357] width 1468 height 714
click at [1267, 196] on div "Share of DMA" at bounding box center [1290, 189] width 86 height 28
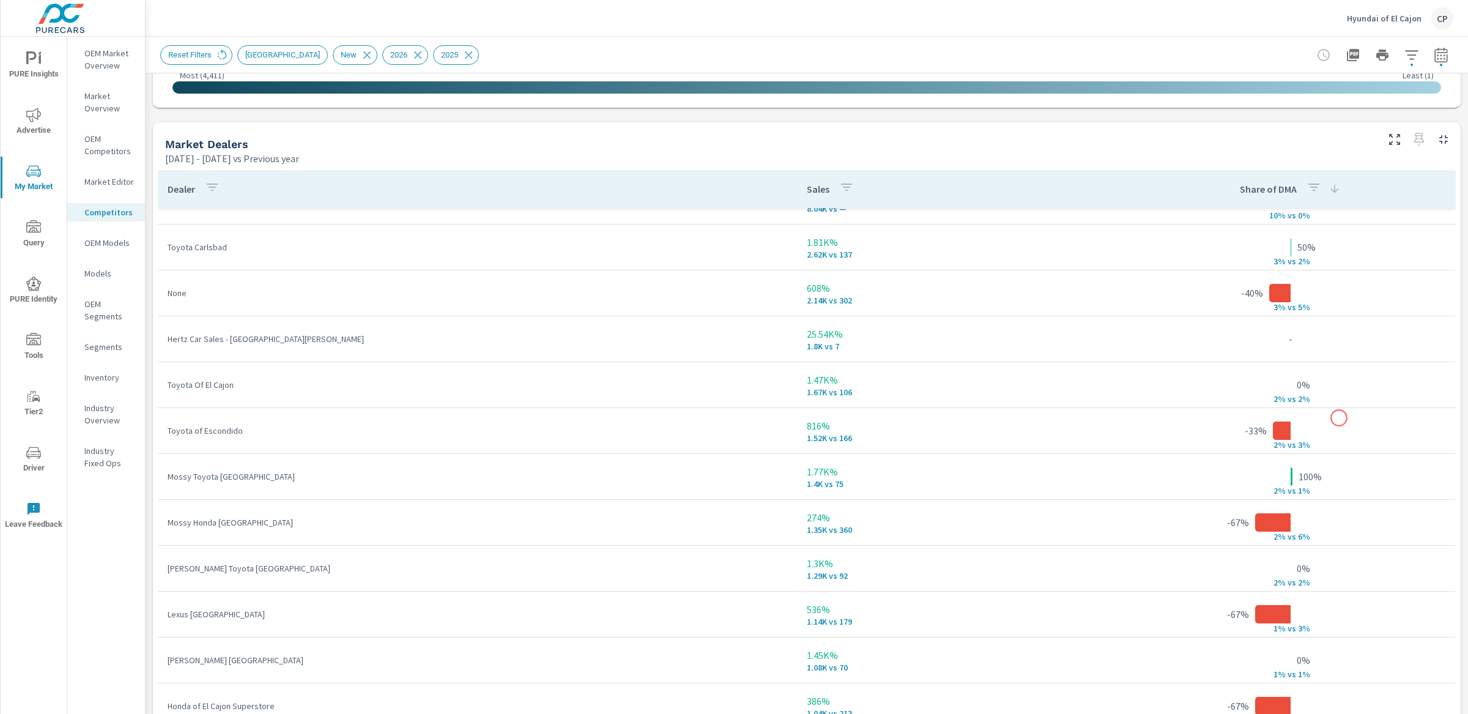
scroll to position [31, 0]
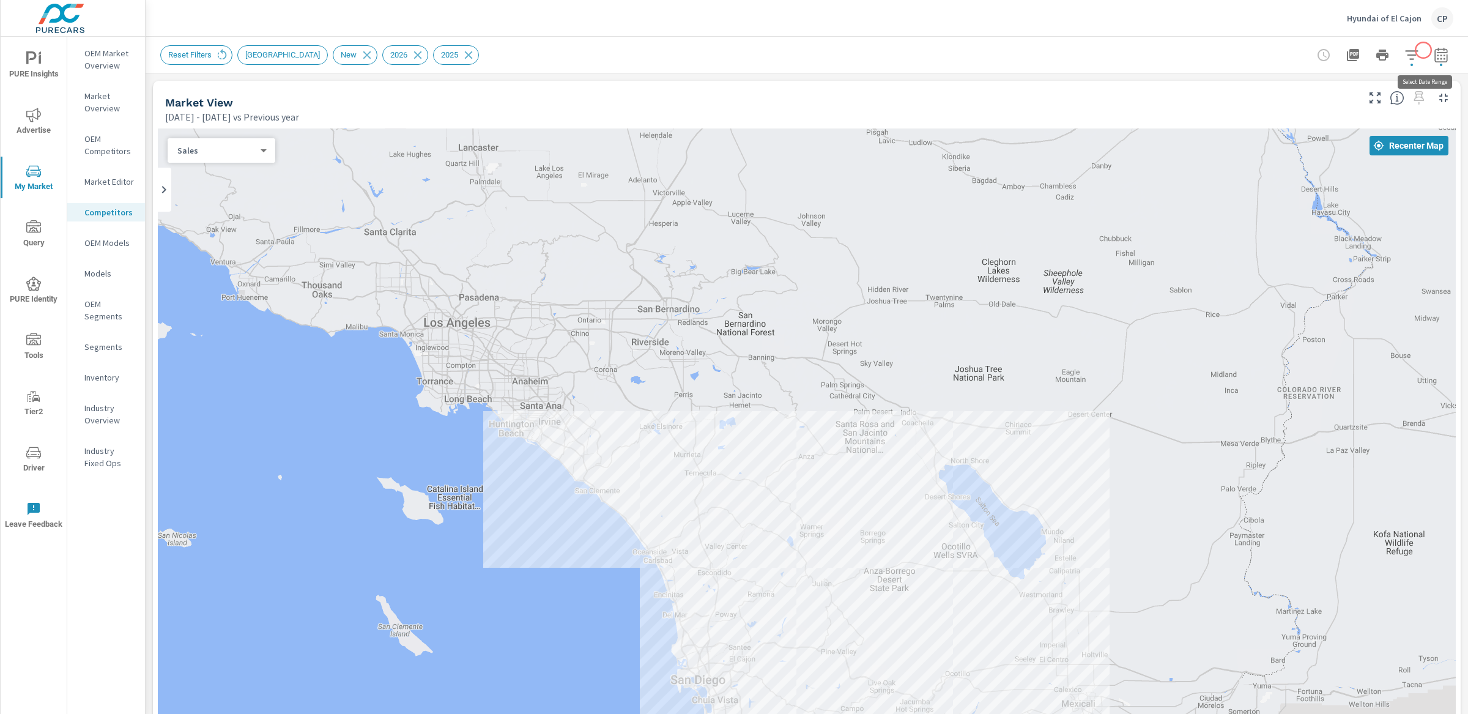
click at [1434, 50] on icon "button" at bounding box center [1441, 55] width 15 height 15
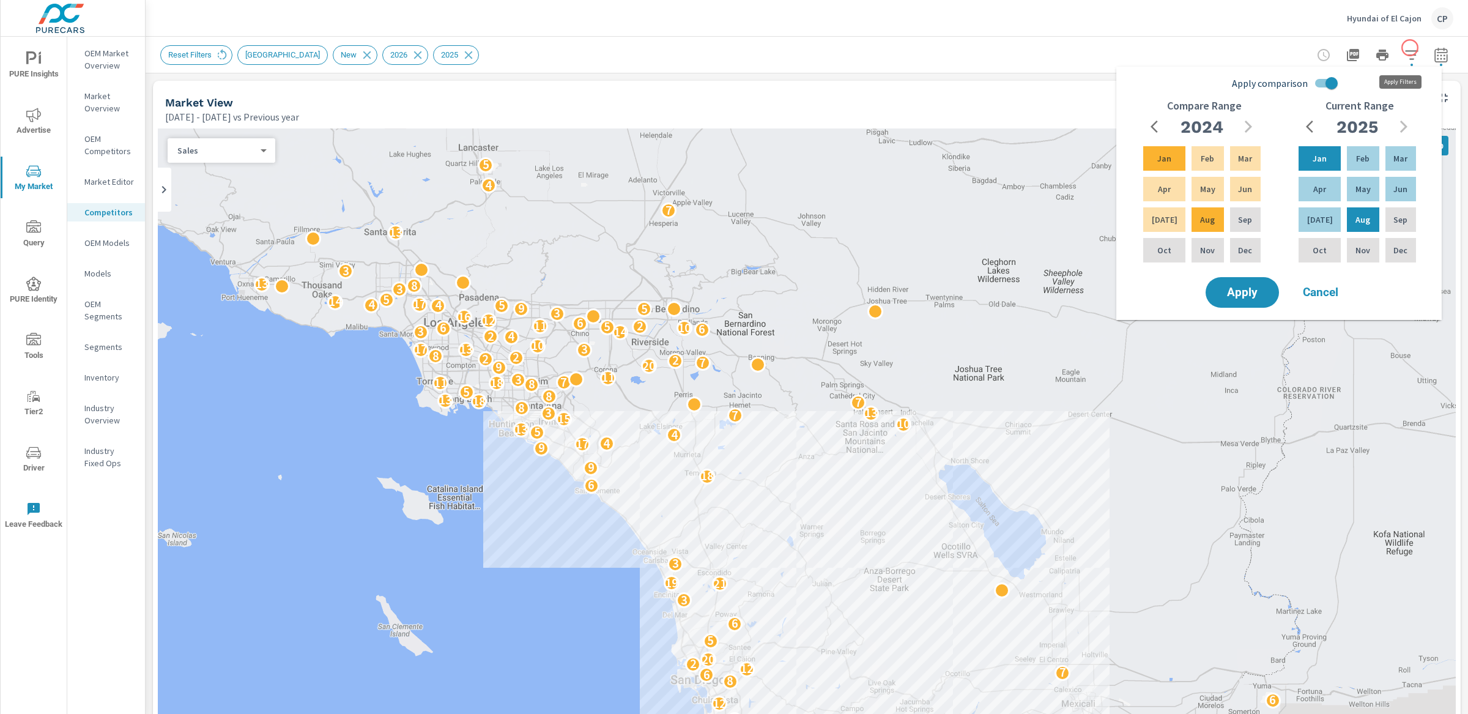
click at [1408, 47] on button "button" at bounding box center [1412, 55] width 24 height 24
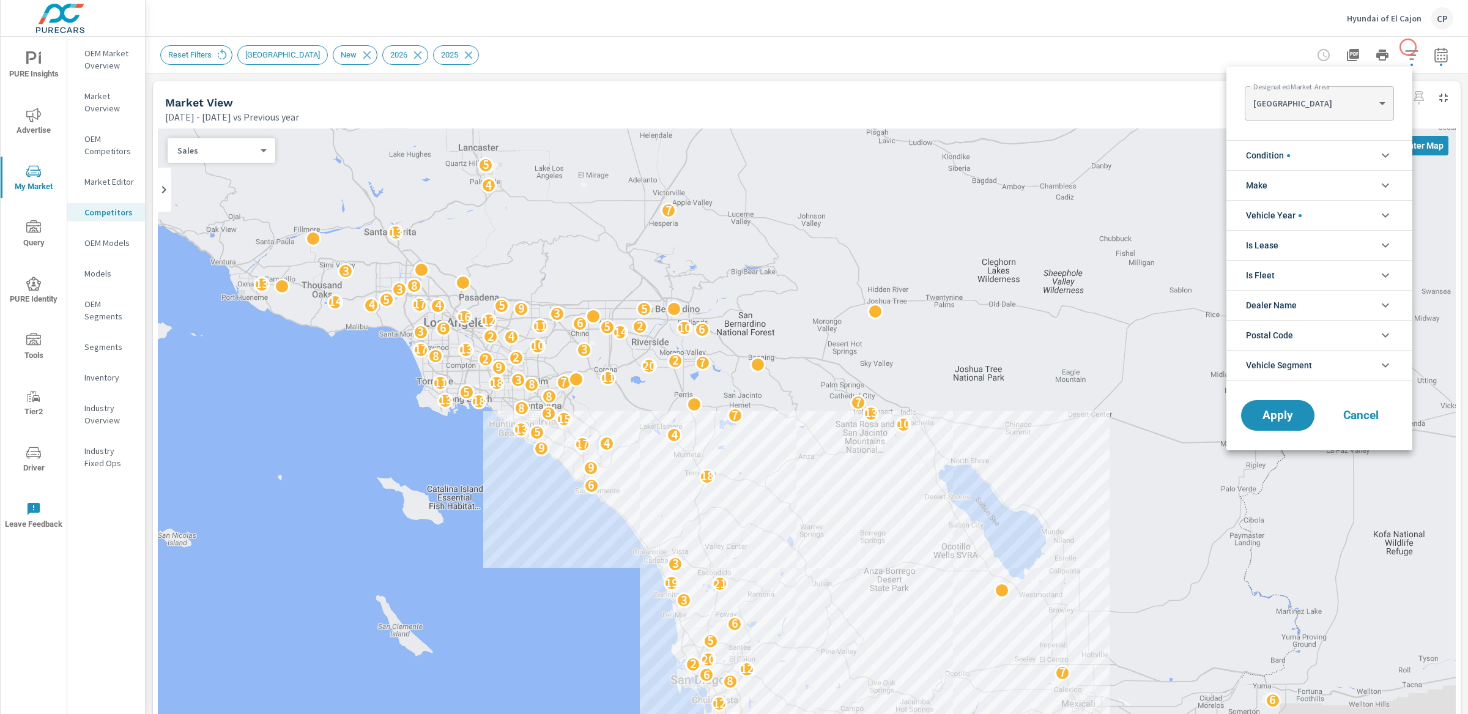
scroll to position [28, 0]
click at [1301, 409] on button "Apply" at bounding box center [1278, 415] width 76 height 32
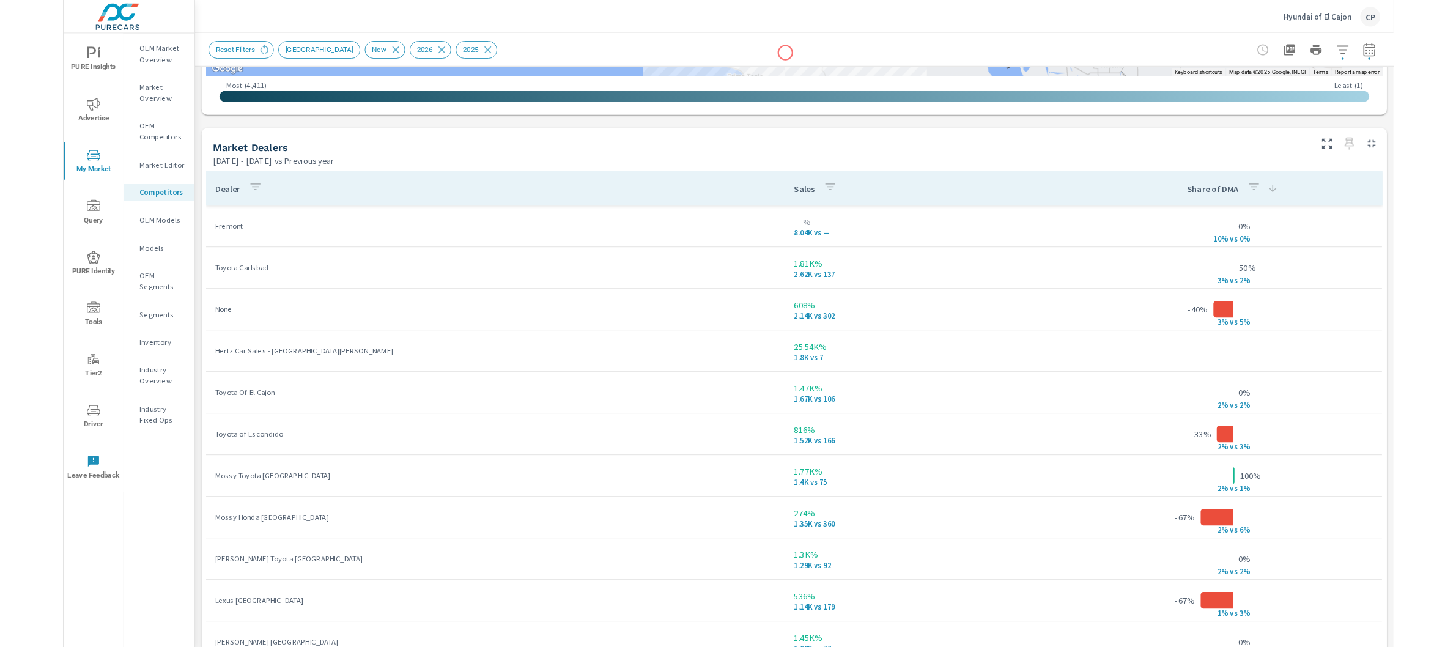
scroll to position [790, 0]
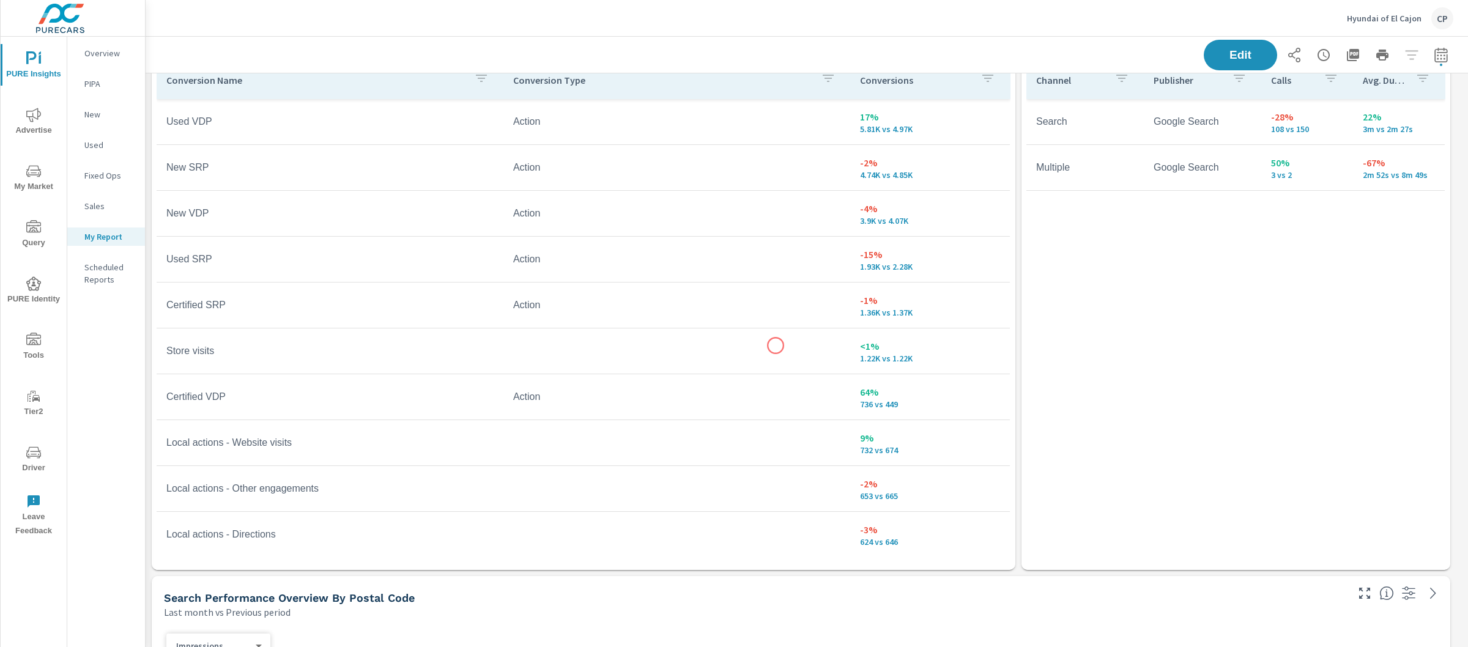
scroll to position [3090, 0]
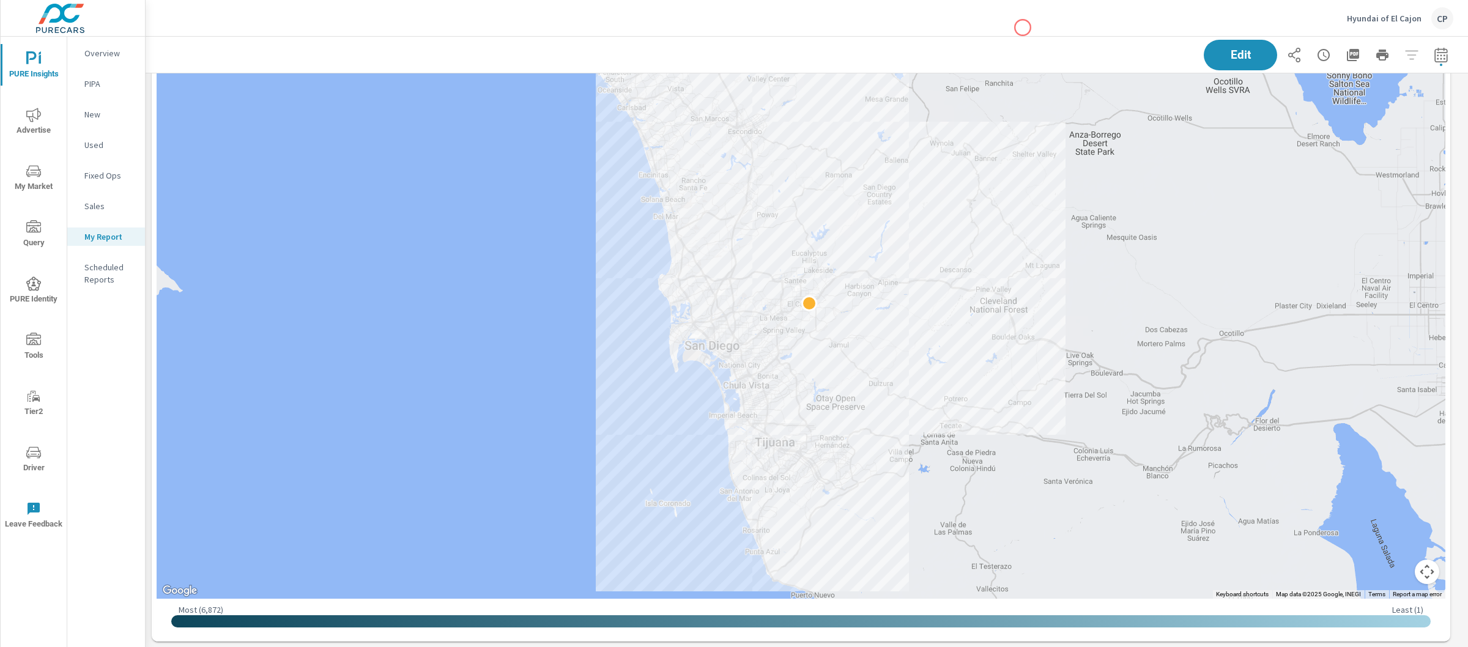
click at [1023, 28] on div "Hyundai of El Cajon CP" at bounding box center [806, 18] width 1293 height 36
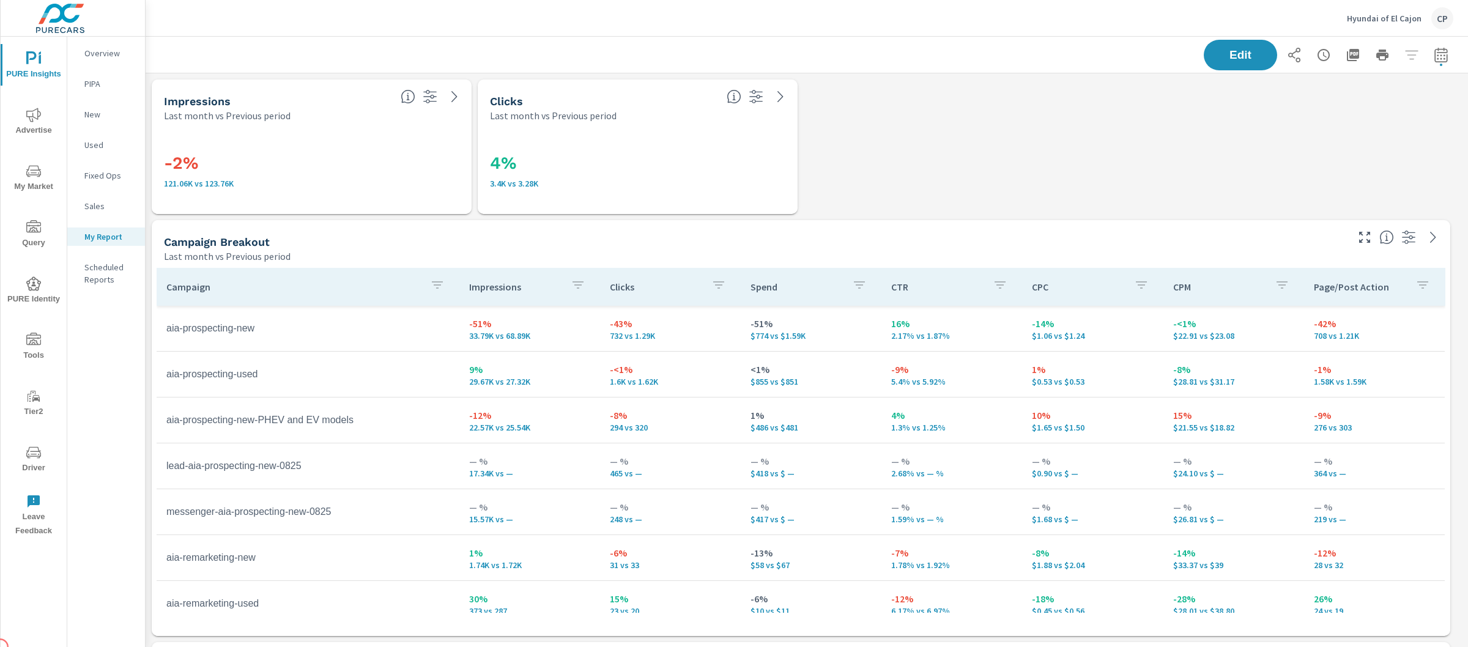
scroll to position [367, 0]
